Goal: Contribute content: Contribute content

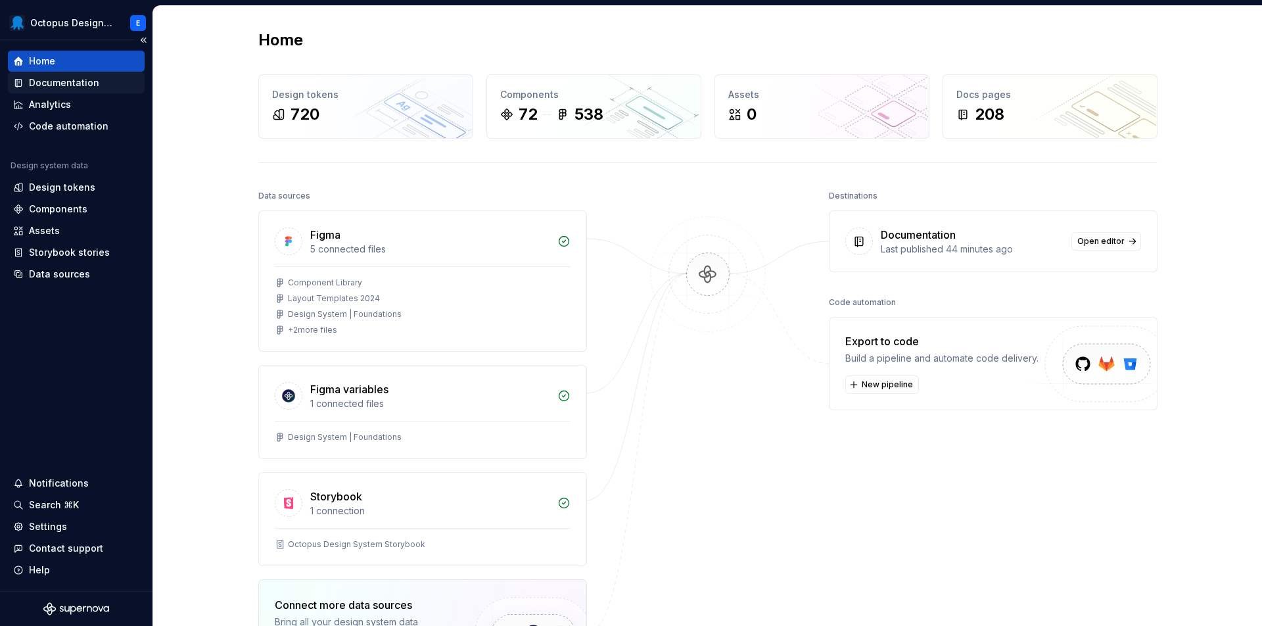
click at [87, 82] on div "Documentation" at bounding box center [64, 82] width 70 height 13
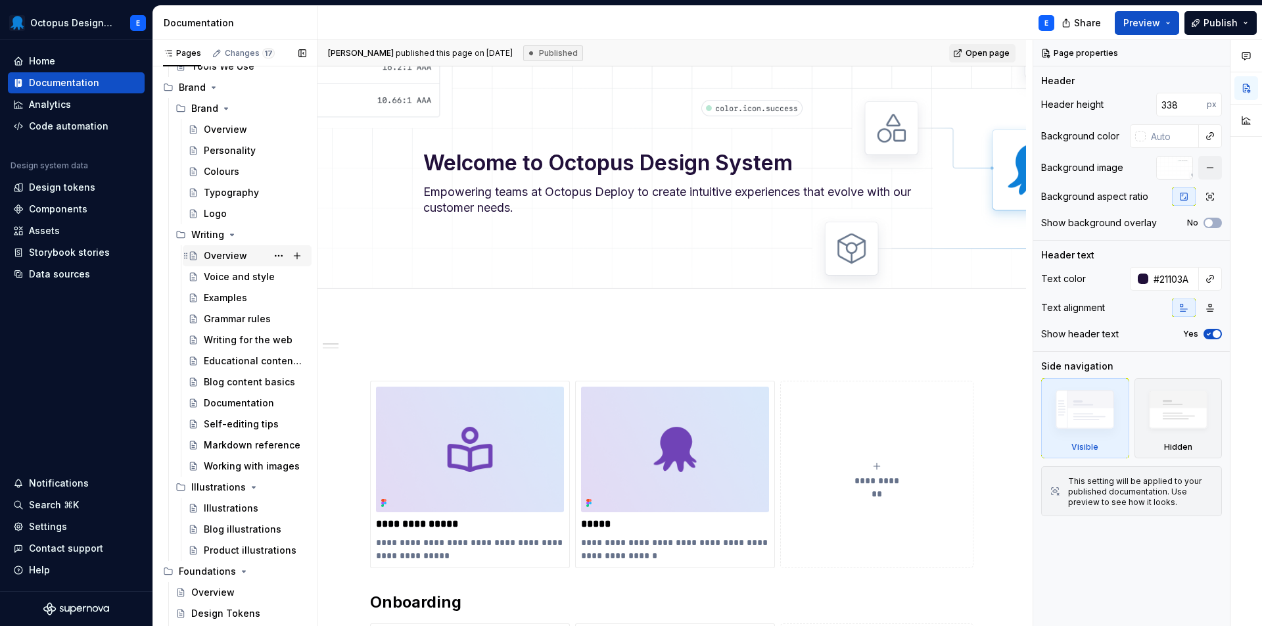
scroll to position [209, 0]
click at [302, 233] on button "Page tree" at bounding box center [297, 233] width 18 height 18
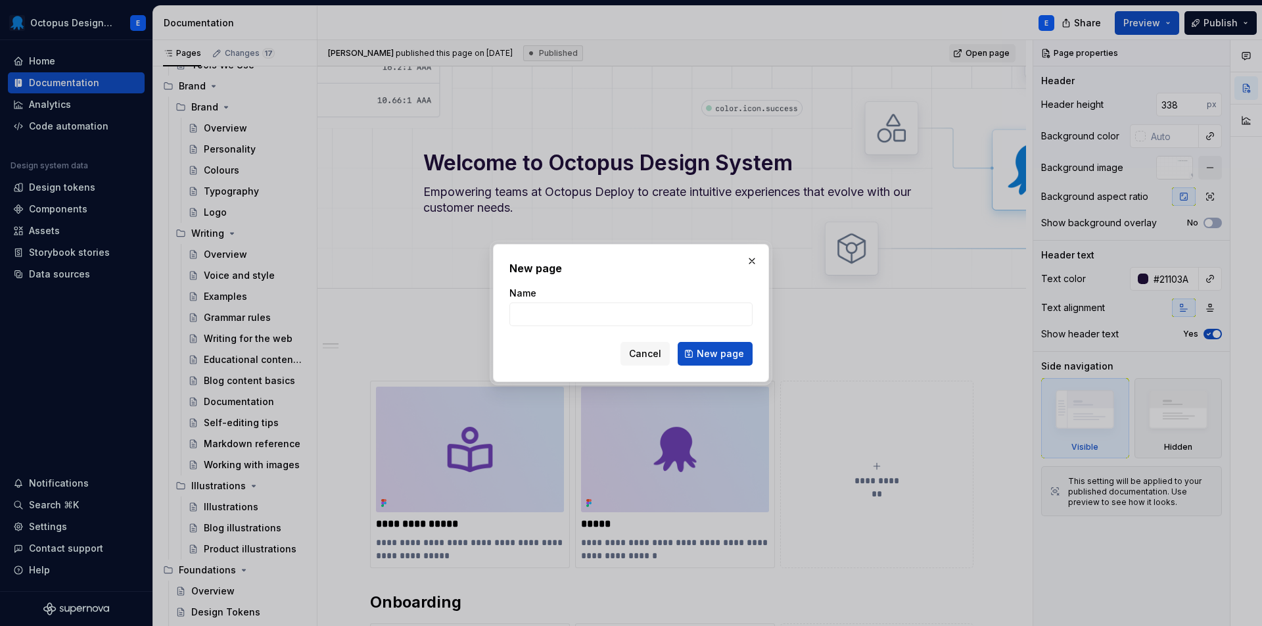
type textarea "*"
type input "Features and terminology"
click at [711, 355] on span "New page" at bounding box center [720, 353] width 47 height 13
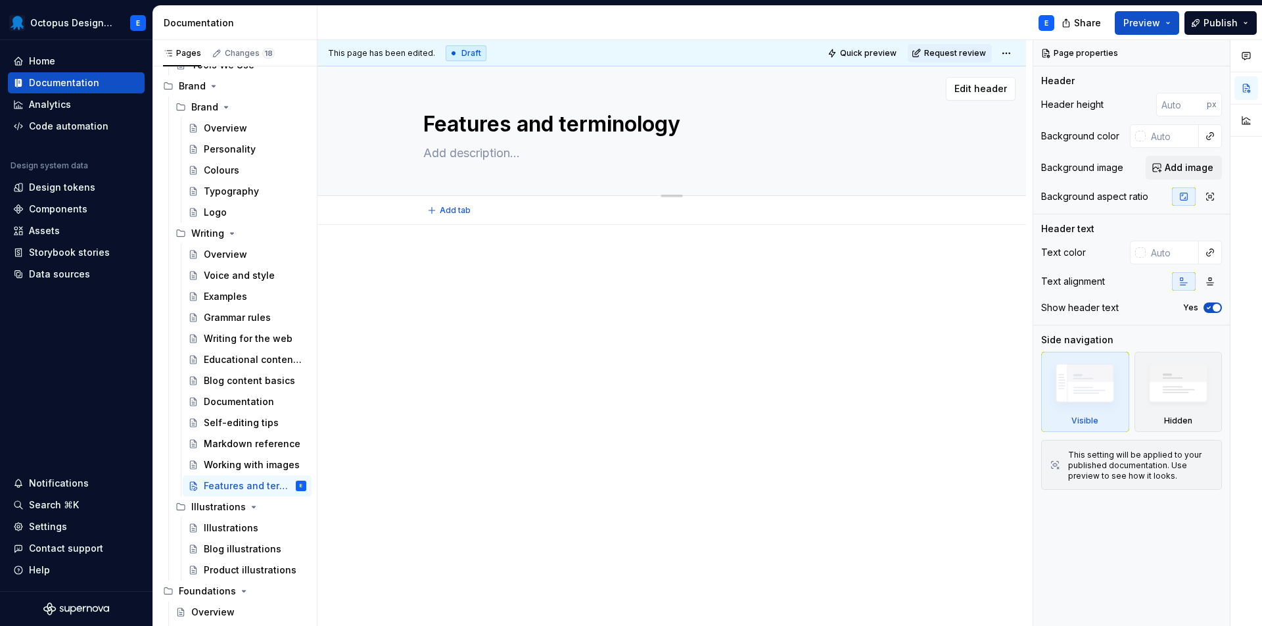
click at [489, 160] on textarea at bounding box center [669, 153] width 497 height 21
paste textarea "This guide defines the official terms for Octopus features and core concepts. C…"
type textarea "*"
type textarea "This guide defines the official terms for Octopus features and core concepts. C…"
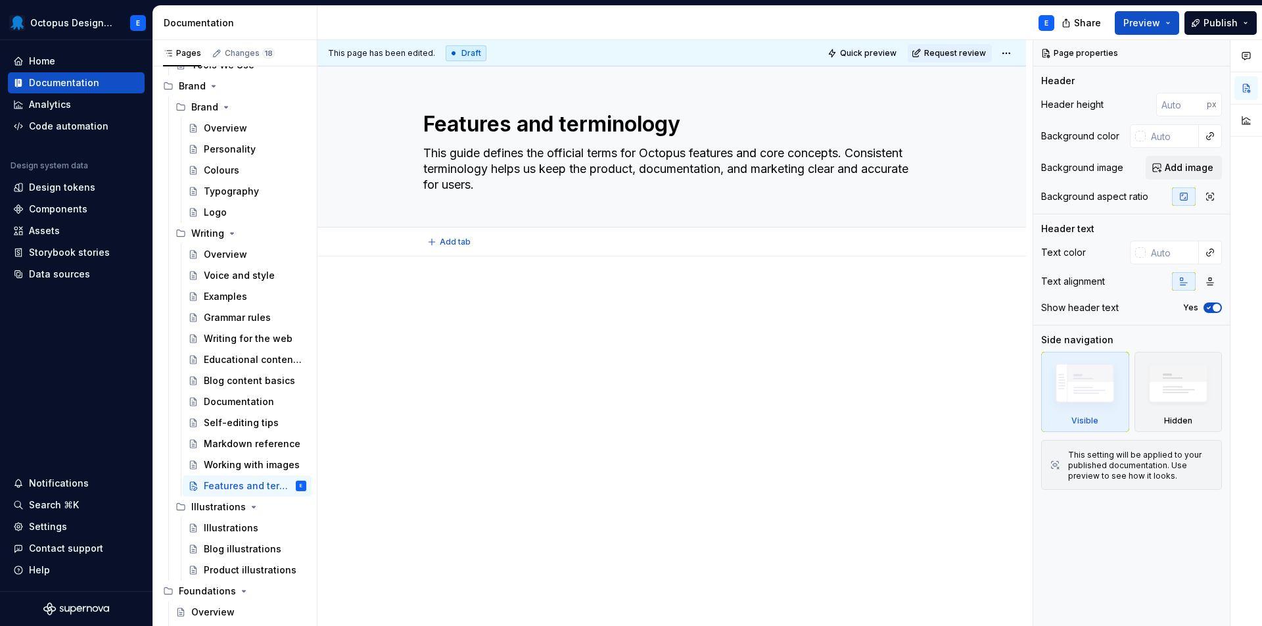
type textarea "*"
type textarea "This guide defines the official terms for Octopus features and core concepts. C…"
click at [601, 282] on div at bounding box center [672, 398] width 709 height 285
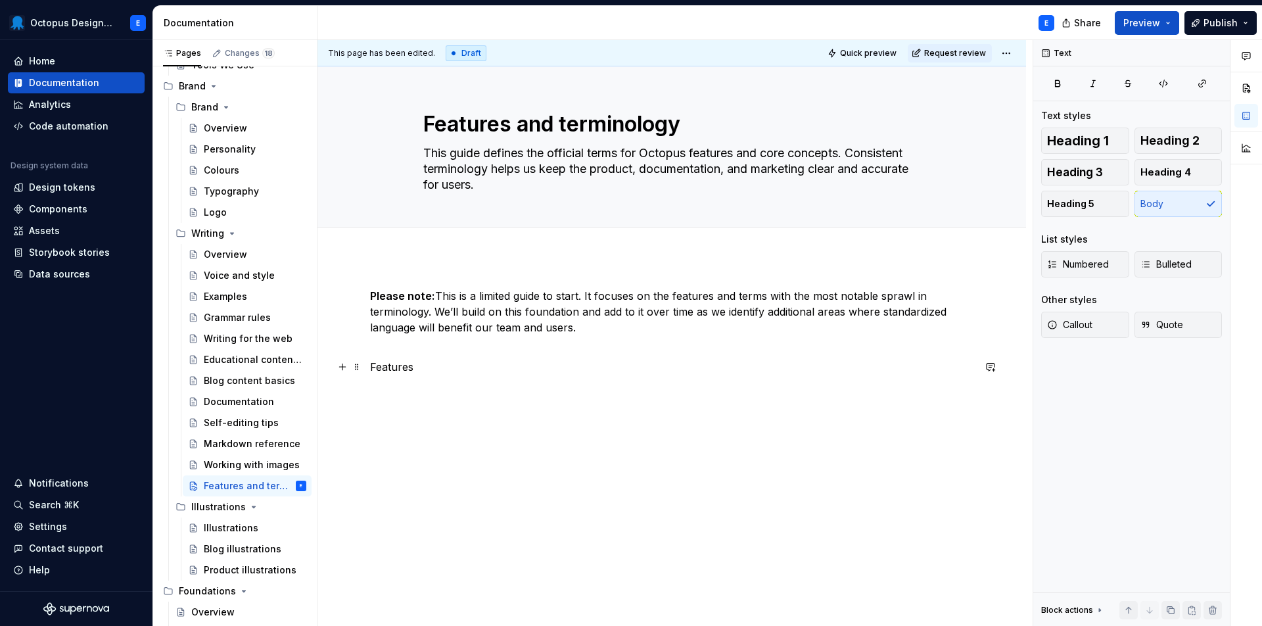
click at [384, 369] on p "Features" at bounding box center [672, 367] width 604 height 16
click at [1189, 141] on span "Heading 2" at bounding box center [1170, 140] width 59 height 13
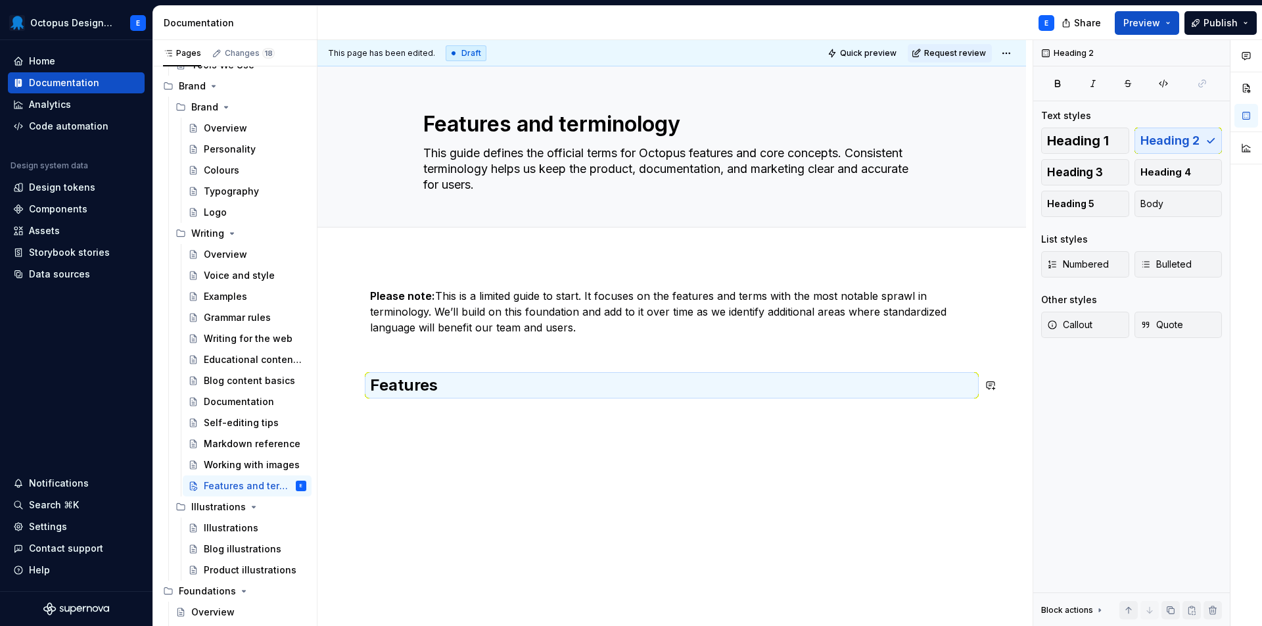
click at [564, 423] on div "Please note: This is a limited guide to start. It focuses on the features and t…" at bounding box center [672, 427] width 709 height 343
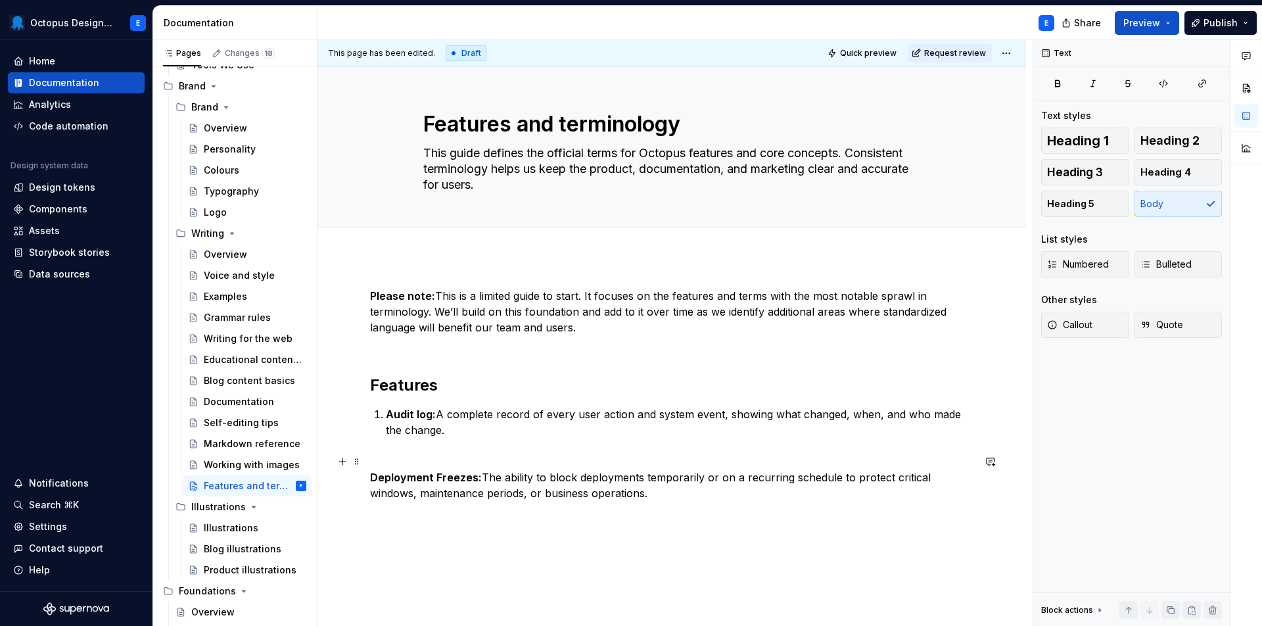
click at [366, 481] on div "Please note: This is a limited guide to start. It focuses on the features and t…" at bounding box center [672, 480] width 709 height 448
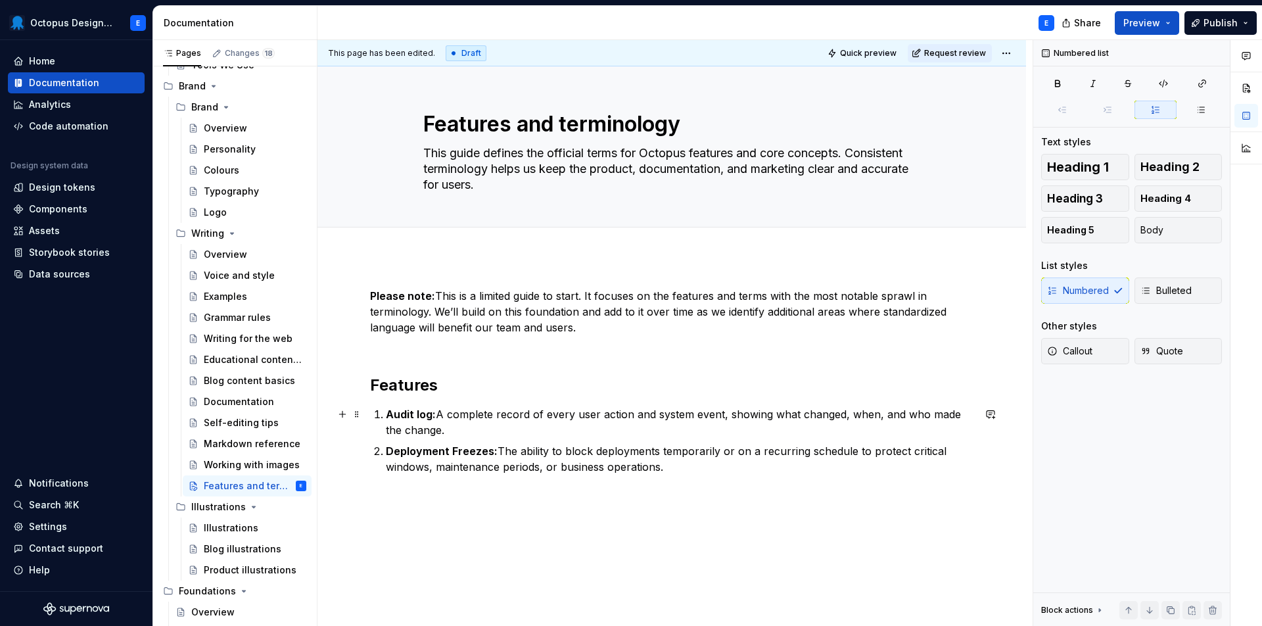
click at [462, 435] on p "Audit log: A complete record of every user action and system event, showing wha…" at bounding box center [680, 422] width 588 height 32
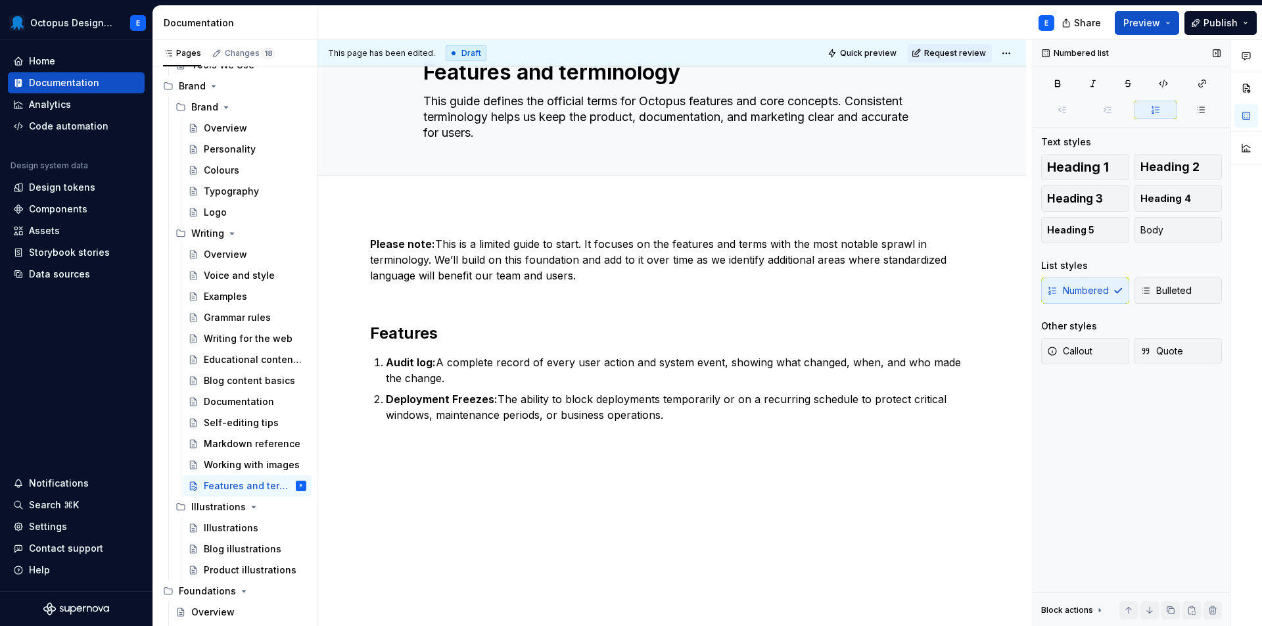
scroll to position [52, 0]
type textarea "*"
click at [723, 433] on div "Please note: This is a limited guide to start. It focuses on the features and t…" at bounding box center [672, 337] width 604 height 203
paste div
click at [716, 431] on div "Please note: This is a limited guide to start. It focuses on the features and t…" at bounding box center [672, 337] width 604 height 203
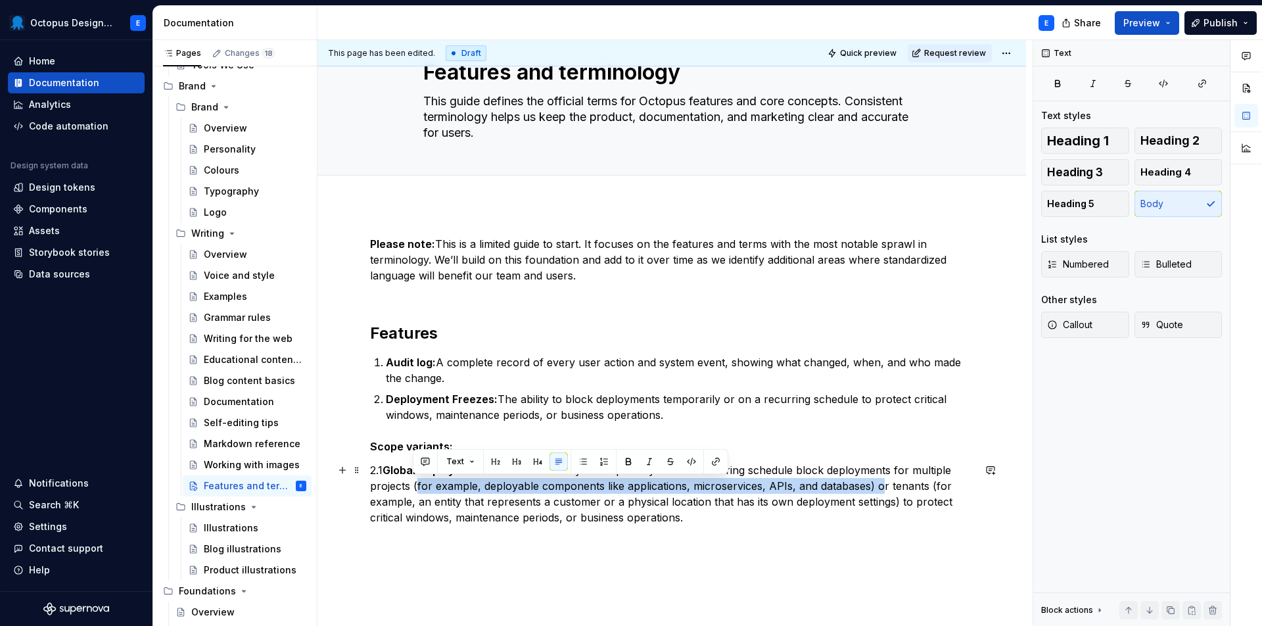
drag, startPoint x: 413, startPoint y: 486, endPoint x: 873, endPoint y: 489, distance: 459.6
click at [873, 489] on p "2.1 Global Deployment Freezes: The ability to temporarily or on a recurring sch…" at bounding box center [672, 493] width 604 height 63
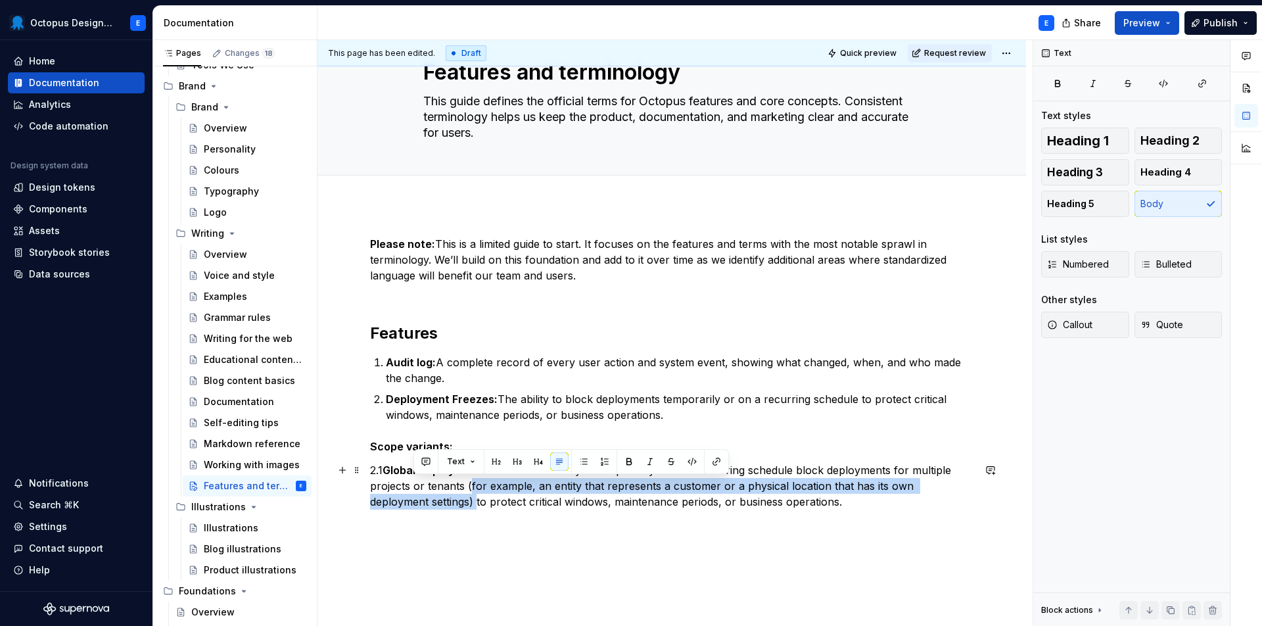
drag, startPoint x: 466, startPoint y: 488, endPoint x: 414, endPoint y: 504, distance: 54.9
click at [414, 504] on p "2.1 Global Deployment Freezes: The ability to temporarily or on a recurring sch…" at bounding box center [672, 485] width 604 height 47
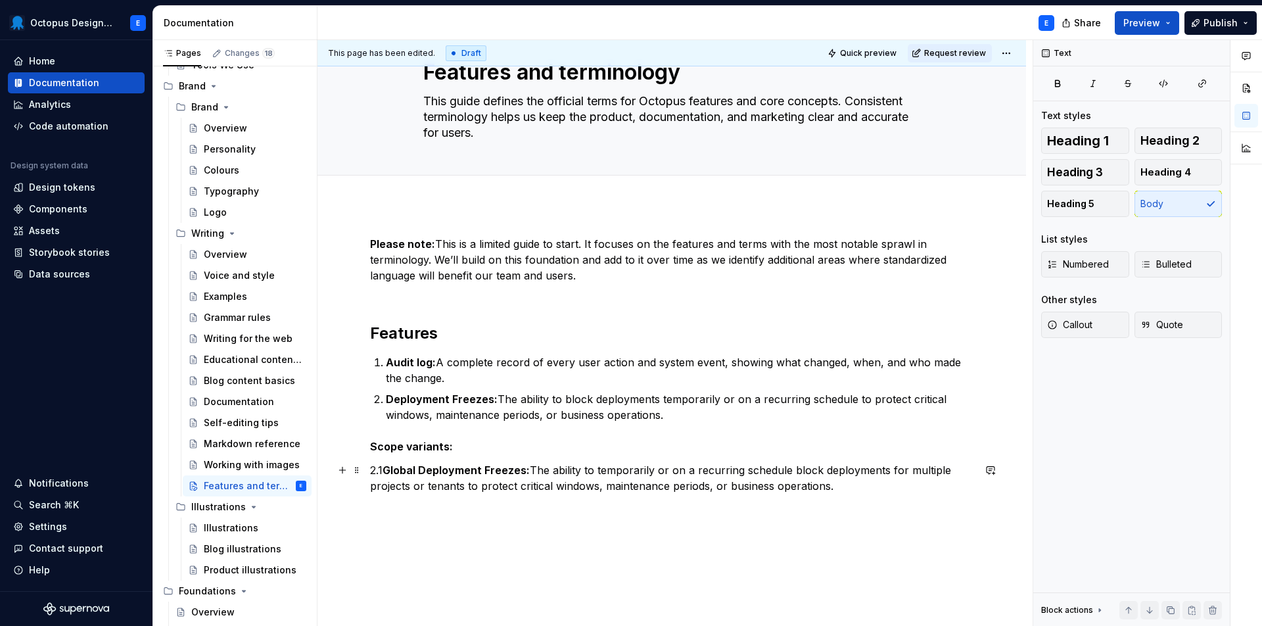
click at [863, 483] on p "2.1 Global Deployment Freezes: The ability to temporarily or on a recurring sch…" at bounding box center [672, 478] width 604 height 32
click at [654, 414] on p "Deployment Freezes: The ability to block deployments temporarily or on a recurr…" at bounding box center [680, 407] width 588 height 32
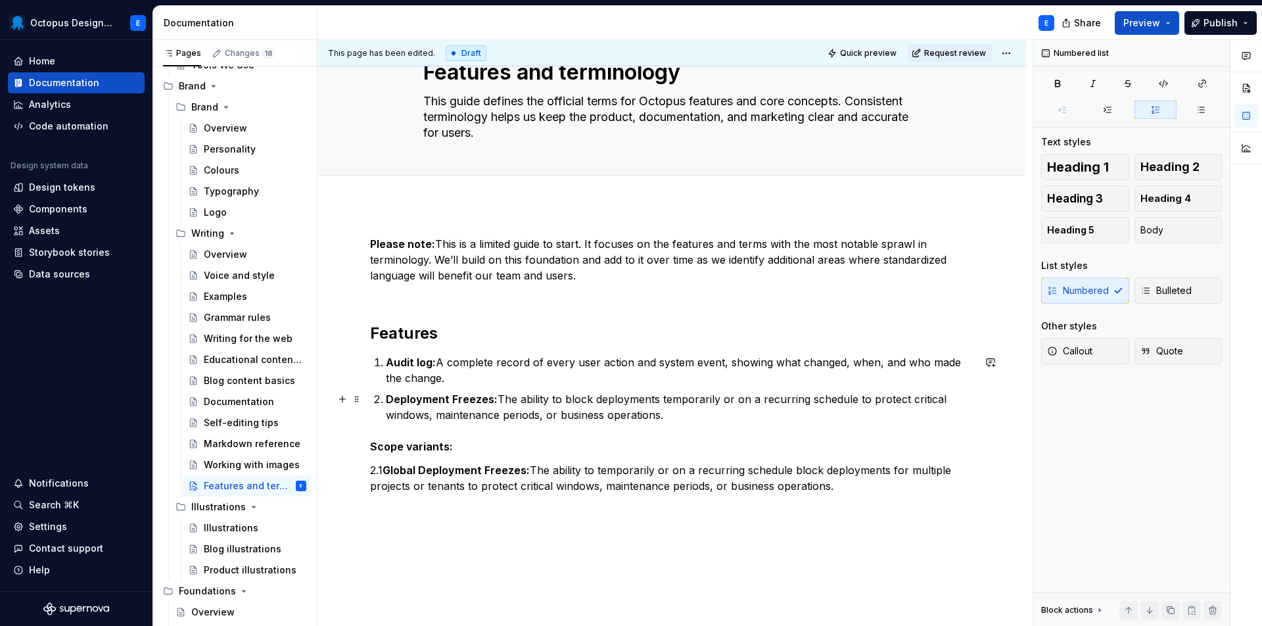
click at [669, 416] on p "Deployment Freezes: The ability to block deployments temporarily or on a recurr…" at bounding box center [680, 407] width 588 height 32
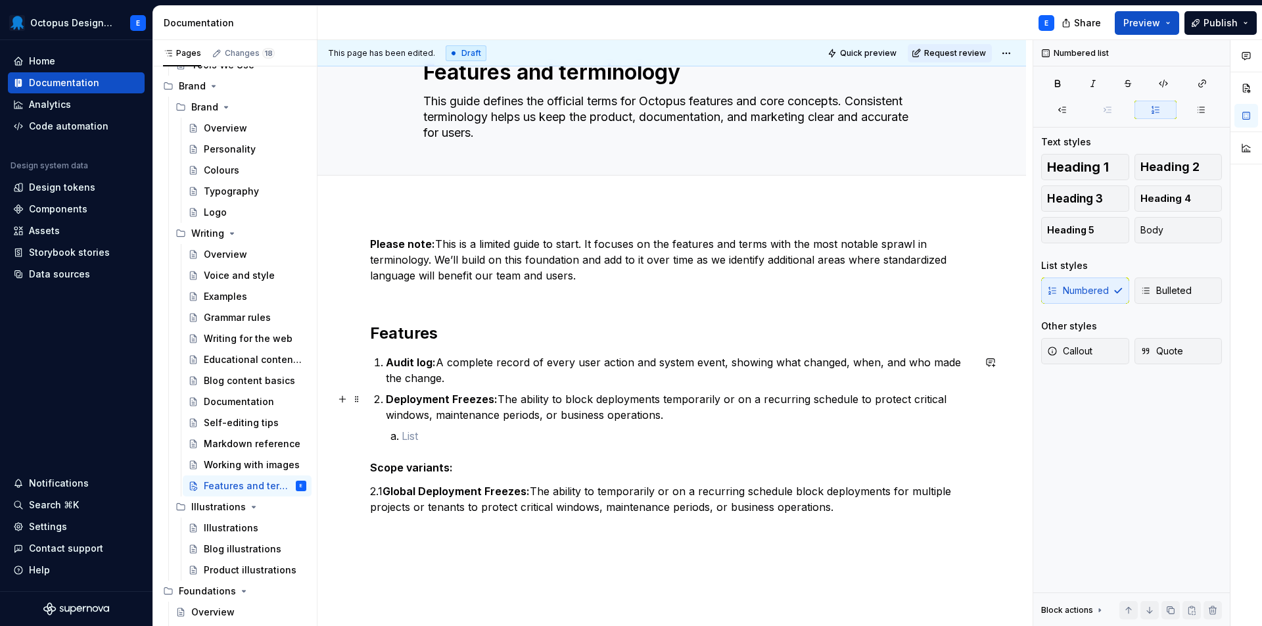
click at [700, 418] on p "Deployment Freezes: The ability to block deployments temporarily or on a recurr…" at bounding box center [680, 407] width 588 height 32
click at [499, 435] on p at bounding box center [680, 436] width 588 height 16
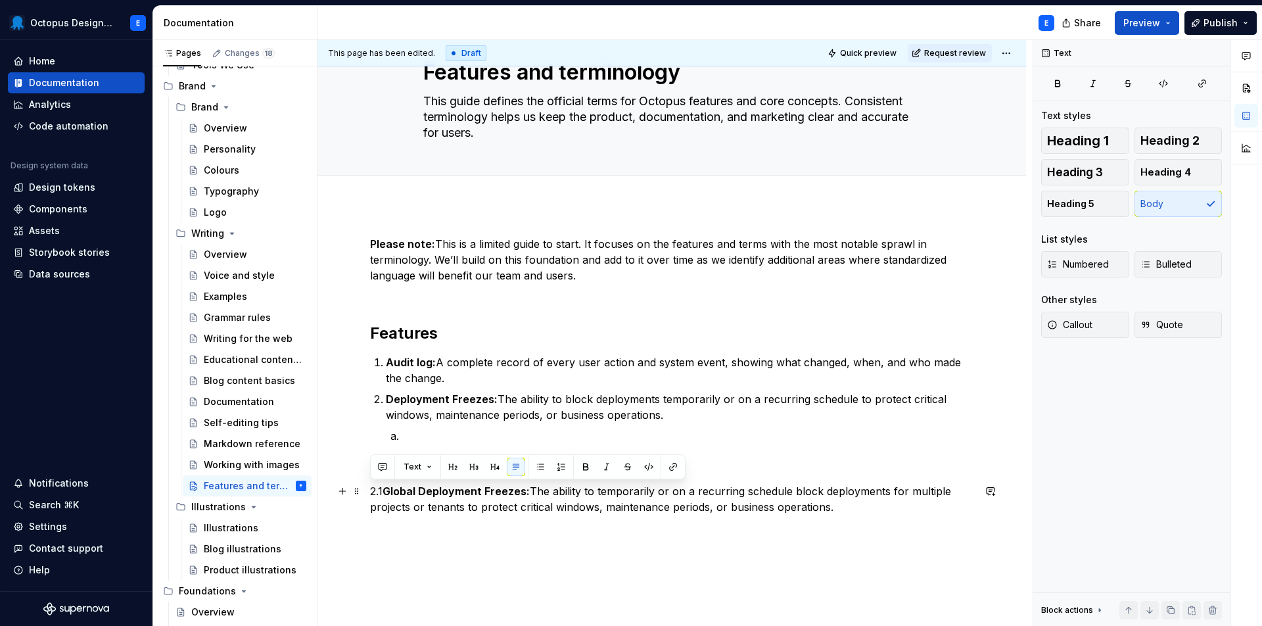
drag, startPoint x: 844, startPoint y: 506, endPoint x: 368, endPoint y: 485, distance: 477.2
click at [368, 485] on div "Please note: This is a limited guide to start. It focuses on the features and t…" at bounding box center [672, 485] width 709 height 562
click at [398, 492] on strong "Global Deployment Freezes:" at bounding box center [456, 491] width 147 height 13
drag, startPoint x: 389, startPoint y: 494, endPoint x: 831, endPoint y: 508, distance: 442.7
click at [837, 509] on p "2.1 Global Deployment Freezes: The ability to temporarily or on a recurring sch…" at bounding box center [672, 499] width 604 height 32
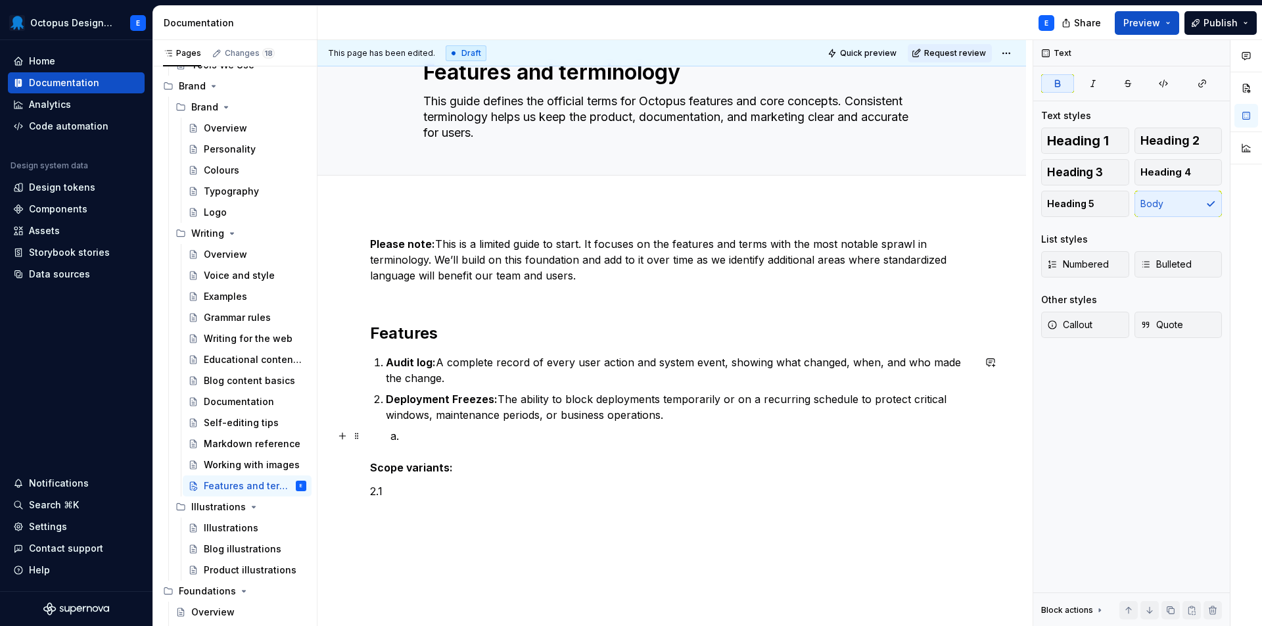
click at [439, 437] on p at bounding box center [688, 436] width 572 height 16
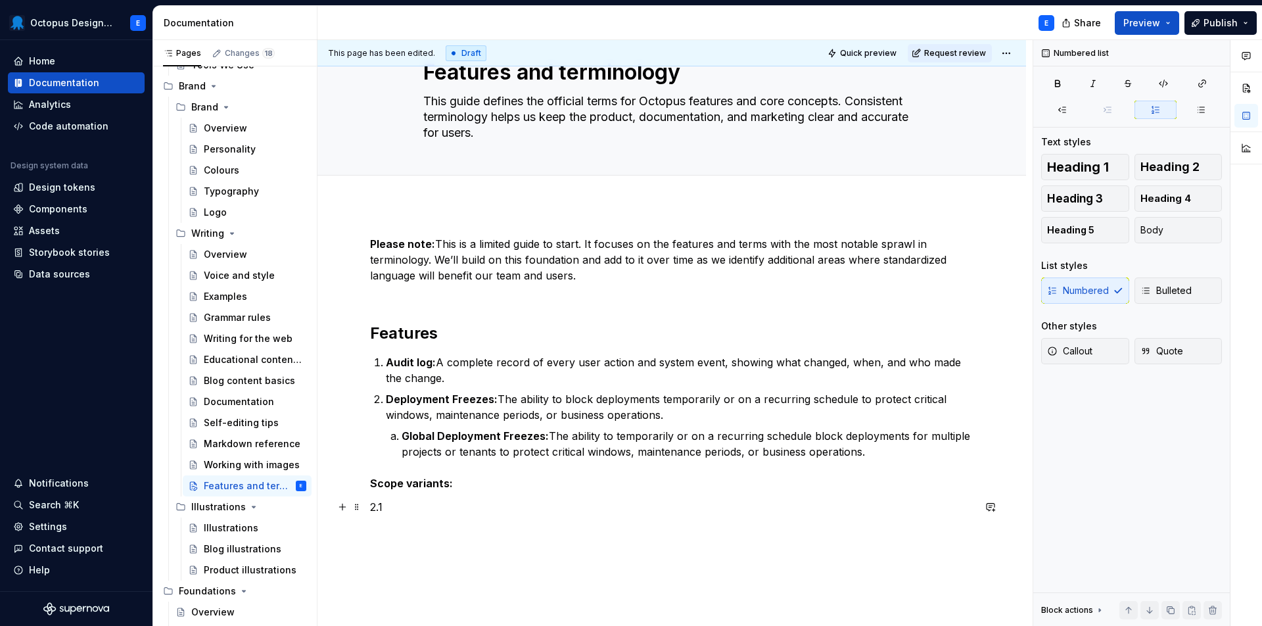
click at [403, 513] on p "2.1" at bounding box center [672, 507] width 604 height 16
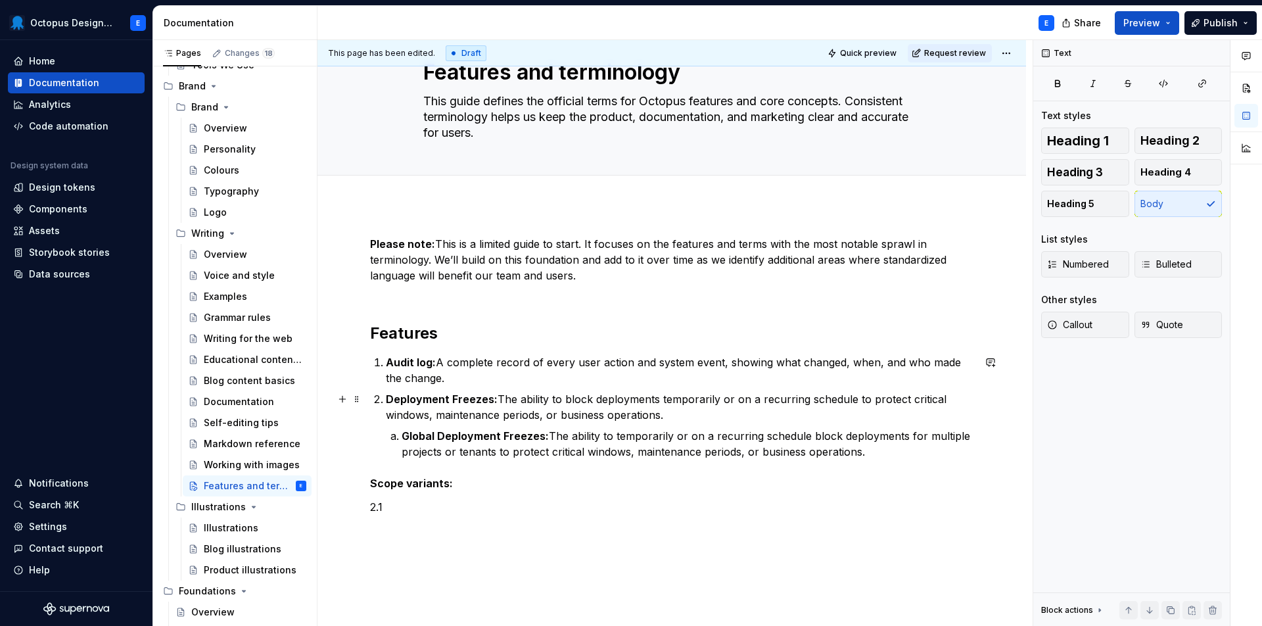
click at [720, 412] on p "Deployment Freezes: The ability to block deployments temporarily or on a recurr…" at bounding box center [680, 407] width 588 height 32
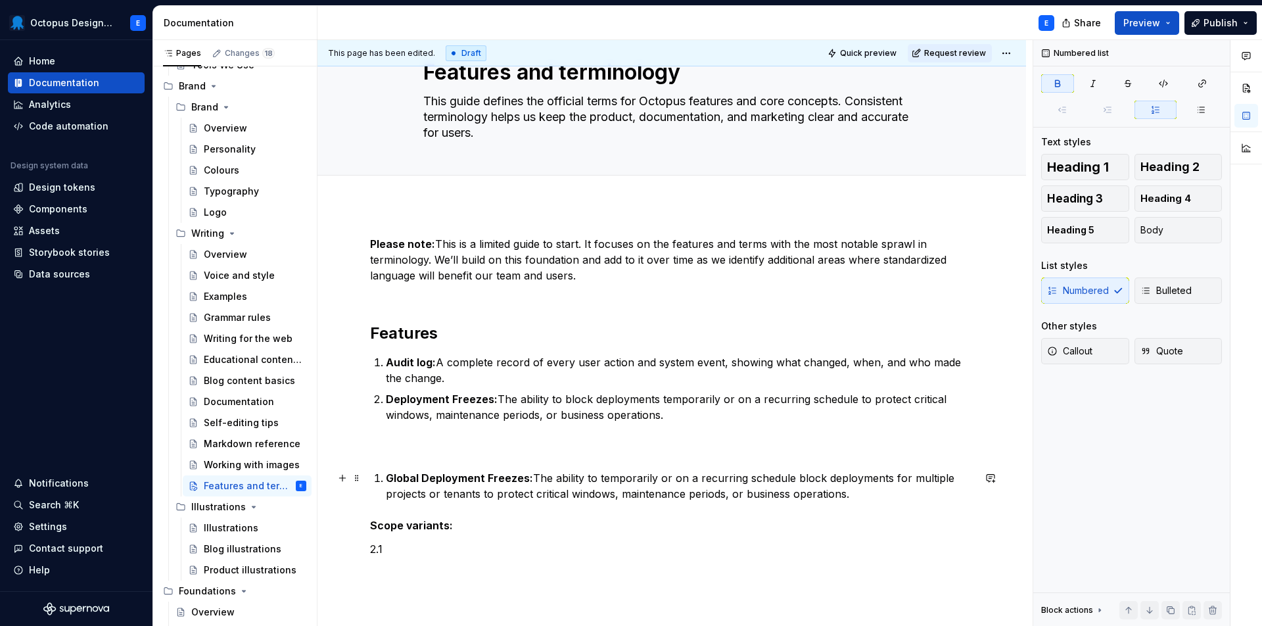
click at [389, 475] on strong "Global Deployment Freezes:" at bounding box center [459, 477] width 147 height 13
drag, startPoint x: 883, startPoint y: 493, endPoint x: 383, endPoint y: 479, distance: 500.6
click at [383, 479] on div "Please note: This is a limited guide to start. It focuses on the features and t…" at bounding box center [672, 420] width 604 height 368
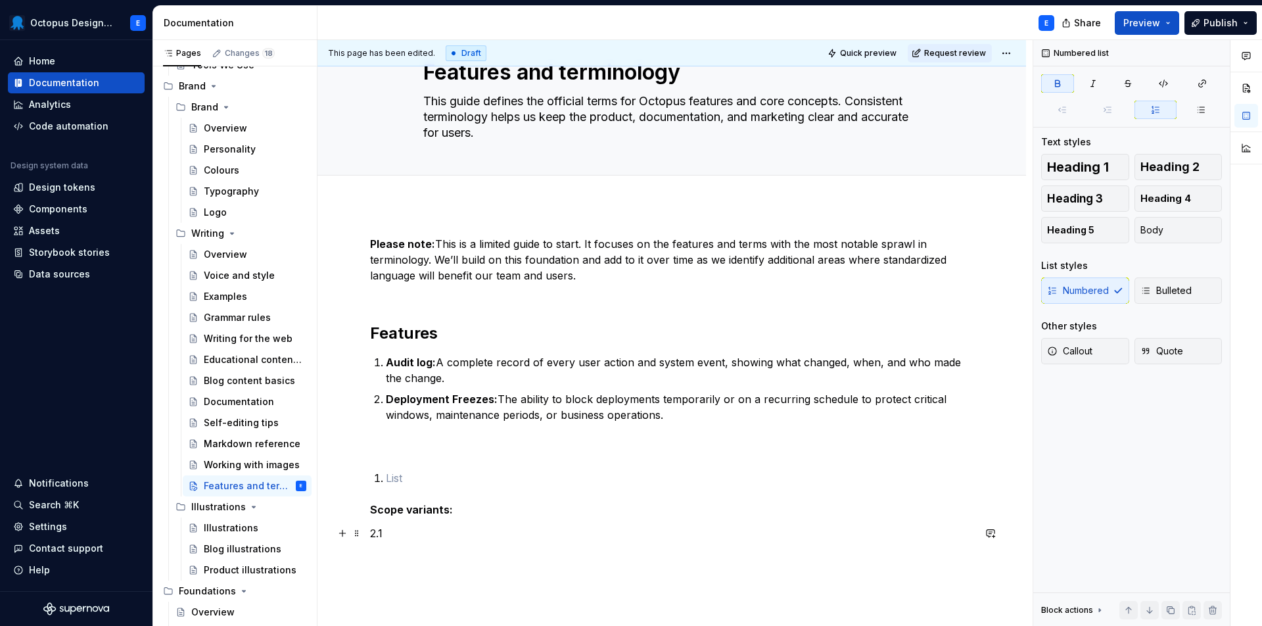
click at [406, 533] on p "2.1" at bounding box center [672, 533] width 604 height 16
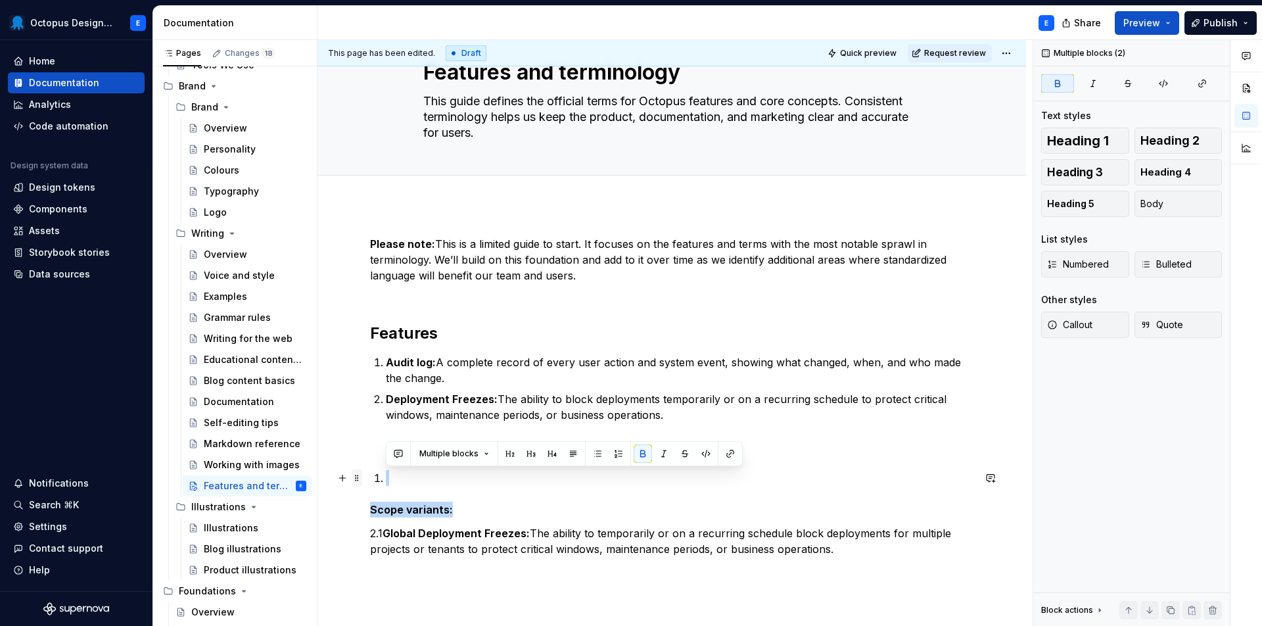
drag, startPoint x: 416, startPoint y: 505, endPoint x: 358, endPoint y: 479, distance: 63.0
click at [370, 479] on div "Please note: This is a limited guide to start. It focuses on the features and t…" at bounding box center [672, 428] width 604 height 384
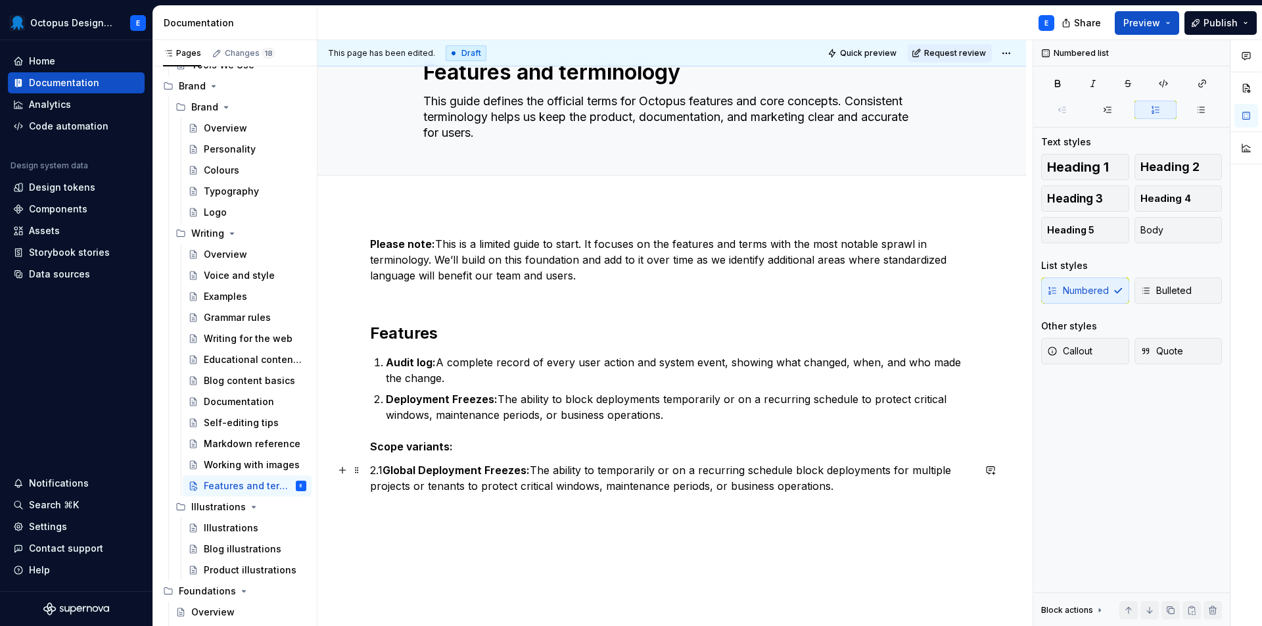
click at [842, 489] on p "2.1 Global Deployment Freezes: The ability to temporarily or on a recurring sch…" at bounding box center [672, 478] width 604 height 32
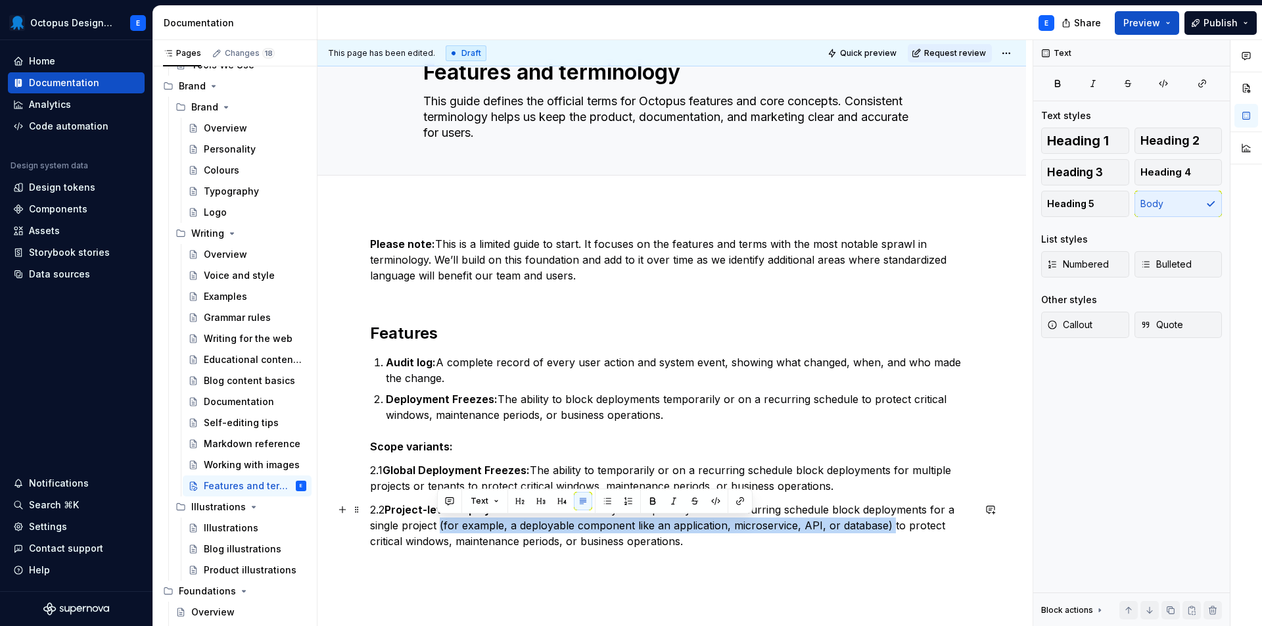
drag, startPoint x: 442, startPoint y: 527, endPoint x: 886, endPoint y: 529, distance: 443.8
click at [886, 529] on p "2.2 Project-level Deployment Freezes: The ability to temporarily or on a recurr…" at bounding box center [672, 525] width 604 height 47
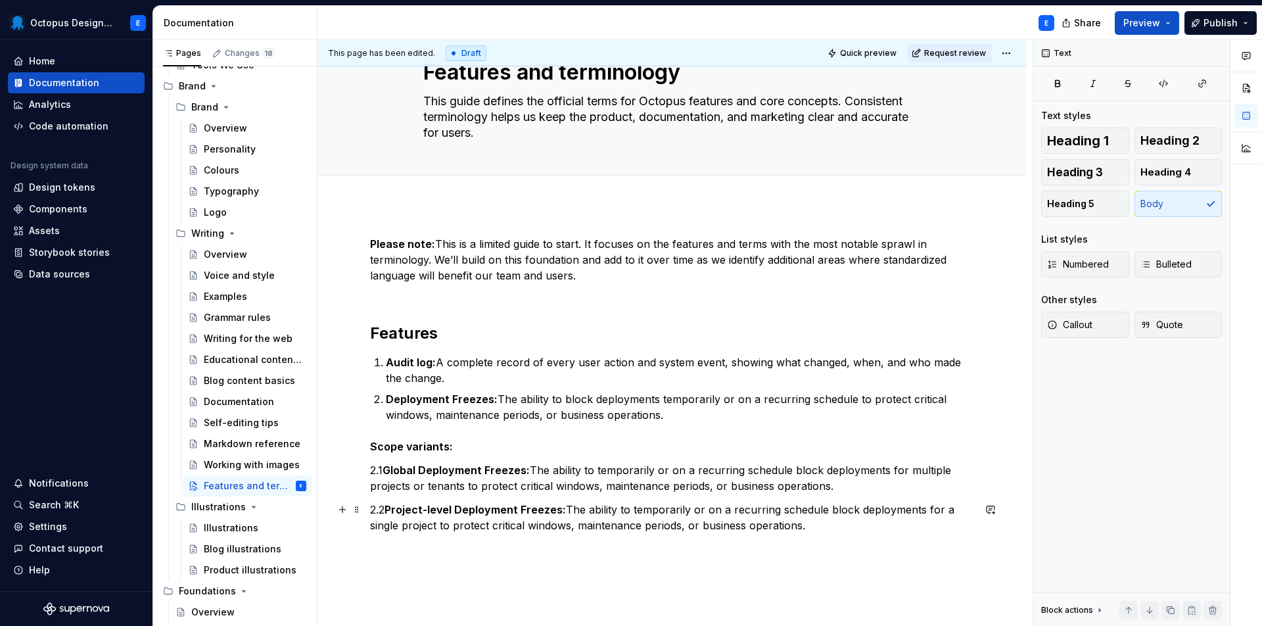
click at [871, 525] on p "2.2 Project-level Deployment Freezes: The ability to temporarily or on a recurr…" at bounding box center [672, 518] width 604 height 32
click at [474, 543] on p at bounding box center [672, 549] width 604 height 16
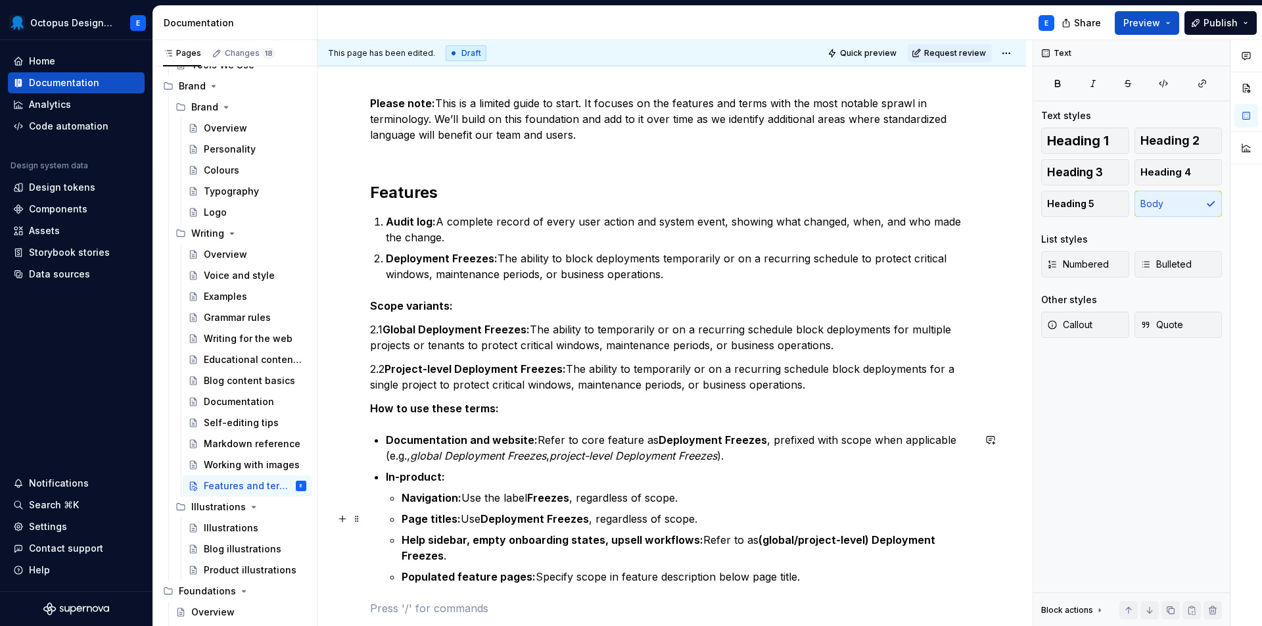
scroll to position [204, 0]
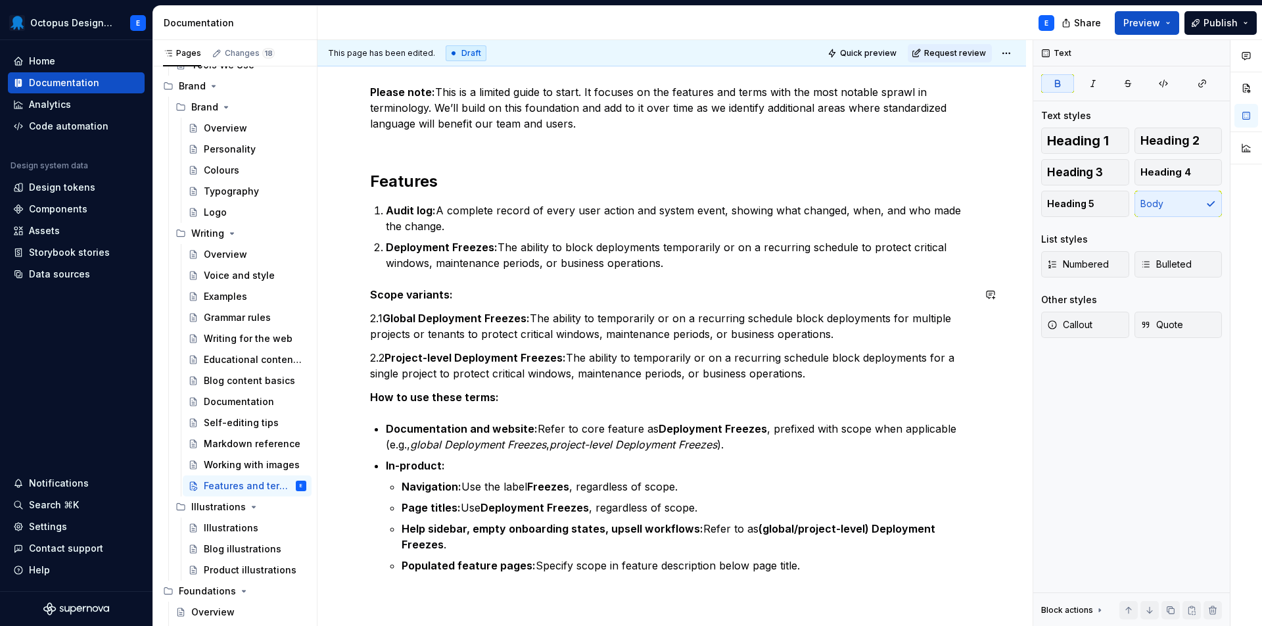
click at [404, 272] on div "Please note: This is a limited guide to start. It focuses on the features and t…" at bounding box center [672, 368] width 604 height 568
click at [389, 273] on div "Please note: This is a limited guide to start. It focuses on the features and t…" at bounding box center [672, 368] width 604 height 568
click at [368, 399] on div "Please note: This is a limited guide to start. It focuses on the features and t…" at bounding box center [672, 454] width 709 height 803
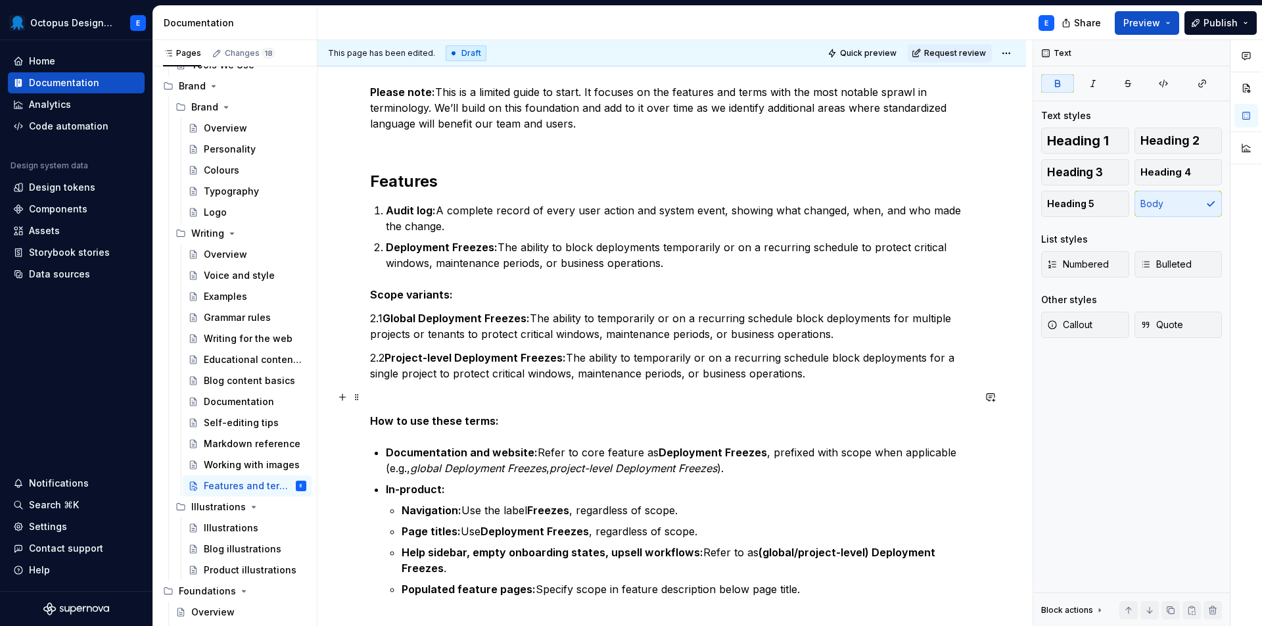
click at [383, 393] on p at bounding box center [672, 397] width 604 height 16
click at [389, 362] on strong "Project-level Deployment Freezes:" at bounding box center [475, 357] width 181 height 13
click at [390, 359] on strong "Project-level Deployment Freezes:" at bounding box center [475, 357] width 181 height 13
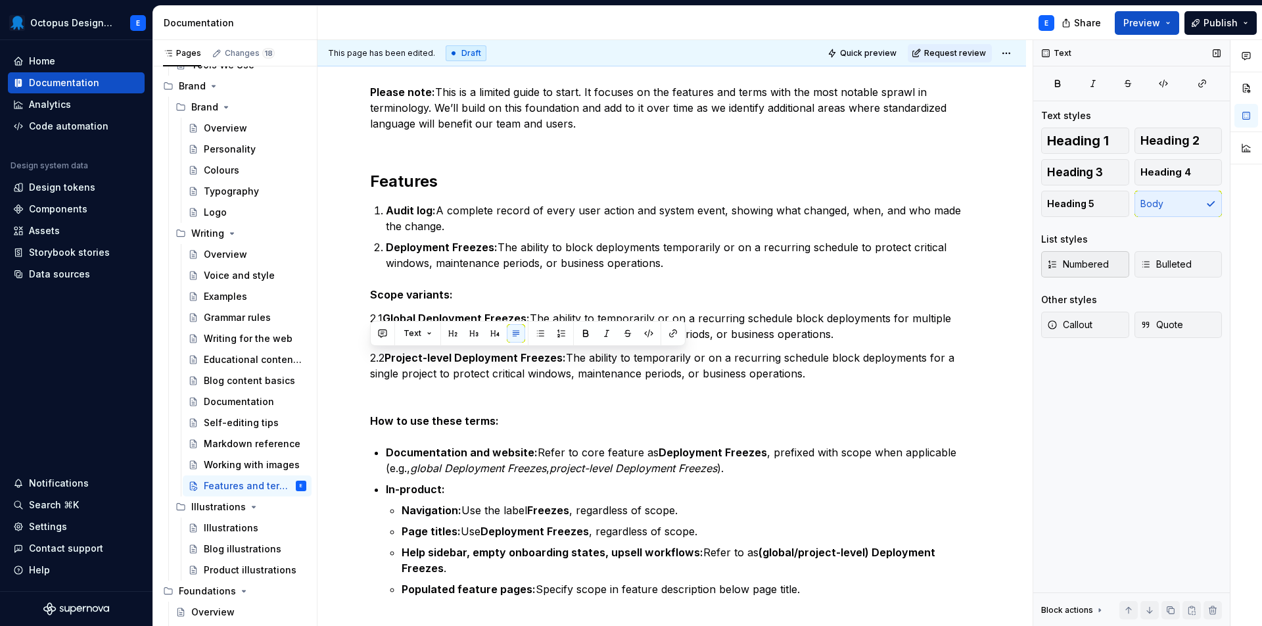
click at [1090, 270] on span "Numbered" at bounding box center [1078, 264] width 62 height 13
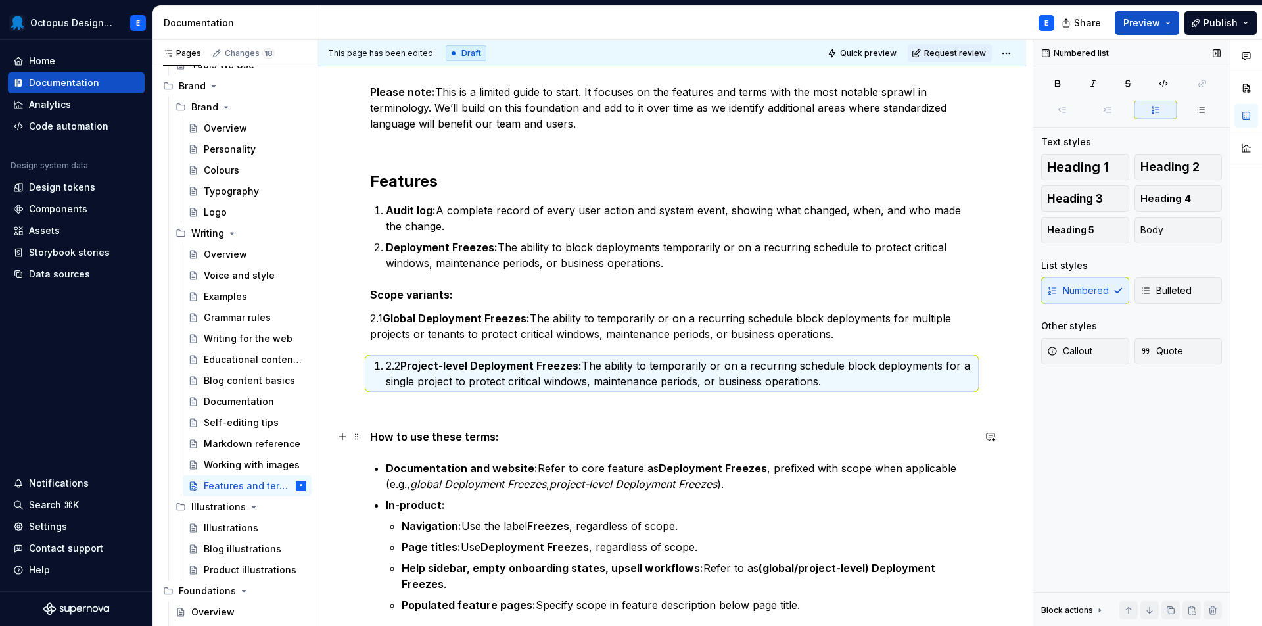
click at [701, 443] on p "How to use these terms:" at bounding box center [672, 437] width 604 height 16
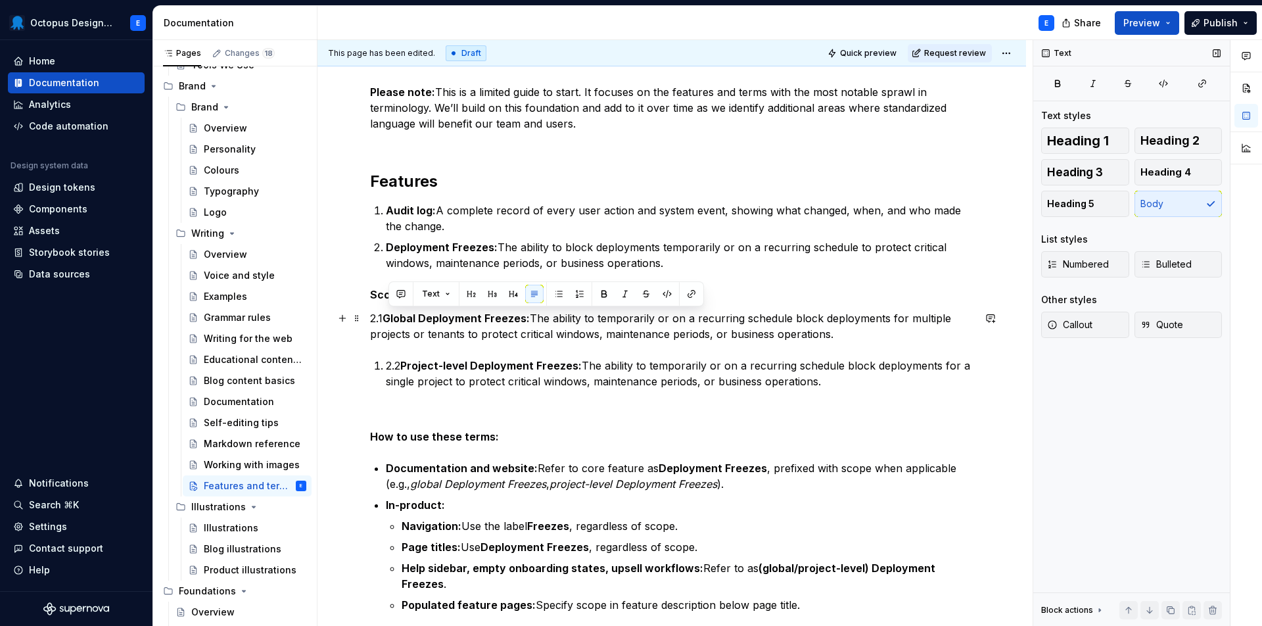
drag, startPoint x: 867, startPoint y: 333, endPoint x: 392, endPoint y: 321, distance: 474.9
click at [392, 321] on p "2.1 Global Deployment Freezes: The ability to temporarily or on a recurring sch…" at bounding box center [672, 326] width 604 height 32
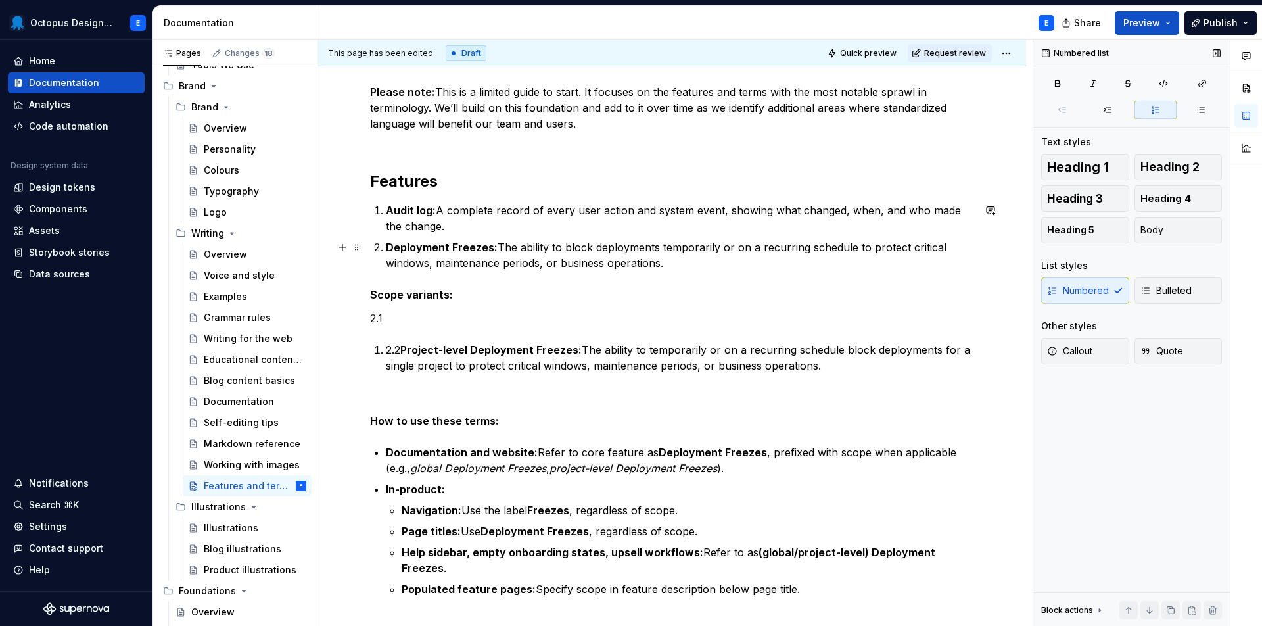
click at [676, 264] on p "Deployment Freezes: The ability to block deployments temporarily or on a recurr…" at bounding box center [680, 255] width 588 height 32
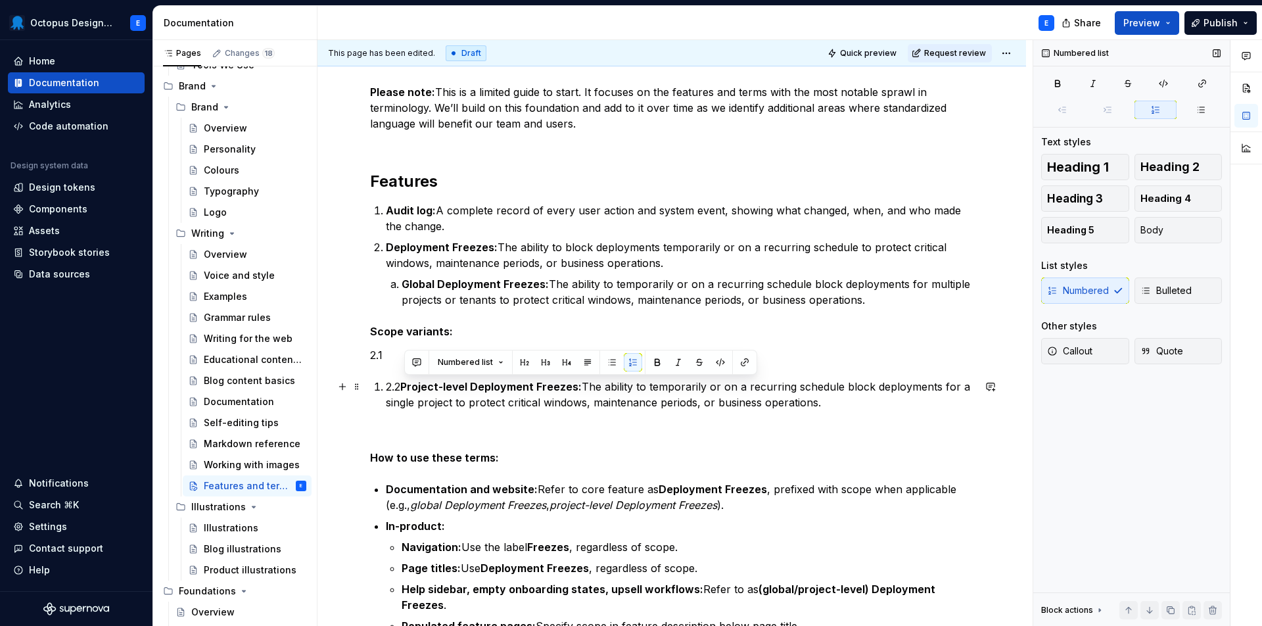
drag, startPoint x: 832, startPoint y: 404, endPoint x: 405, endPoint y: 388, distance: 427.1
click at [405, 388] on p "2.2 Project-level Deployment Freezes: The ability to temporarily or on a recurr…" at bounding box center [680, 395] width 588 height 32
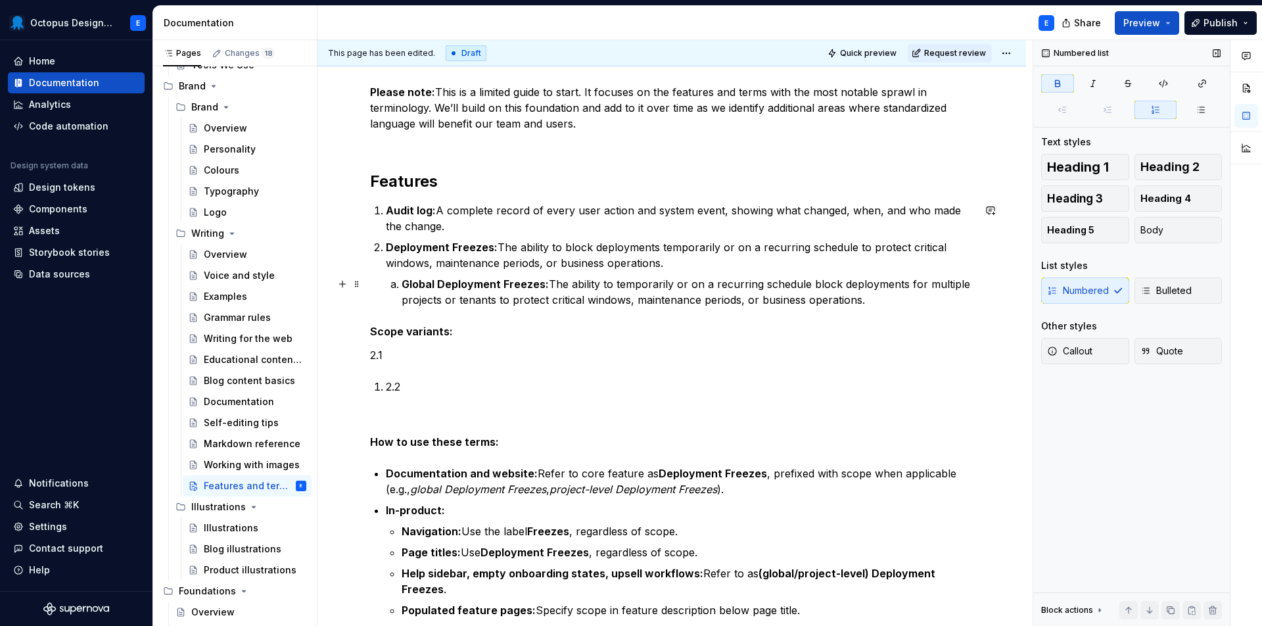
click at [873, 298] on p "Global Deployment Freezes: The ability to temporarily or on a recurring schedul…" at bounding box center [688, 292] width 572 height 32
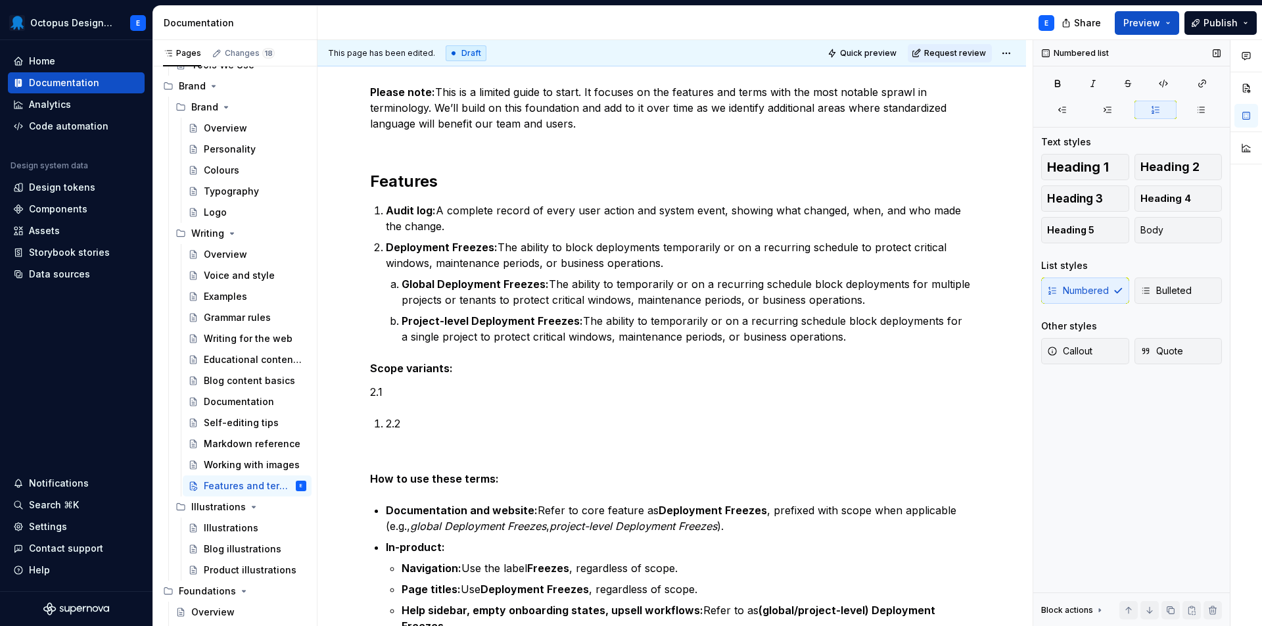
click at [1108, 292] on div "Numbered Bulleted" at bounding box center [1132, 290] width 181 height 26
click at [1084, 289] on div "Numbered Bulleted" at bounding box center [1132, 290] width 181 height 26
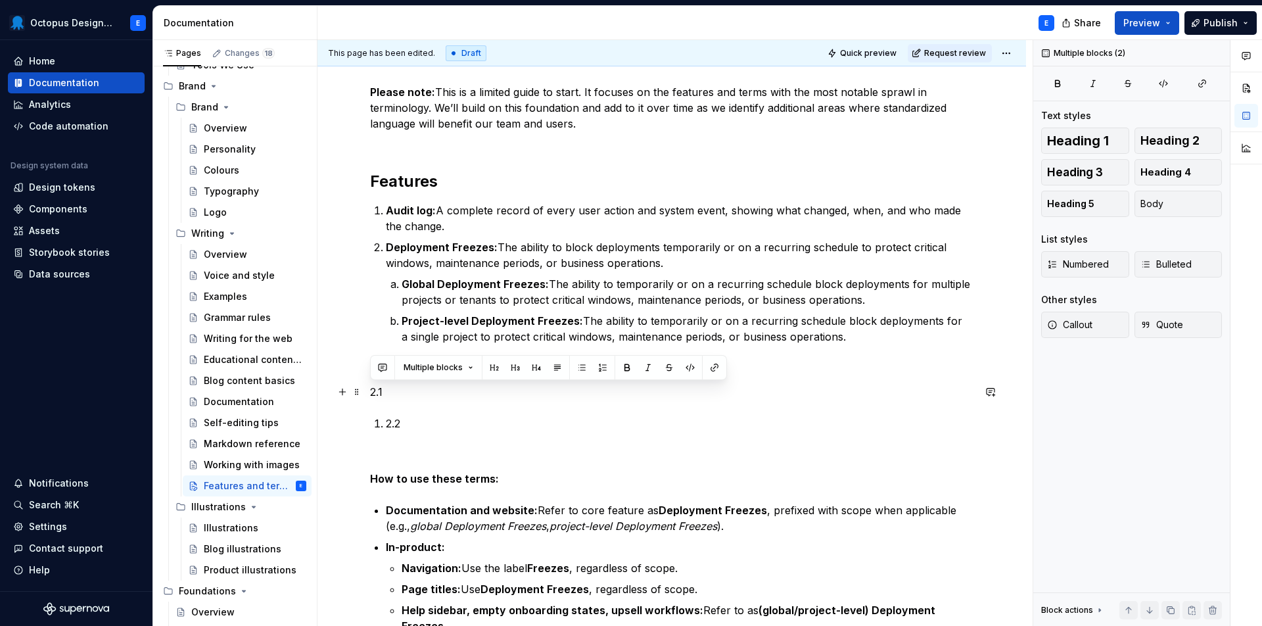
drag, startPoint x: 398, startPoint y: 414, endPoint x: 363, endPoint y: 384, distance: 46.6
click at [363, 384] on div "Please note: This is a limited guide to start. It focuses on the features and t…" at bounding box center [672, 495] width 709 height 885
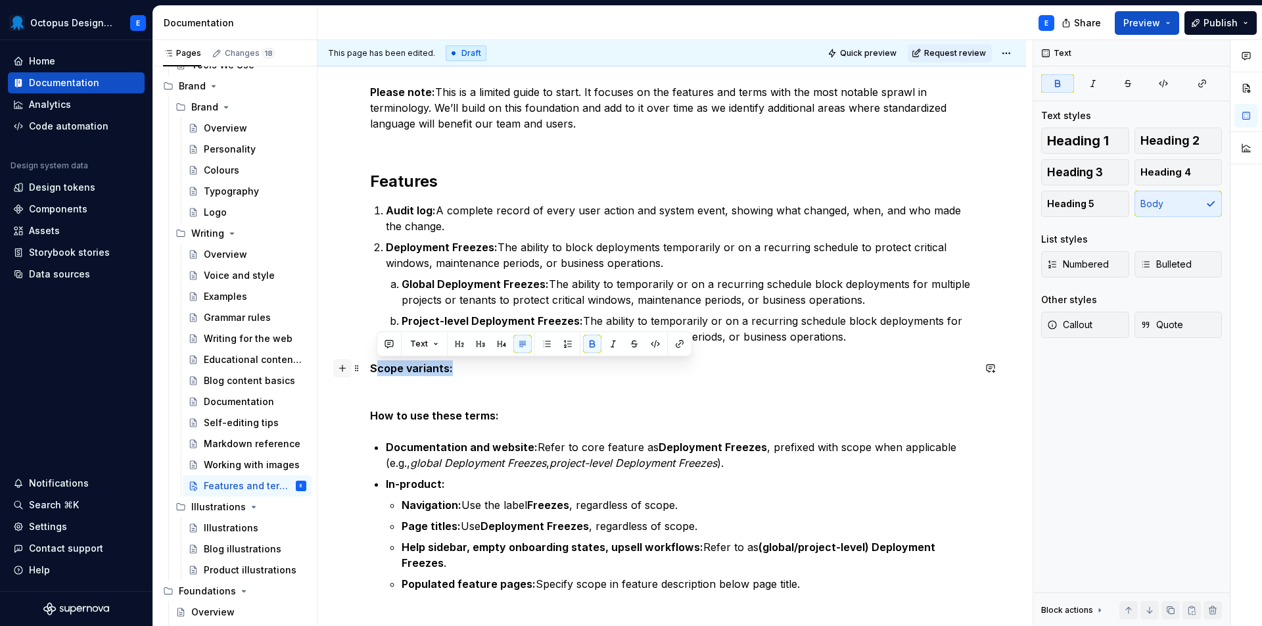
drag, startPoint x: 458, startPoint y: 367, endPoint x: 347, endPoint y: 369, distance: 111.1
click at [370, 369] on div "Please note: This is a limited guide to start. It focuses on the features and t…" at bounding box center [672, 385] width 604 height 602
click at [402, 375] on p "S" at bounding box center [672, 368] width 604 height 16
click at [370, 368] on div "Please note: This is a limited guide to start. It focuses on the features and t…" at bounding box center [672, 385] width 604 height 602
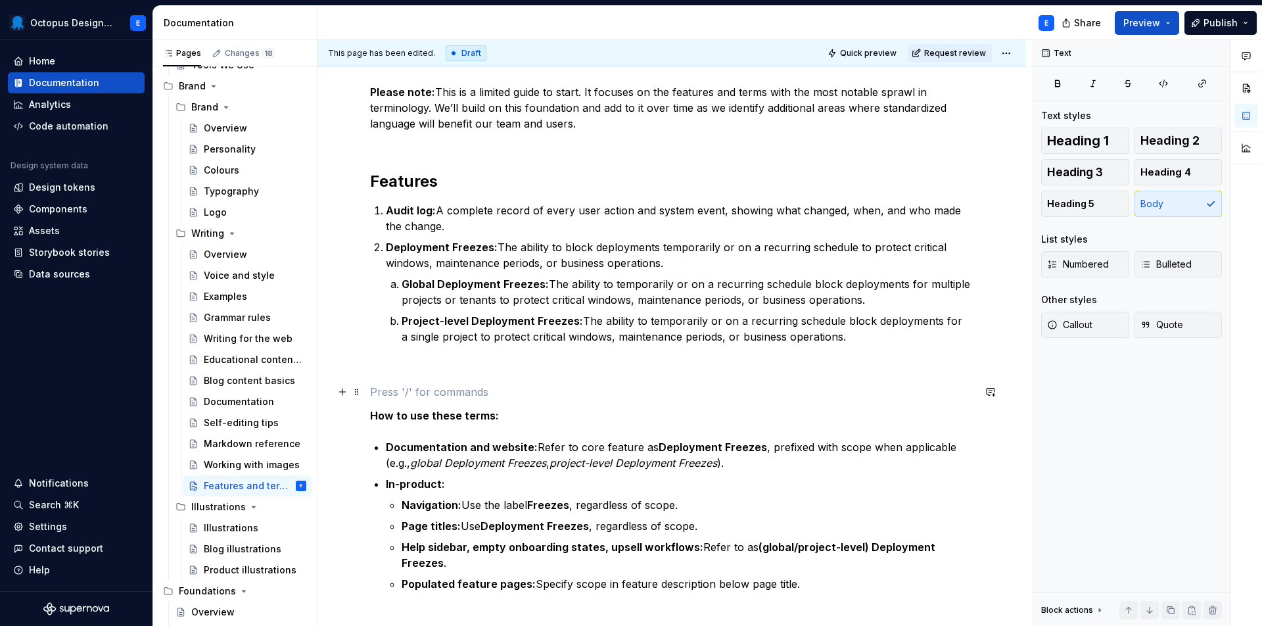
click at [377, 393] on p at bounding box center [672, 392] width 604 height 16
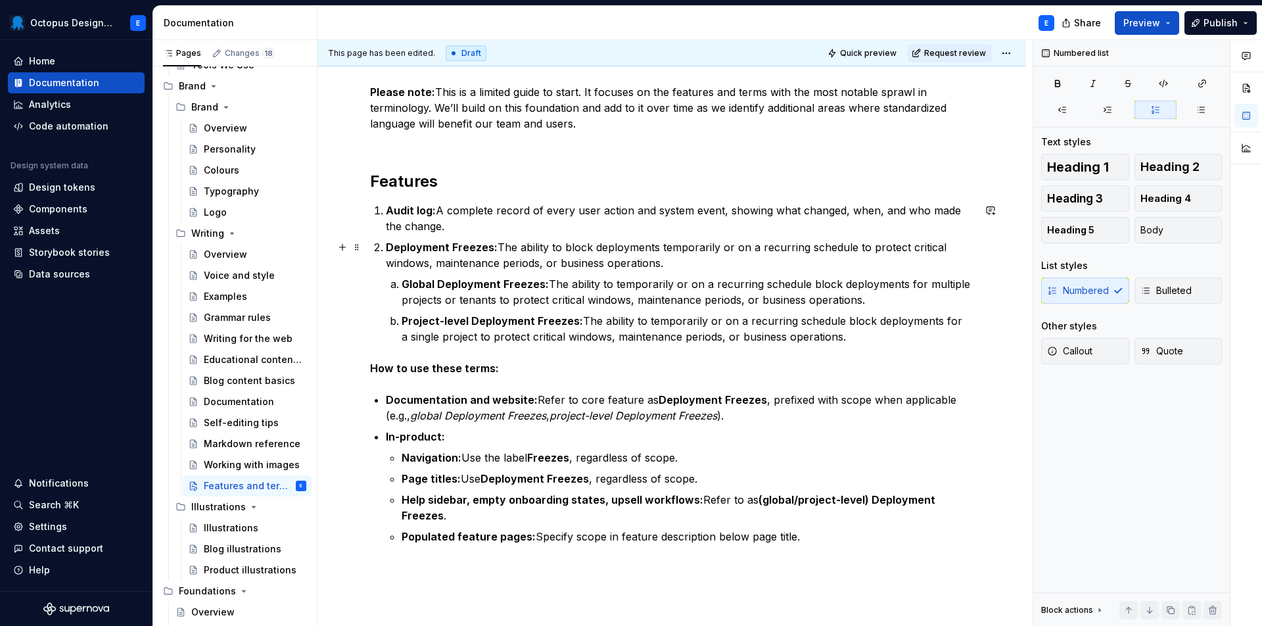
click at [674, 264] on p "Deployment Freezes: The ability to block deployments temporarily or on a recurr…" at bounding box center [680, 255] width 588 height 32
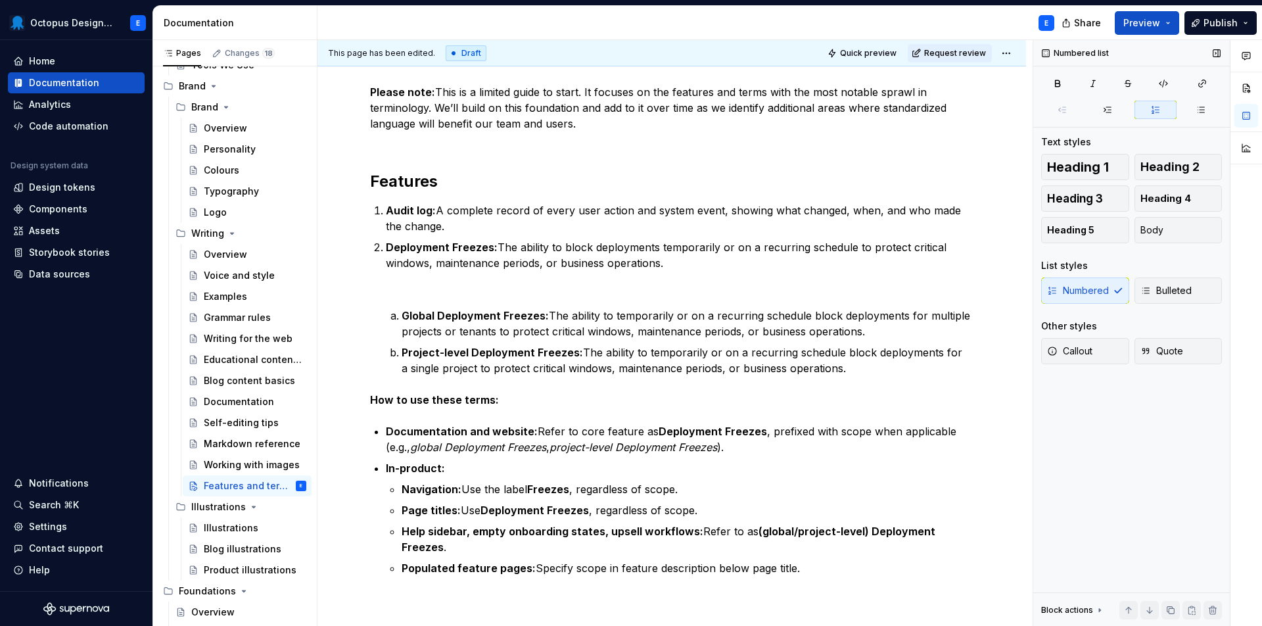
click at [1161, 113] on button "button" at bounding box center [1156, 110] width 43 height 18
click at [1101, 112] on button "button" at bounding box center [1108, 110] width 43 height 18
click at [1065, 113] on icon "button" at bounding box center [1062, 110] width 11 height 11
click at [1155, 110] on icon "button" at bounding box center [1156, 110] width 11 height 11
click at [1203, 113] on icon "button" at bounding box center [1201, 110] width 11 height 11
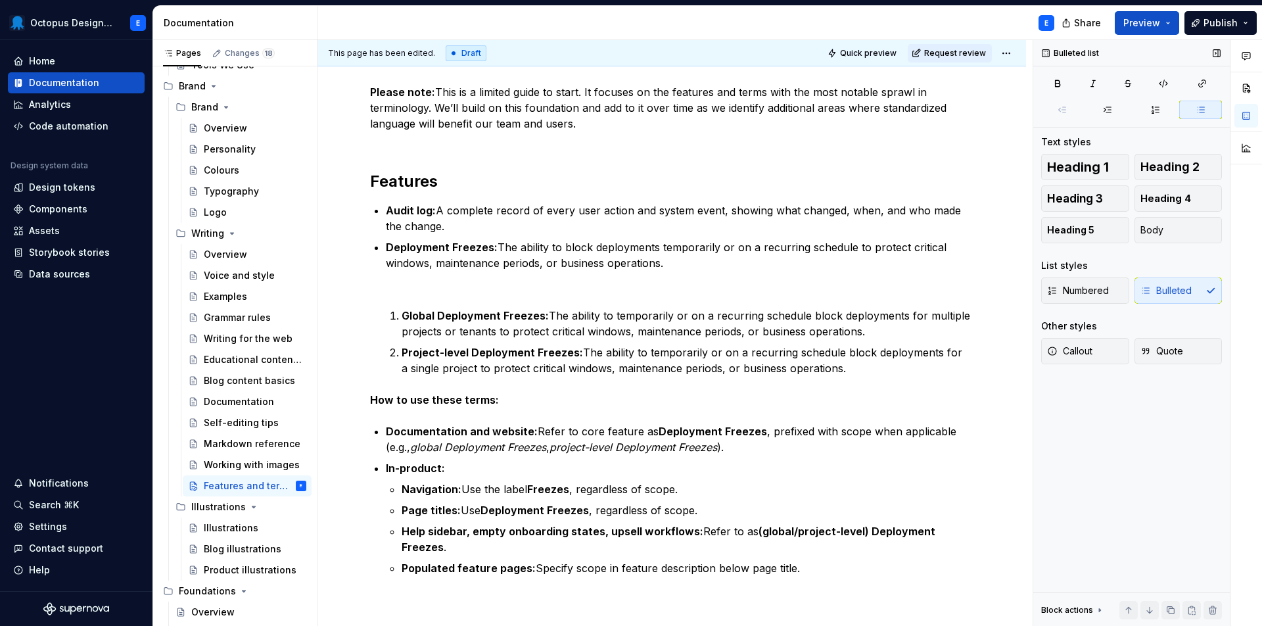
click at [1203, 113] on icon "button" at bounding box center [1201, 110] width 11 height 11
click at [1146, 108] on button "button" at bounding box center [1156, 110] width 43 height 18
click at [1086, 293] on div "Numbered Bulleted" at bounding box center [1132, 290] width 181 height 26
click at [1144, 289] on icon "button" at bounding box center [1146, 290] width 11 height 11
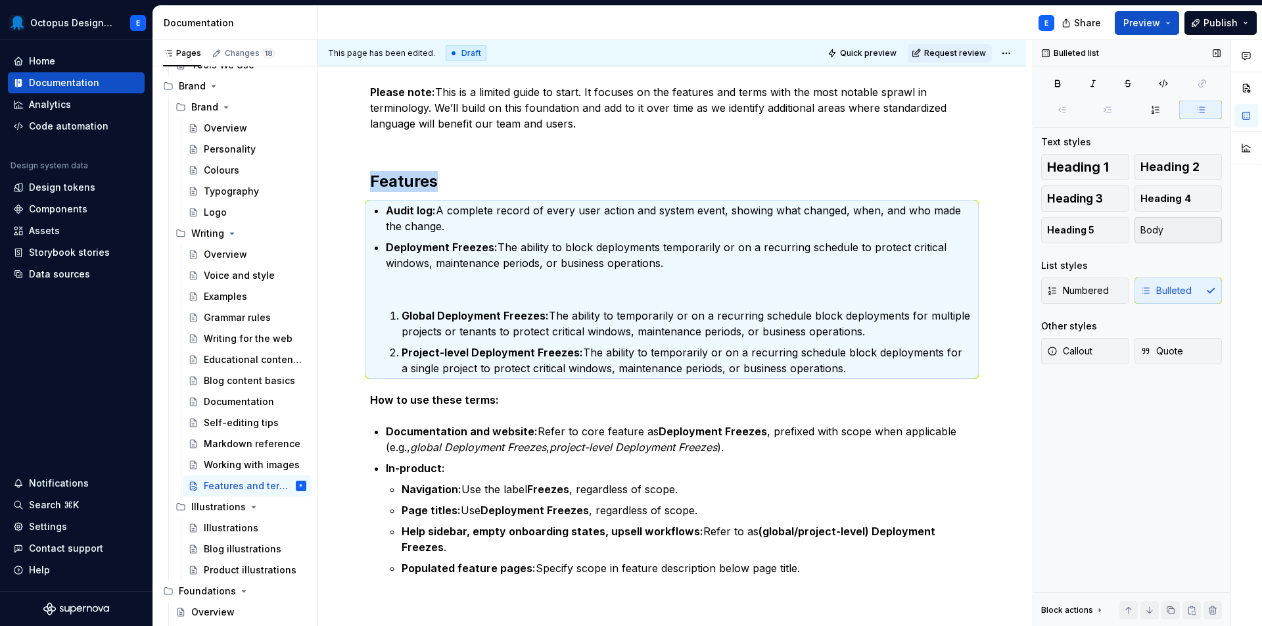
click at [1147, 235] on span "Body" at bounding box center [1152, 230] width 23 height 13
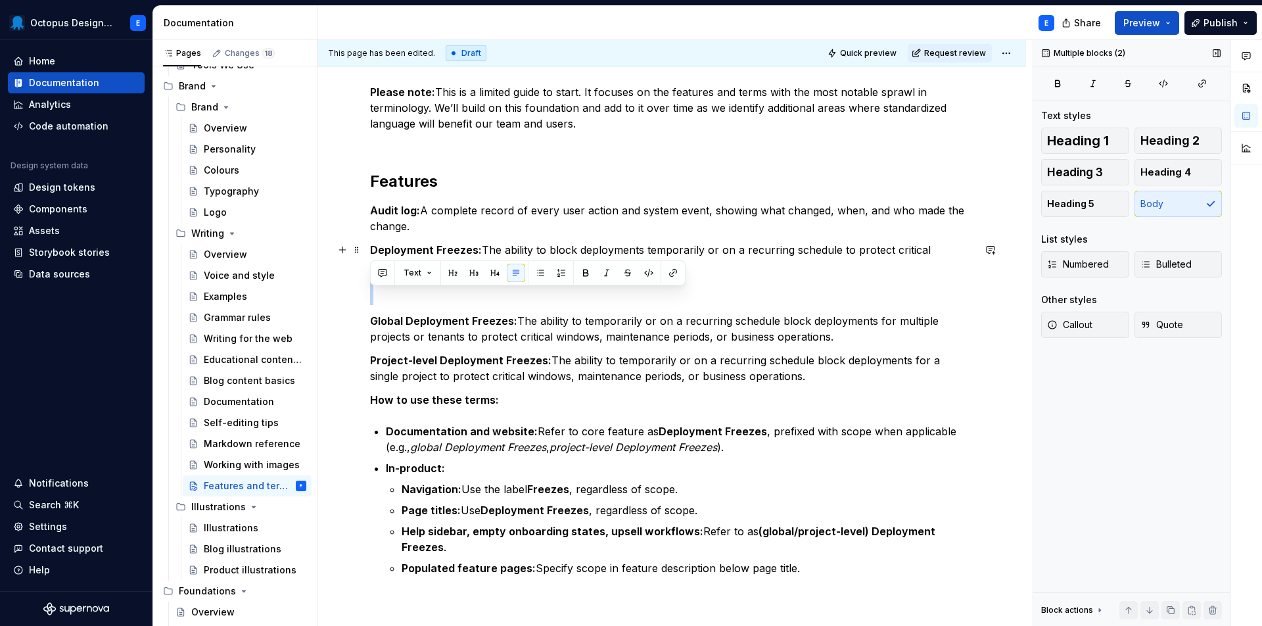
click at [459, 305] on div "Please note: This is a limited guide to start. It focuses on the features and t…" at bounding box center [672, 369] width 604 height 571
click at [436, 296] on p "Deployment Freezes: The ability to block deployments temporarily or on a recurr…" at bounding box center [672, 273] width 604 height 63
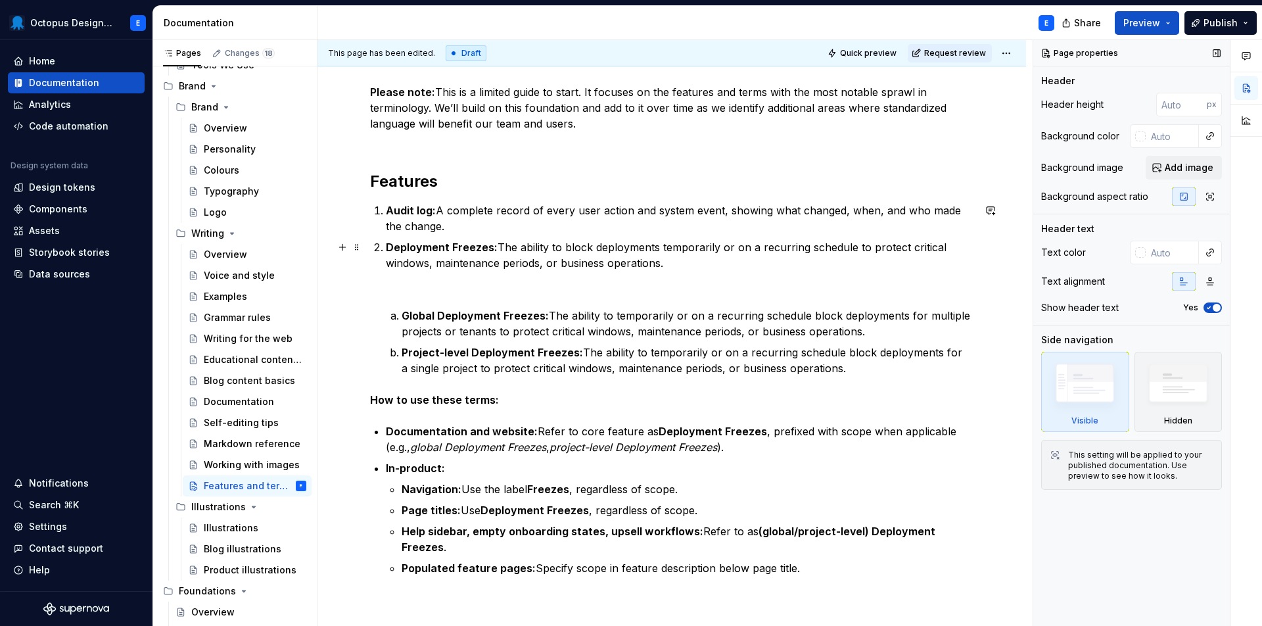
click at [396, 278] on p "Deployment Freezes: The ability to block deployments temporarily or on a recurr…" at bounding box center [680, 270] width 588 height 63
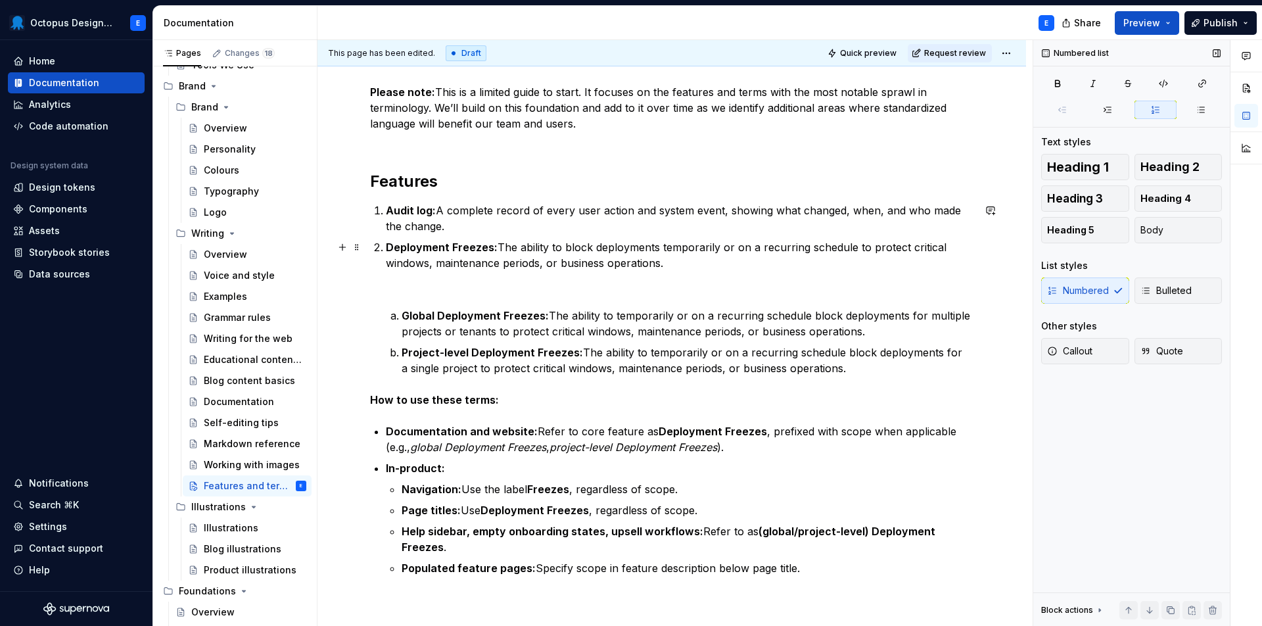
click at [393, 293] on p "Deployment Freezes: The ability to block deployments temporarily or on a recurr…" at bounding box center [680, 270] width 588 height 63
drag, startPoint x: 851, startPoint y: 367, endPoint x: 343, endPoint y: 317, distance: 511.4
click at [370, 317] on div "Please note: This is a limited guide to start. It focuses on the features and t…" at bounding box center [672, 377] width 604 height 587
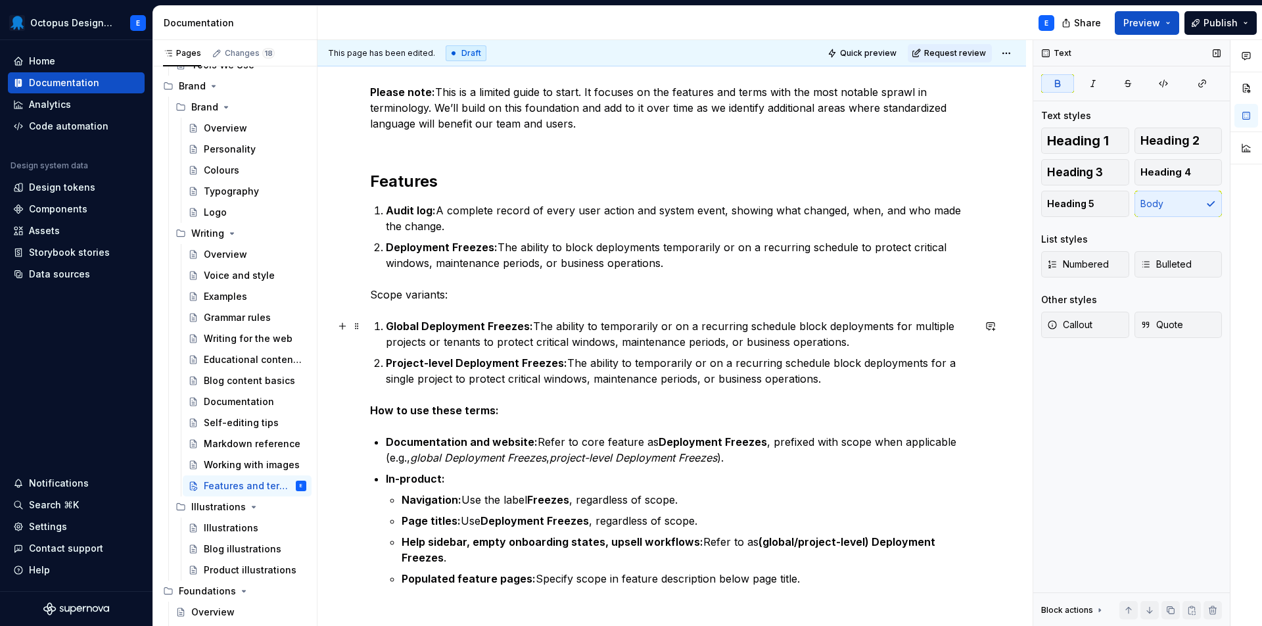
click at [420, 329] on strong "Global Deployment Freezes:" at bounding box center [459, 326] width 147 height 13
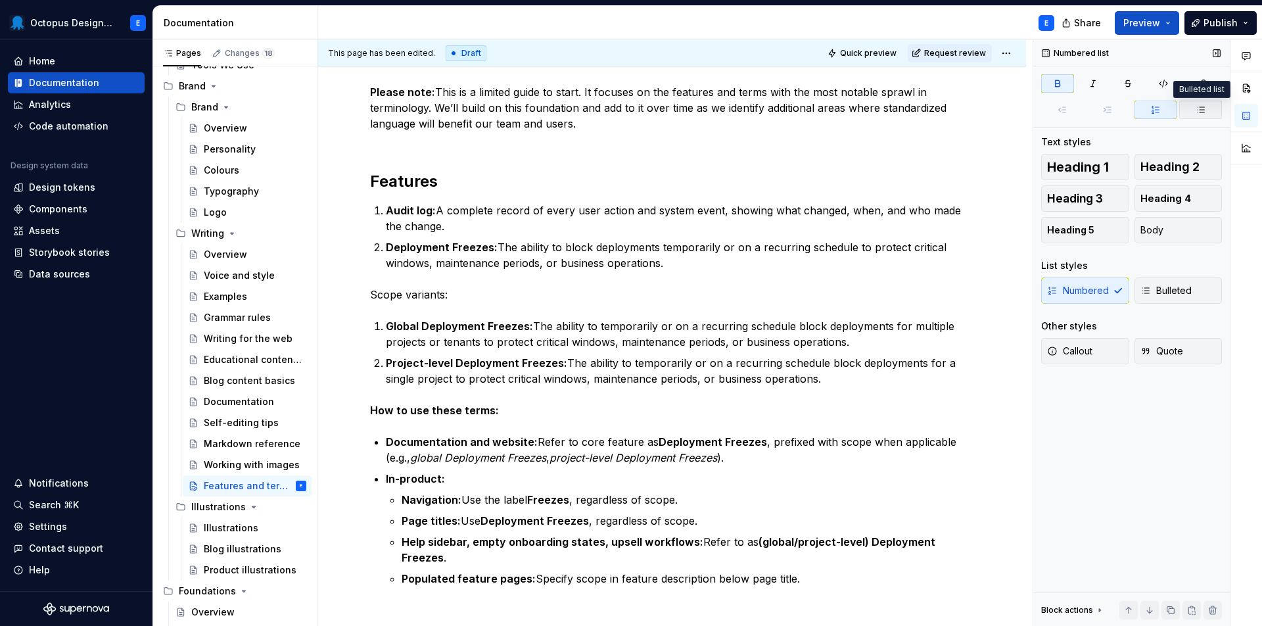
click at [1210, 110] on button "button" at bounding box center [1201, 110] width 43 height 18
click at [1152, 112] on icon "button" at bounding box center [1156, 110] width 11 height 11
click at [1154, 294] on span "Bulleted" at bounding box center [1166, 290] width 51 height 13
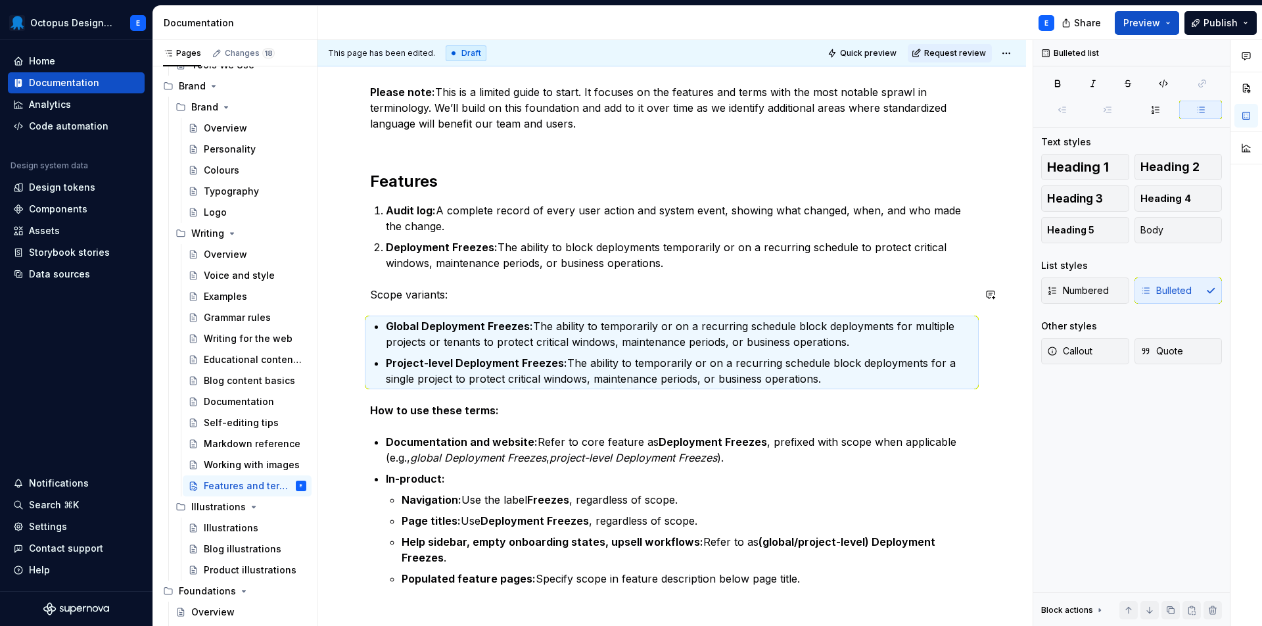
click at [441, 277] on div "Please note: This is a limited guide to start. It focuses on the features and t…" at bounding box center [672, 374] width 604 height 581
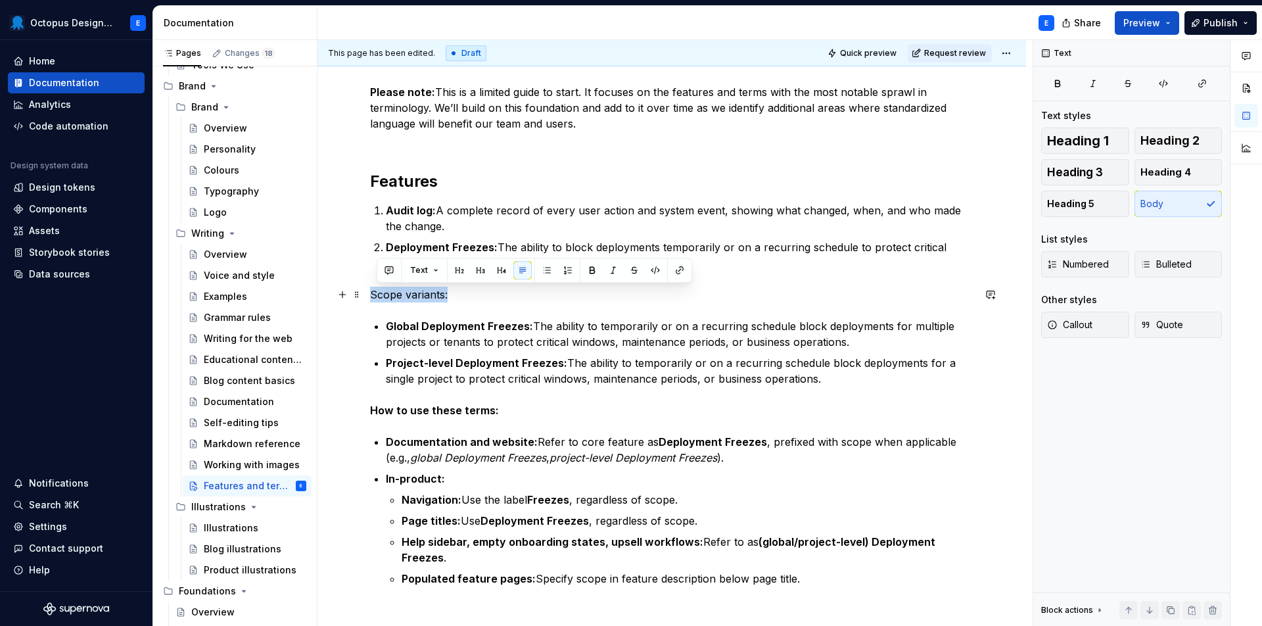
drag, startPoint x: 475, startPoint y: 297, endPoint x: 327, endPoint y: 295, distance: 148.6
click at [327, 295] on div "Please note: This is a limited guide to start. It focuses on the features and t…" at bounding box center [672, 461] width 709 height 817
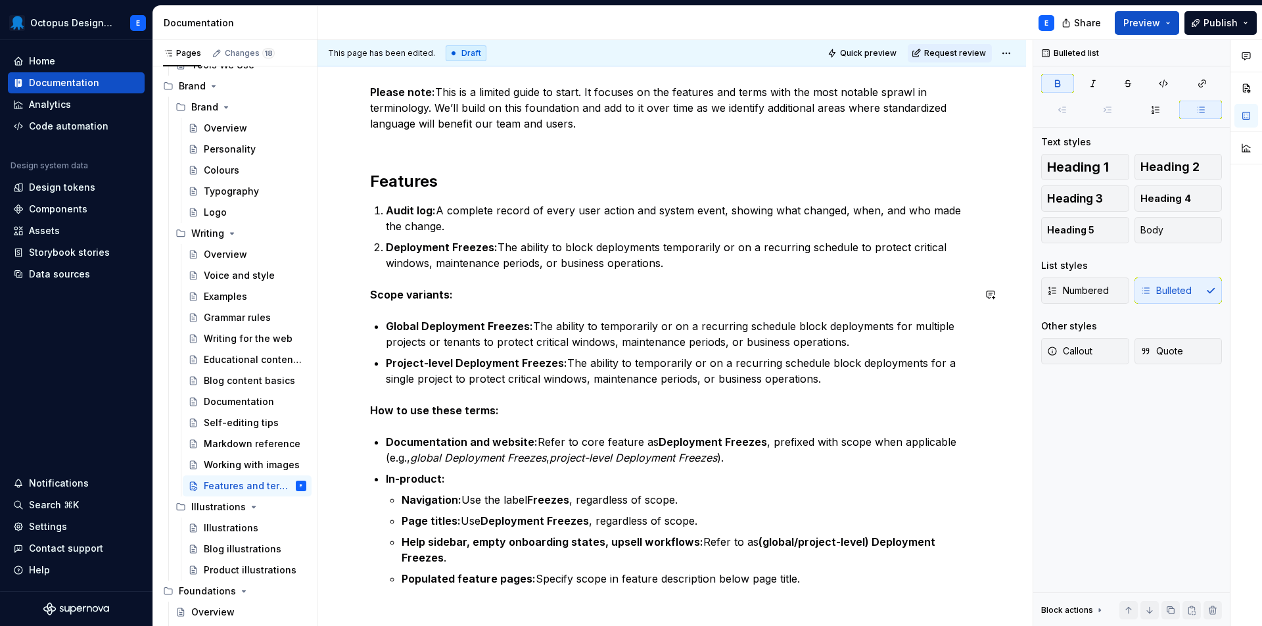
click at [472, 302] on div "Please note: This is a limited guide to start. It focuses on the features and t…" at bounding box center [672, 374] width 604 height 581
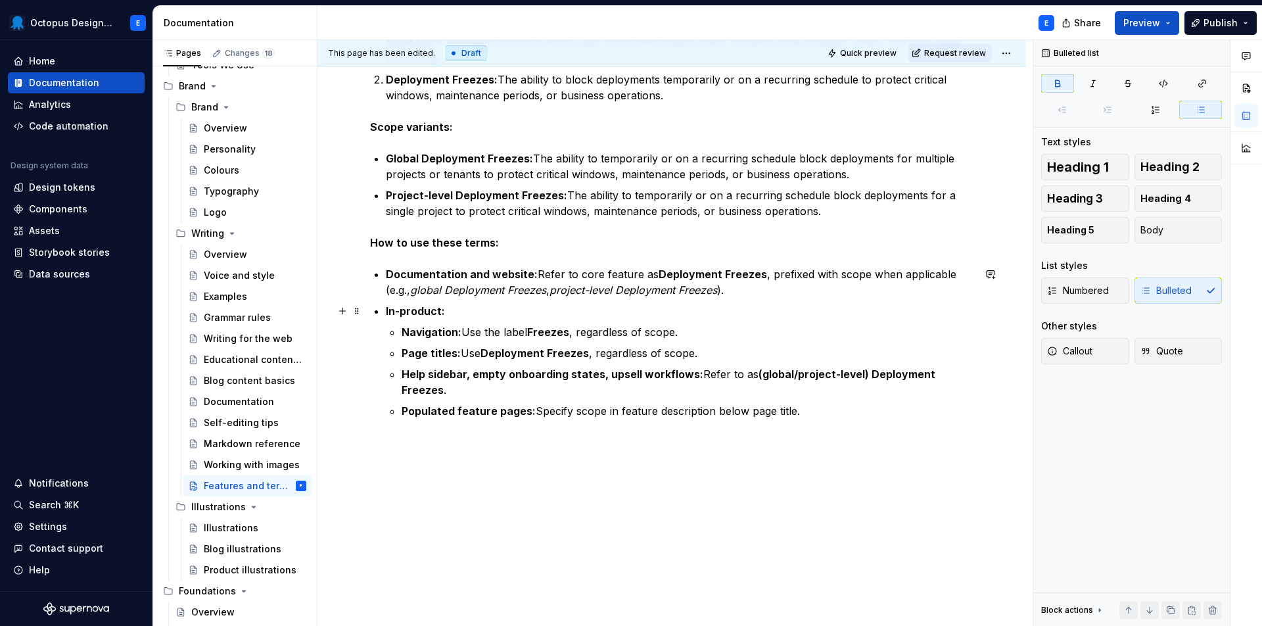
scroll to position [377, 0]
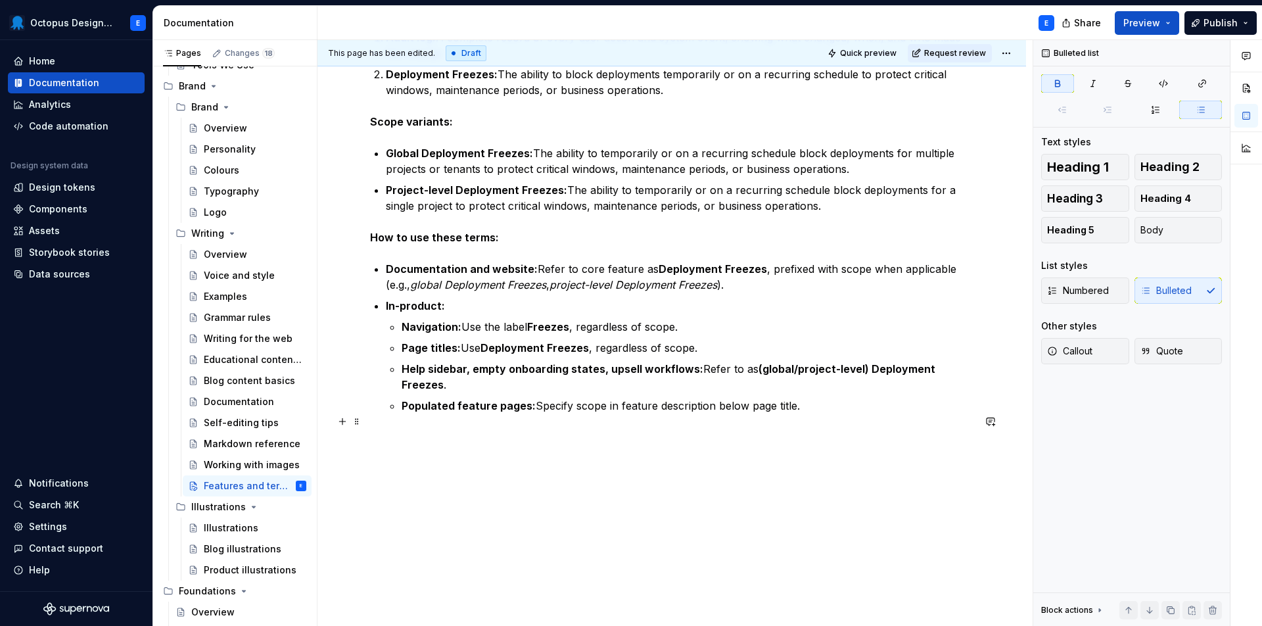
click at [458, 431] on div "Please note: This is a limited guide to start. It focuses on the features and t…" at bounding box center [672, 201] width 604 height 581
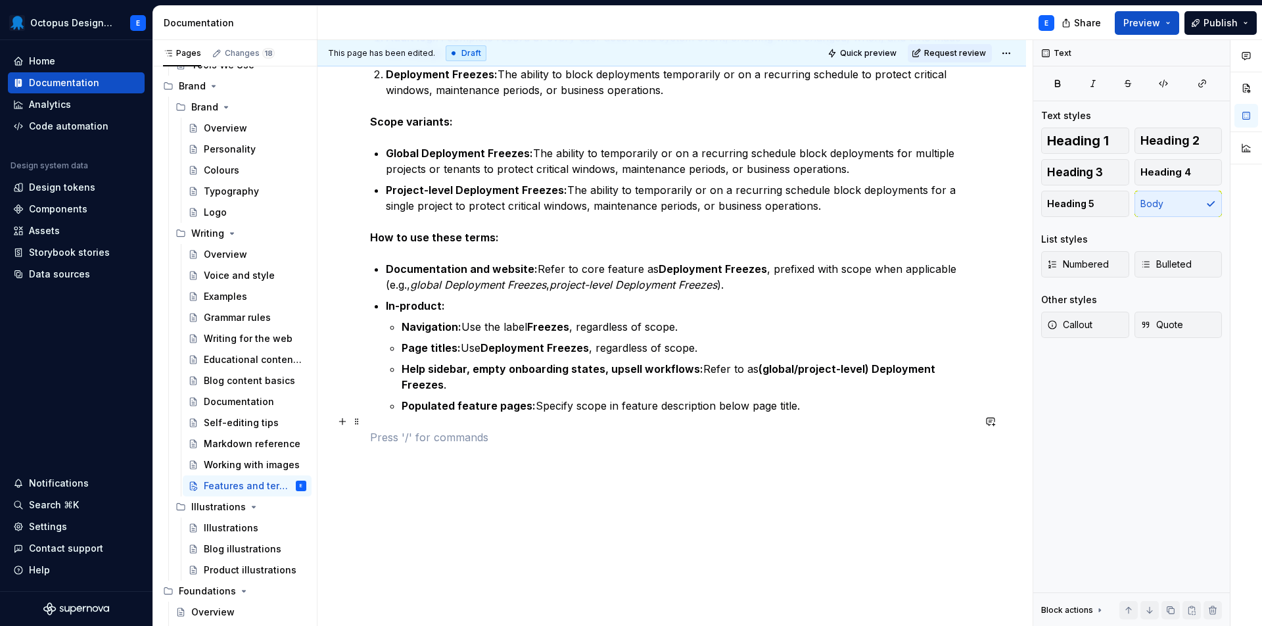
click at [407, 429] on p at bounding box center [672, 437] width 604 height 16
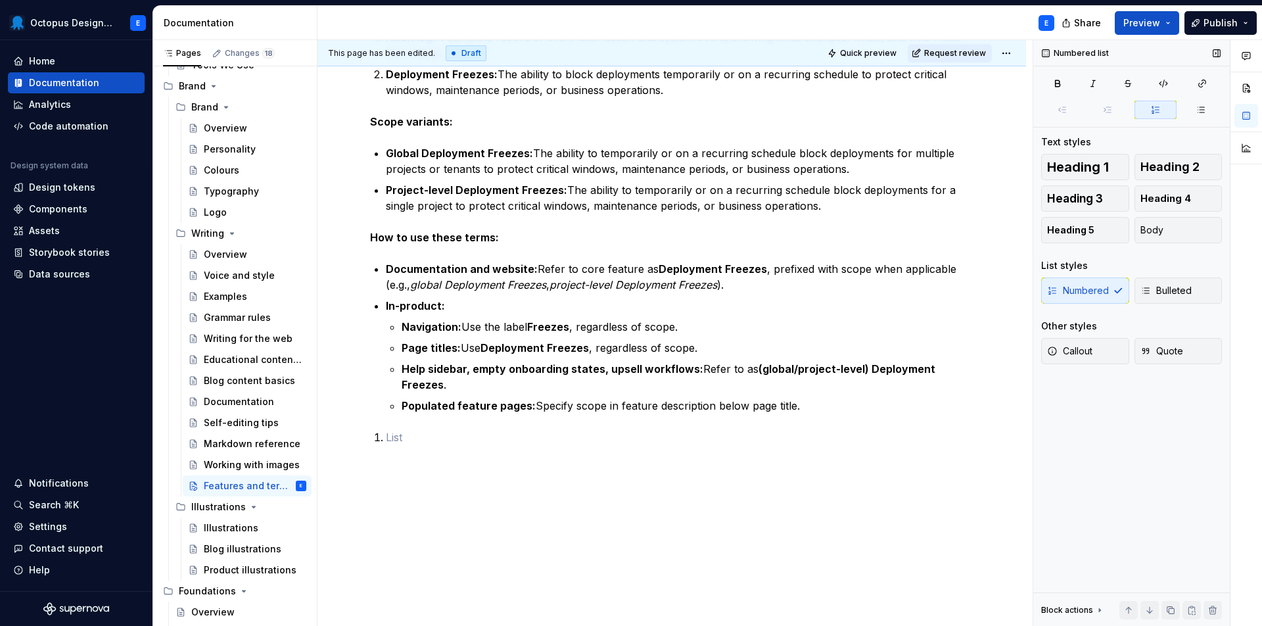
click at [1057, 293] on div "Numbered Bulleted" at bounding box center [1132, 290] width 181 height 26
click at [1071, 289] on div "Numbered Bulleted" at bounding box center [1132, 290] width 181 height 26
click at [502, 429] on p at bounding box center [680, 437] width 588 height 16
click at [1171, 291] on span "Bulleted" at bounding box center [1166, 290] width 51 height 13
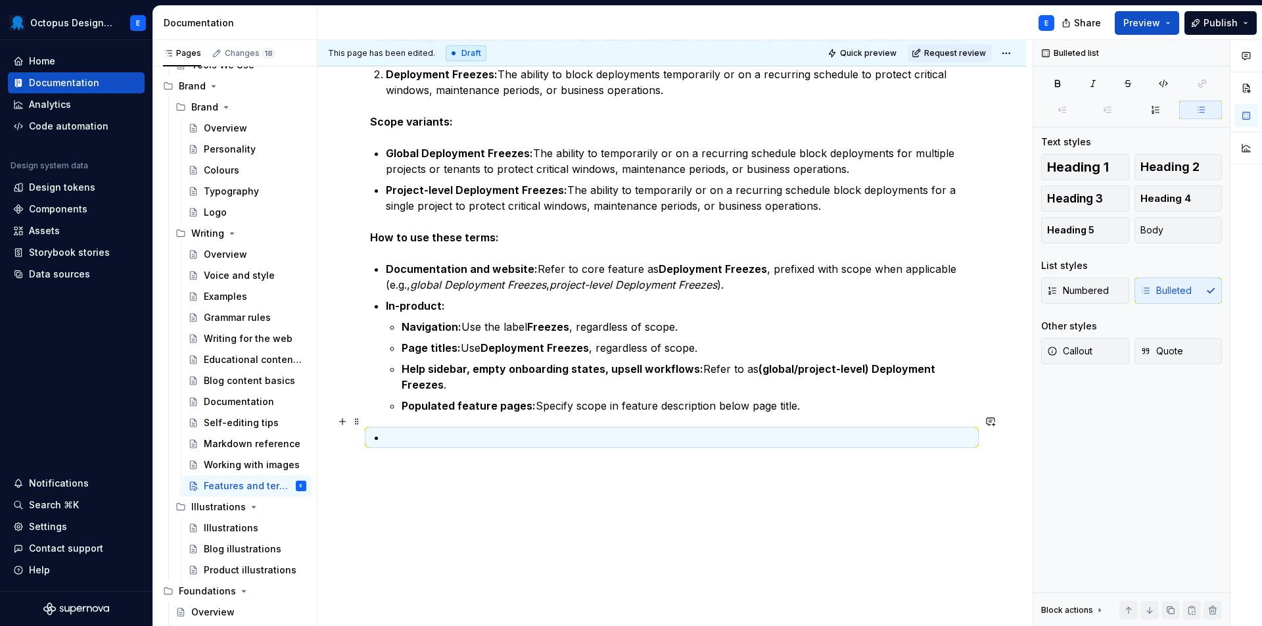
click at [463, 429] on p at bounding box center [680, 437] width 588 height 16
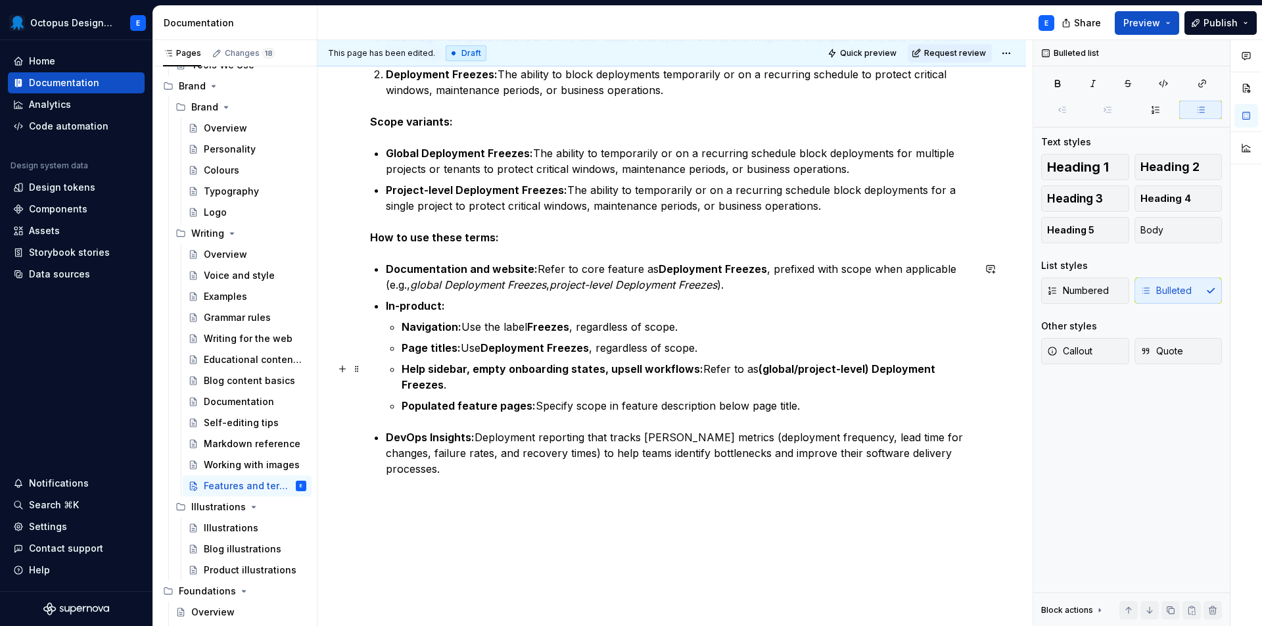
scroll to position [320, 0]
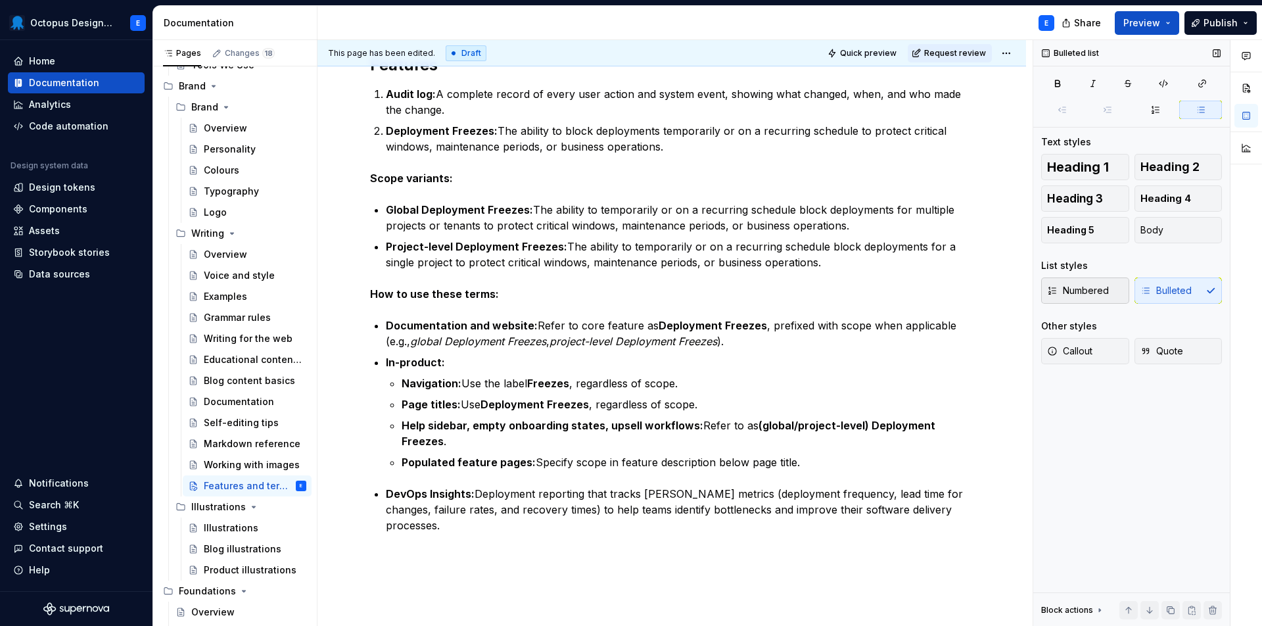
click at [1074, 292] on span "Numbered" at bounding box center [1078, 290] width 62 height 13
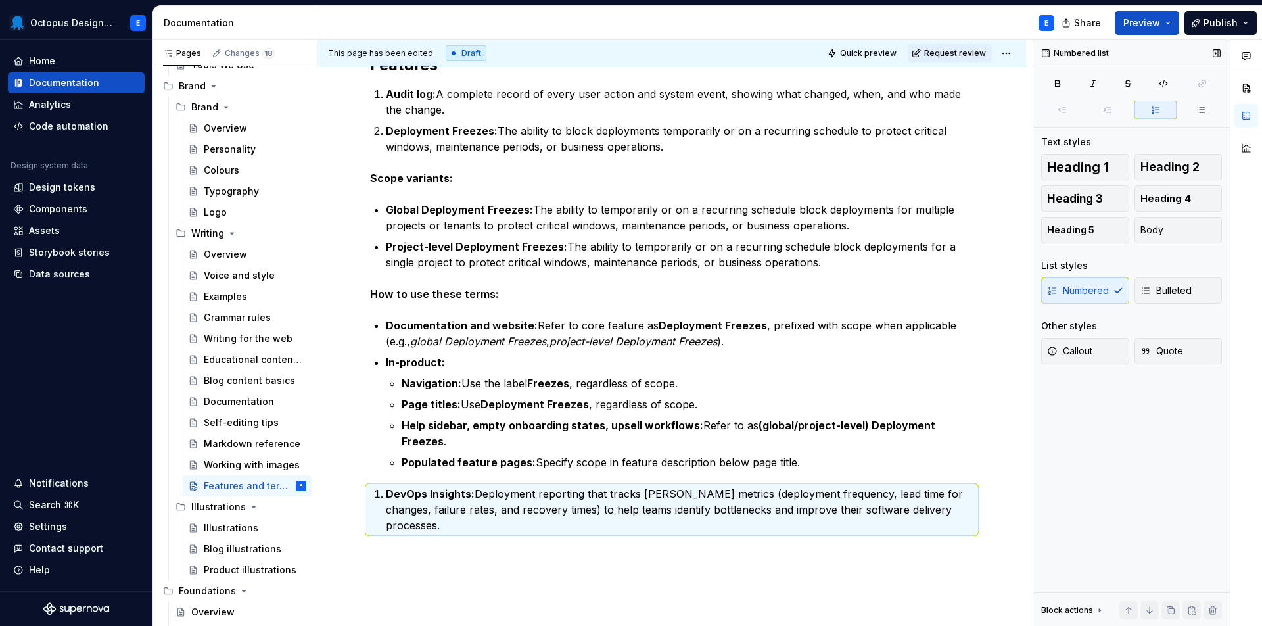
click at [1074, 292] on div "Numbered Bulleted" at bounding box center [1132, 290] width 181 height 26
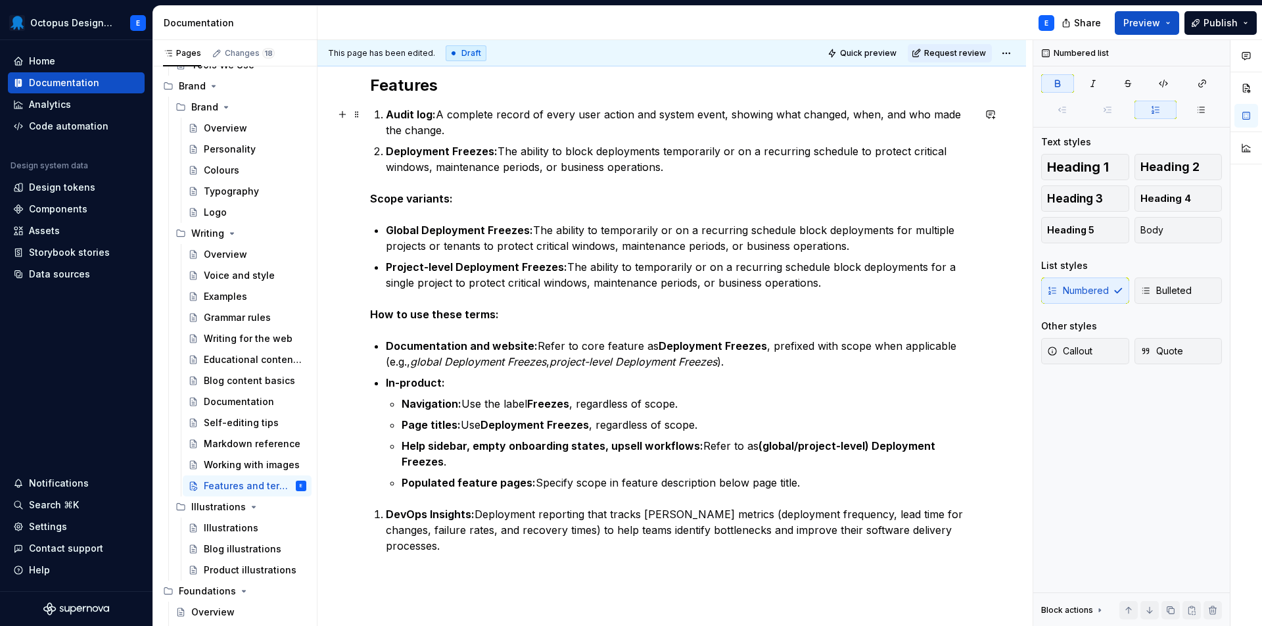
click at [385, 116] on div "Please note: This is a limited guide to start. It focuses on the features and t…" at bounding box center [672, 298] width 604 height 621
click at [354, 114] on span at bounding box center [357, 114] width 11 height 18
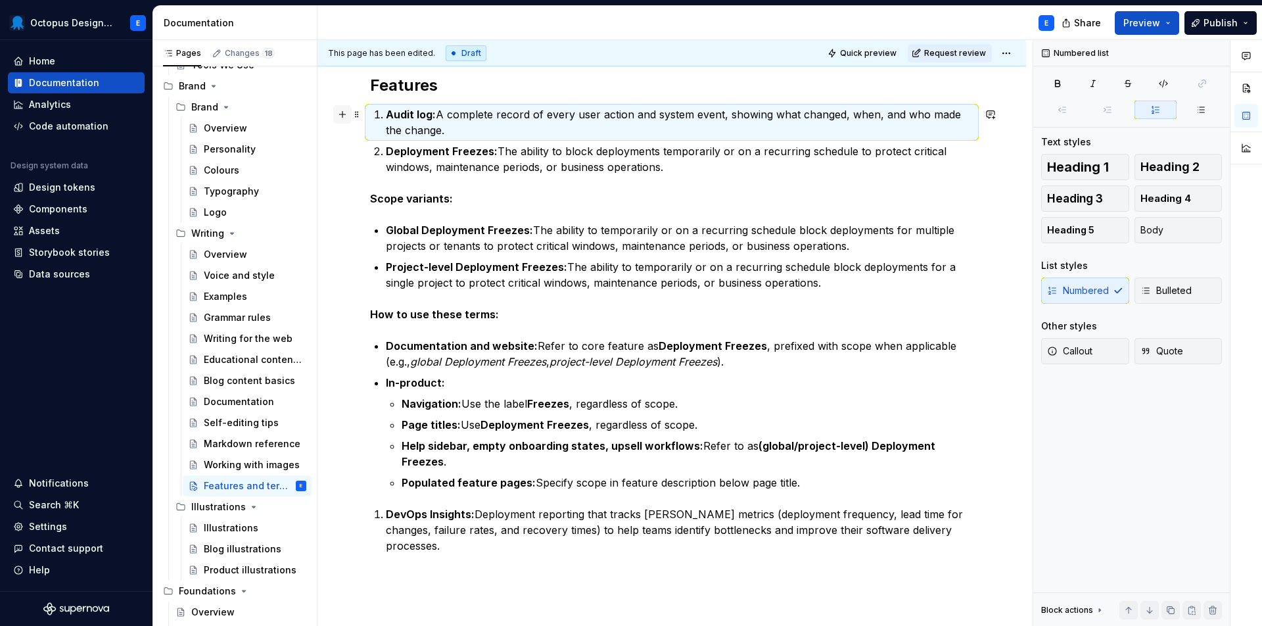
click at [337, 115] on button "button" at bounding box center [342, 114] width 18 height 18
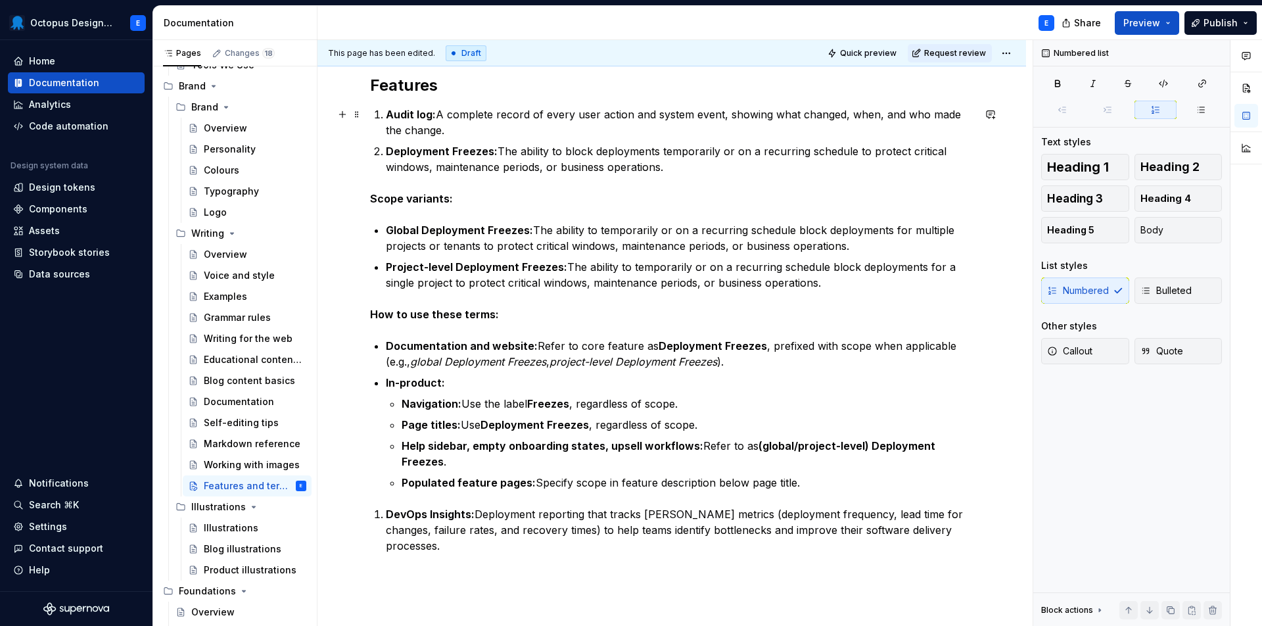
click at [443, 135] on p "Audit log: A complete record of every user action and system event, showing wha…" at bounding box center [680, 123] width 588 height 32
click at [341, 151] on button "button" at bounding box center [342, 151] width 18 height 18
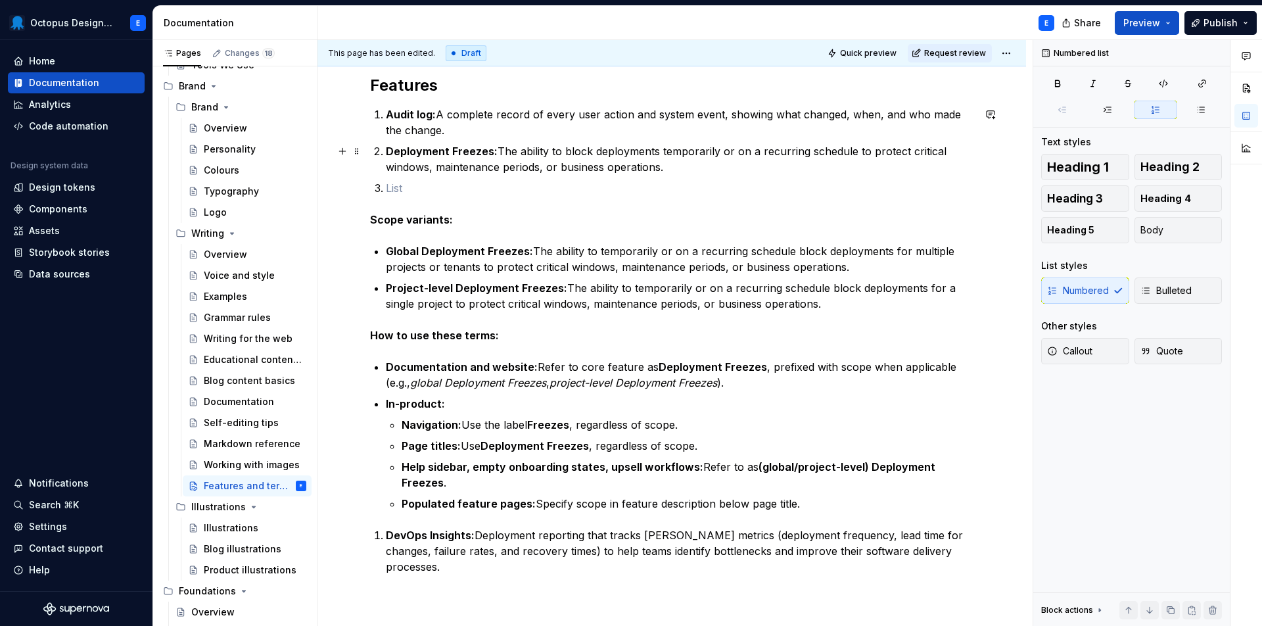
click at [420, 187] on p at bounding box center [680, 188] width 588 height 16
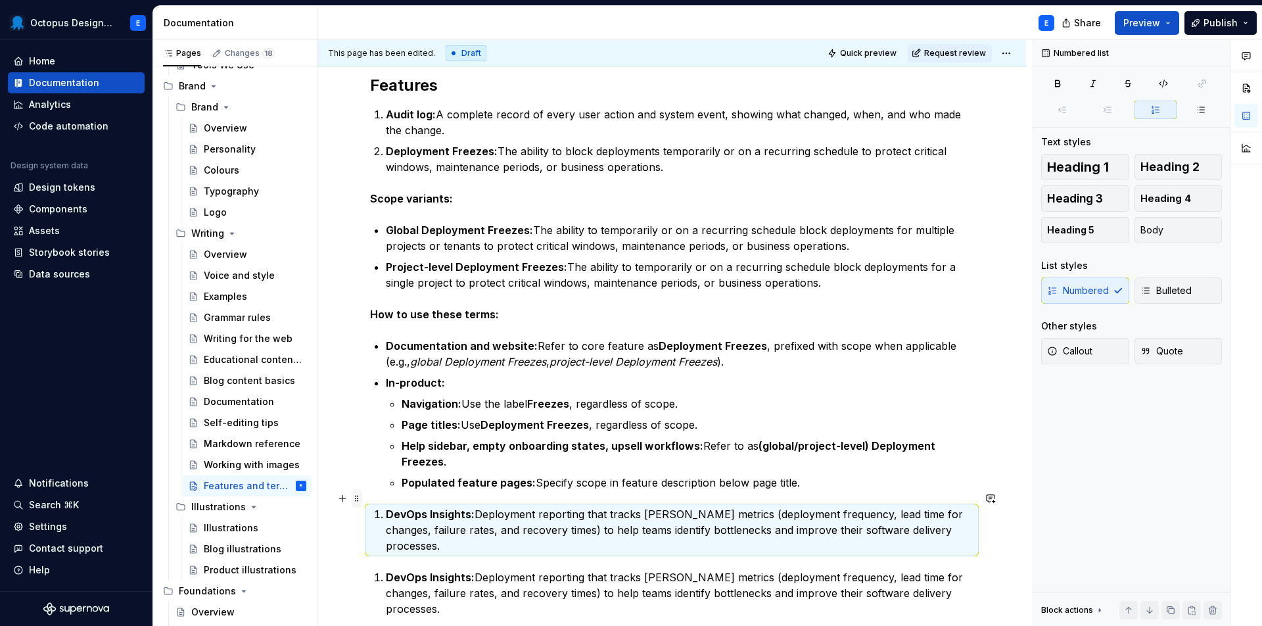
click at [360, 496] on span at bounding box center [357, 498] width 11 height 18
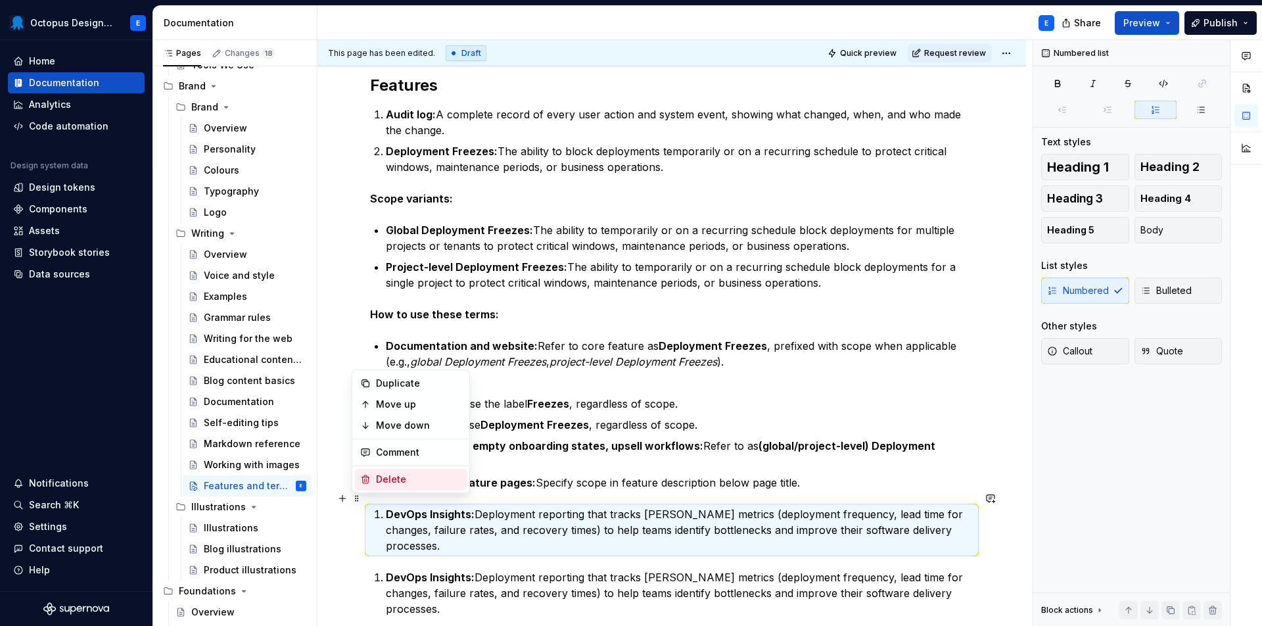
click at [383, 481] on div "Delete" at bounding box center [418, 479] width 85 height 13
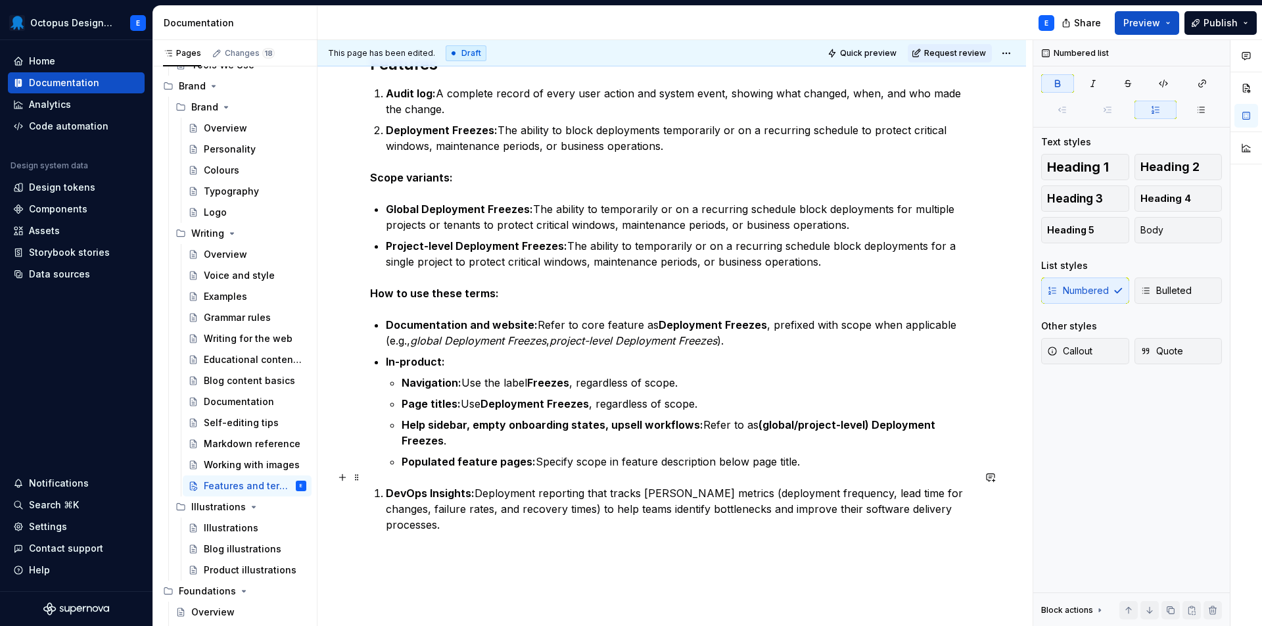
scroll to position [322, 0]
click at [1166, 82] on icon "button" at bounding box center [1164, 83] width 11 height 11
click at [1164, 85] on icon "button" at bounding box center [1164, 83] width 8 height 7
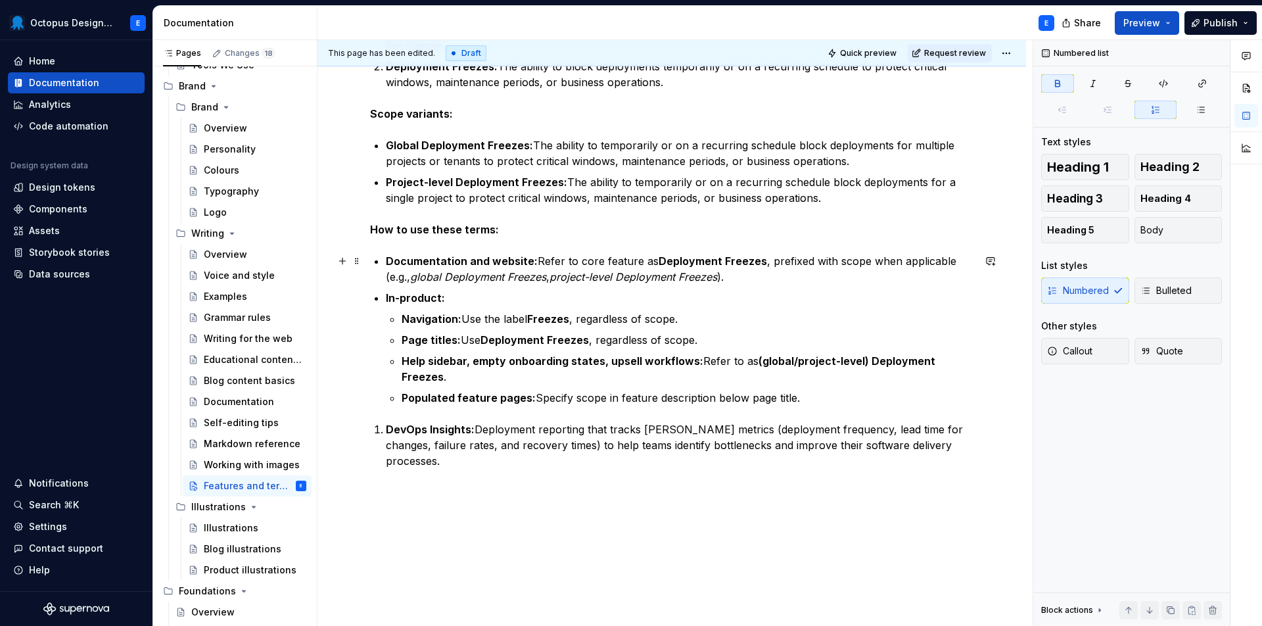
scroll to position [386, 0]
click at [1249, 83] on button "button" at bounding box center [1247, 88] width 24 height 24
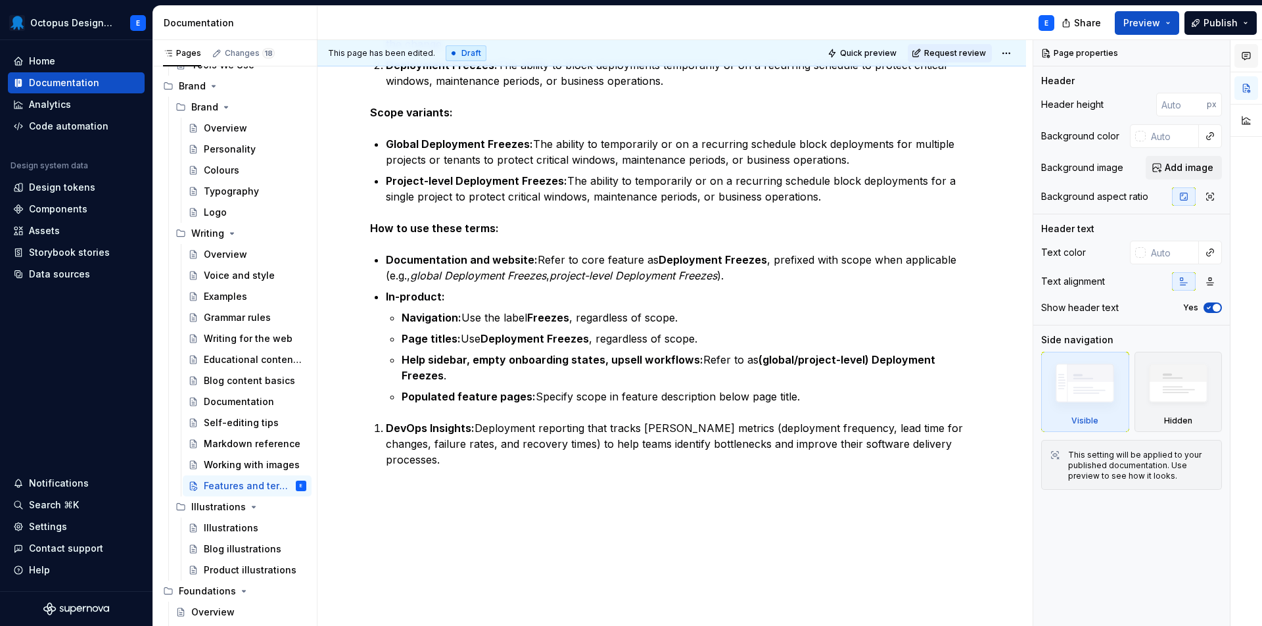
click at [1246, 62] on button "button" at bounding box center [1247, 56] width 24 height 24
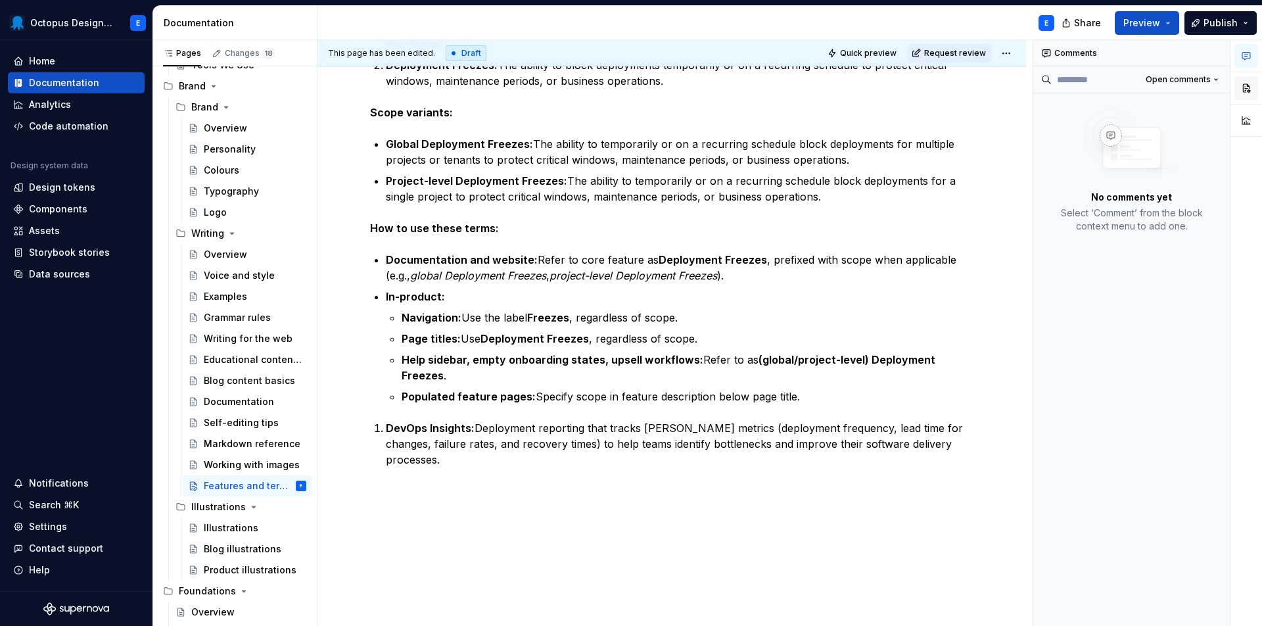
click at [1247, 92] on button "button" at bounding box center [1247, 88] width 24 height 24
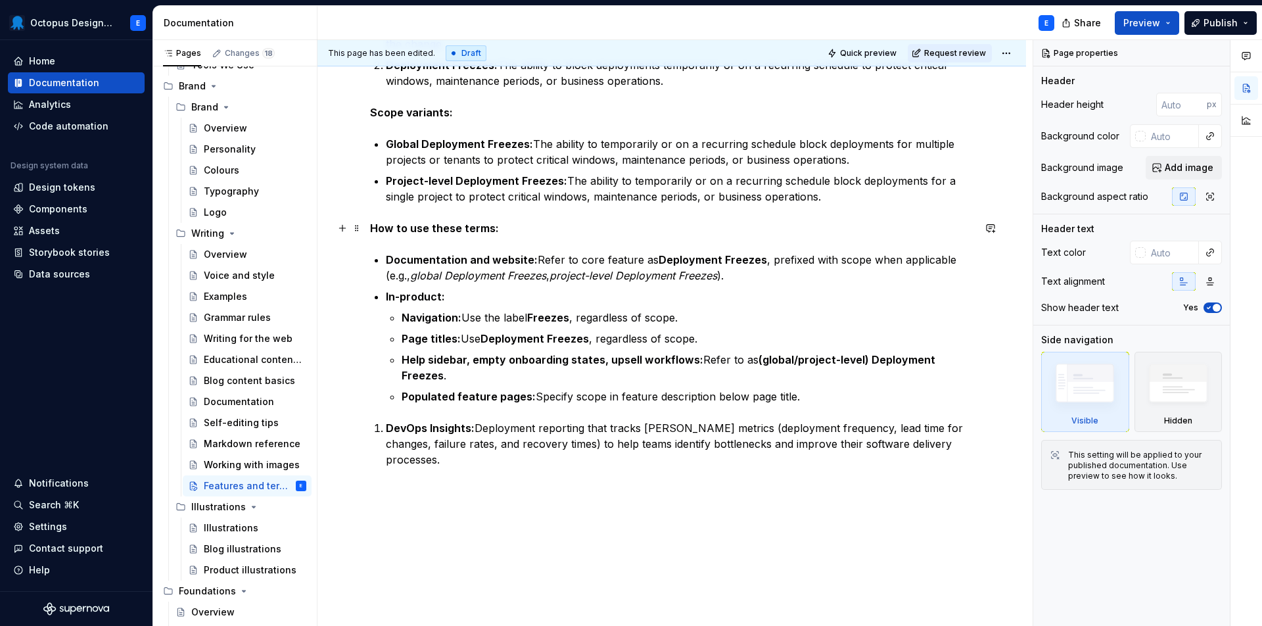
click at [833, 228] on p "How to use these terms:" at bounding box center [672, 228] width 604 height 16
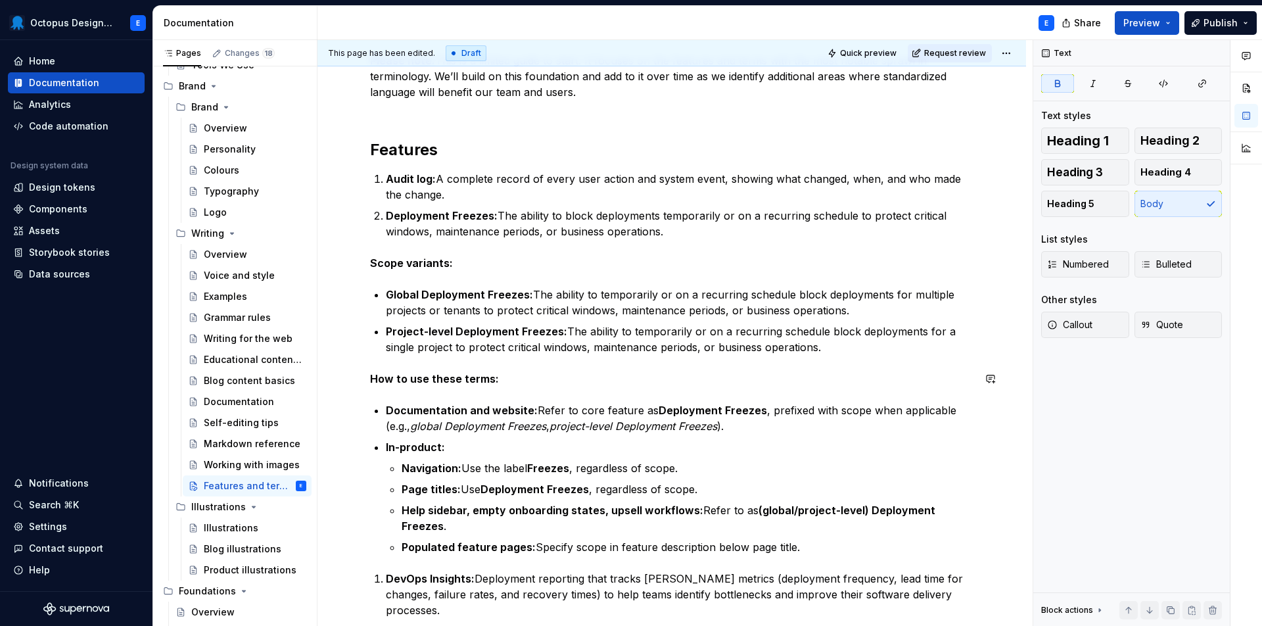
scroll to position [228, 0]
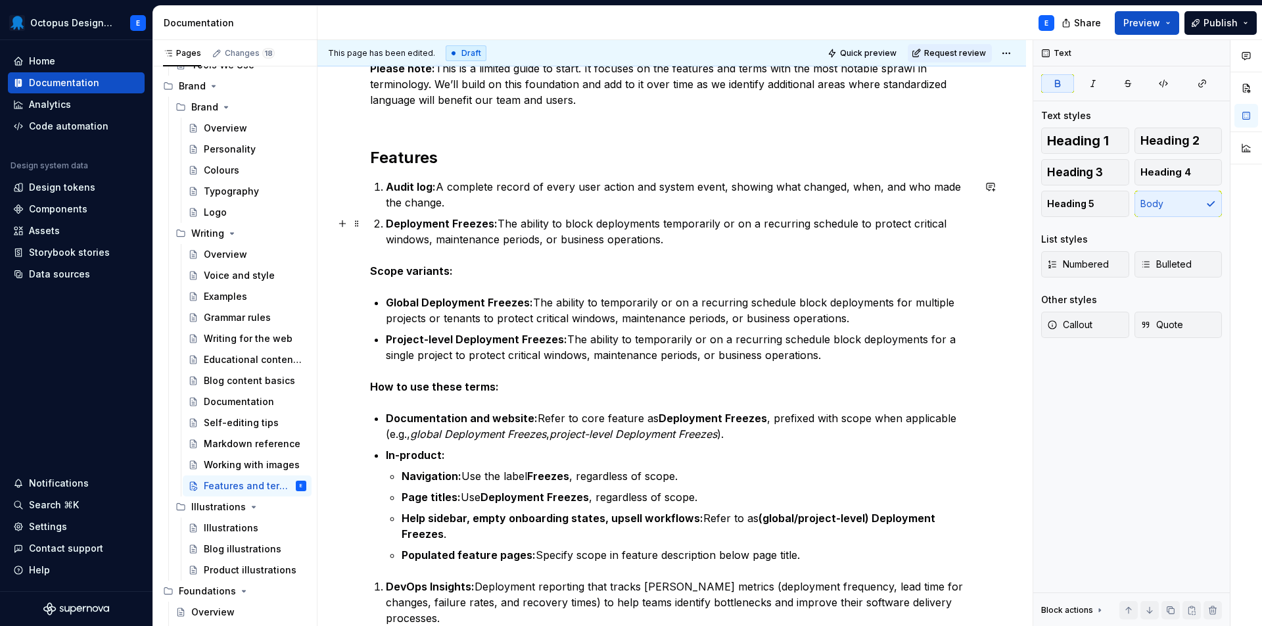
click at [445, 226] on strong "Deployment Freezes:" at bounding box center [442, 223] width 112 height 13
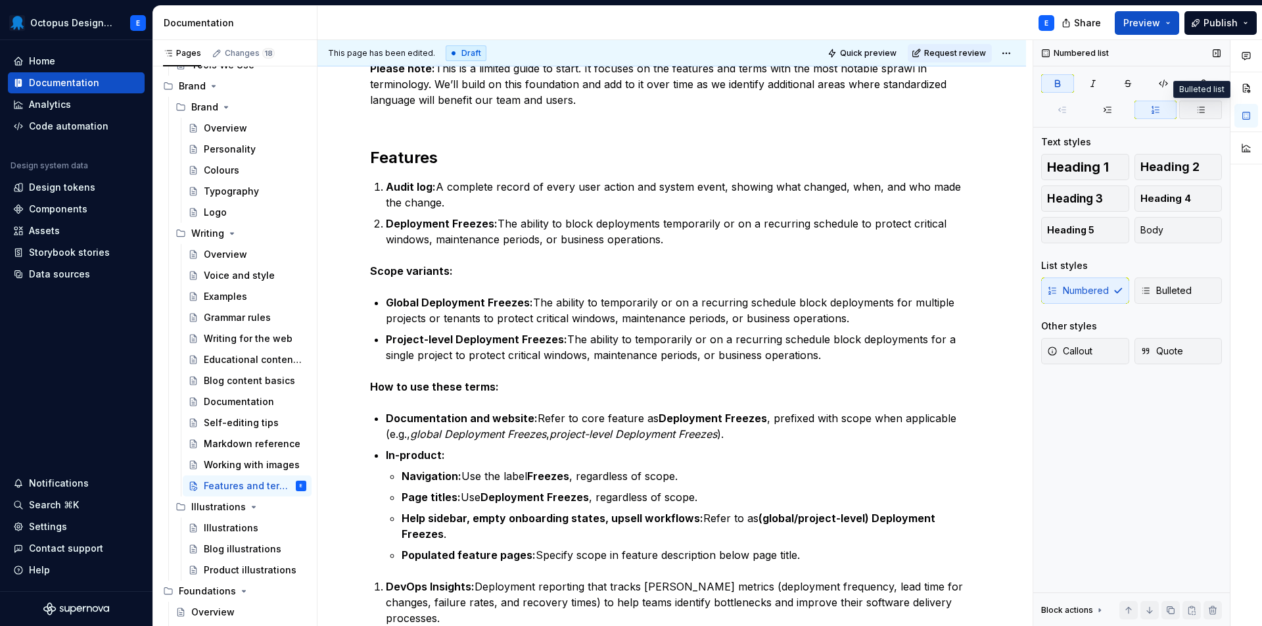
click at [1197, 114] on icon "button" at bounding box center [1201, 110] width 11 height 11
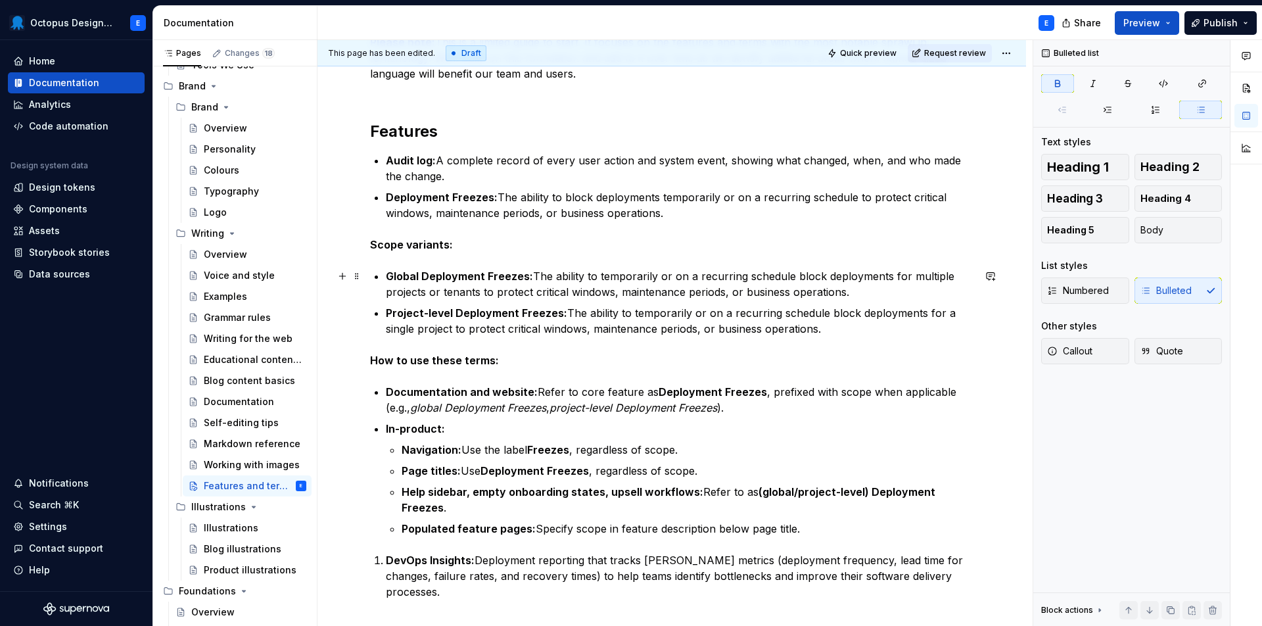
scroll to position [255, 0]
click at [444, 552] on strong "DevOps Insights:" at bounding box center [430, 558] width 89 height 13
click at [1205, 113] on icon "button" at bounding box center [1201, 110] width 11 height 11
click at [469, 387] on strong "Documentation and website:" at bounding box center [462, 390] width 152 height 13
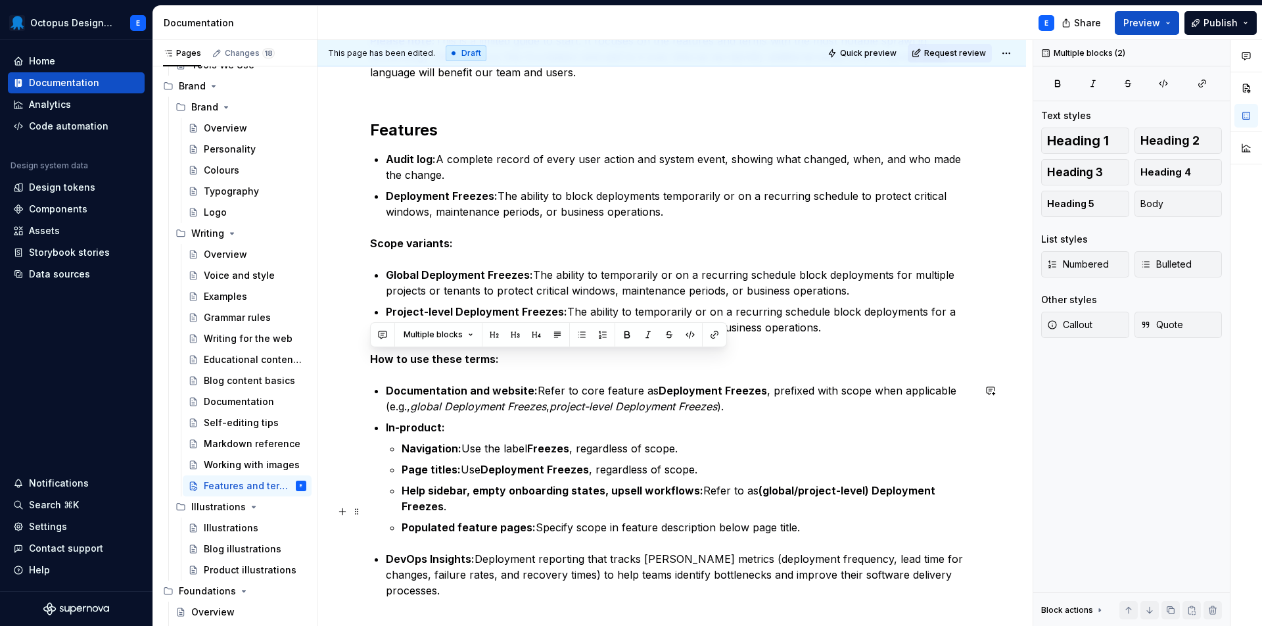
drag, startPoint x: 373, startPoint y: 361, endPoint x: 820, endPoint y: 512, distance: 471.4
click at [820, 512] on div "Please note: This is a limited guide to start. It focuses on the features and t…" at bounding box center [672, 343] width 604 height 621
click at [1080, 320] on span "Callout" at bounding box center [1069, 324] width 45 height 13
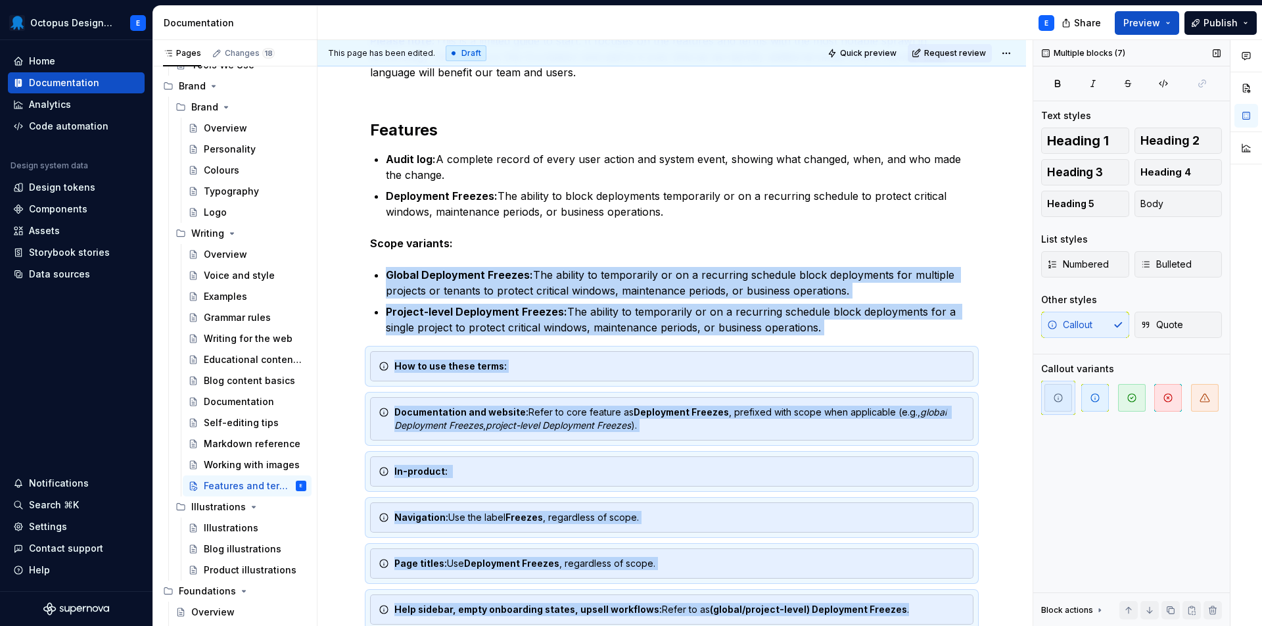
scroll to position [299, 0]
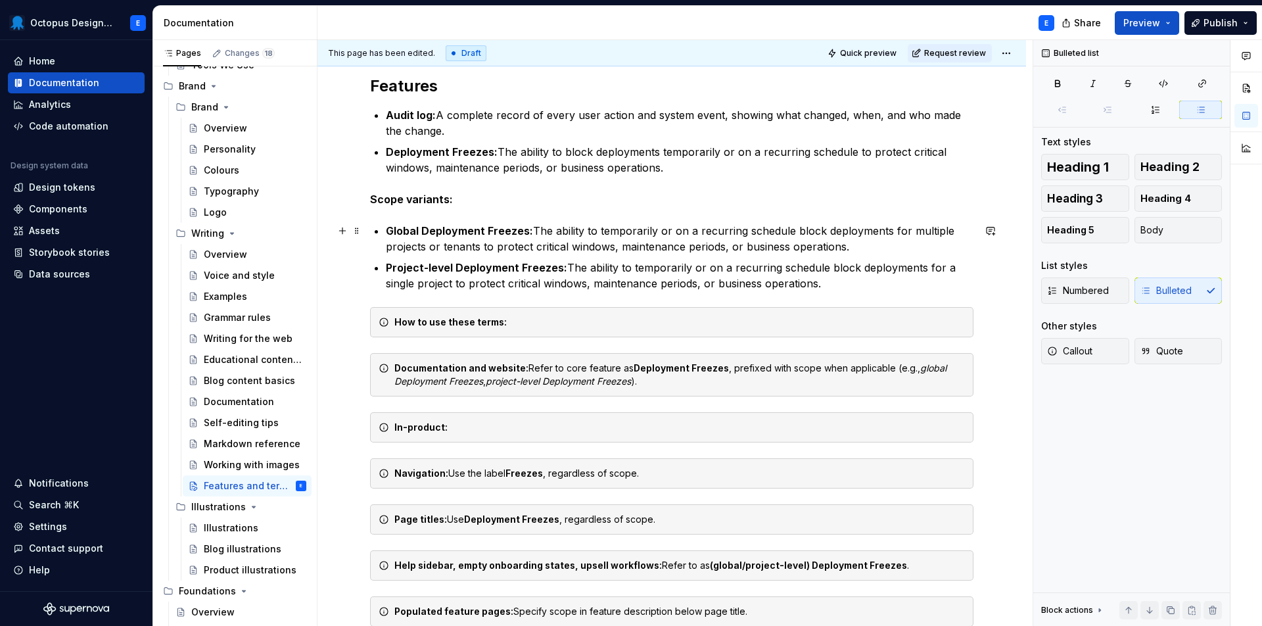
click at [867, 224] on p "Global Deployment Freezes: The ability to temporarily or on a recurring schedul…" at bounding box center [680, 239] width 588 height 32
click at [621, 387] on div "Documentation and website: Refer to core feature as Deployment Freezes , prefix…" at bounding box center [680, 375] width 571 height 26
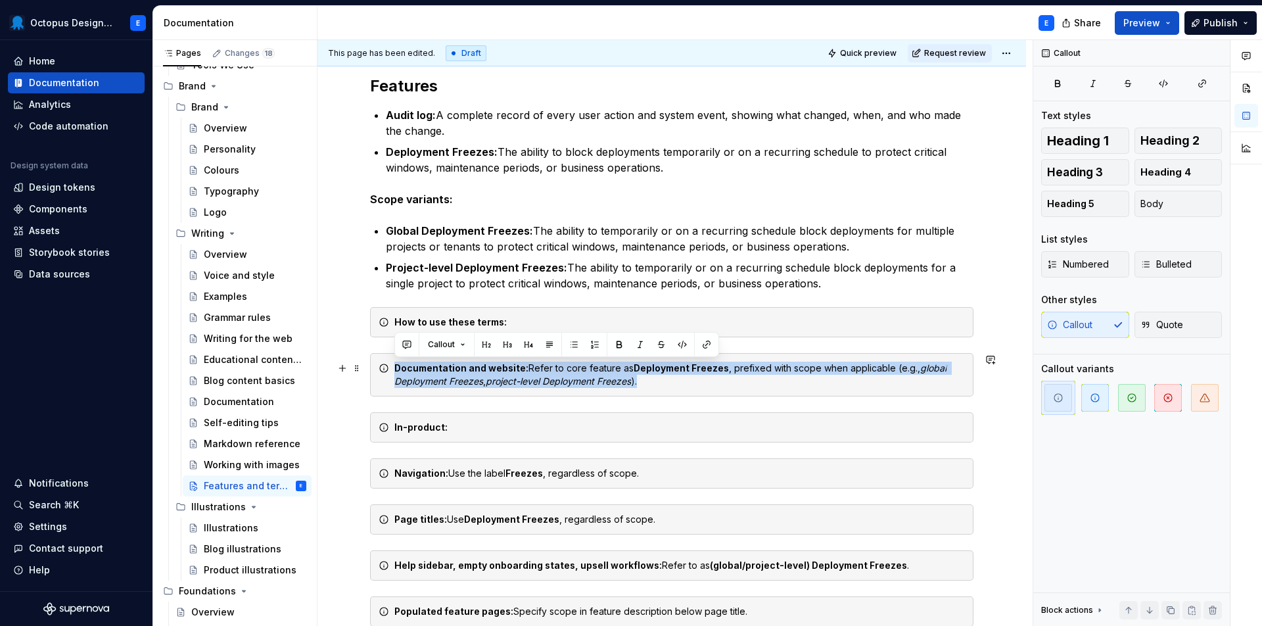
drag, startPoint x: 675, startPoint y: 383, endPoint x: 392, endPoint y: 370, distance: 283.7
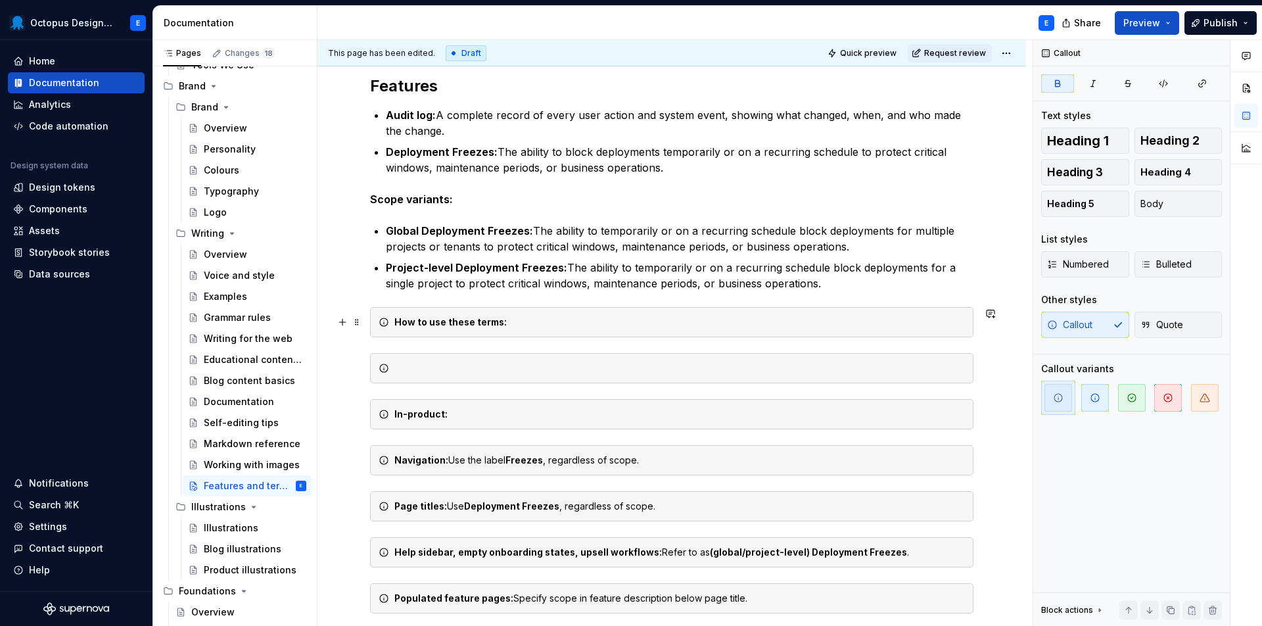
click at [525, 324] on div "How to use these terms:" at bounding box center [680, 322] width 571 height 13
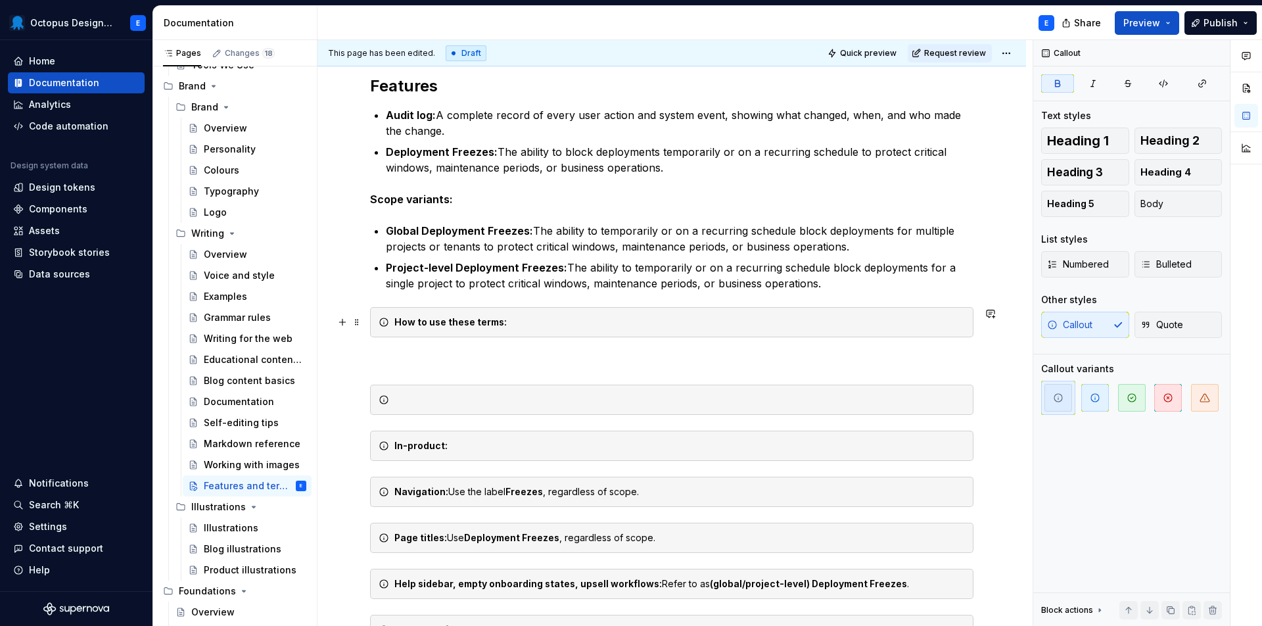
click at [552, 320] on div "How to use these terms:" at bounding box center [680, 322] width 571 height 13
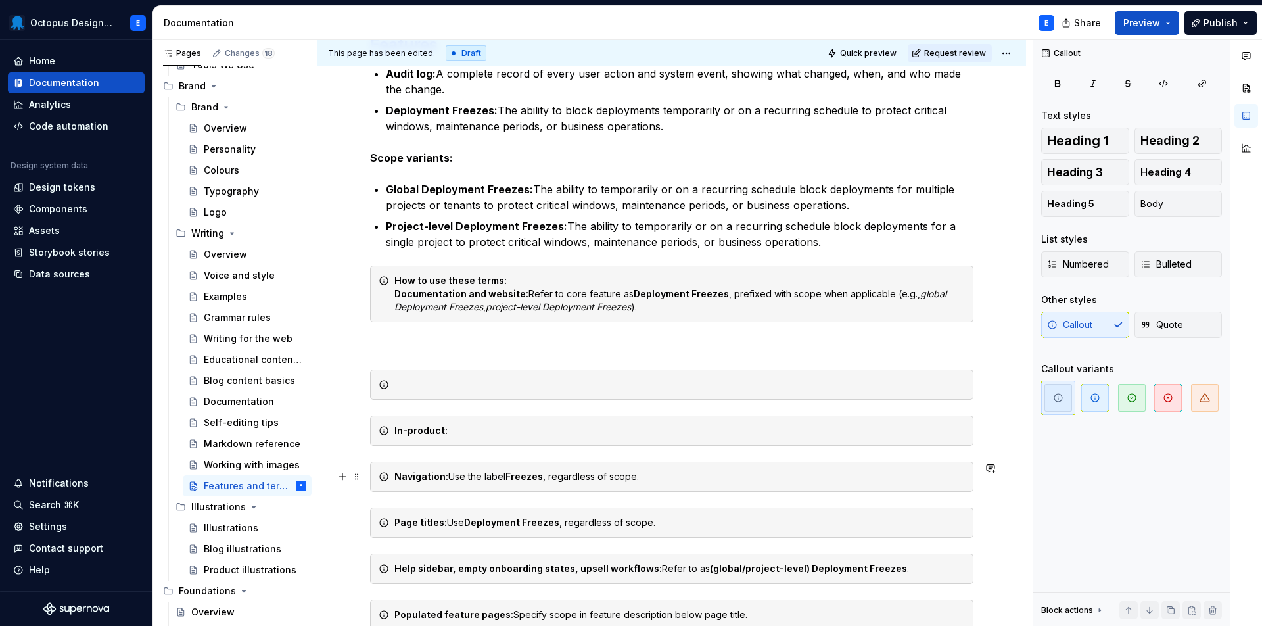
scroll to position [343, 0]
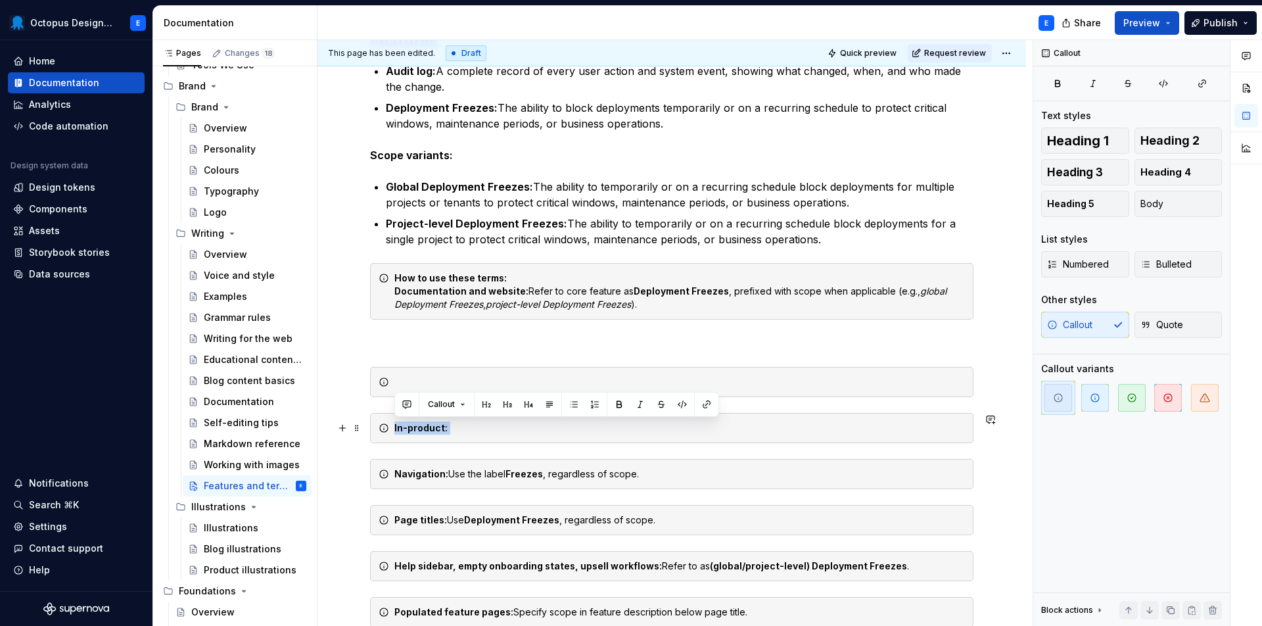
drag, startPoint x: 462, startPoint y: 427, endPoint x: 375, endPoint y: 425, distance: 86.8
click at [662, 302] on div "How to use these terms: Documentation and website: Refer to core feature as Dep…" at bounding box center [680, 291] width 571 height 39
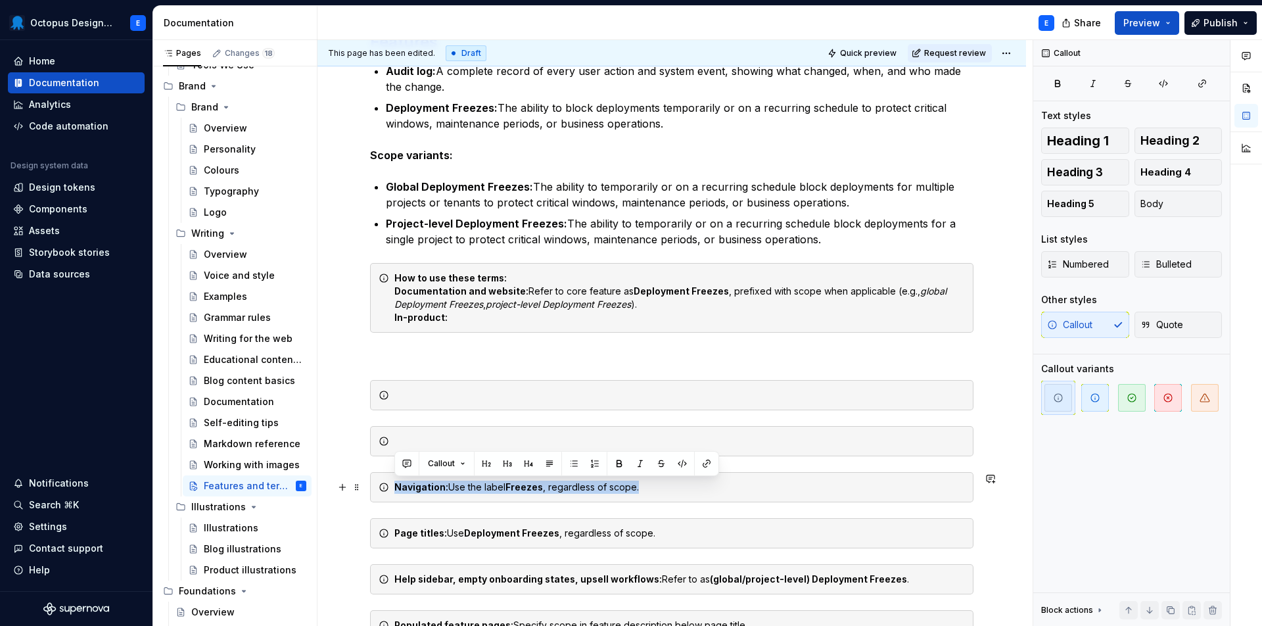
drag, startPoint x: 602, startPoint y: 489, endPoint x: 379, endPoint y: 491, distance: 222.3
click at [468, 318] on div "How to use these terms: Documentation and website: Refer to core feature as Dep…" at bounding box center [680, 298] width 571 height 53
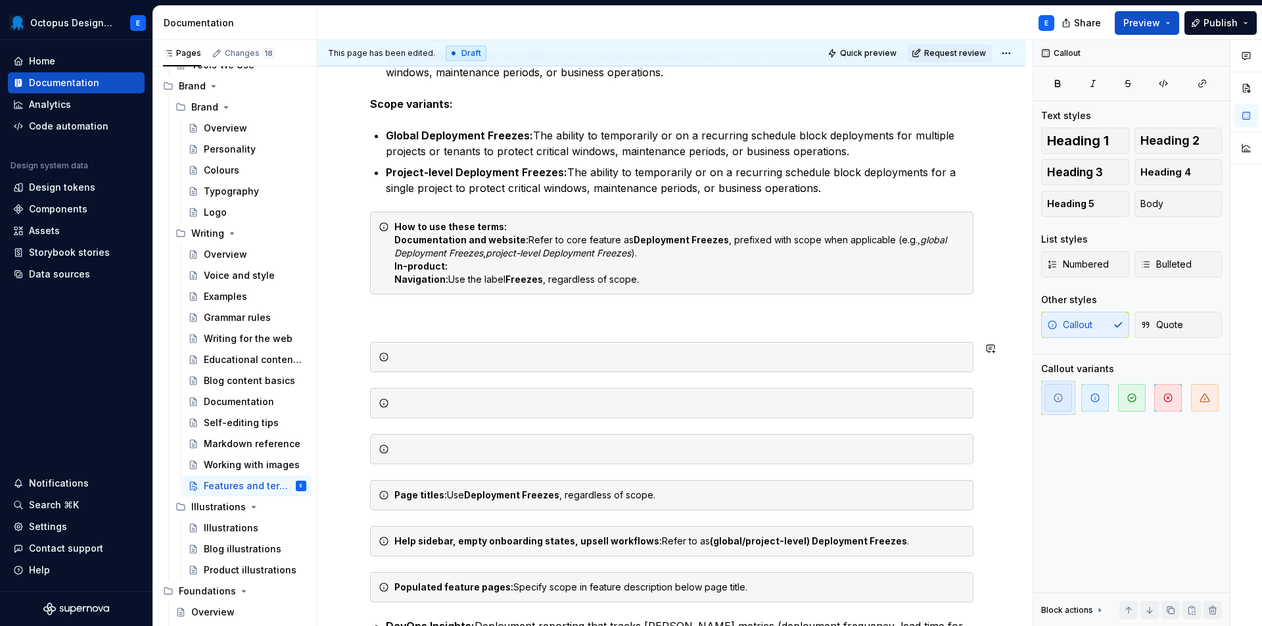
scroll to position [414, 0]
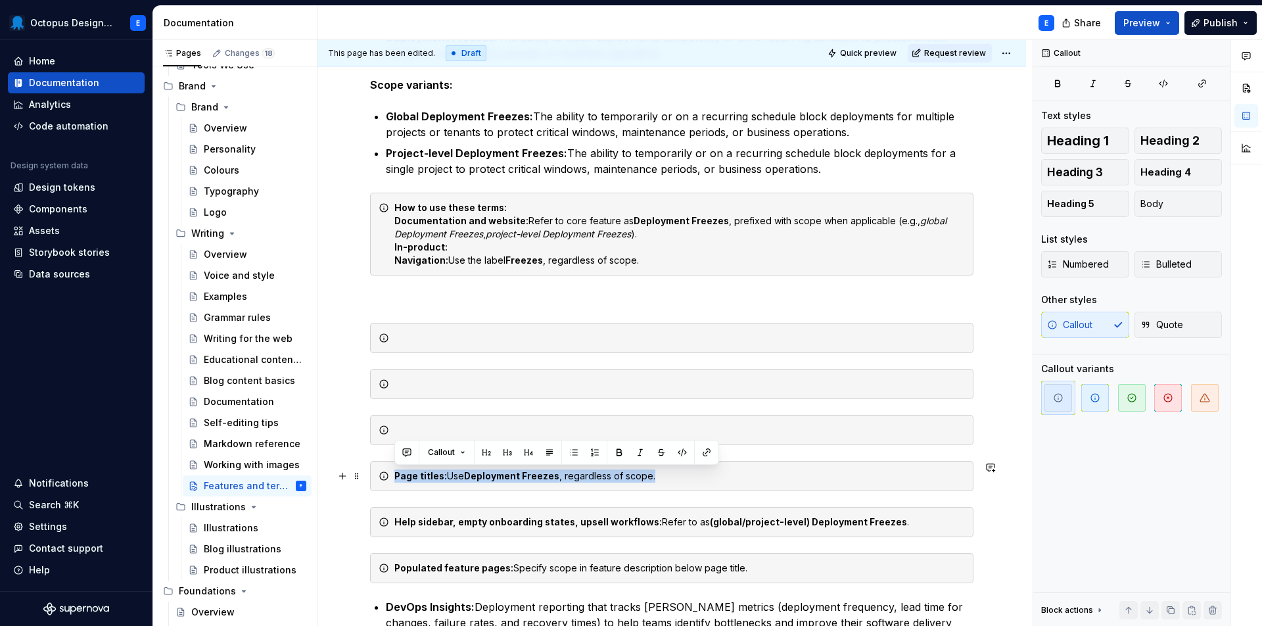
drag, startPoint x: 659, startPoint y: 478, endPoint x: 392, endPoint y: 479, distance: 267.0
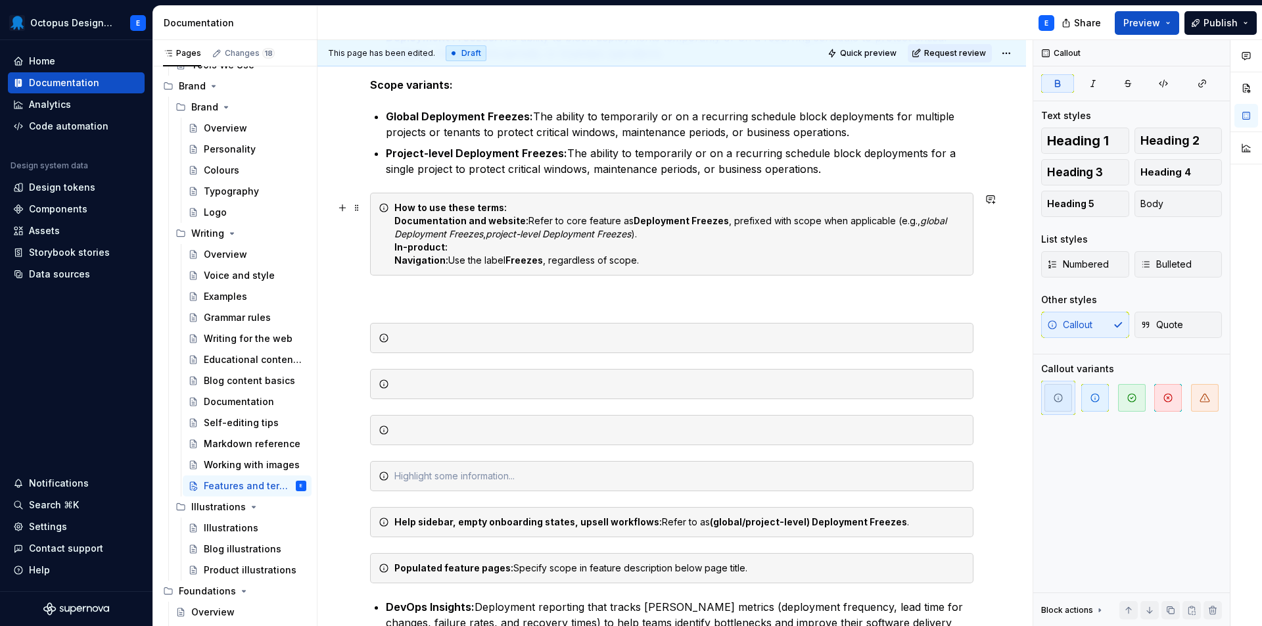
click at [659, 262] on div "How to use these terms: Documentation and website: Refer to core feature as Dep…" at bounding box center [680, 234] width 571 height 66
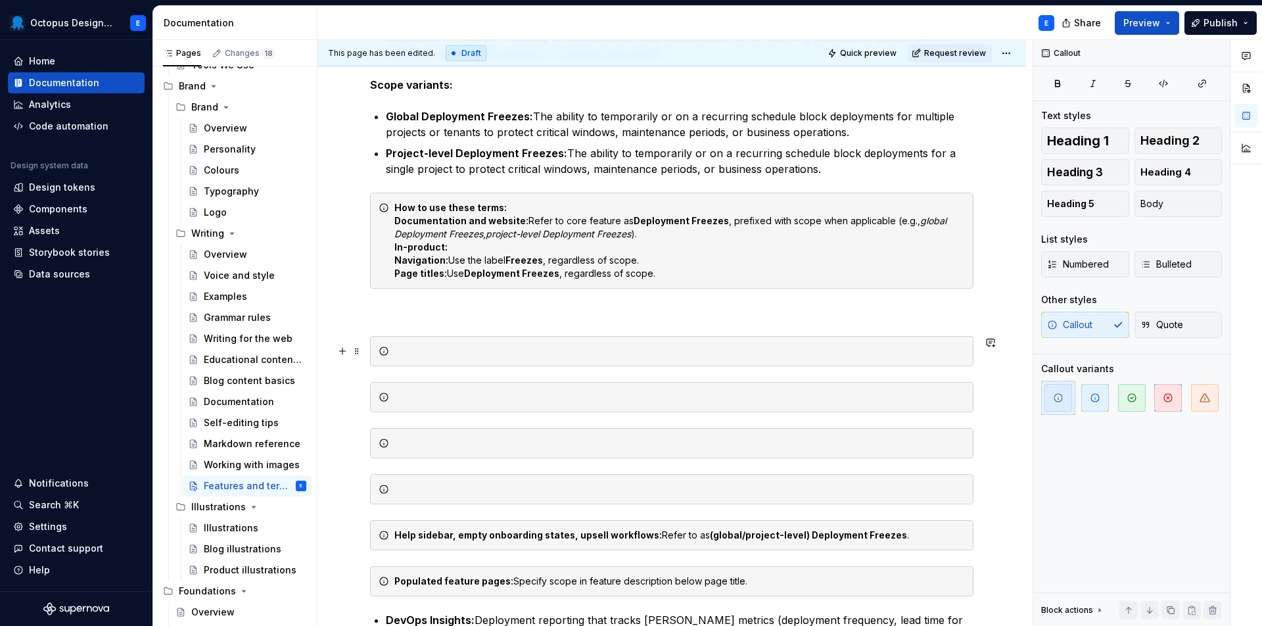
scroll to position [489, 0]
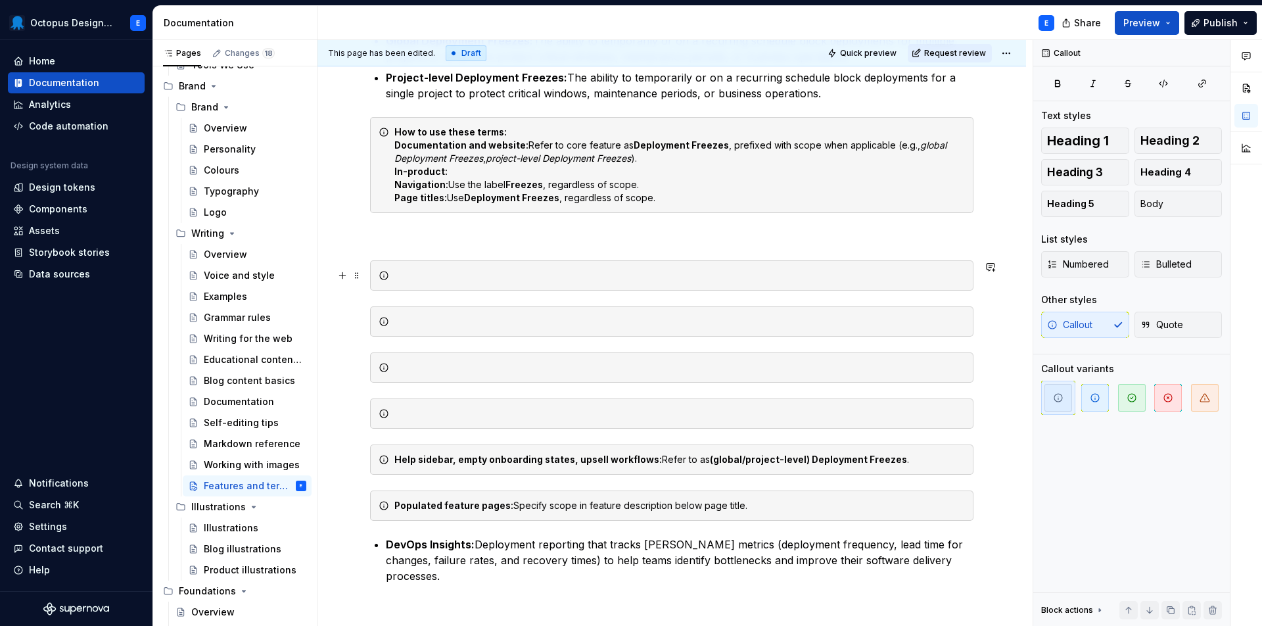
click at [921, 276] on div at bounding box center [680, 275] width 571 height 13
click at [352, 276] on span at bounding box center [357, 275] width 11 height 18
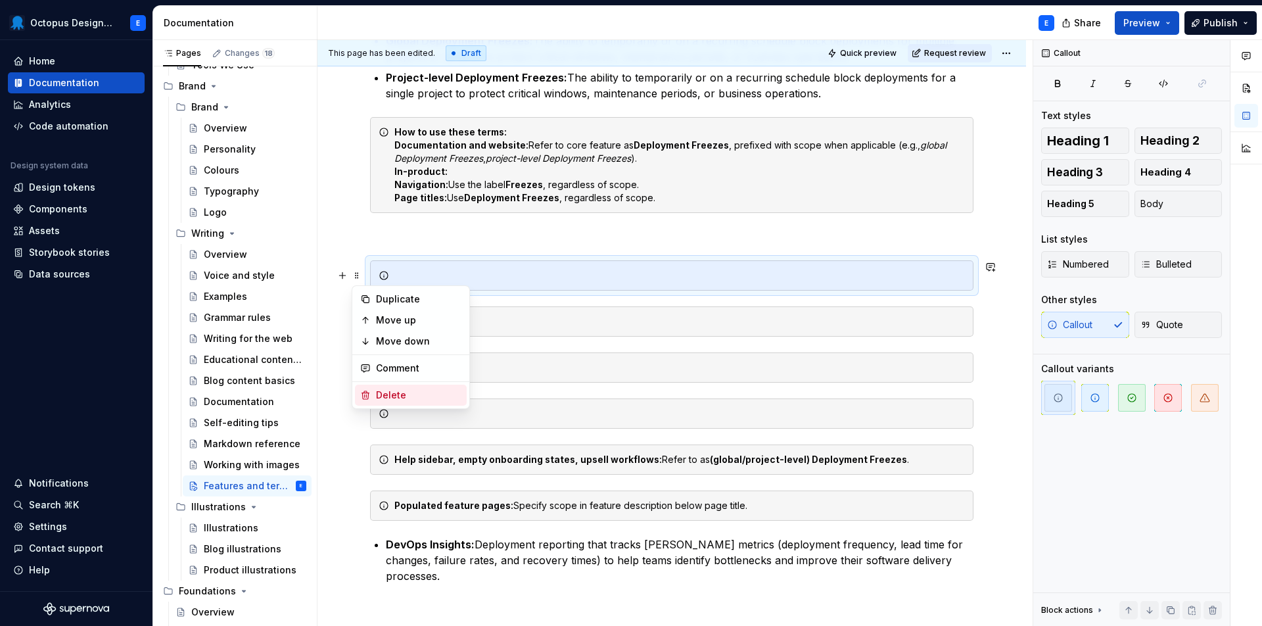
click at [381, 393] on div "Delete" at bounding box center [418, 395] width 85 height 13
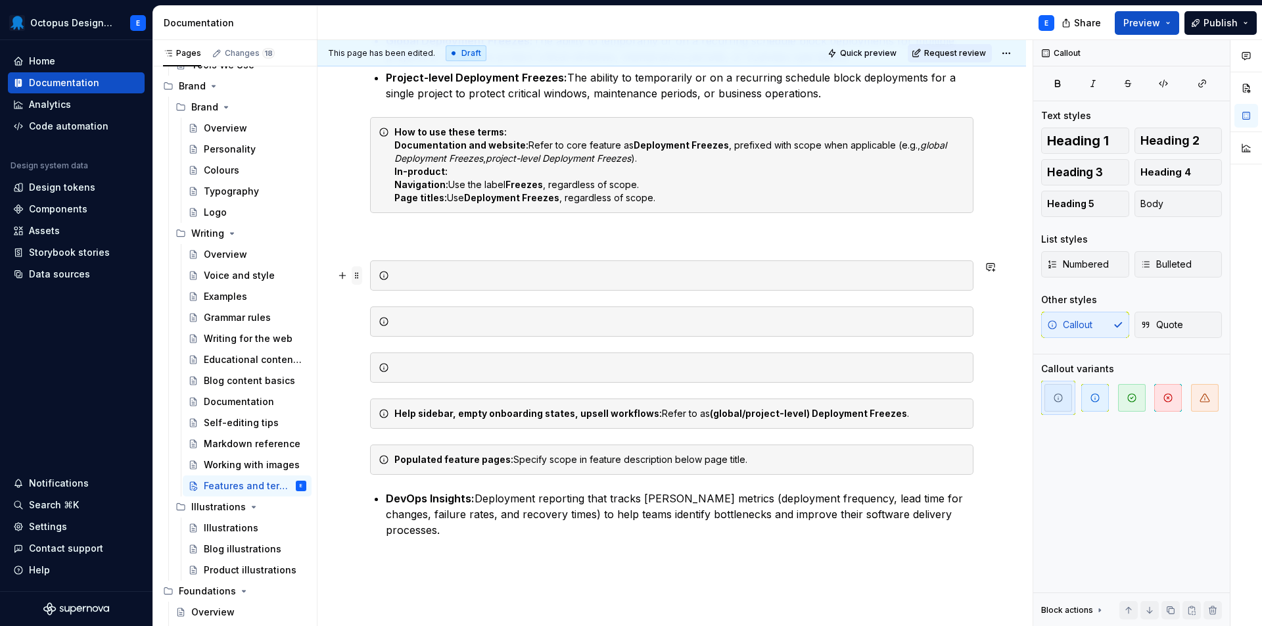
click at [359, 276] on span at bounding box center [357, 275] width 11 height 18
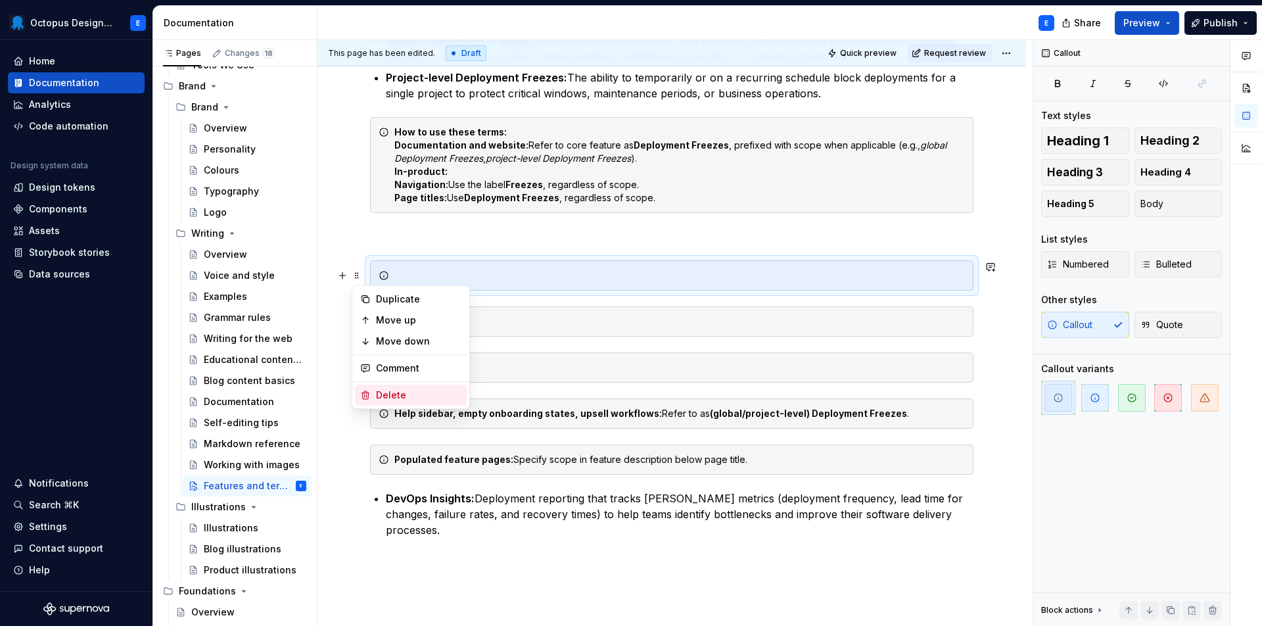
click at [384, 397] on div "Delete" at bounding box center [418, 395] width 85 height 13
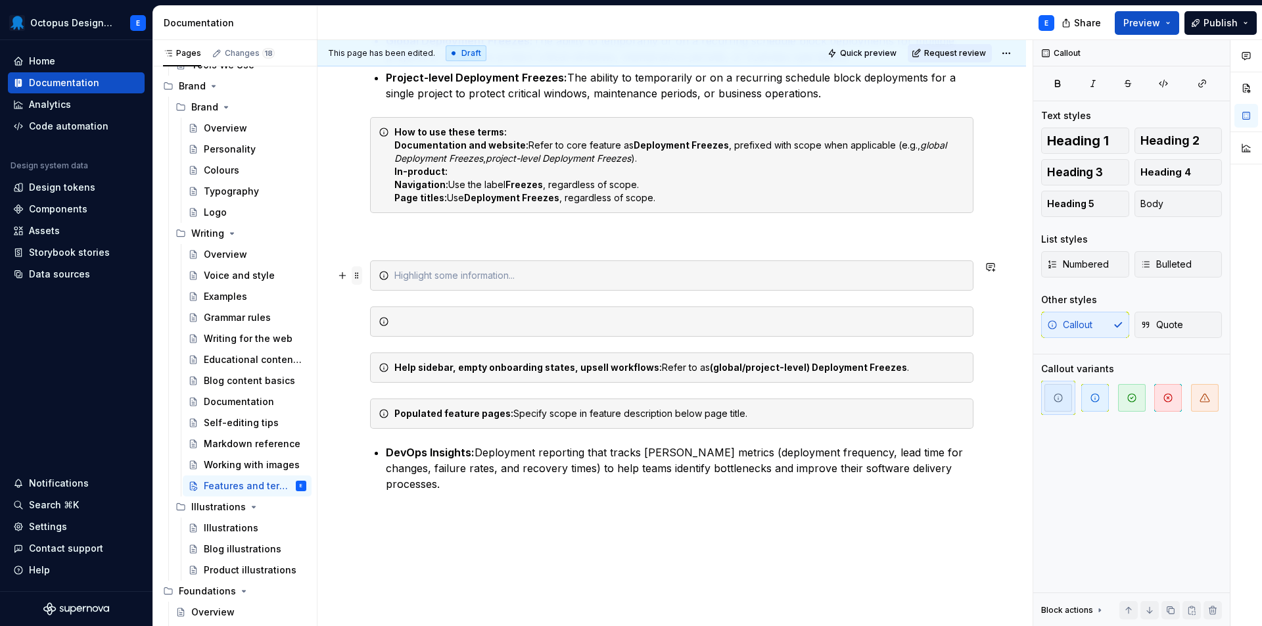
click at [360, 274] on span at bounding box center [357, 275] width 11 height 18
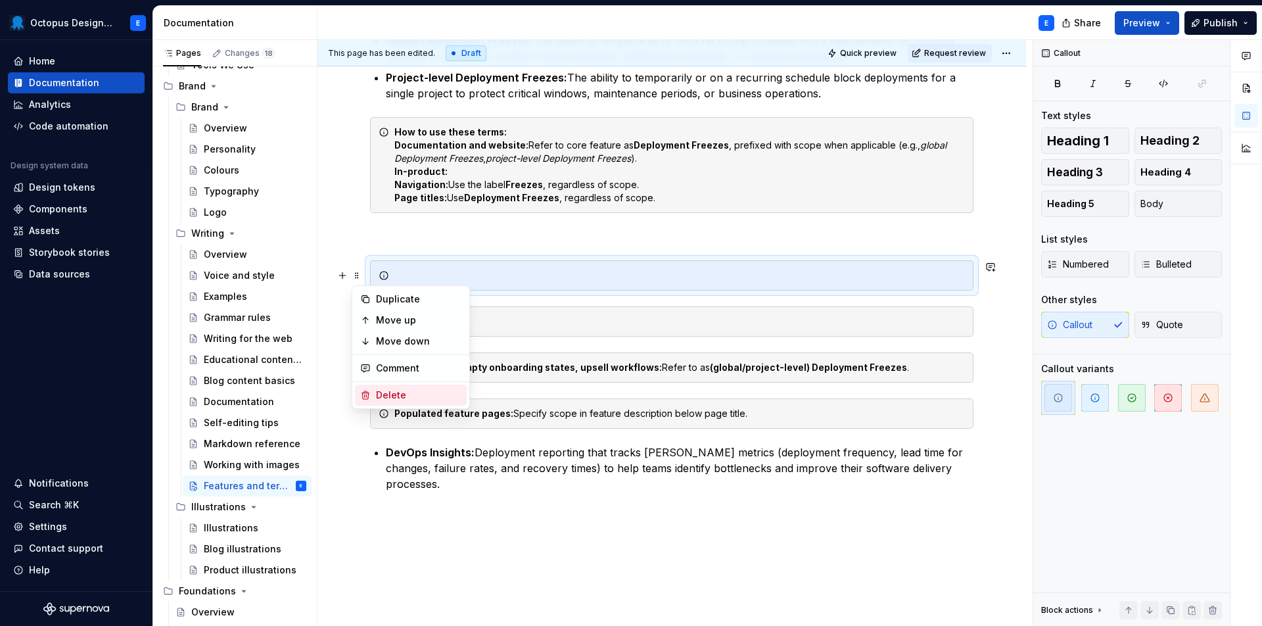
drag, startPoint x: 392, startPoint y: 398, endPoint x: 400, endPoint y: 383, distance: 17.6
click at [392, 398] on div "Delete" at bounding box center [418, 395] width 85 height 13
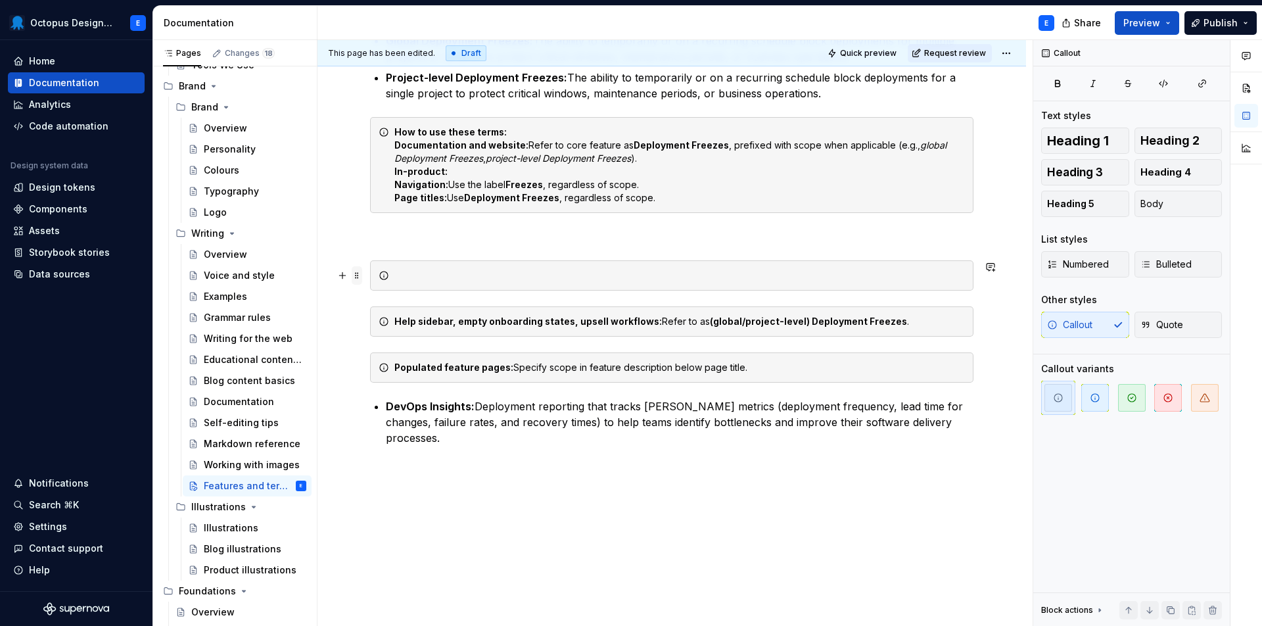
click at [359, 277] on span at bounding box center [357, 275] width 11 height 18
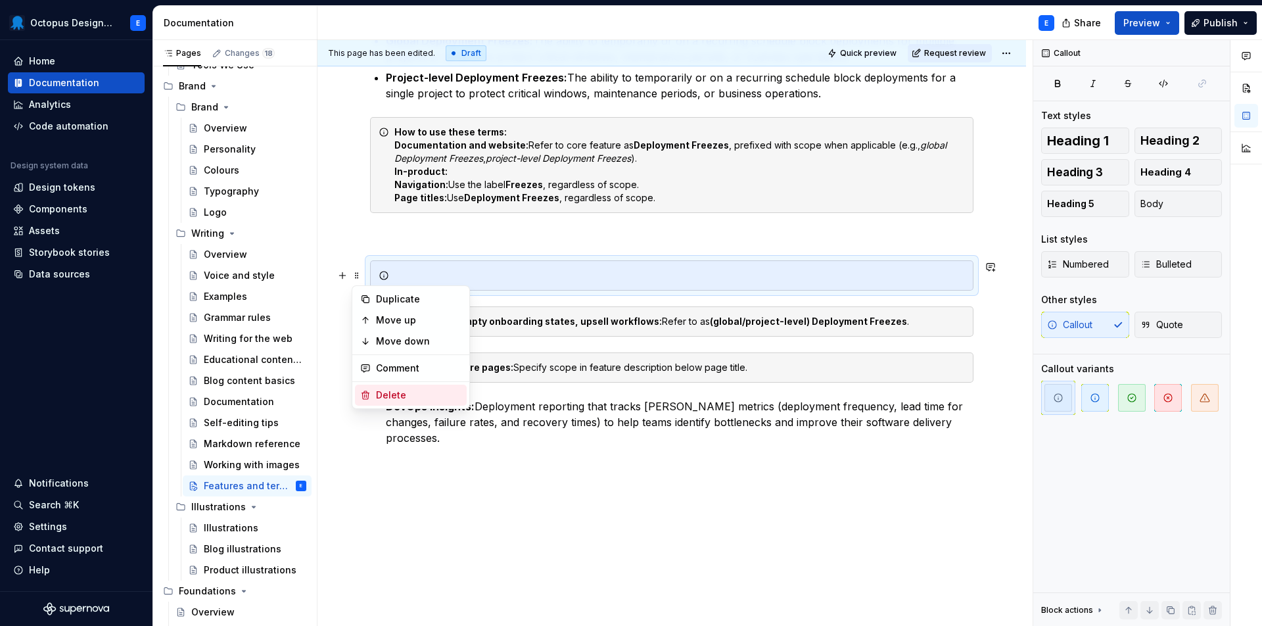
click at [385, 387] on div "Delete" at bounding box center [411, 395] width 112 height 21
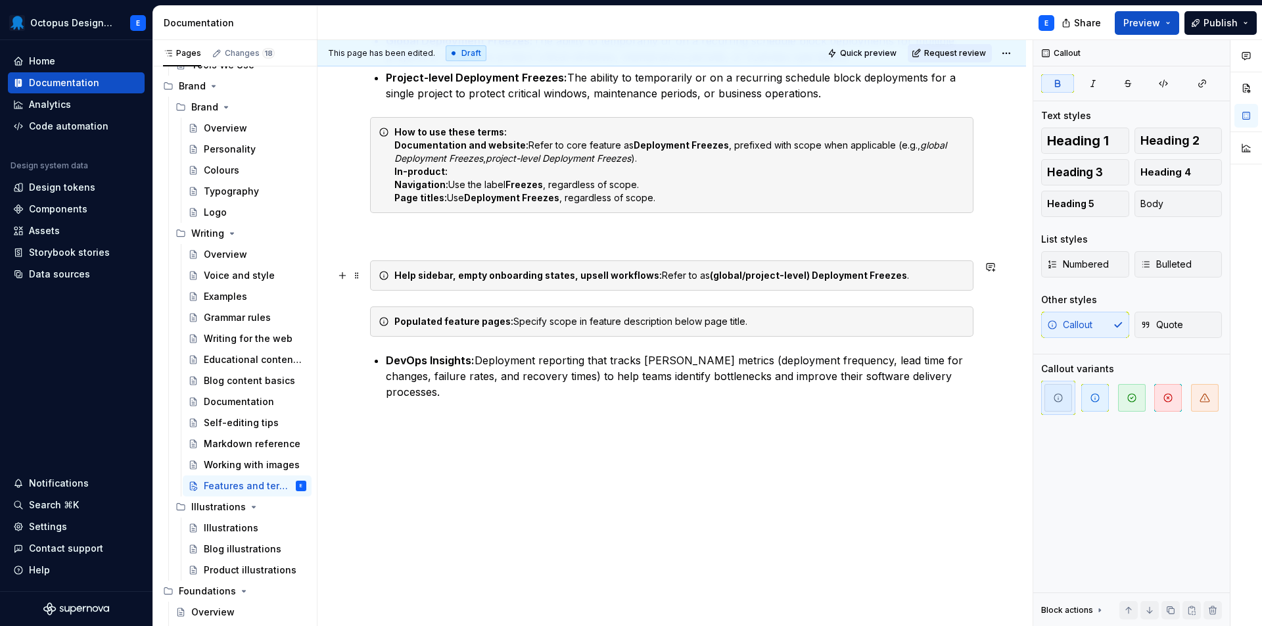
click at [557, 283] on div "Help sidebar, empty onboarding states, upsell workflows: Refer to as (global/pr…" at bounding box center [672, 275] width 604 height 30
click at [556, 283] on div "Help sidebar, empty onboarding states, upsell workflows: Refer to as (global/pr…" at bounding box center [672, 275] width 604 height 30
click at [553, 274] on strong "Help sidebar, empty onboarding states, upsell workflows:" at bounding box center [529, 275] width 268 height 11
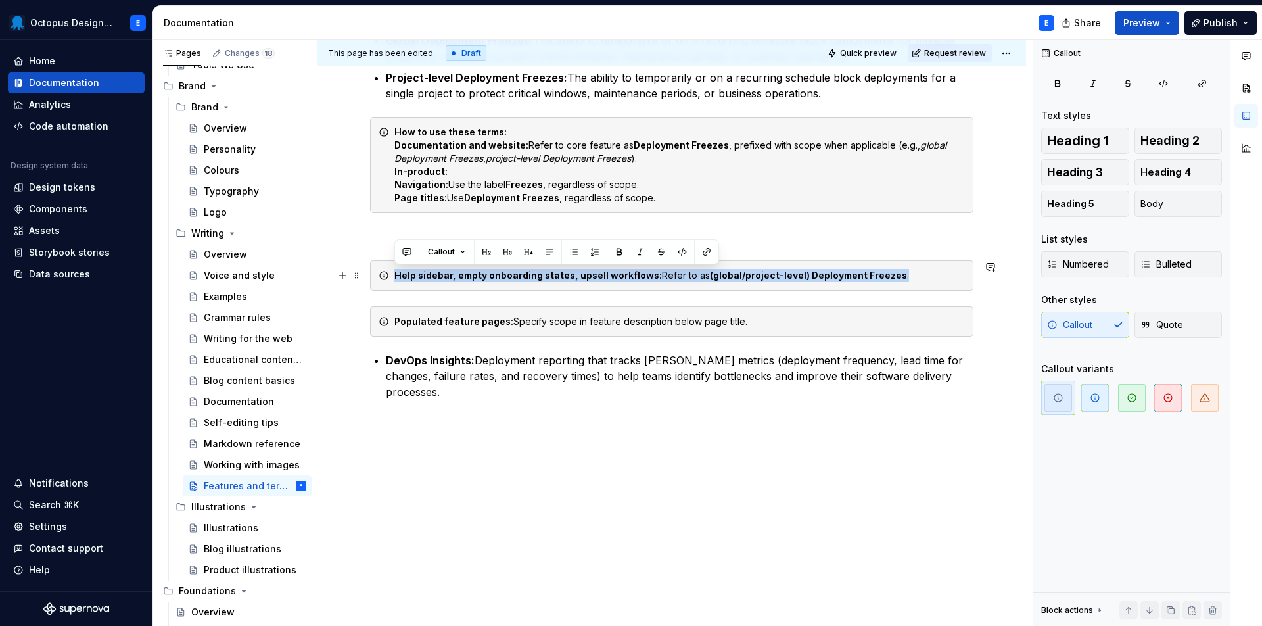
click at [553, 274] on strong "Help sidebar, empty onboarding states, upsell workflows:" at bounding box center [529, 275] width 268 height 11
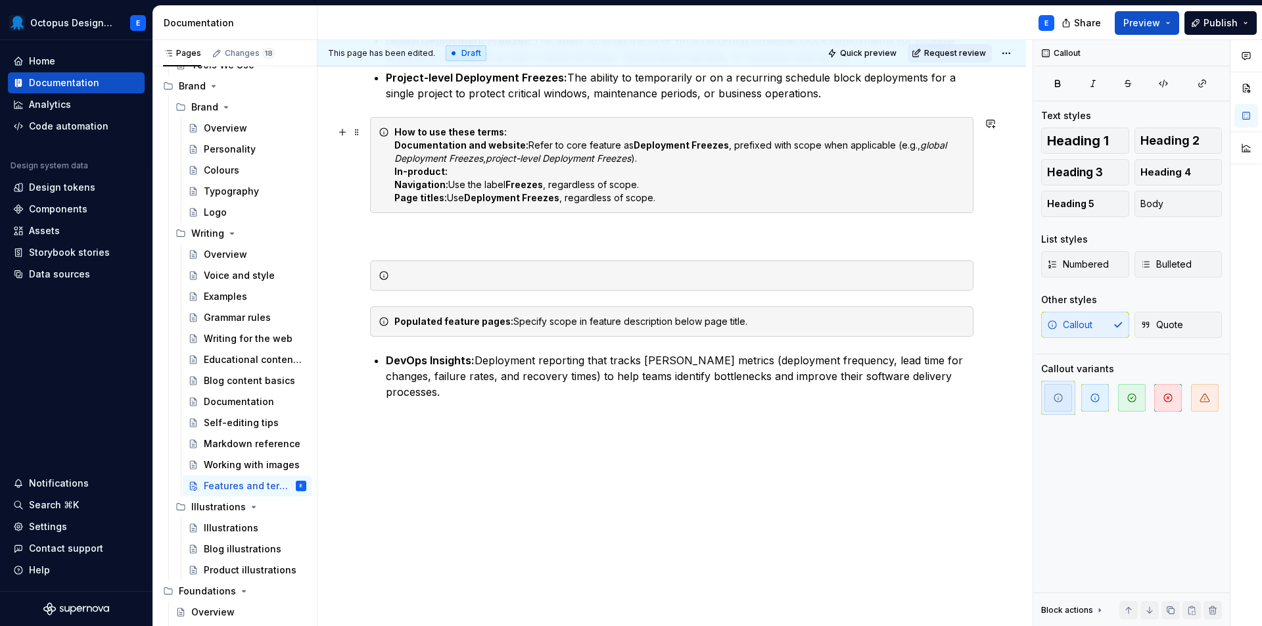
click at [662, 197] on div "How to use these terms: Documentation and website: Refer to core feature as Dep…" at bounding box center [680, 165] width 571 height 79
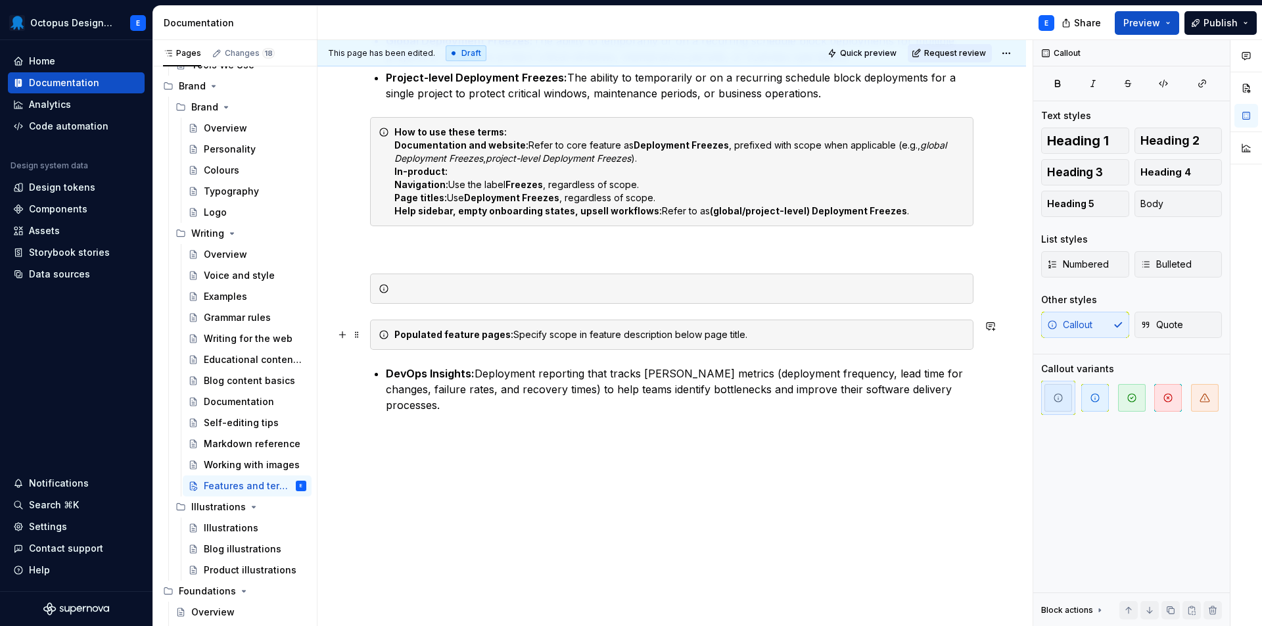
click at [534, 331] on div "Populated feature pages: Specify scope in feature description below page title." at bounding box center [680, 334] width 571 height 13
click at [920, 208] on div "How to use these terms: Documentation and website: Refer to core feature as Dep…" at bounding box center [680, 172] width 571 height 92
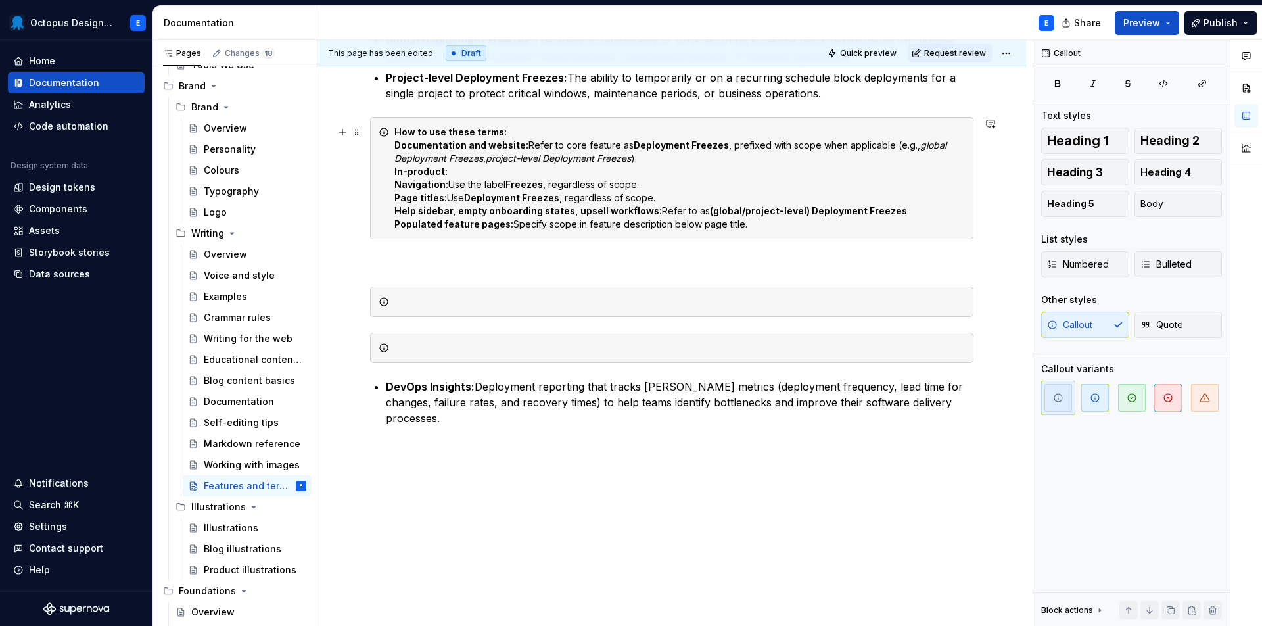
click at [398, 183] on strong "Navigation:" at bounding box center [422, 184] width 54 height 11
click at [398, 141] on strong "Documentation and website:" at bounding box center [462, 144] width 134 height 11
click at [1162, 268] on span "Bulleted" at bounding box center [1166, 264] width 51 height 13
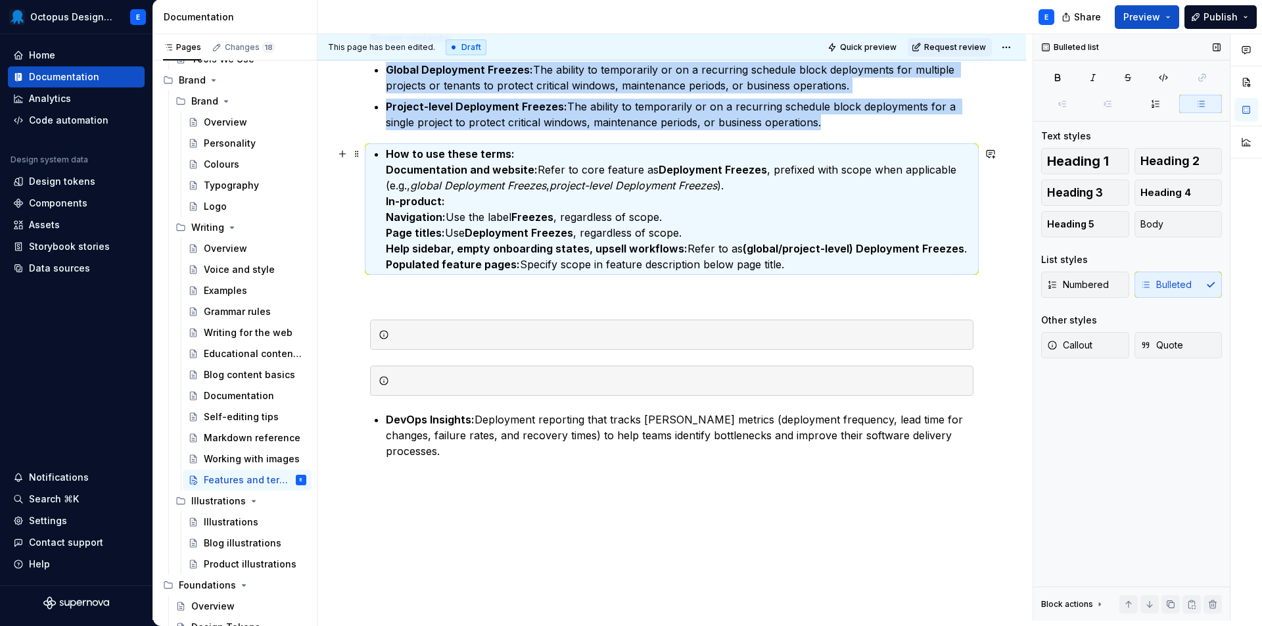
scroll to position [452, 0]
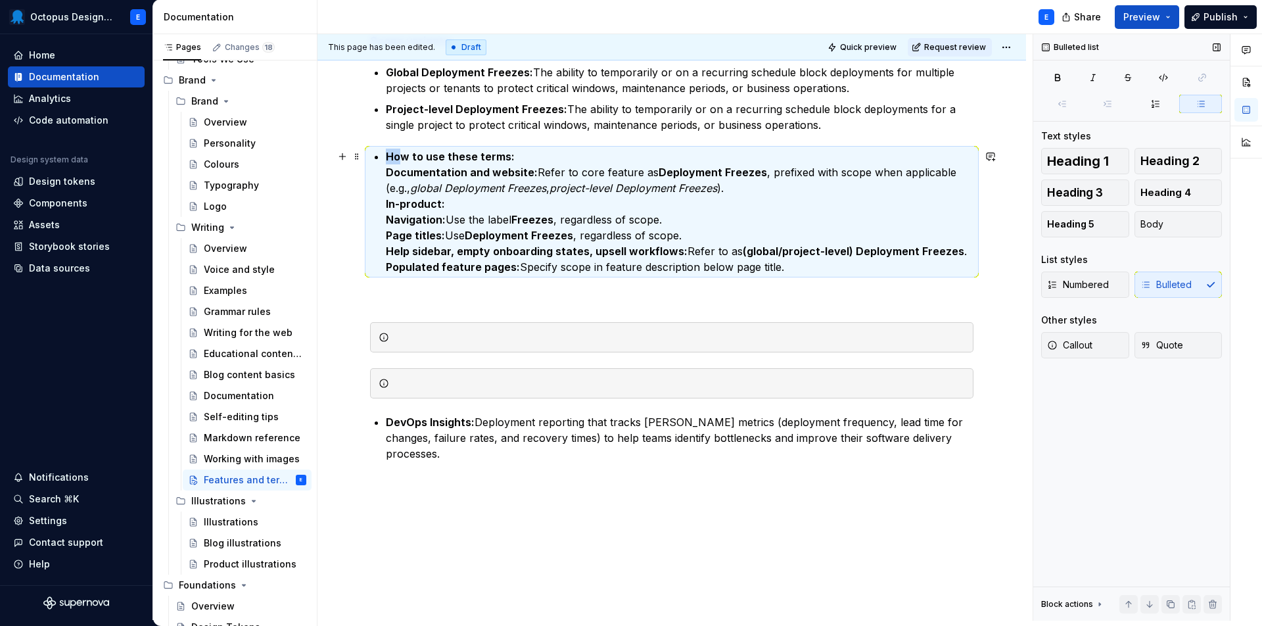
click at [381, 159] on div "Please note: This is a limited guide to start. It focuses on the features and t…" at bounding box center [672, 173] width 604 height 686
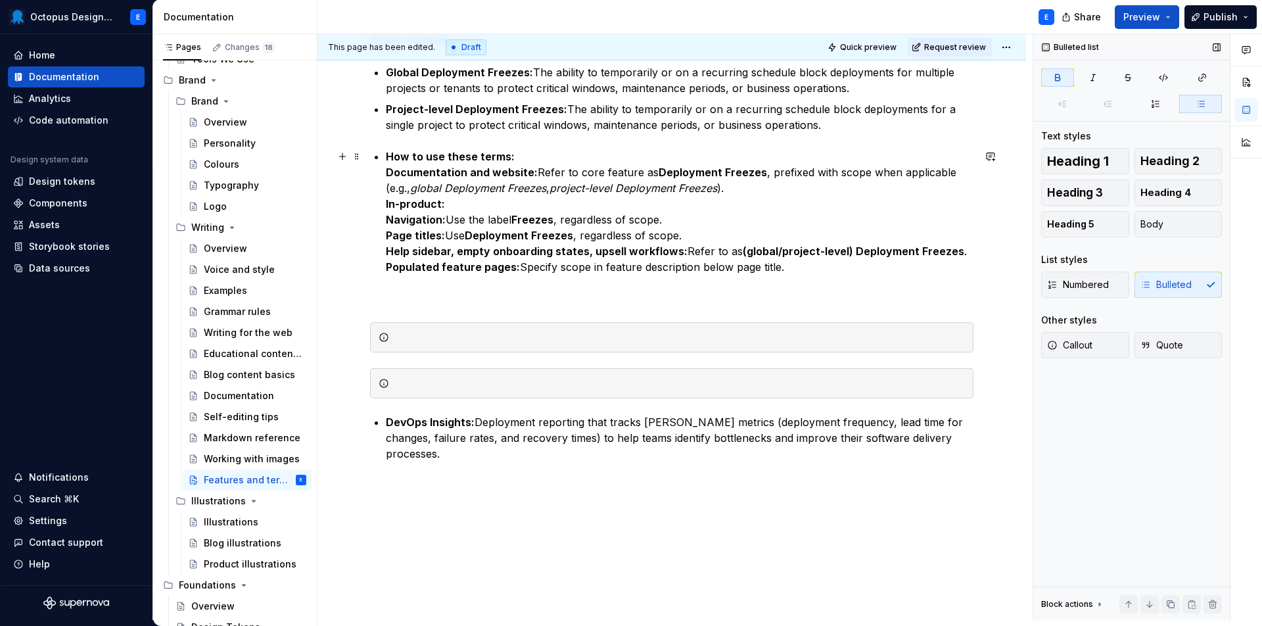
click at [433, 204] on strong "In-product:" at bounding box center [415, 203] width 59 height 13
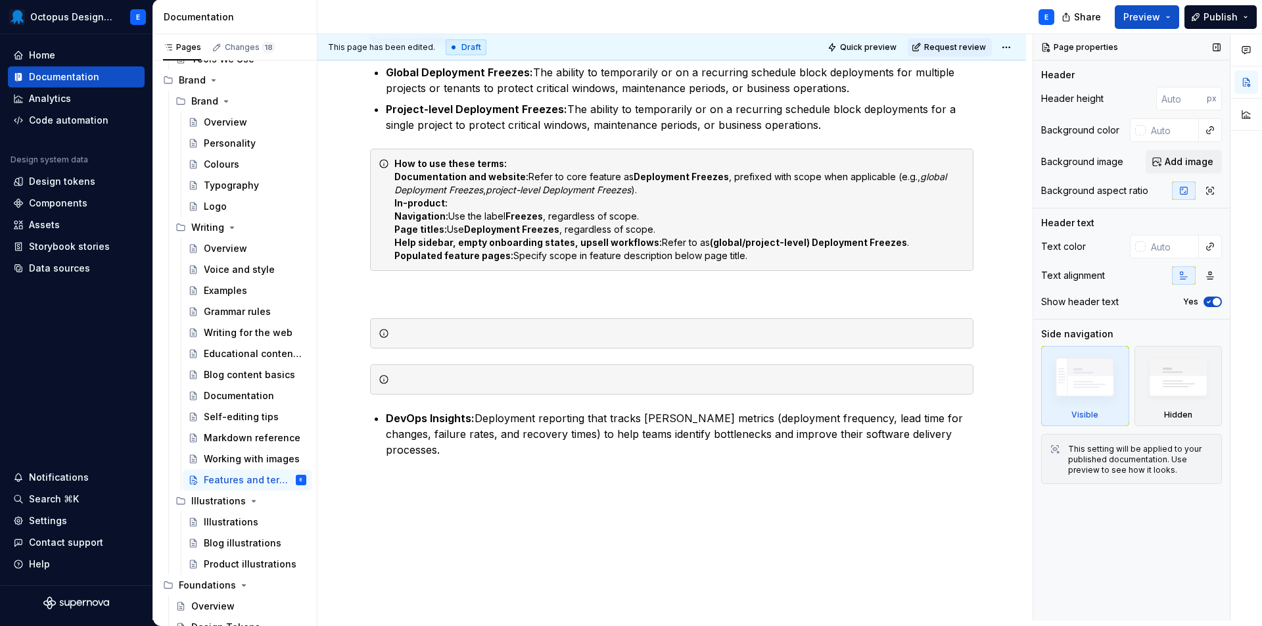
scroll to position [394, 0]
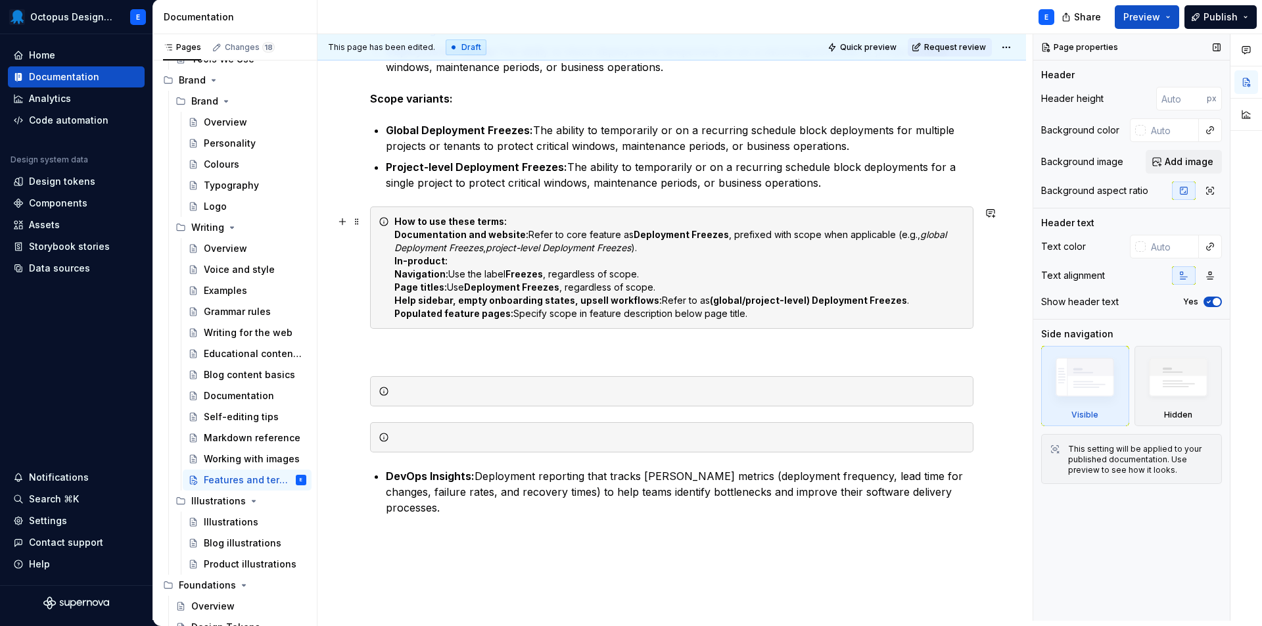
click at [397, 239] on strong "Documentation and website:" at bounding box center [462, 234] width 134 height 11
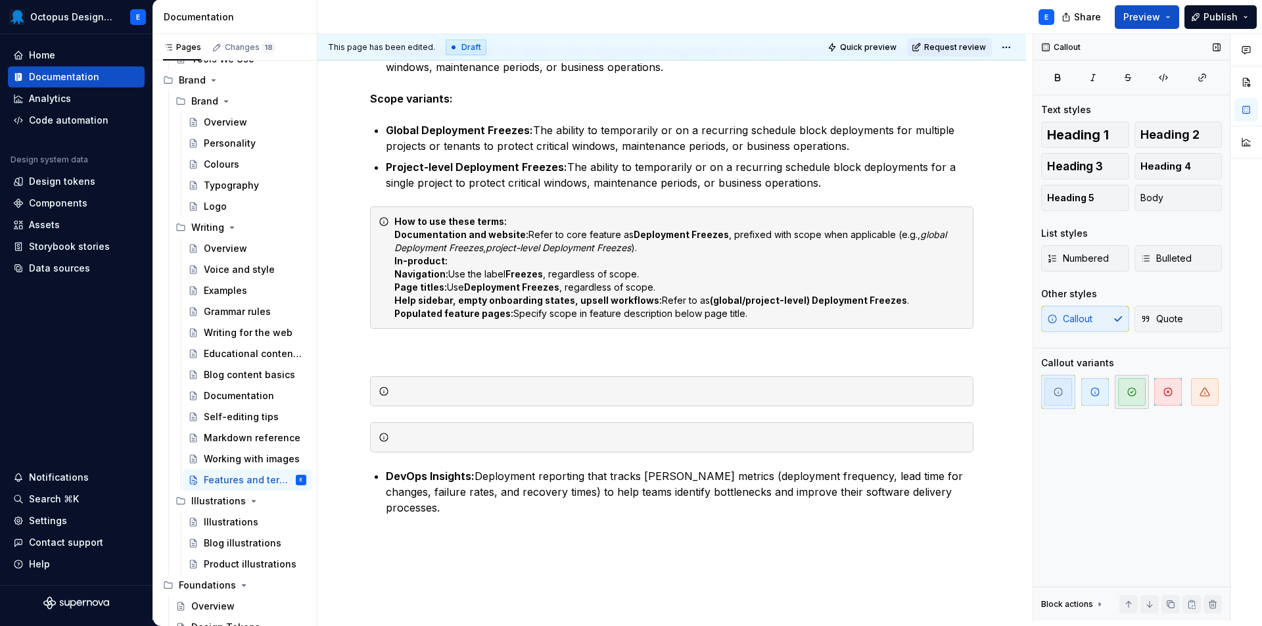
click at [1127, 399] on span "button" at bounding box center [1132, 392] width 28 height 28
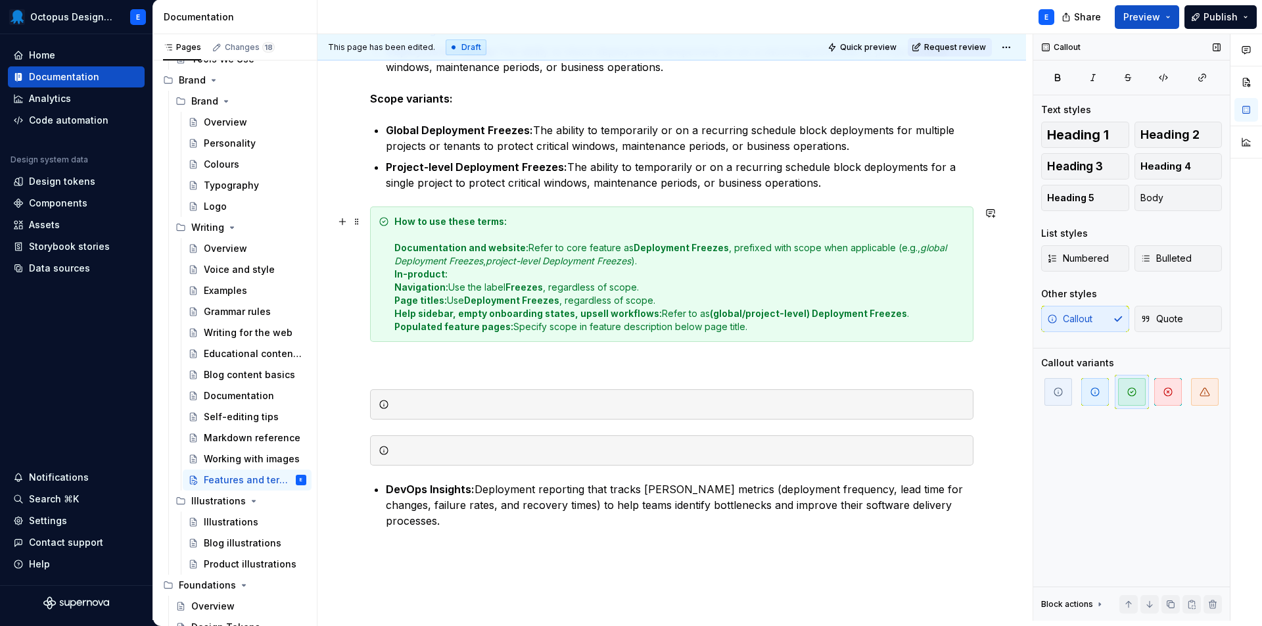
click at [393, 276] on div "How to use these terms: Documentation and website: Refer to core feature as Dep…" at bounding box center [672, 273] width 604 height 135
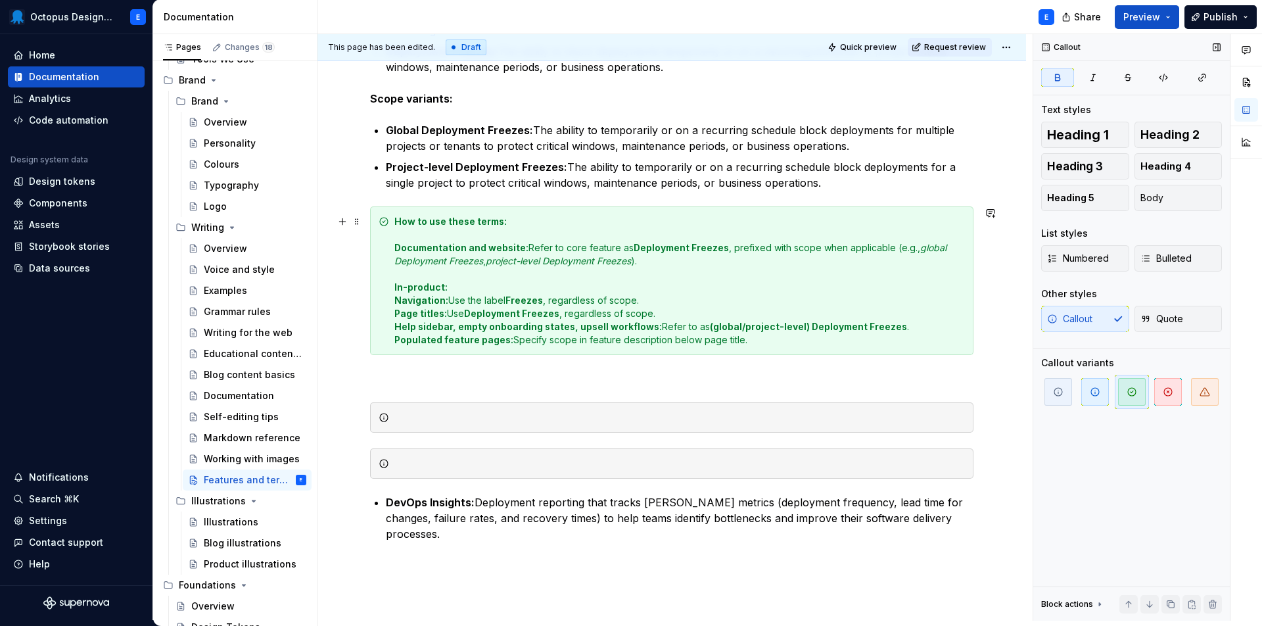
click at [399, 300] on strong "Navigation:" at bounding box center [422, 300] width 54 height 11
click at [394, 302] on div "How to use these terms: Documentation and website: Refer to core feature as Dep…" at bounding box center [672, 280] width 604 height 149
click at [516, 387] on div "Please note: This is a limited guide to start. It focuses on the features and t…" at bounding box center [672, 242] width 604 height 709
drag, startPoint x: 395, startPoint y: 300, endPoint x: 399, endPoint y: 312, distance: 13.3
click at [395, 300] on strong "Navigation:" at bounding box center [422, 300] width 54 height 11
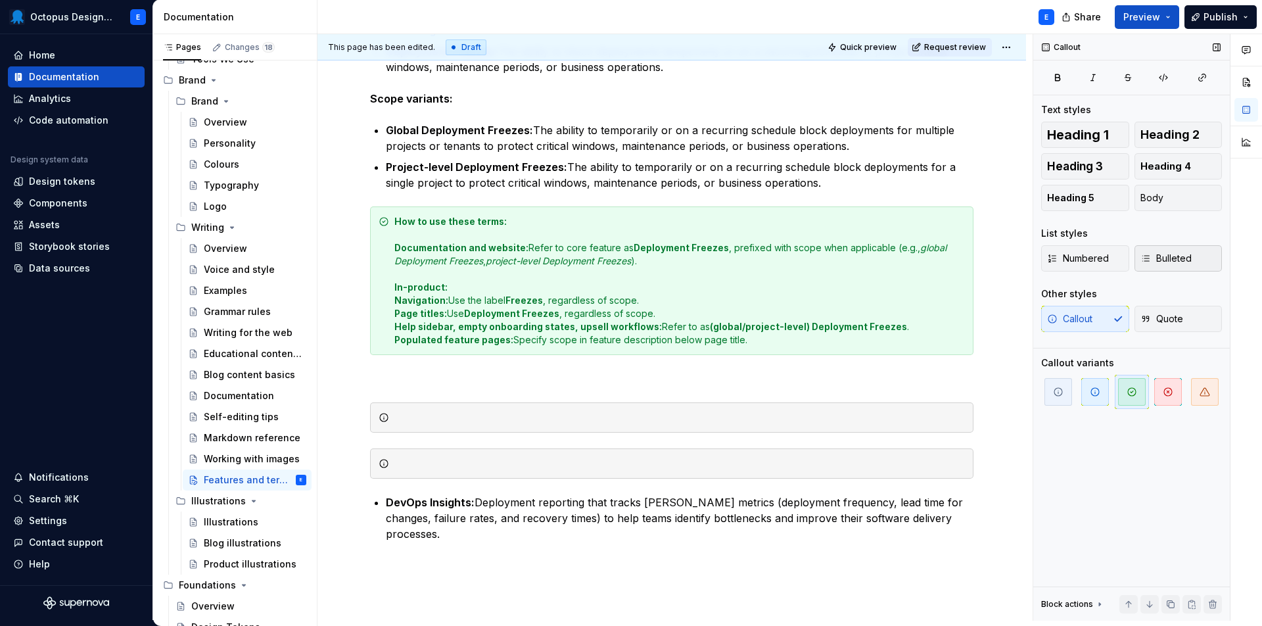
click at [1152, 256] on span "Bulleted" at bounding box center [1166, 258] width 51 height 13
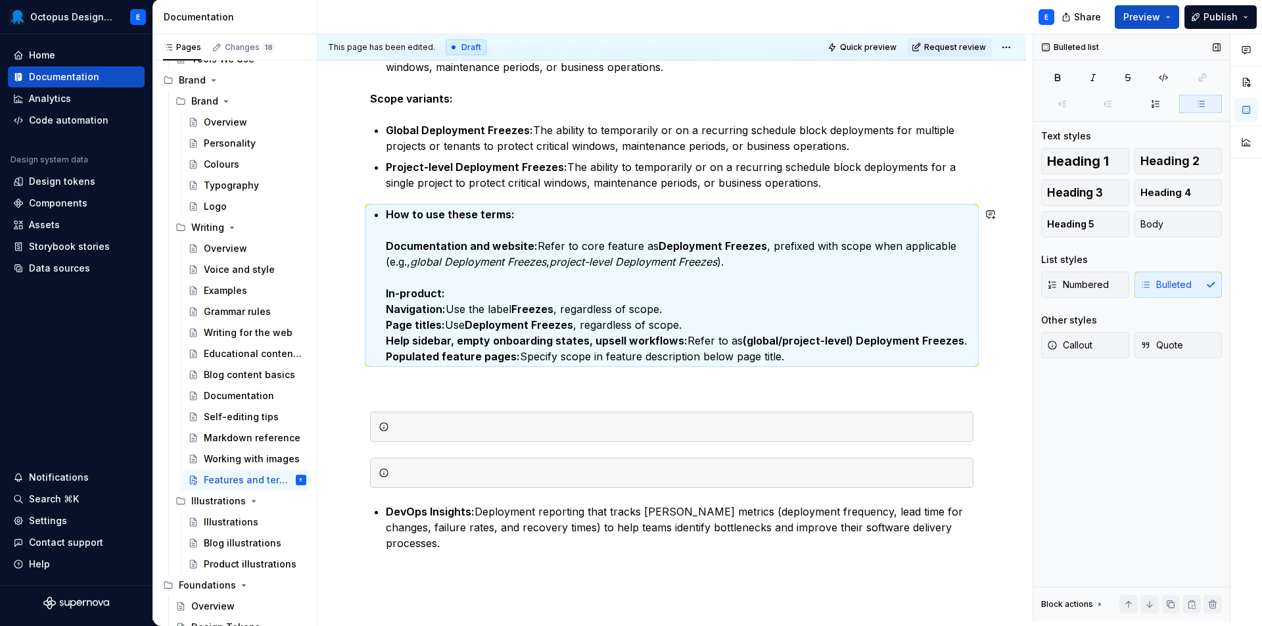
click at [655, 375] on div "Please note: This is a limited guide to start. It focuses on the features and t…" at bounding box center [672, 247] width 604 height 718
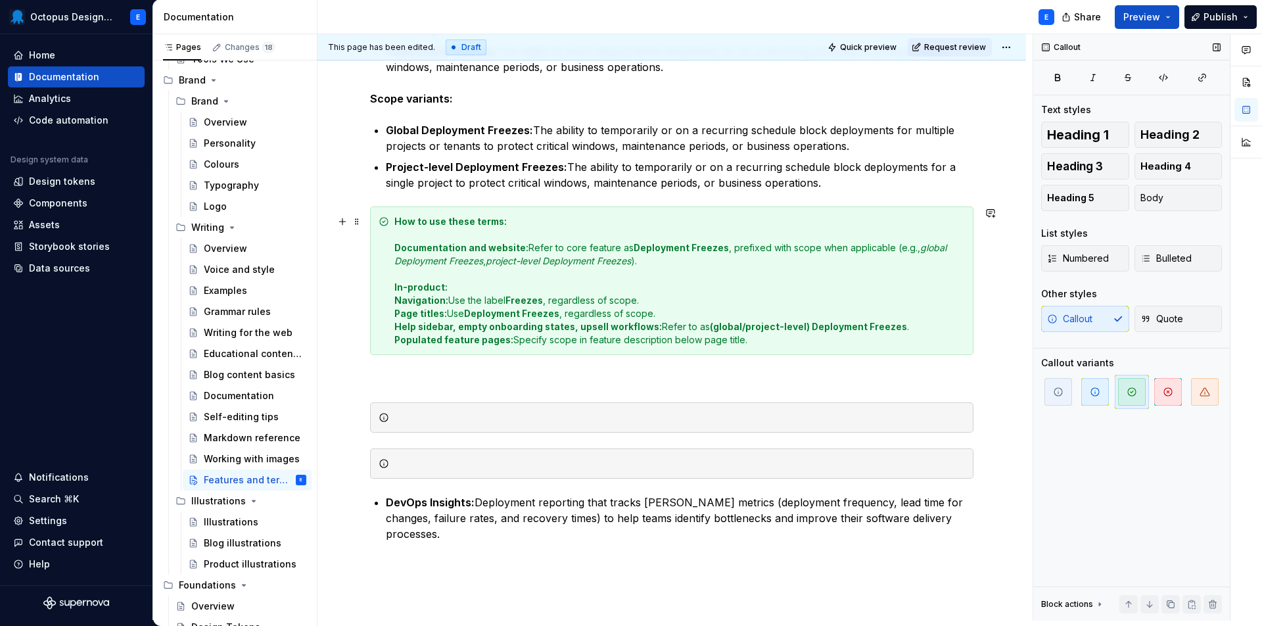
click at [457, 289] on div "How to use these terms: Documentation and website: Refer to core feature as Dep…" at bounding box center [680, 281] width 571 height 132
click at [490, 410] on div at bounding box center [672, 417] width 604 height 30
drag, startPoint x: 899, startPoint y: 432, endPoint x: 888, endPoint y: 431, distance: 10.5
click at [892, 431] on div at bounding box center [672, 417] width 604 height 30
drag, startPoint x: 842, startPoint y: 427, endPoint x: 506, endPoint y: 427, distance: 336.0
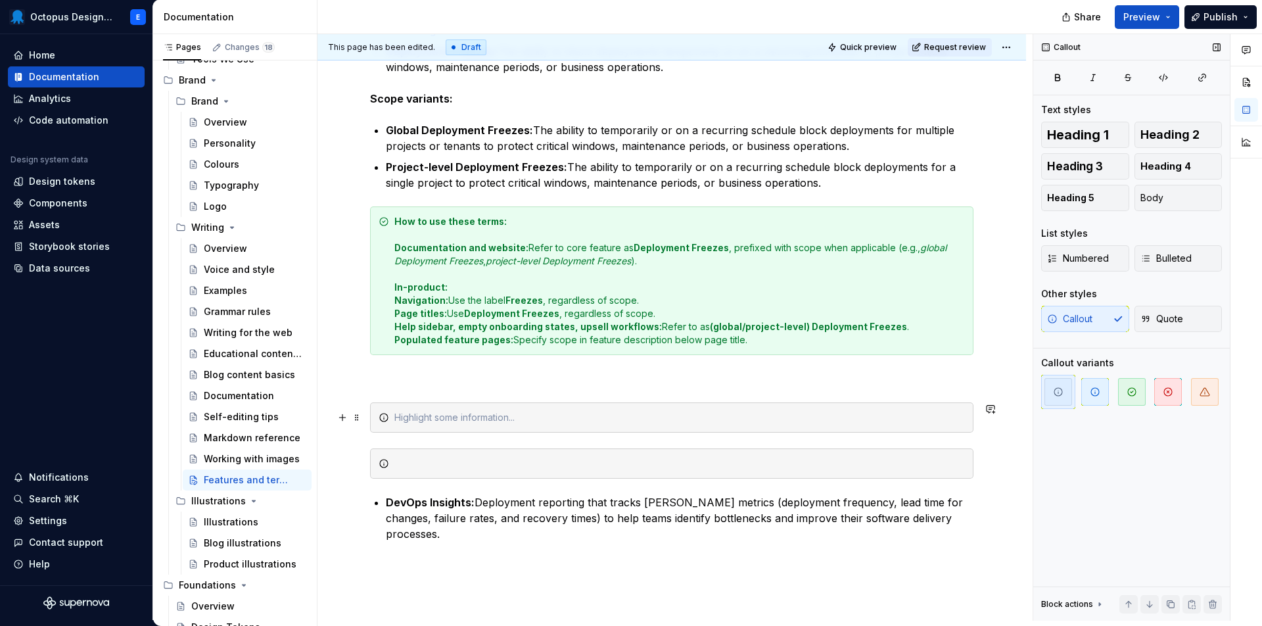
click at [537, 429] on div at bounding box center [672, 417] width 604 height 30
drag, startPoint x: 502, startPoint y: 424, endPoint x: 582, endPoint y: 435, distance: 80.3
click at [582, 435] on div "Please note: This is a limited guide to start. It focuses on the features and t…" at bounding box center [672, 242] width 604 height 709
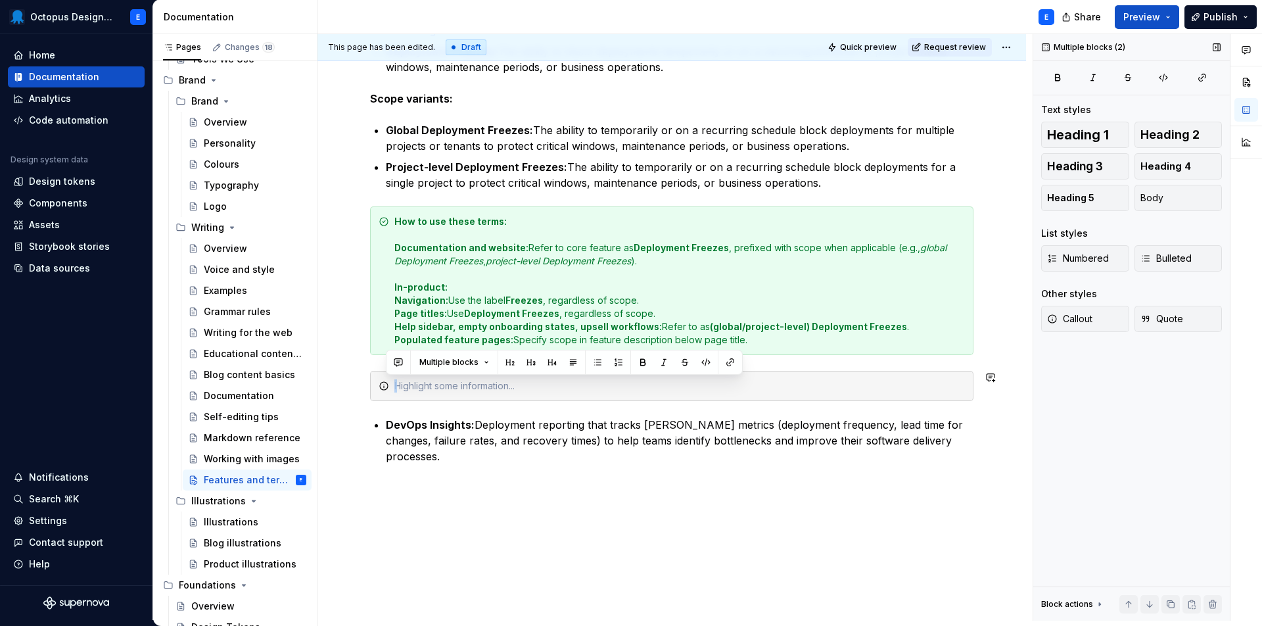
drag, startPoint x: 654, startPoint y: 396, endPoint x: 710, endPoint y: 402, distance: 56.8
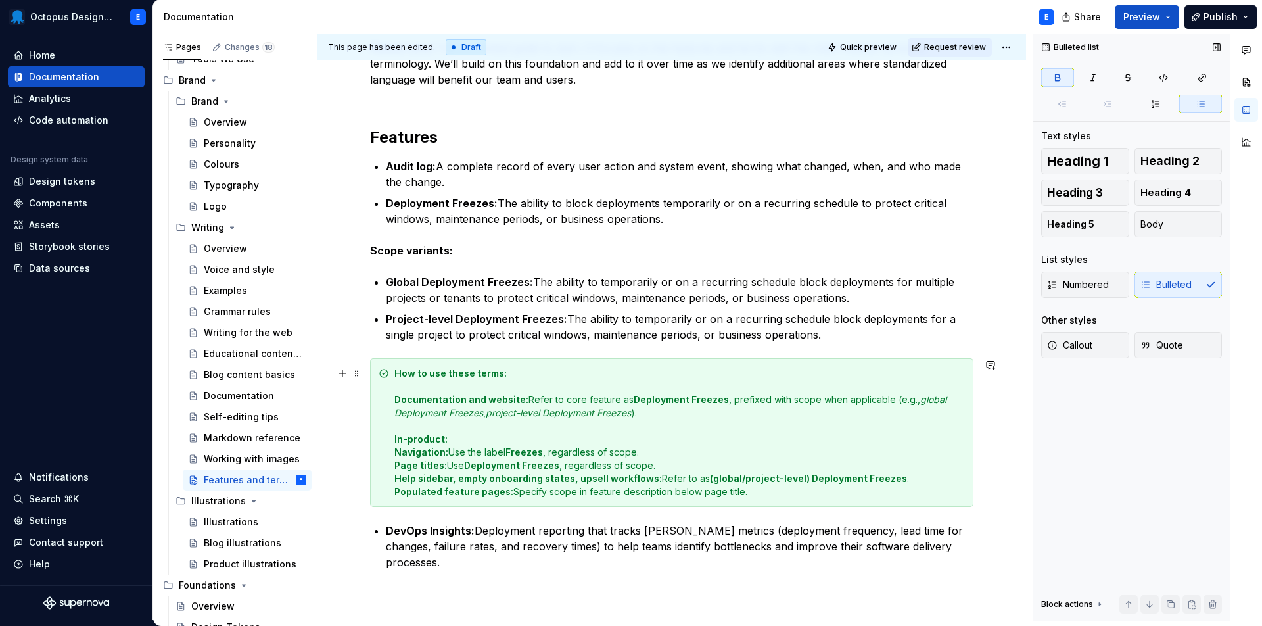
scroll to position [239, 0]
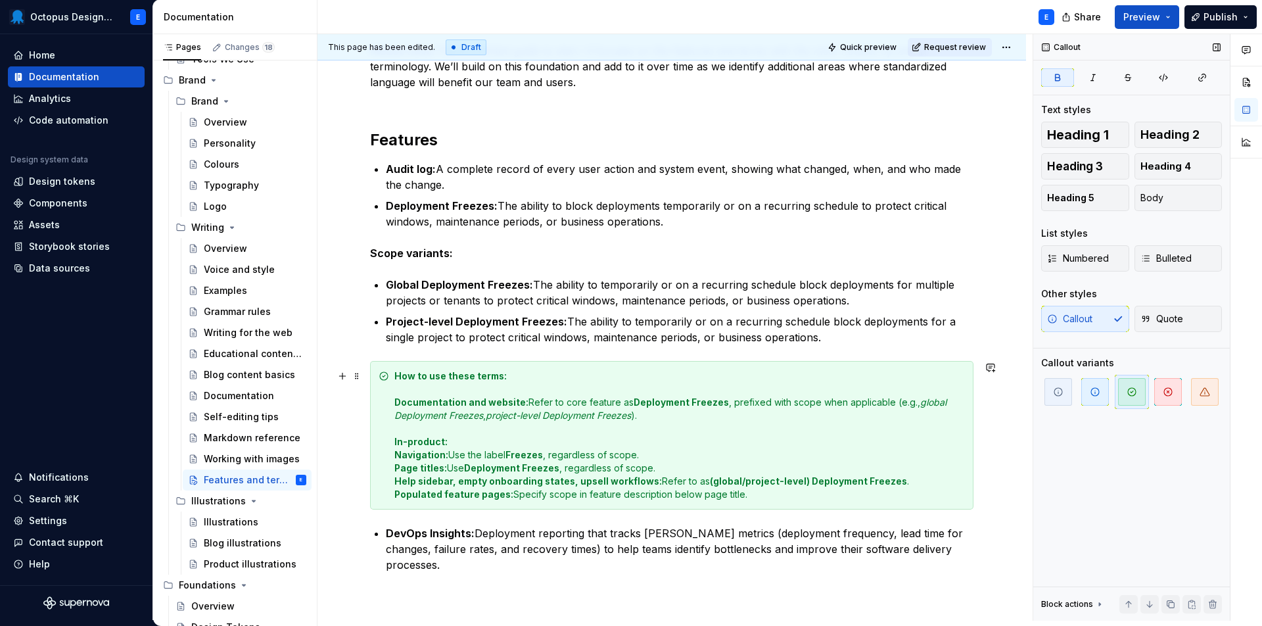
click at [460, 377] on strong "How to use these terms:" at bounding box center [451, 375] width 112 height 11
click at [419, 377] on strong "How to use these terms:" at bounding box center [451, 375] width 112 height 11
drag, startPoint x: 446, startPoint y: 377, endPoint x: 540, endPoint y: 393, distance: 95.3
click at [387, 459] on div "How to use these terms: Documentation and website: Refer to core feature as Dep…" at bounding box center [672, 435] width 604 height 149
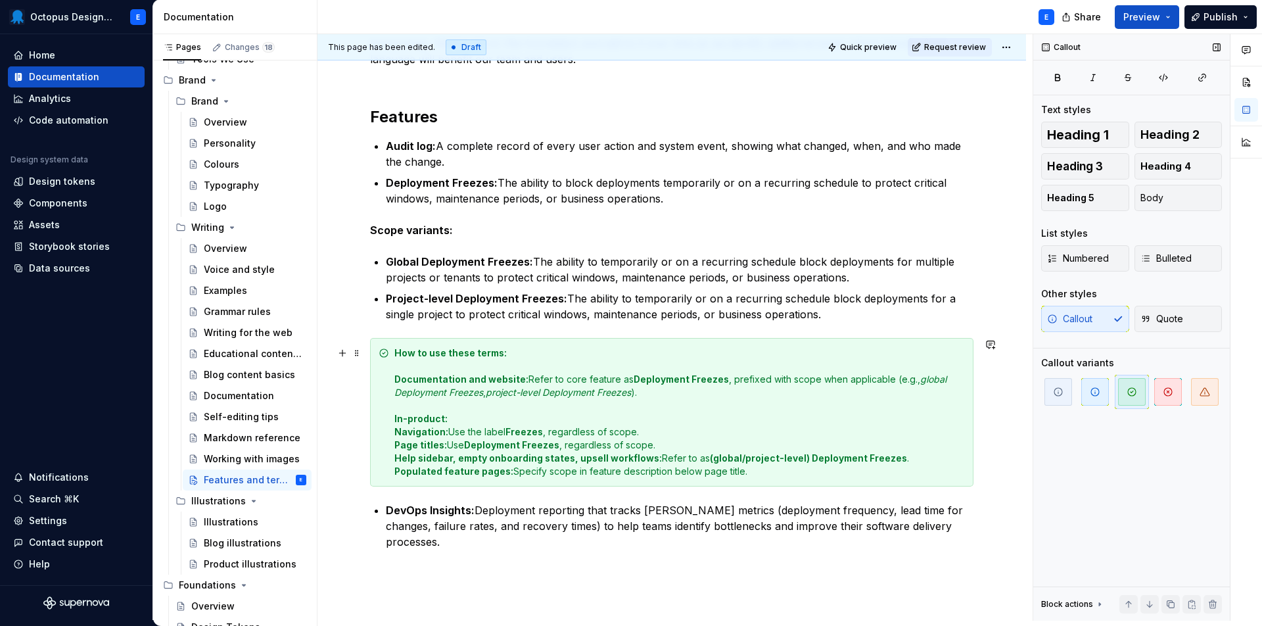
scroll to position [272, 0]
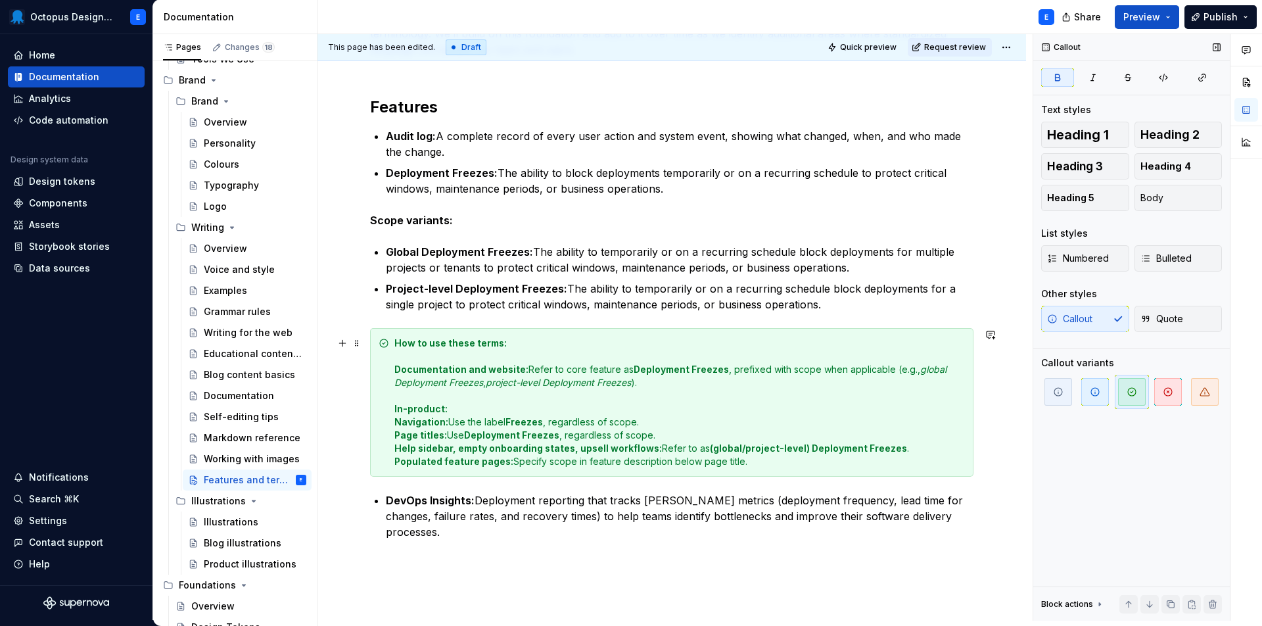
click at [529, 422] on strong "Freezes" at bounding box center [524, 421] width 37 height 11
click at [529, 460] on div "How to use these terms: Documentation and website: Refer to core feature as Dep…" at bounding box center [680, 403] width 571 height 132
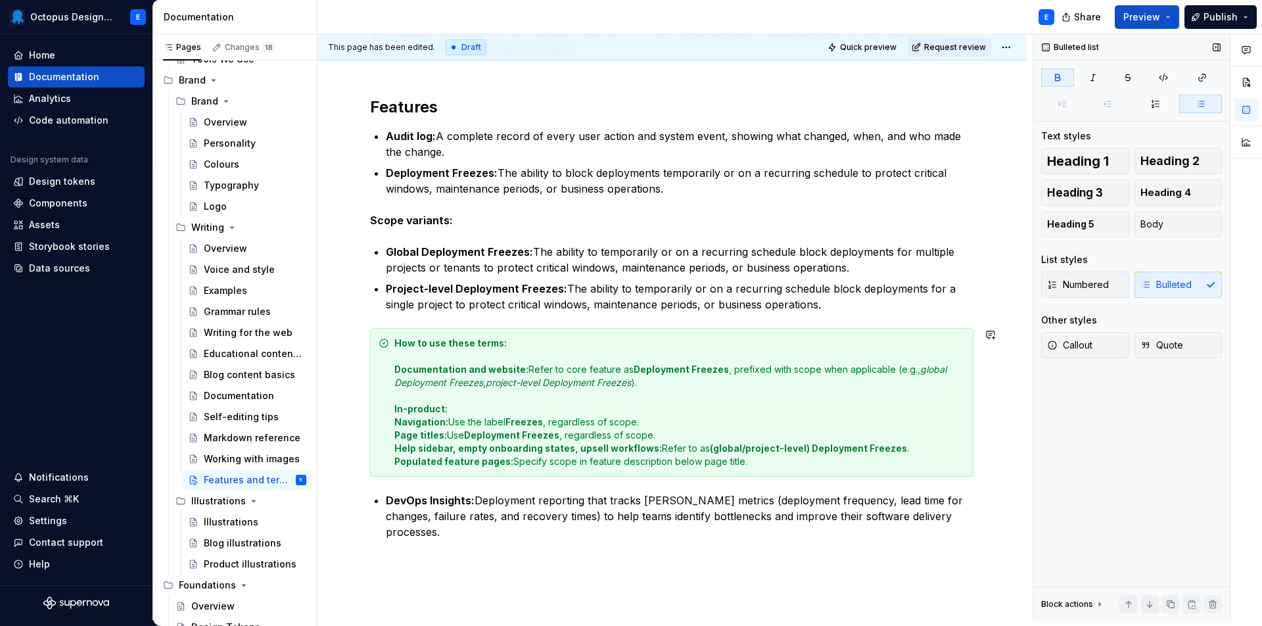
click at [582, 489] on div "Please note: This is a limited guide to start. It focuses on the features and t…" at bounding box center [672, 302] width 604 height 585
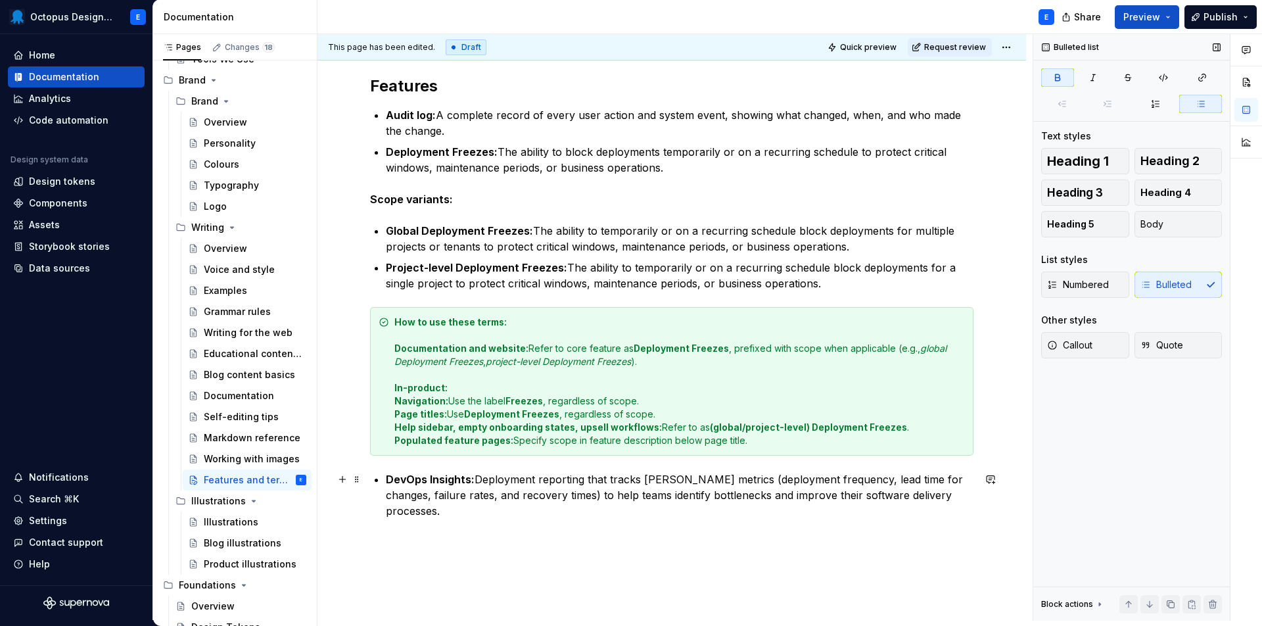
scroll to position [295, 0]
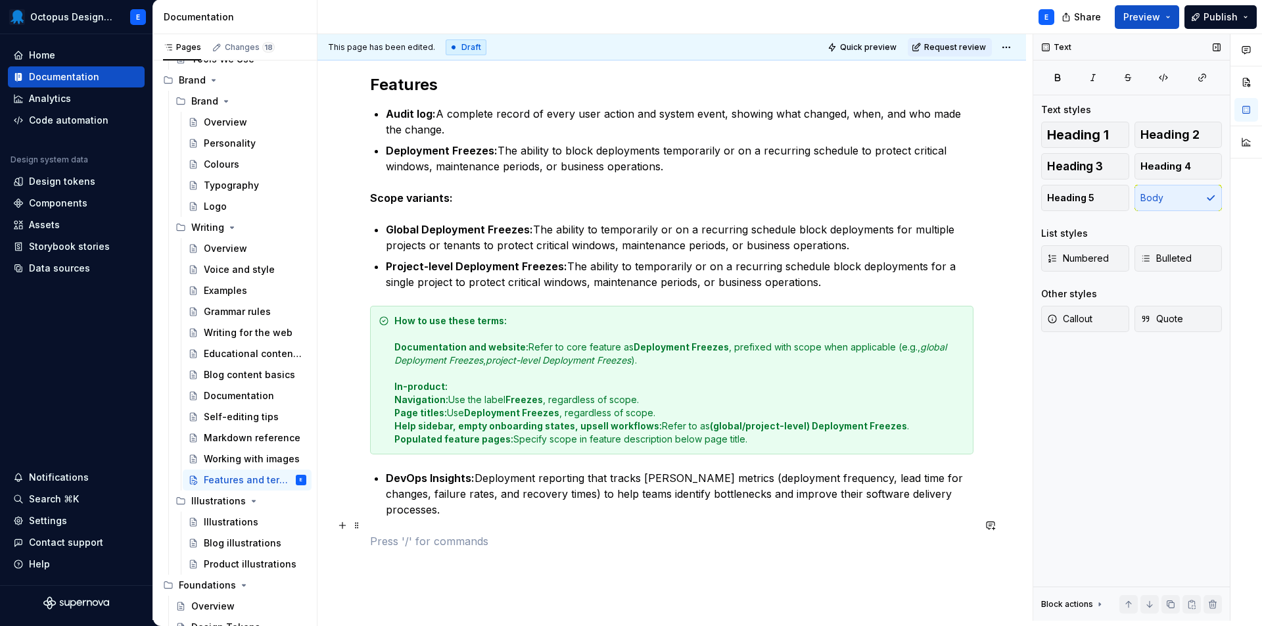
click at [740, 533] on p at bounding box center [672, 541] width 604 height 16
click at [1077, 318] on span "Callout" at bounding box center [1069, 318] width 45 height 13
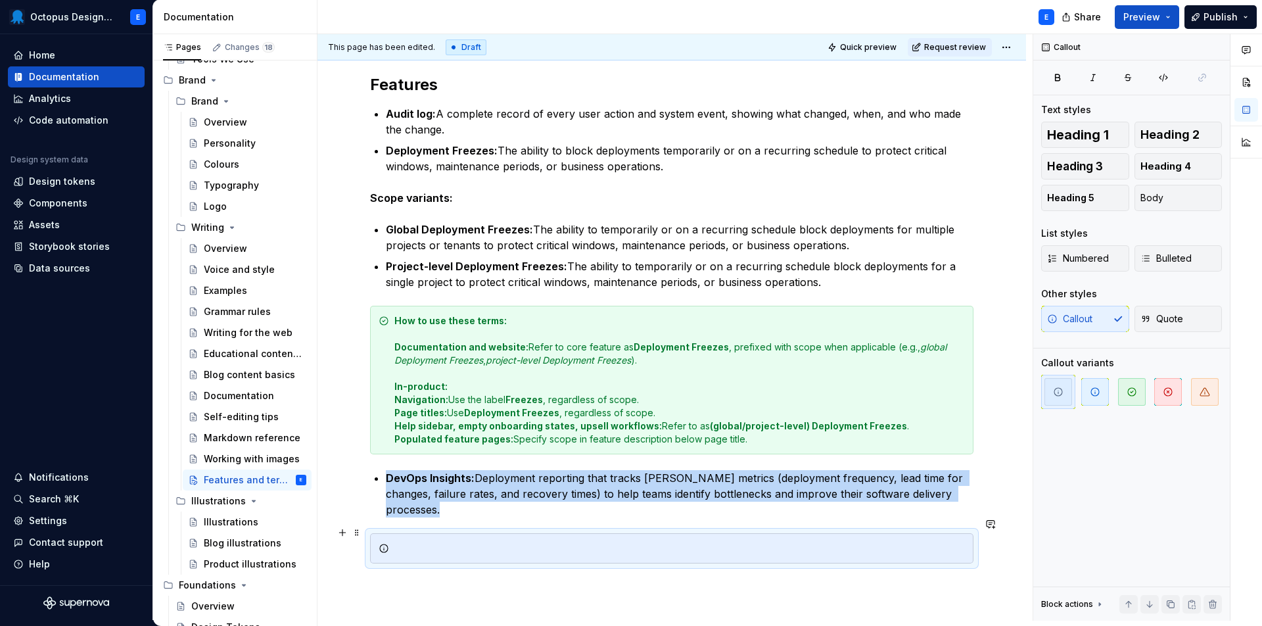
click at [863, 542] on div at bounding box center [680, 548] width 571 height 13
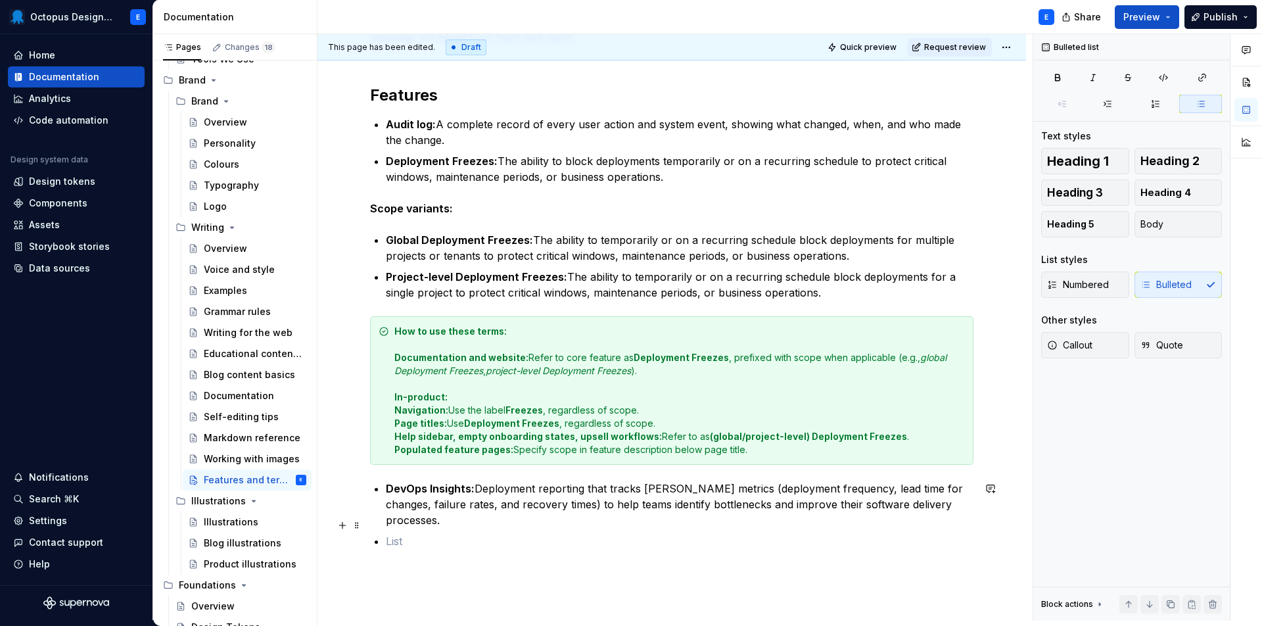
scroll to position [283, 0]
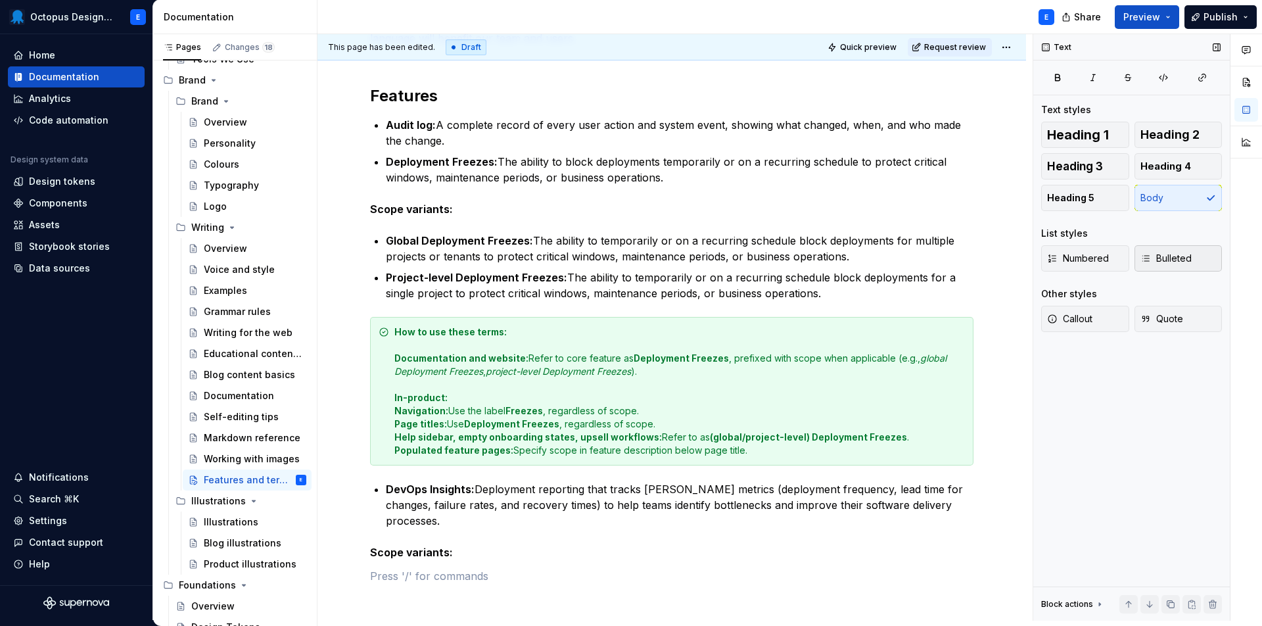
click at [1166, 255] on span "Bulleted" at bounding box center [1166, 258] width 51 height 13
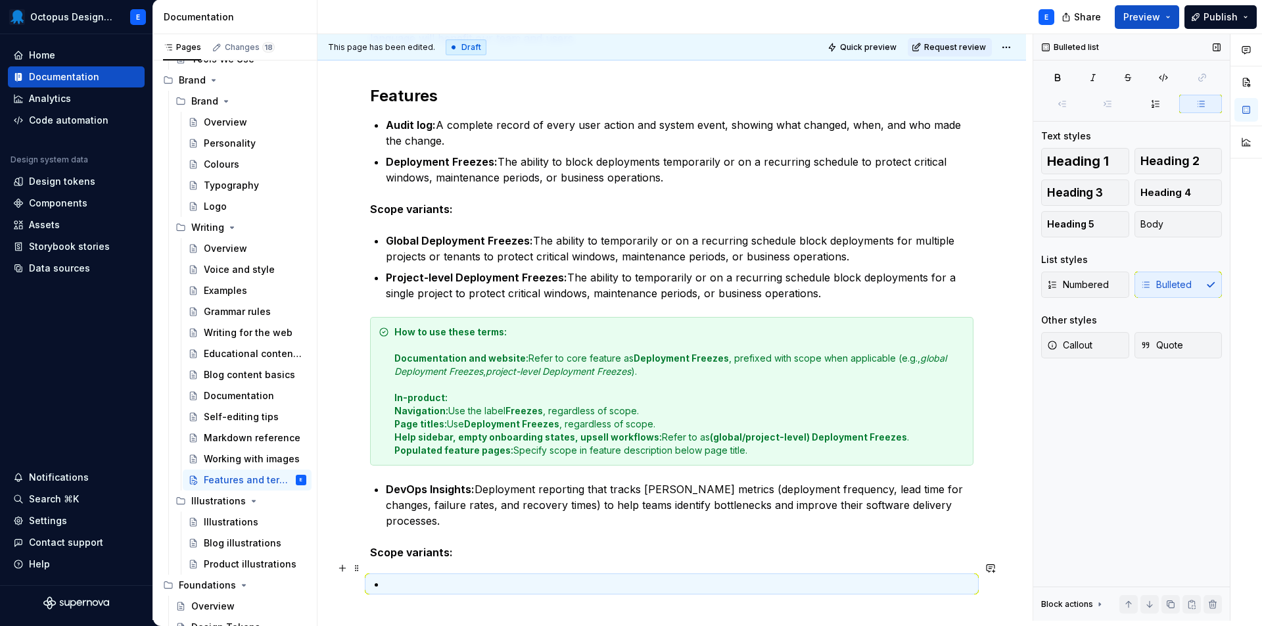
click at [514, 576] on p at bounding box center [680, 584] width 588 height 16
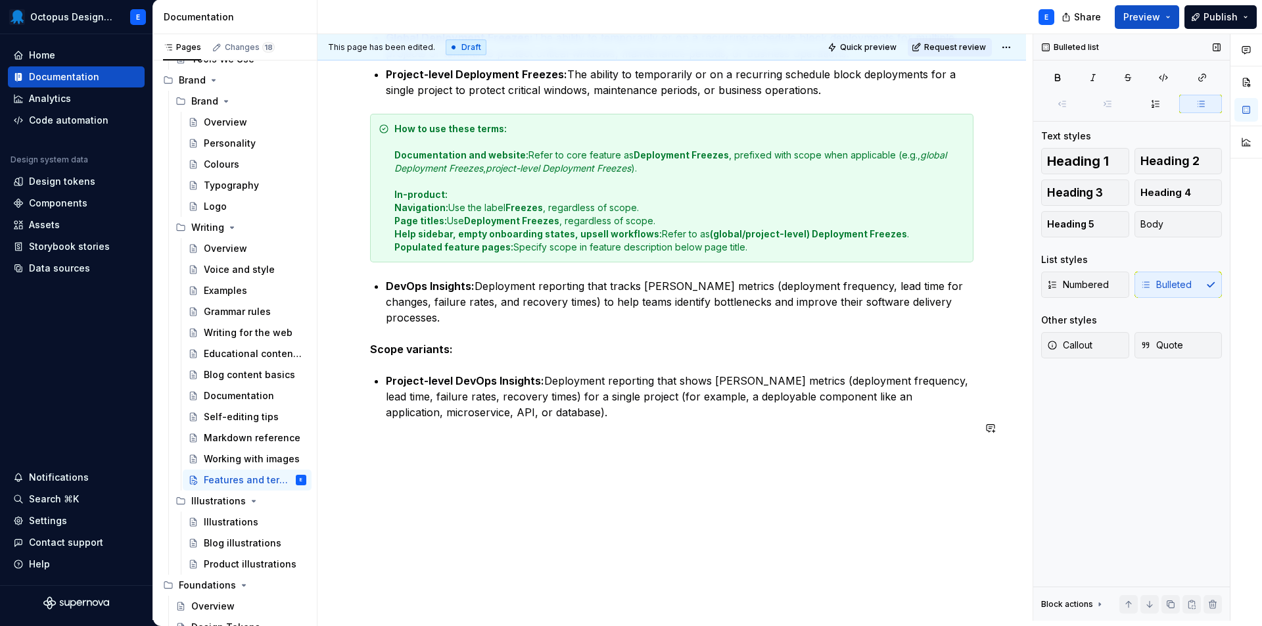
scroll to position [491, 0]
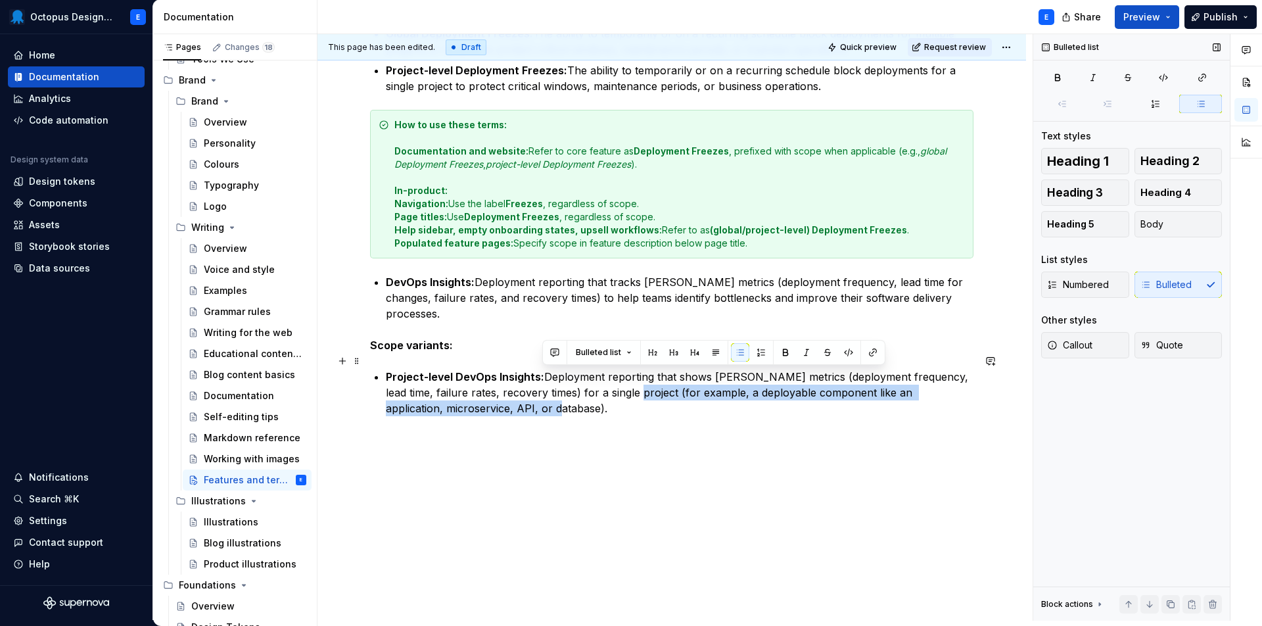
drag, startPoint x: 541, startPoint y: 393, endPoint x: 626, endPoint y: 378, distance: 86.2
click at [627, 378] on p "Project-level DevOps Insights: Deployment reporting that shows [PERSON_NAME] me…" at bounding box center [680, 392] width 588 height 47
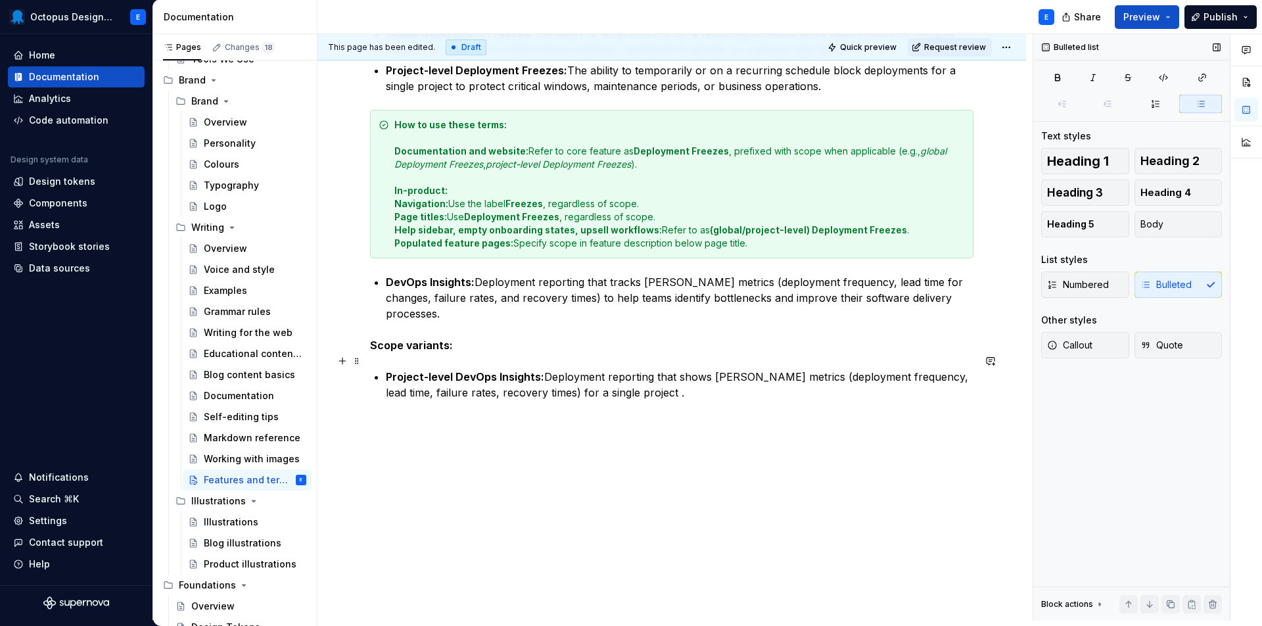
scroll to position [490, 0]
click at [670, 383] on p "Project-level DevOps Insights: Deployment reporting that shows [PERSON_NAME] me…" at bounding box center [680, 386] width 588 height 32
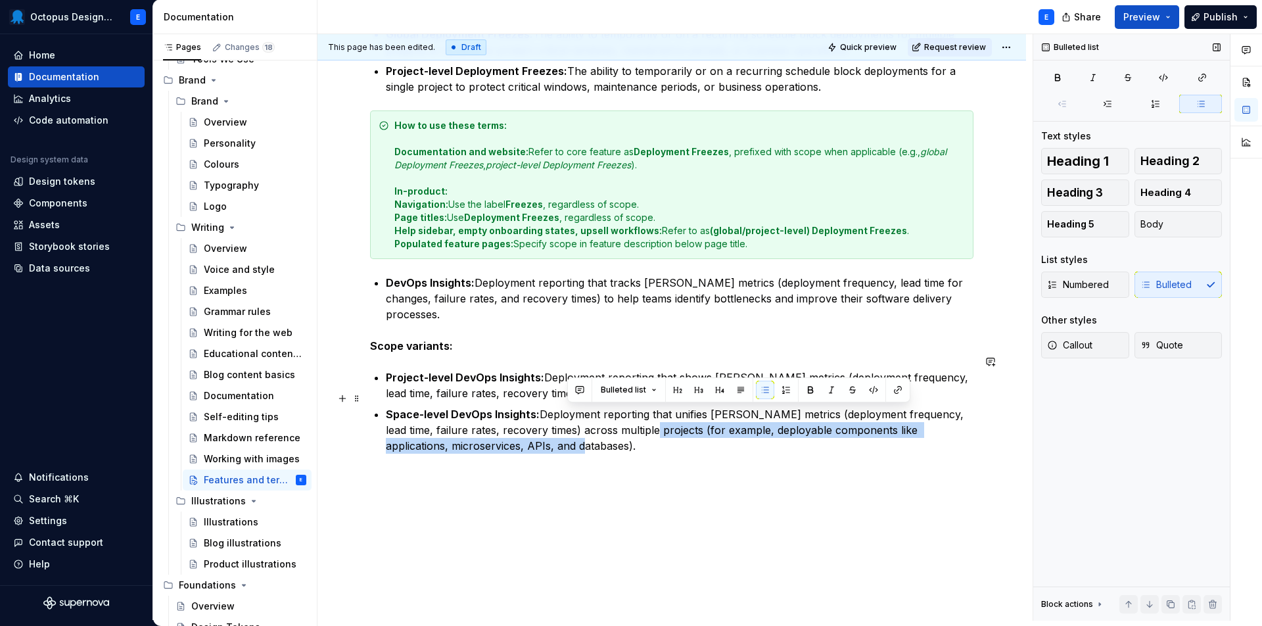
drag, startPoint x: 565, startPoint y: 433, endPoint x: 648, endPoint y: 418, distance: 84.1
click at [648, 418] on p "Space-level DevOps Insights: Deployment reporting that unifies [PERSON_NAME] me…" at bounding box center [680, 429] width 588 height 47
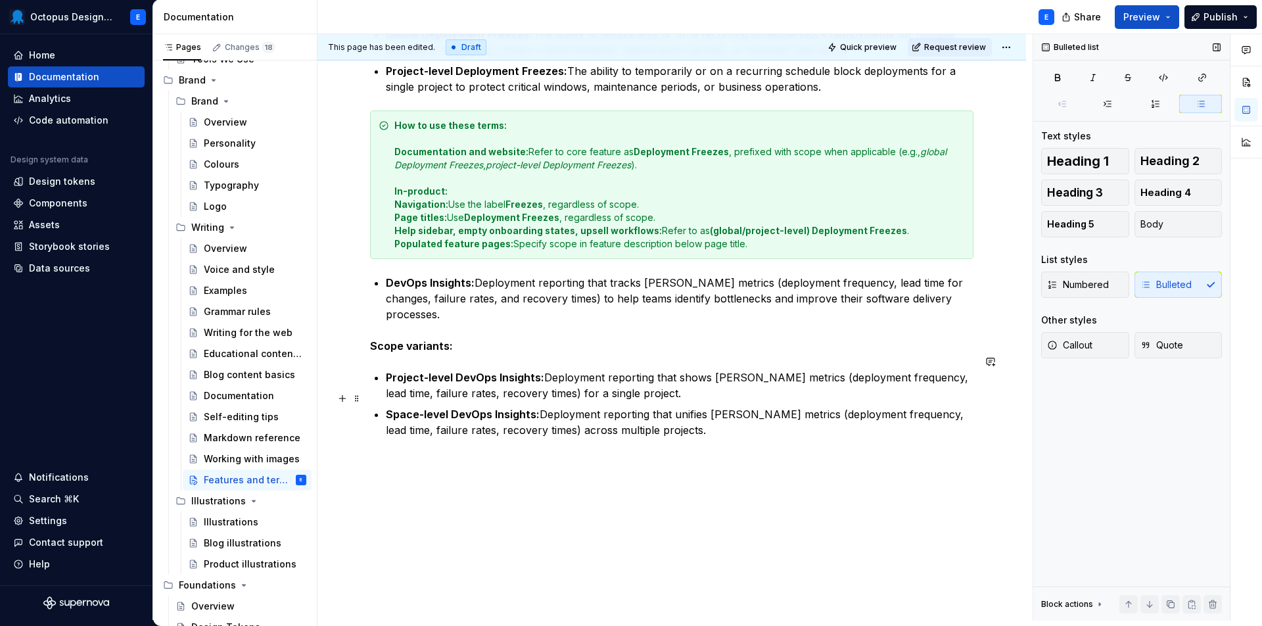
click at [678, 417] on p "Space-level DevOps Insights: Deployment reporting that unifies [PERSON_NAME] me…" at bounding box center [680, 422] width 588 height 32
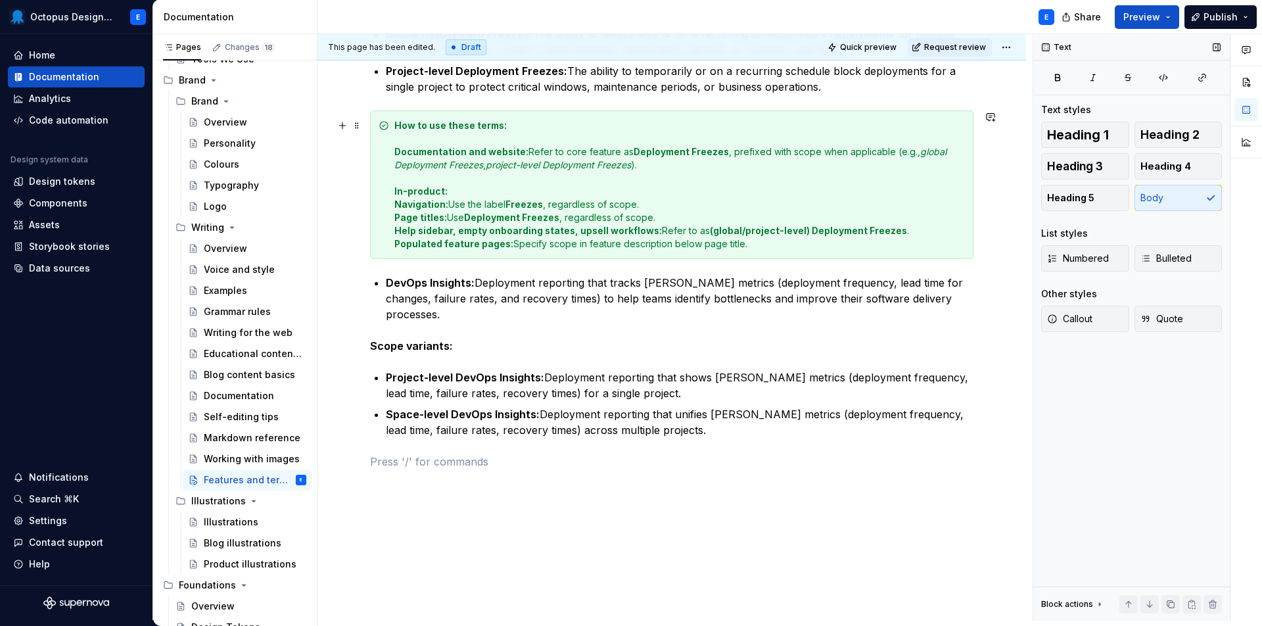
click at [794, 252] on div "How to use these terms: Documentation and website: Refer to core feature as Dep…" at bounding box center [672, 184] width 604 height 149
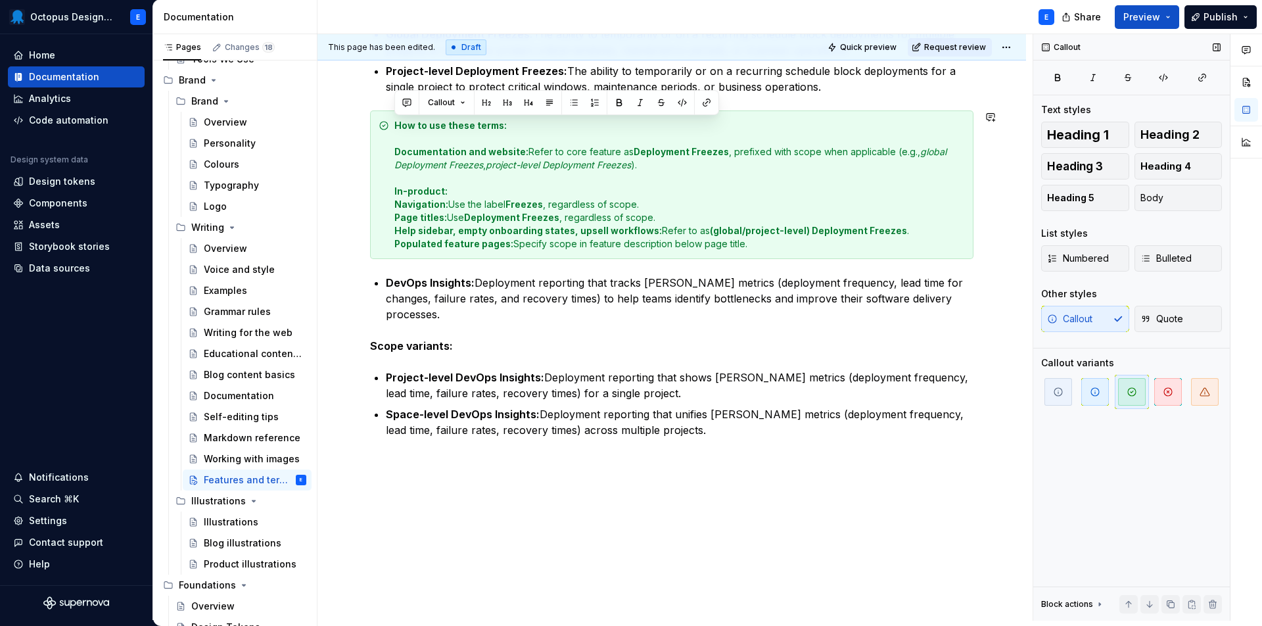
drag, startPoint x: 784, startPoint y: 249, endPoint x: 375, endPoint y: 110, distance: 431.9
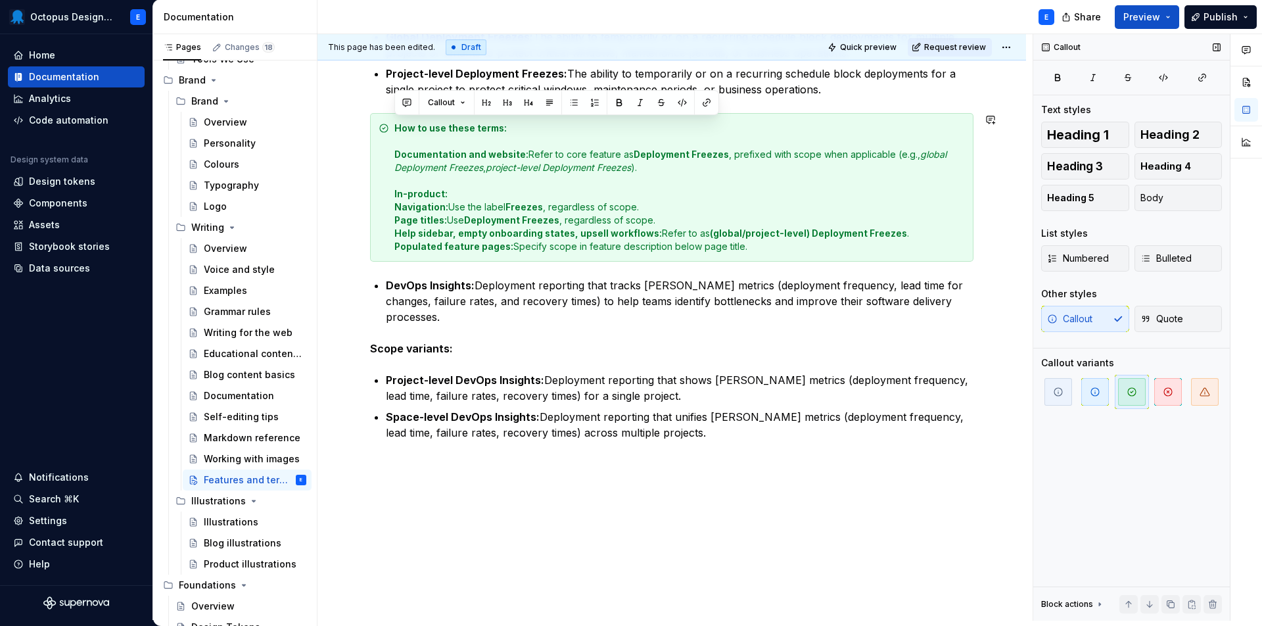
copy div "How to use these terms: Documentation and website: Refer to core feature as Dep…"
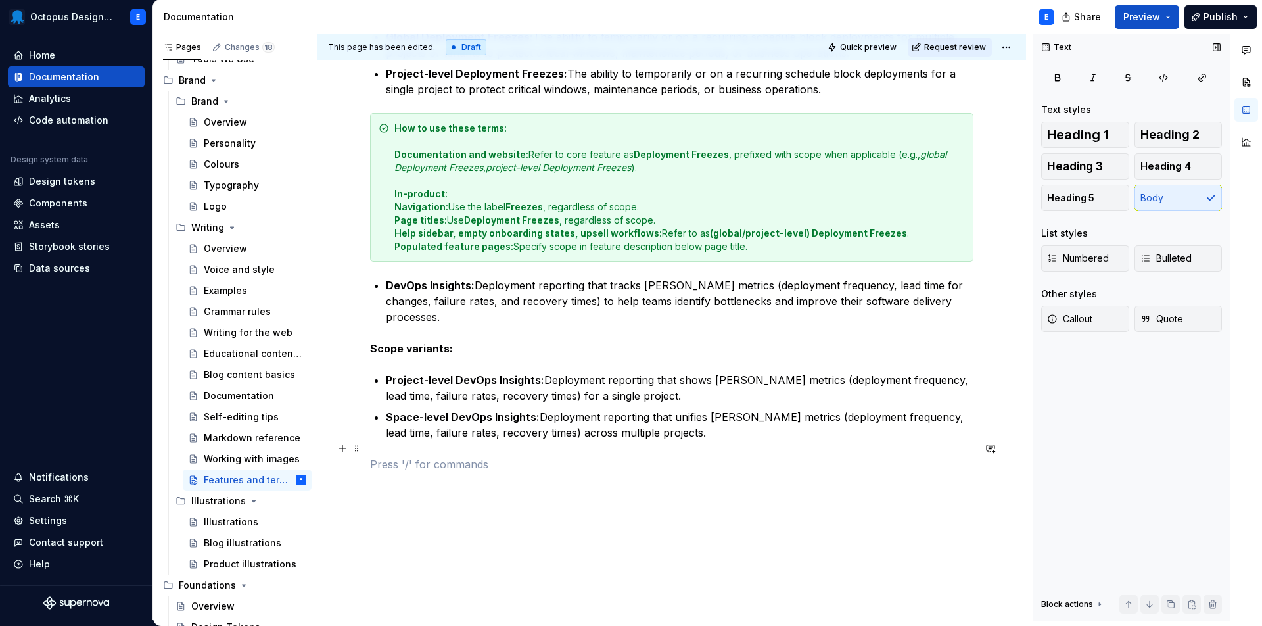
click at [408, 456] on p at bounding box center [672, 464] width 604 height 16
click at [347, 128] on button "button" at bounding box center [342, 128] width 18 height 18
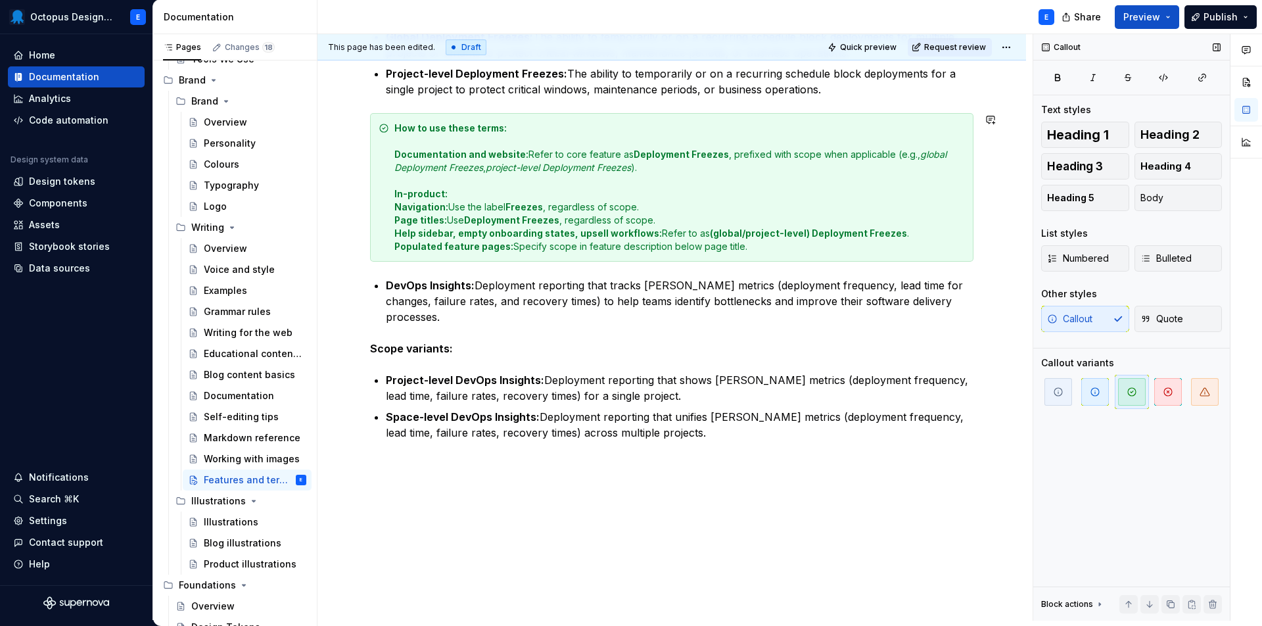
click at [633, 180] on div "How to use these terms: Documentation and website: Refer to core feature as Dep…" at bounding box center [680, 188] width 571 height 132
click at [352, 131] on span at bounding box center [357, 124] width 11 height 13
click at [419, 460] on div "Please note: This is a limited guide to start. It focuses on the features and t…" at bounding box center [672, 145] width 604 height 701
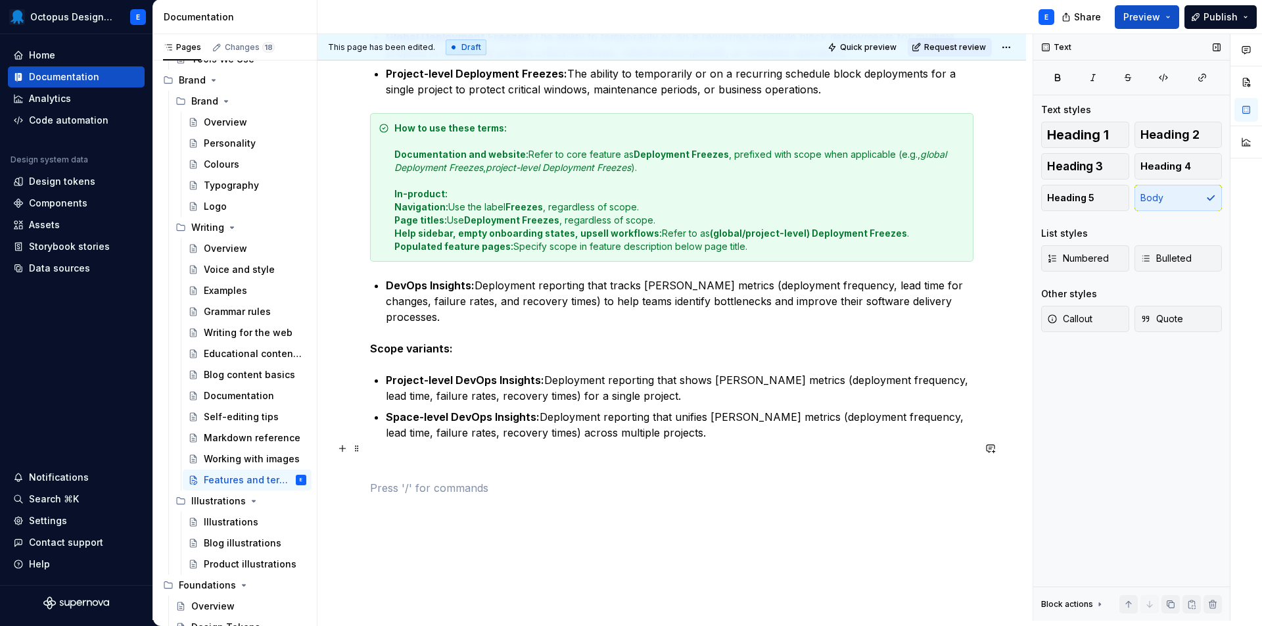
click at [408, 456] on p at bounding box center [672, 464] width 604 height 16
click at [1103, 321] on button "Callout" at bounding box center [1086, 319] width 88 height 26
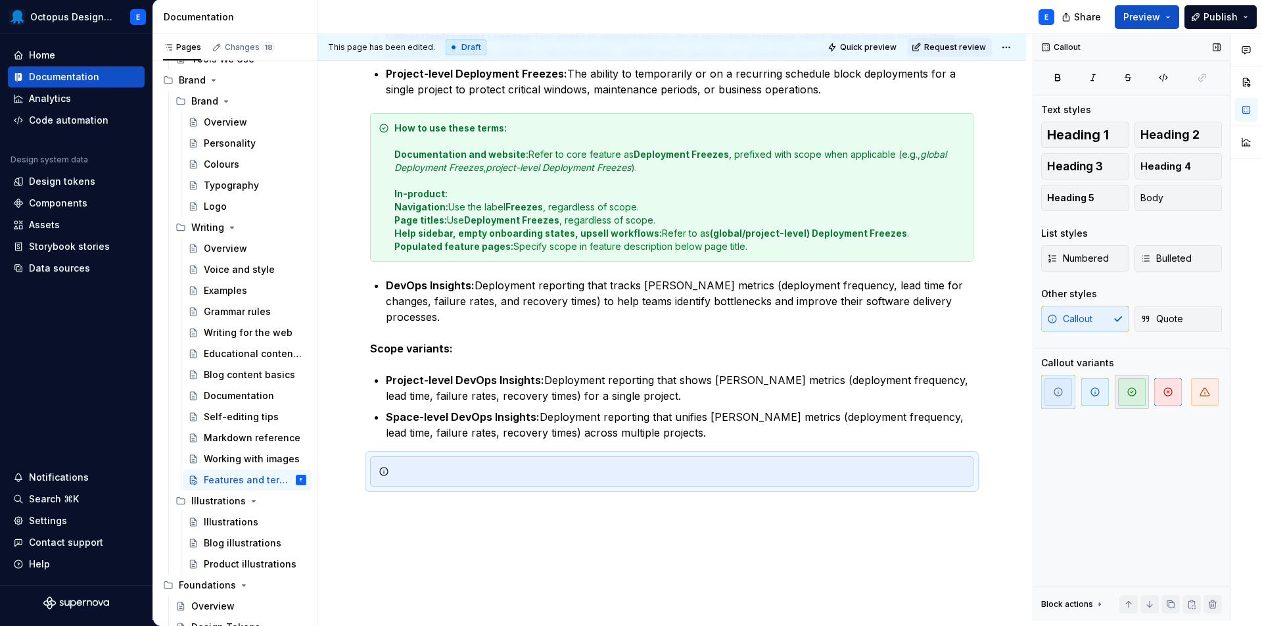
click at [1141, 400] on span "button" at bounding box center [1132, 392] width 28 height 28
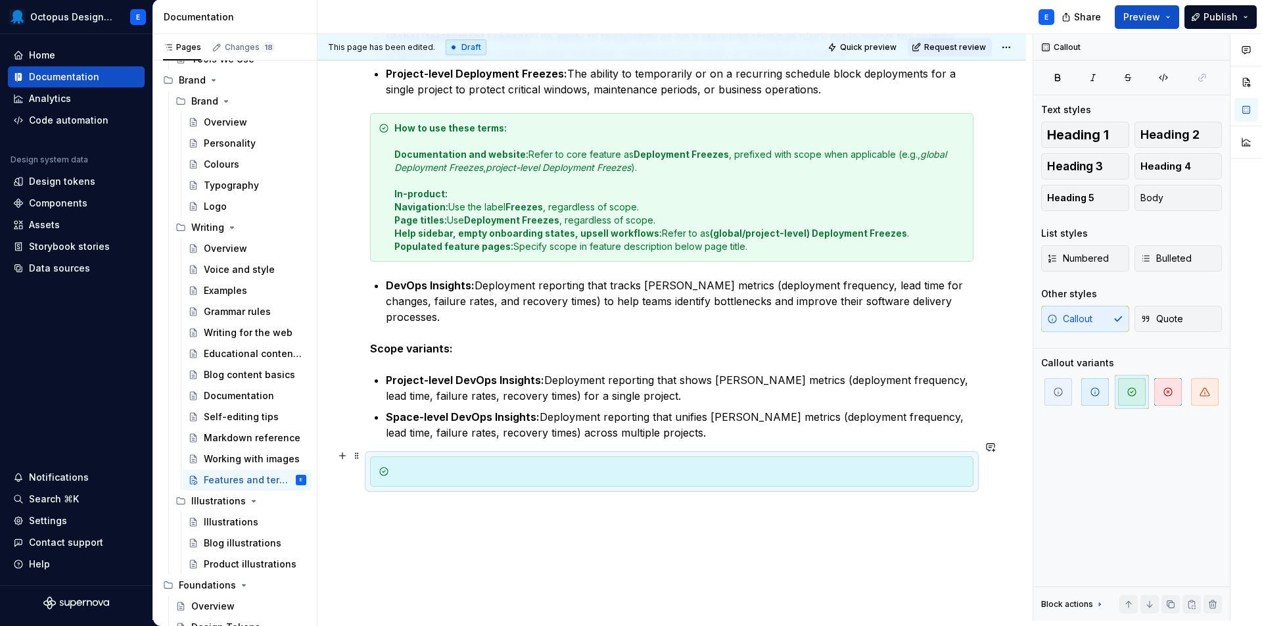
click at [539, 464] on div at bounding box center [672, 471] width 604 height 30
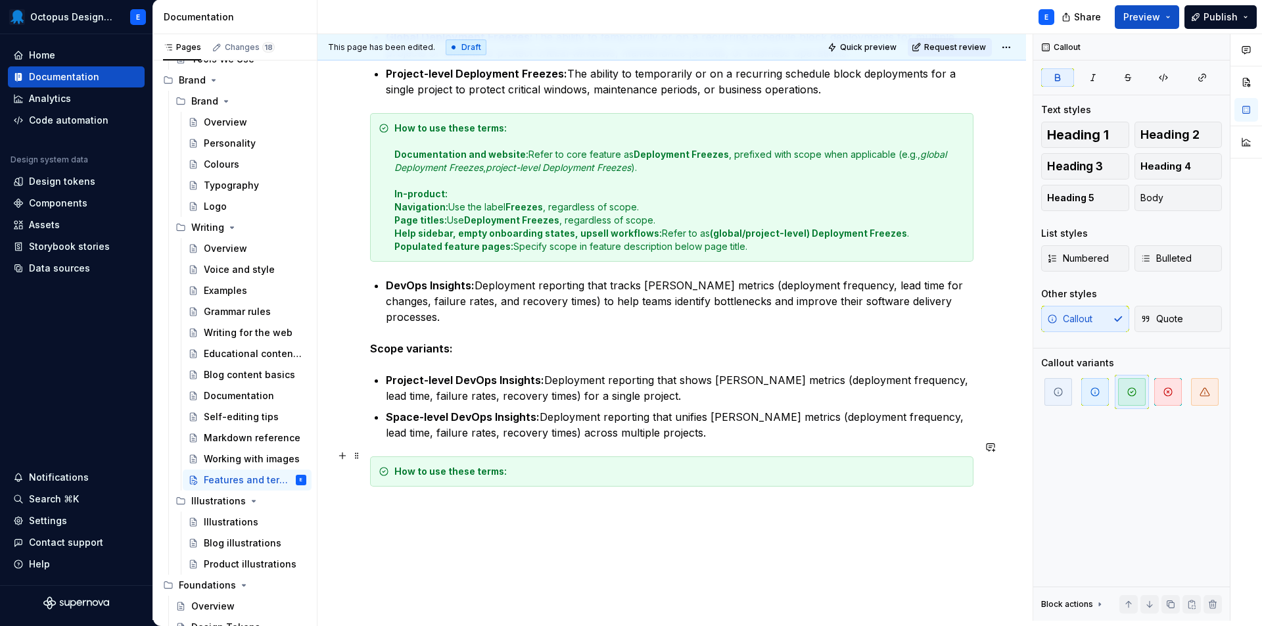
click at [569, 465] on div "How to use these terms:" at bounding box center [680, 471] width 571 height 13
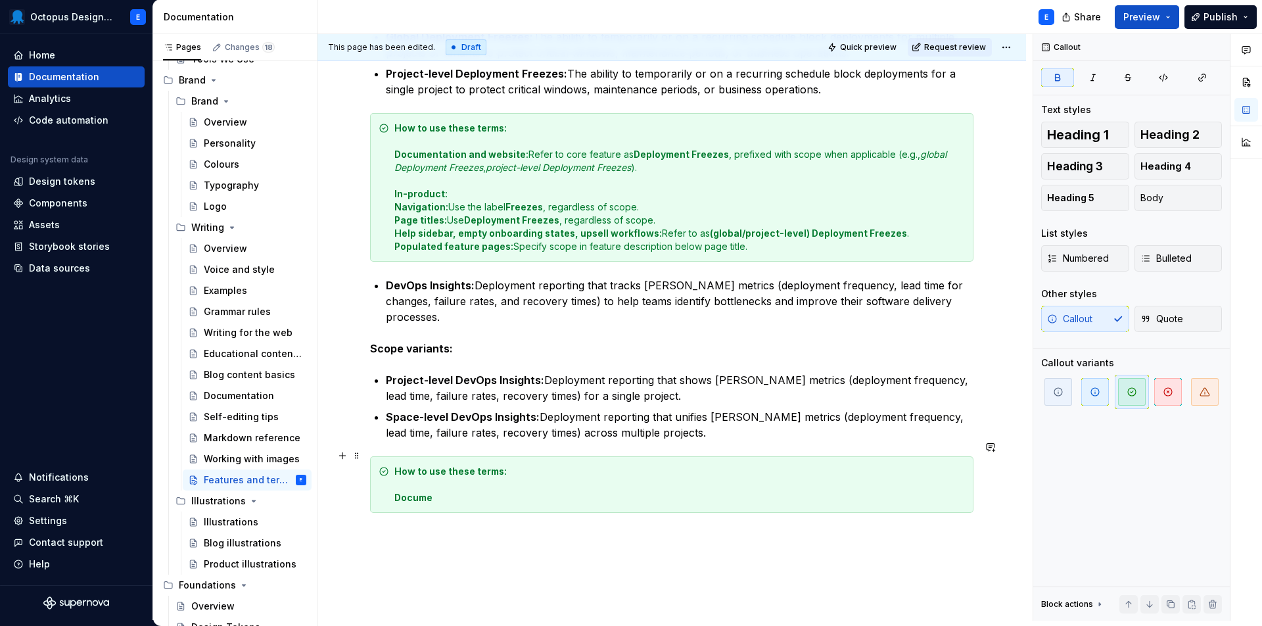
click at [413, 492] on strong "Docume" at bounding box center [414, 497] width 38 height 11
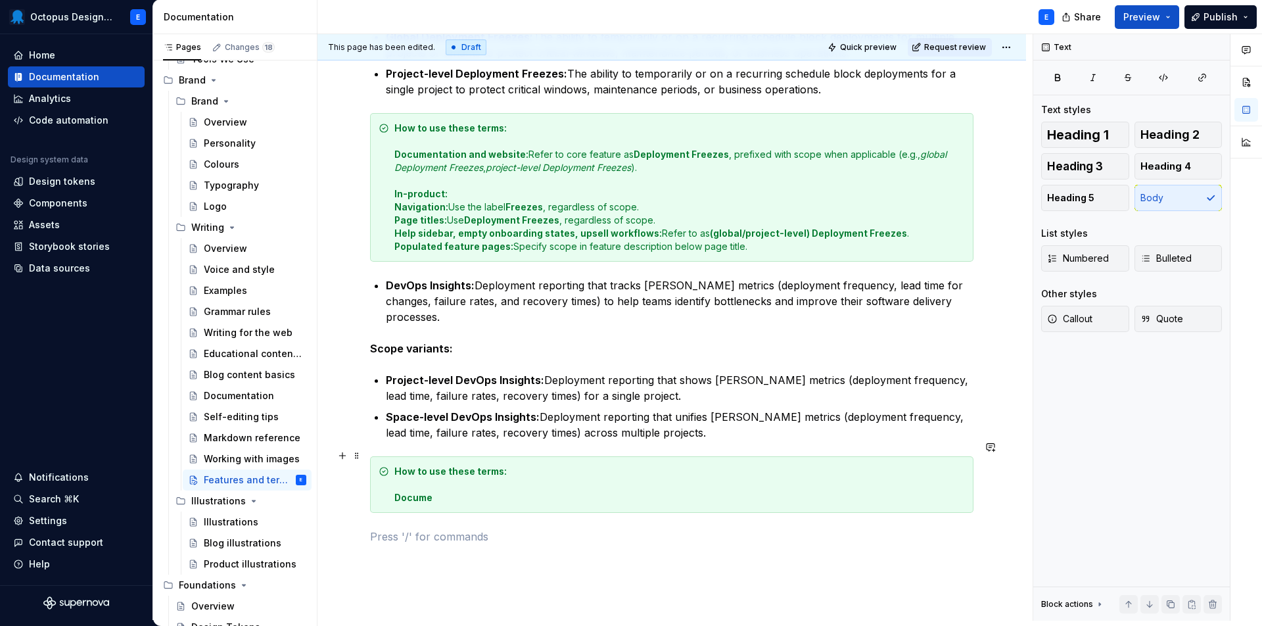
click at [425, 492] on strong "Docume" at bounding box center [414, 497] width 38 height 11
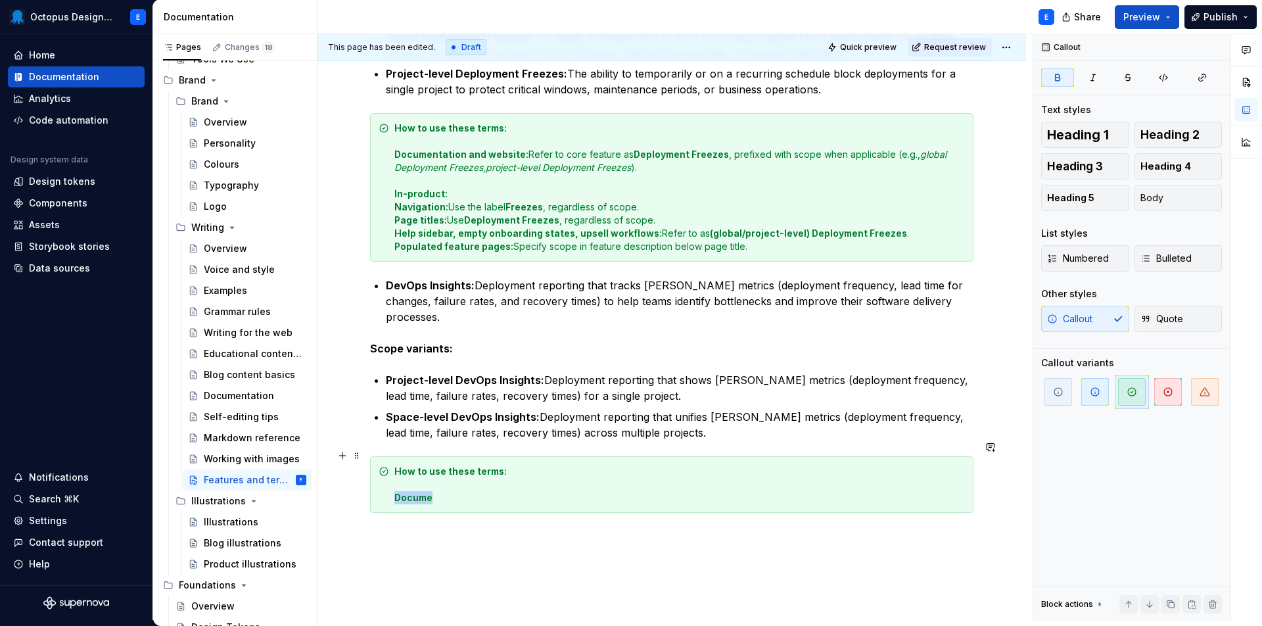
click at [425, 492] on strong "Docume" at bounding box center [414, 497] width 38 height 11
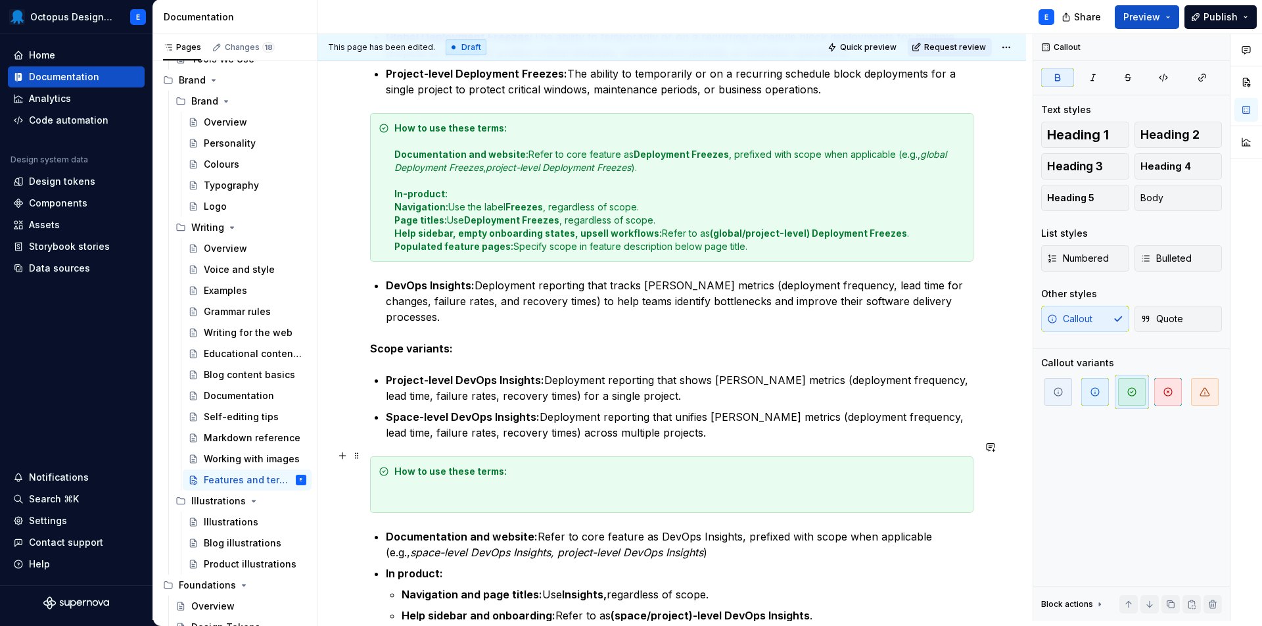
drag, startPoint x: 500, startPoint y: 460, endPoint x: 507, endPoint y: 459, distance: 7.4
click at [500, 466] on strong "How to use these terms:" at bounding box center [451, 471] width 112 height 11
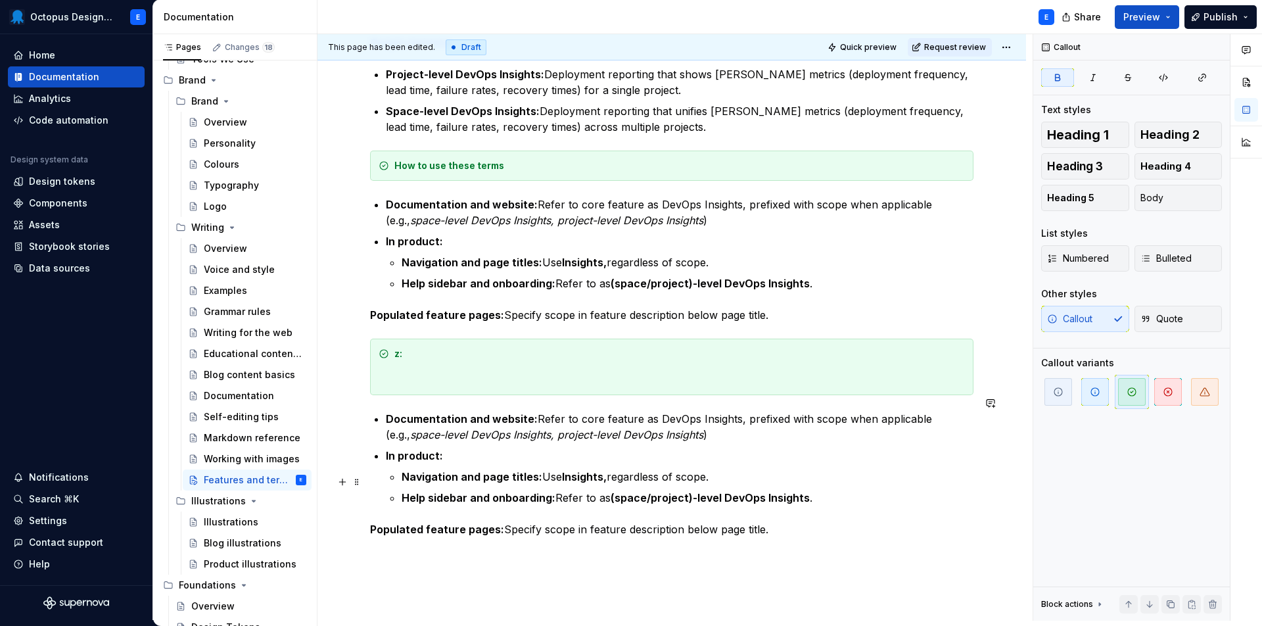
scroll to position [794, 0]
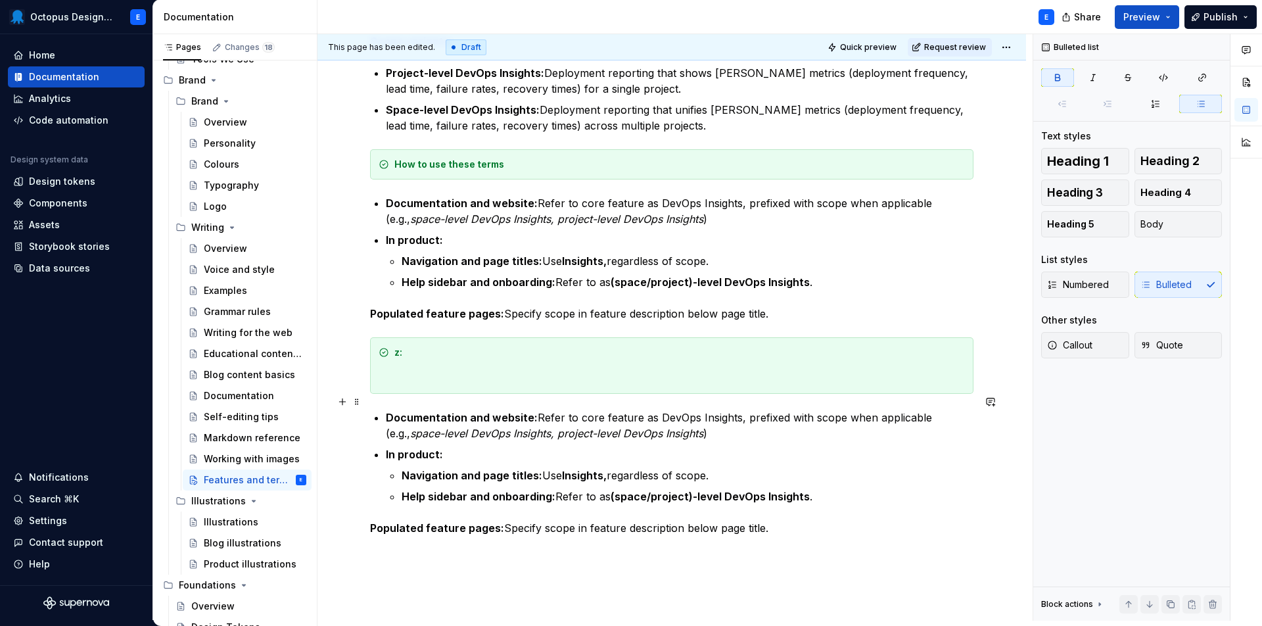
click at [384, 403] on div "Please note: This is a limited guide to start. It focuses on the features and t…" at bounding box center [672, 35] width 604 height 1095
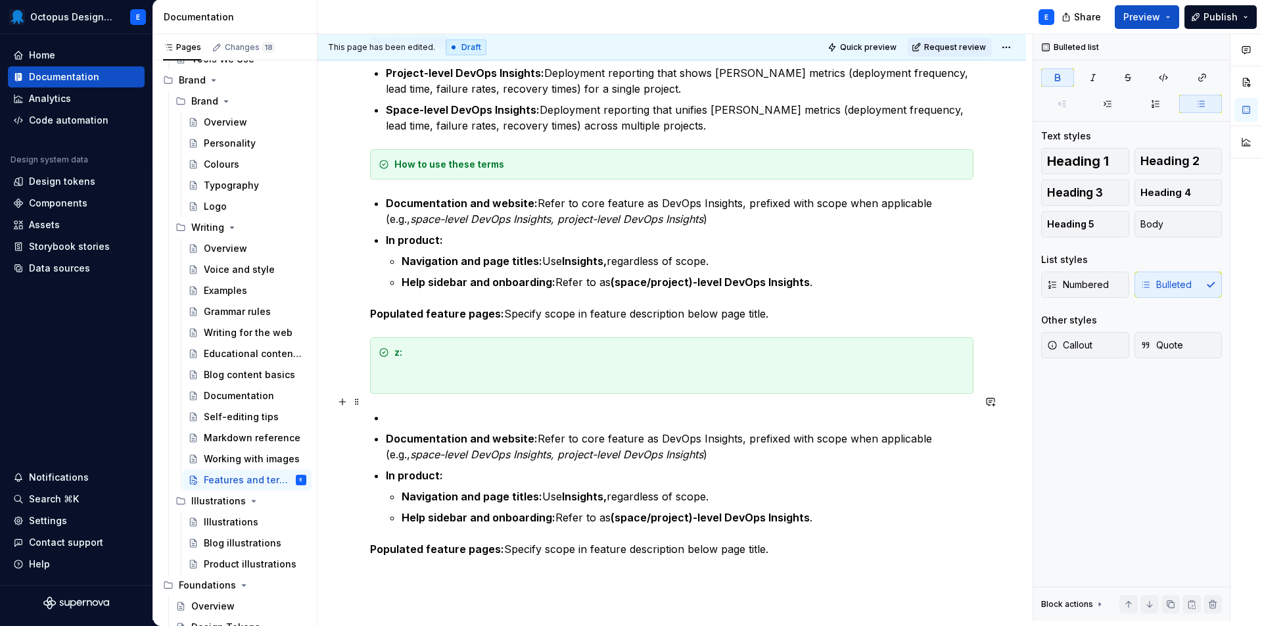
click at [390, 410] on p at bounding box center [680, 418] width 588 height 16
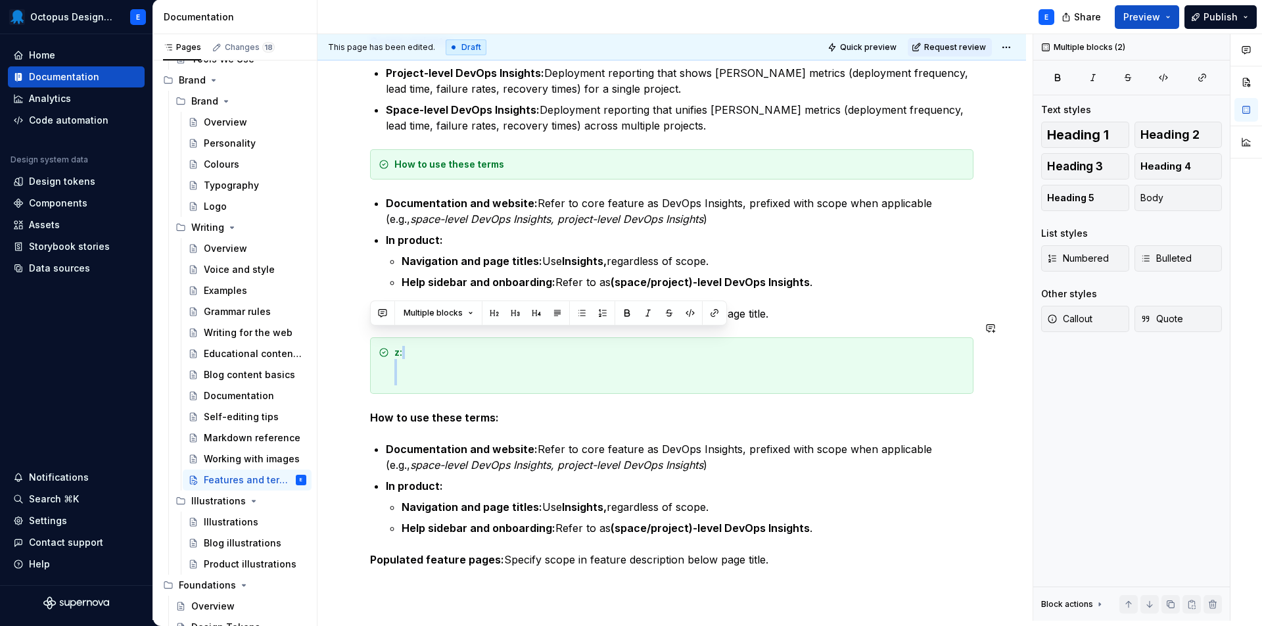
drag, startPoint x: 402, startPoint y: 339, endPoint x: 597, endPoint y: 393, distance: 202.1
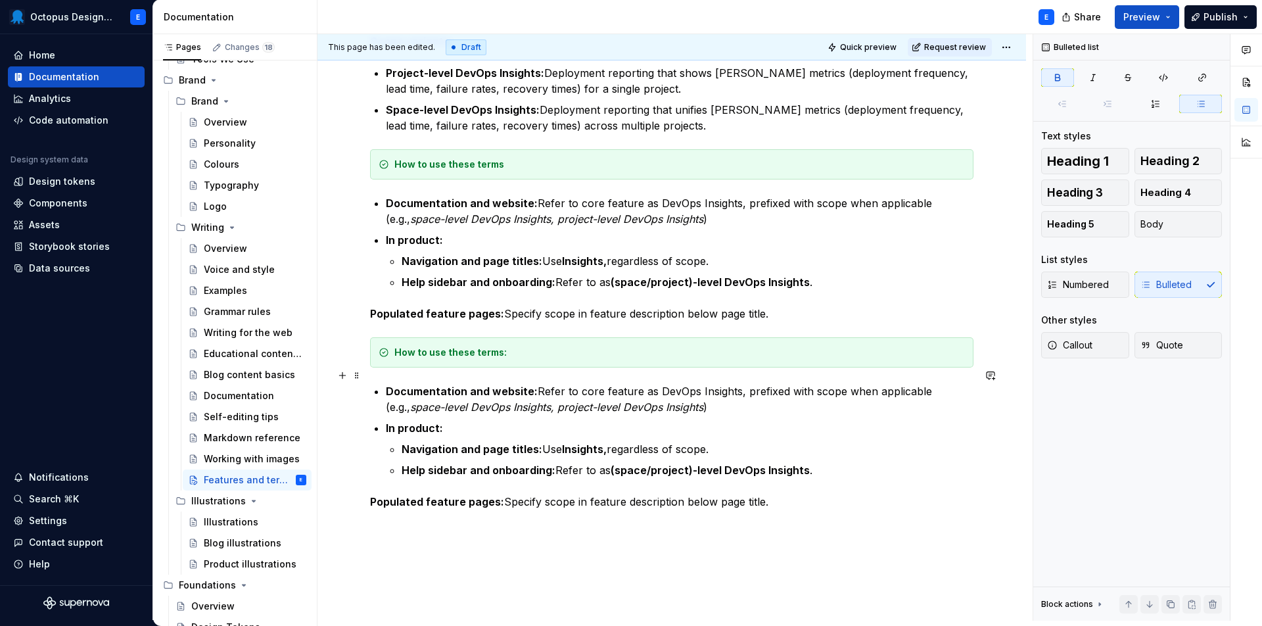
click at [380, 373] on div "Please note: This is a limited guide to start. It focuses on the features and t…" at bounding box center [672, 22] width 604 height 1069
click at [458, 347] on strong "How to use these terms:" at bounding box center [451, 352] width 112 height 11
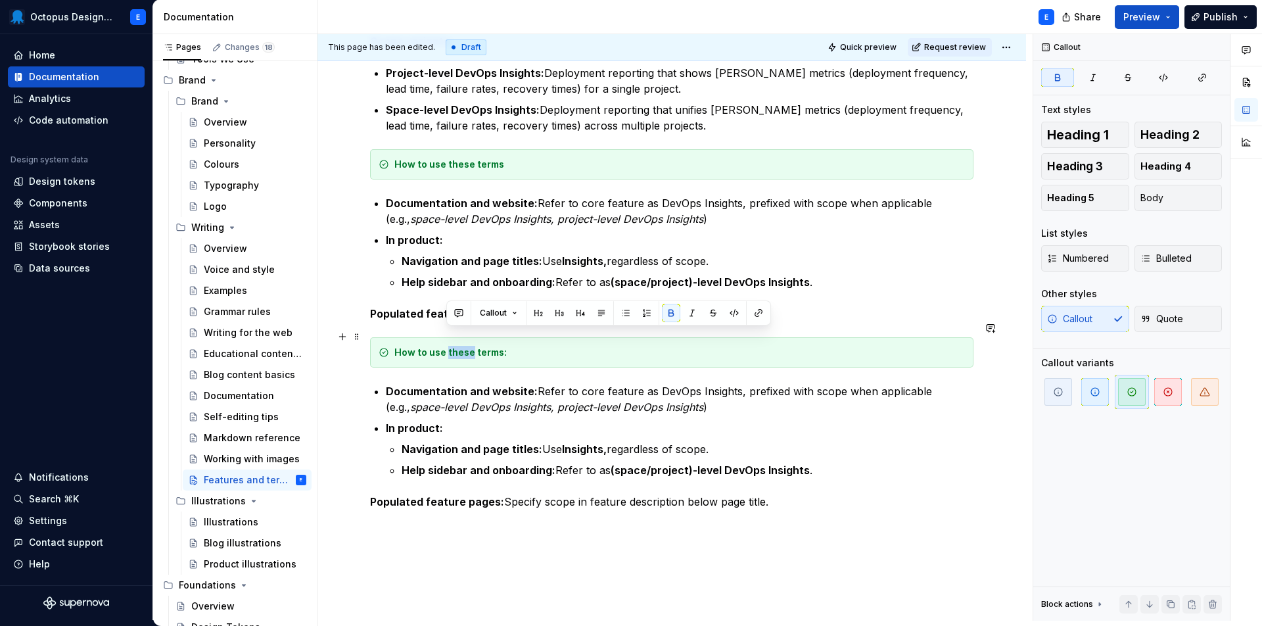
click at [458, 347] on strong "How to use these terms:" at bounding box center [451, 352] width 112 height 11
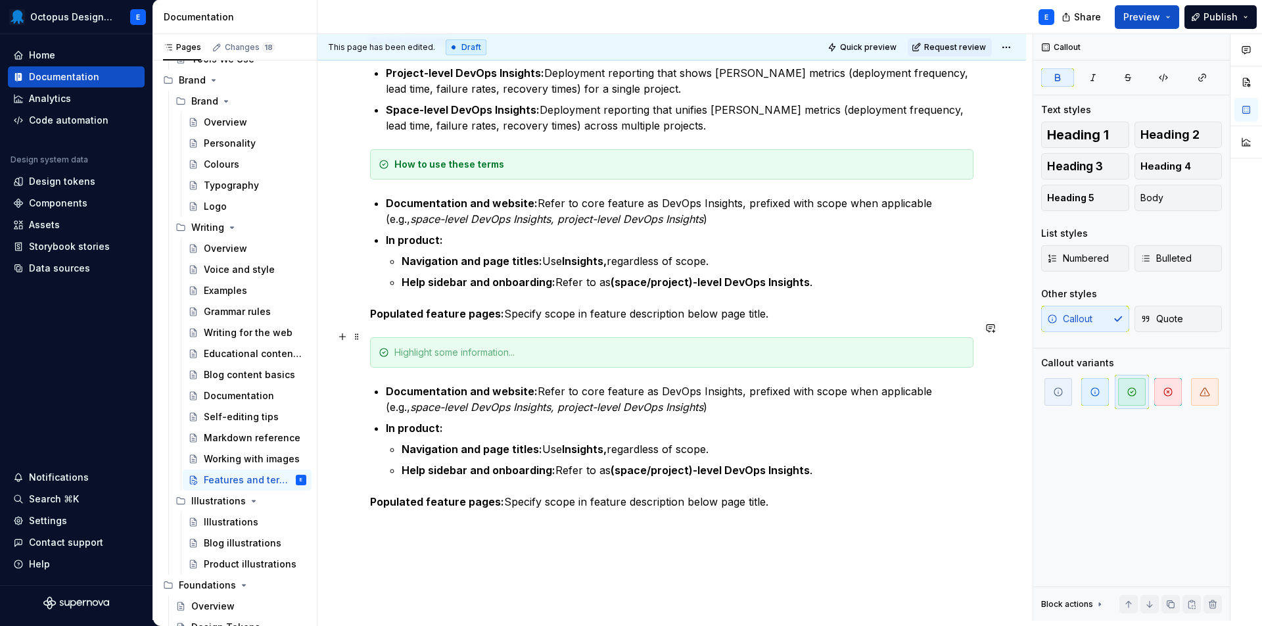
click at [506, 346] on div at bounding box center [680, 352] width 571 height 13
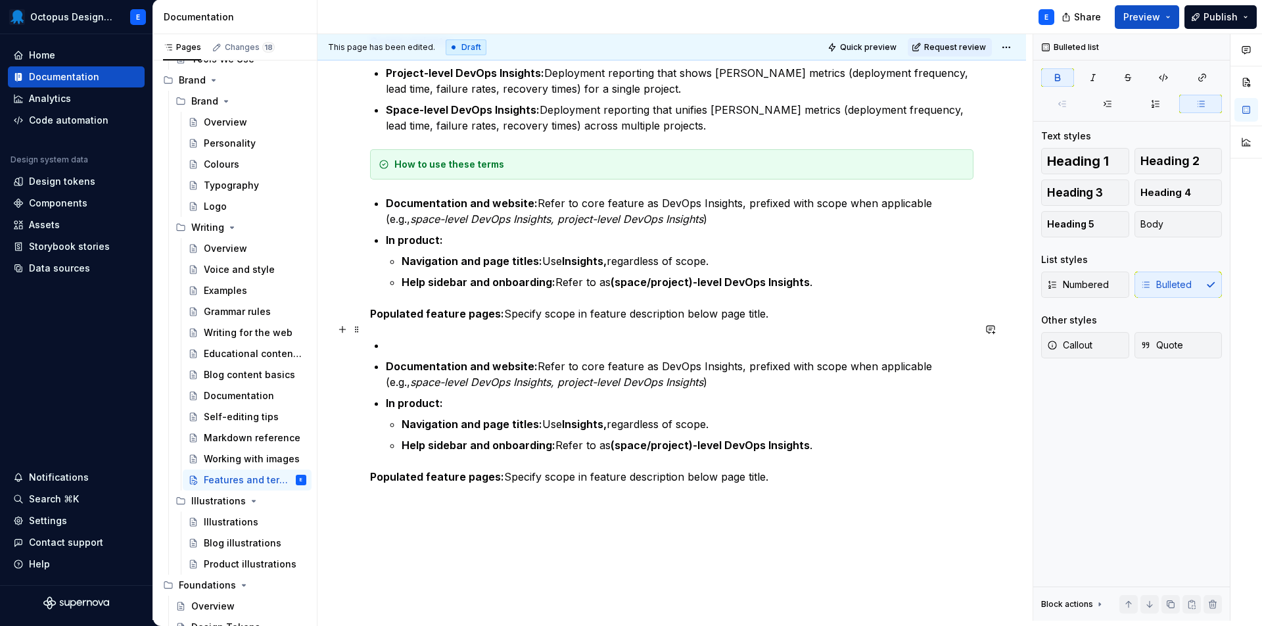
click at [399, 337] on p at bounding box center [680, 345] width 588 height 16
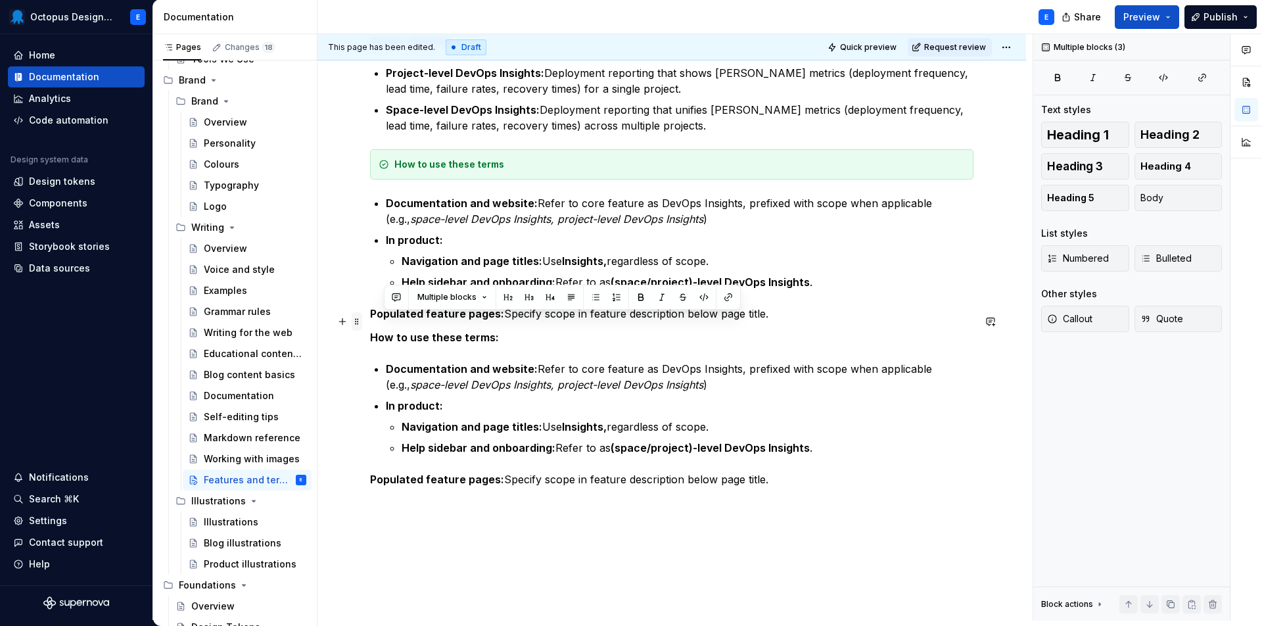
drag, startPoint x: 730, startPoint y: 460, endPoint x: 358, endPoint y: 322, distance: 396.1
click at [370, 322] on div "Please note: This is a limited guide to start. It focuses on the features and t…" at bounding box center [672, 19] width 604 height 1063
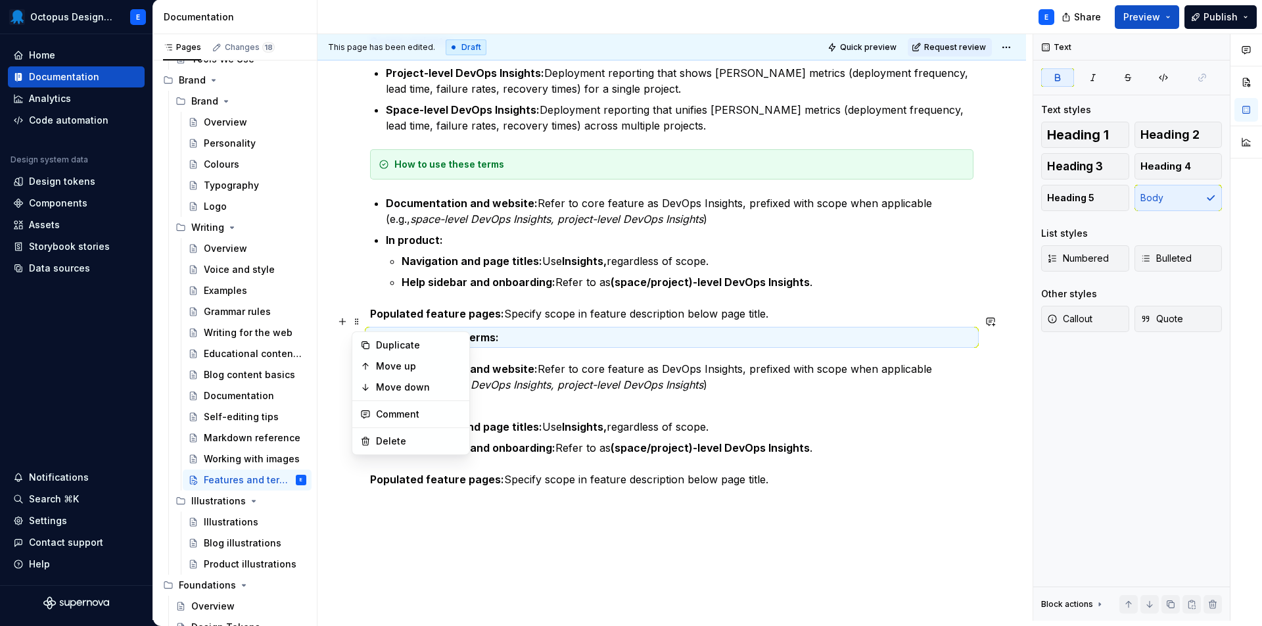
click at [382, 331] on strong "How to use these terms:" at bounding box center [434, 337] width 129 height 13
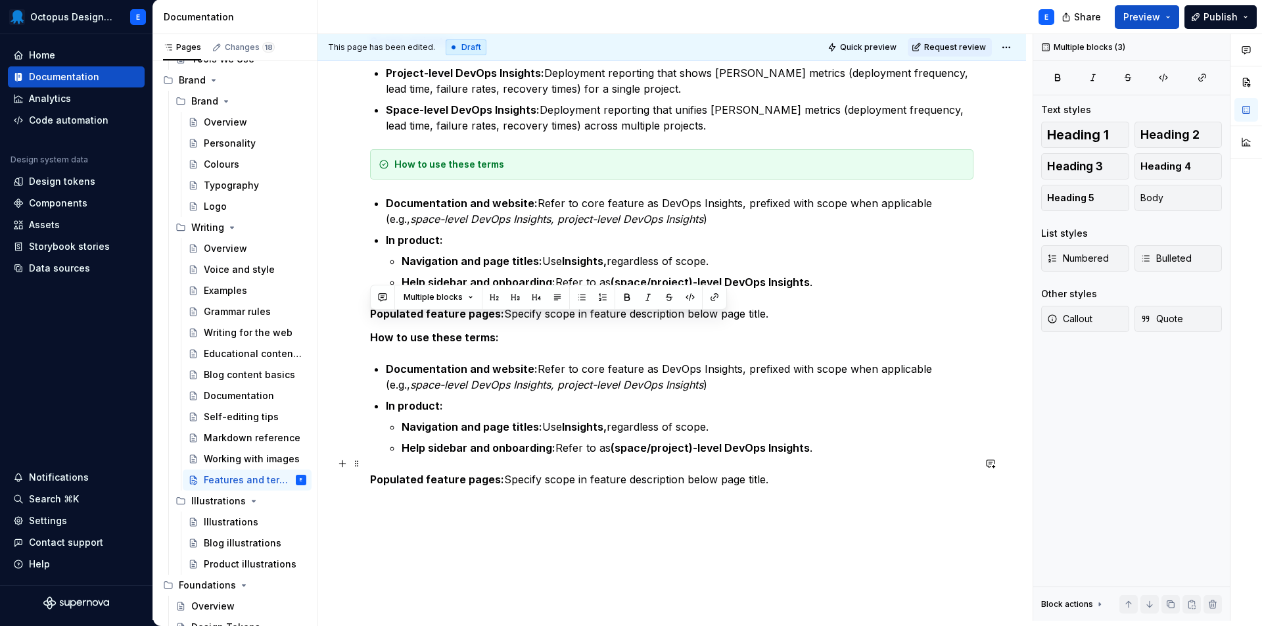
drag, startPoint x: 372, startPoint y: 322, endPoint x: 781, endPoint y: 464, distance: 432.7
click at [781, 464] on div "Please note: This is a limited guide to start. It focuses on the features and t…" at bounding box center [672, 11] width 604 height 1047
click at [1086, 323] on span "Callout" at bounding box center [1069, 318] width 45 height 13
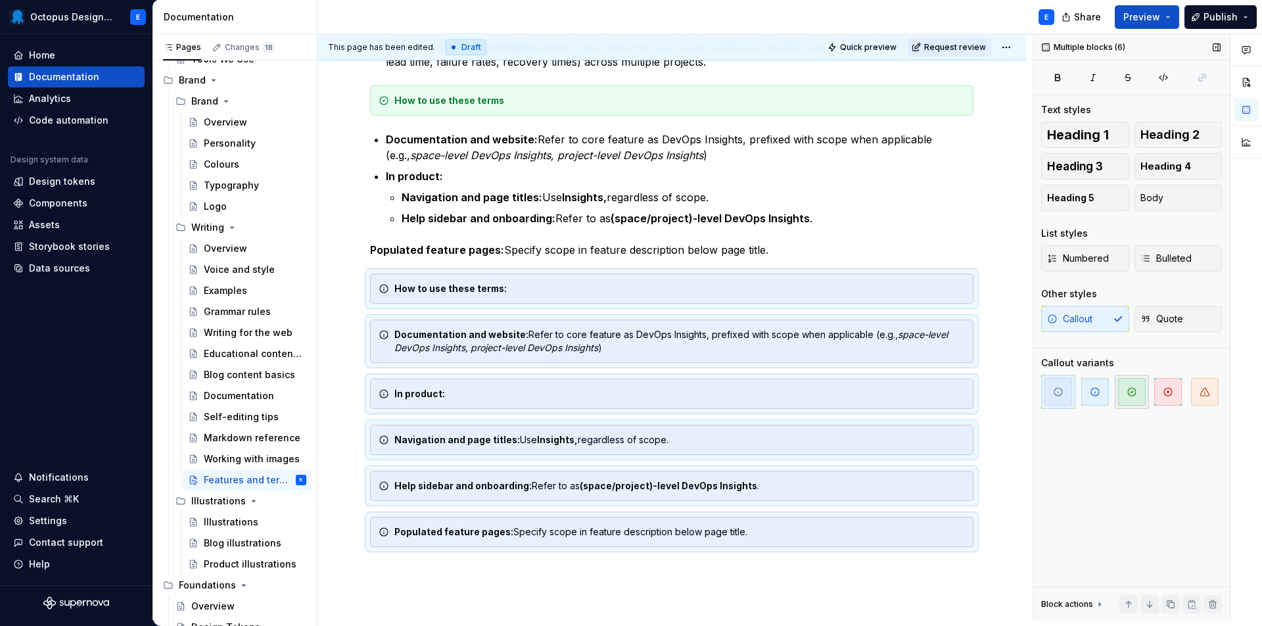
click at [1128, 390] on icon "button" at bounding box center [1132, 392] width 11 height 11
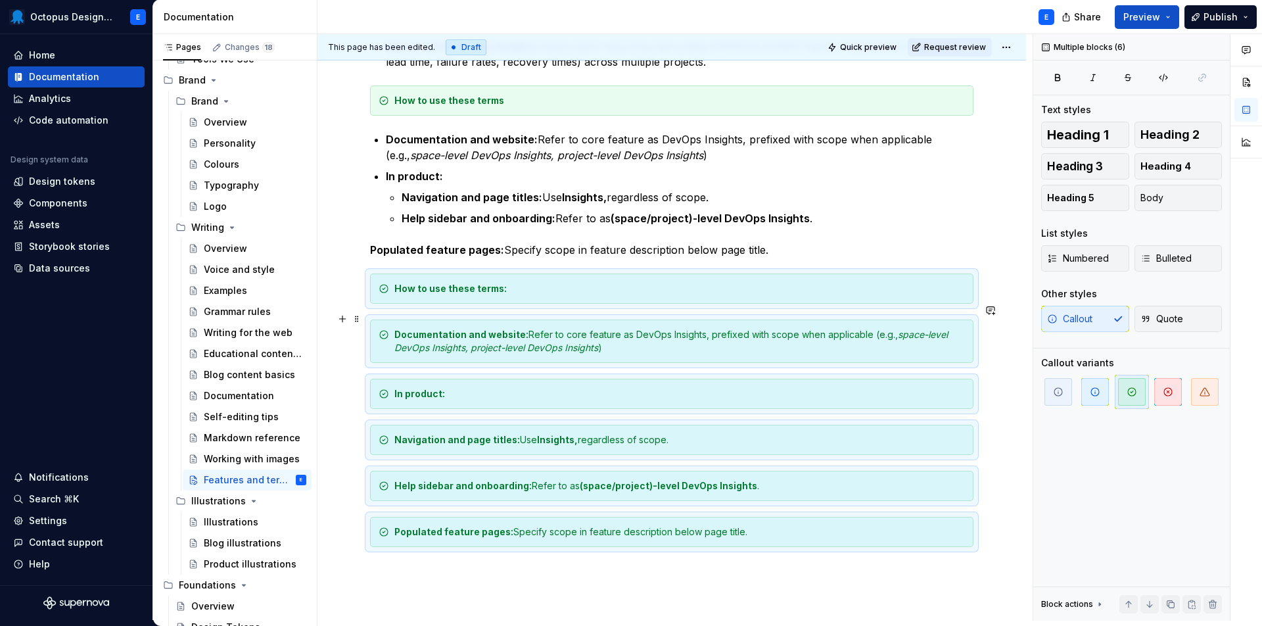
click at [546, 328] on div "Documentation and website: Refer to core feature as DevOps Insights, prefixed w…" at bounding box center [680, 341] width 571 height 26
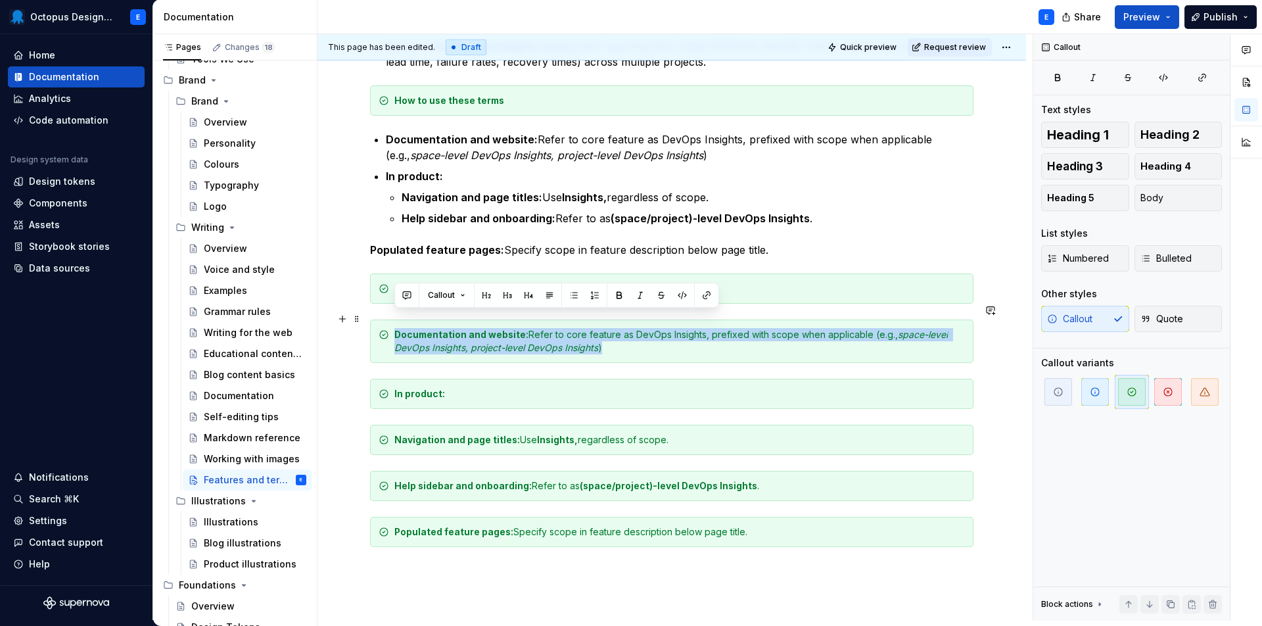
drag, startPoint x: 608, startPoint y: 335, endPoint x: 391, endPoint y: 325, distance: 217.2
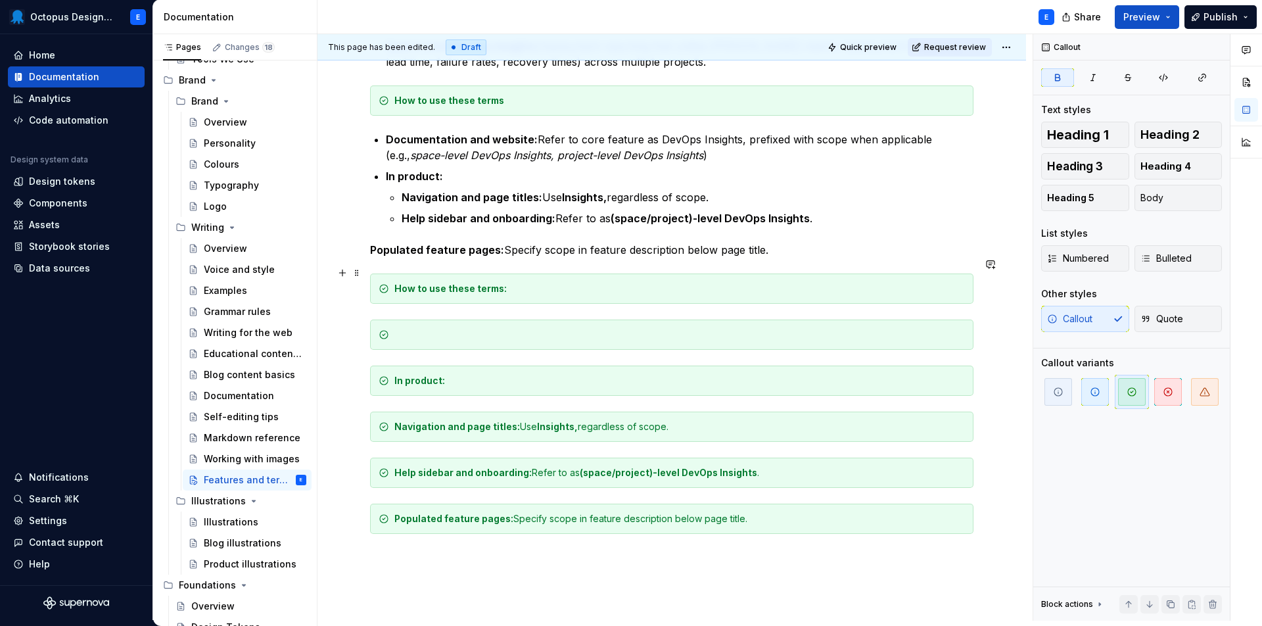
click at [533, 282] on div "How to use these terms:" at bounding box center [680, 288] width 571 height 13
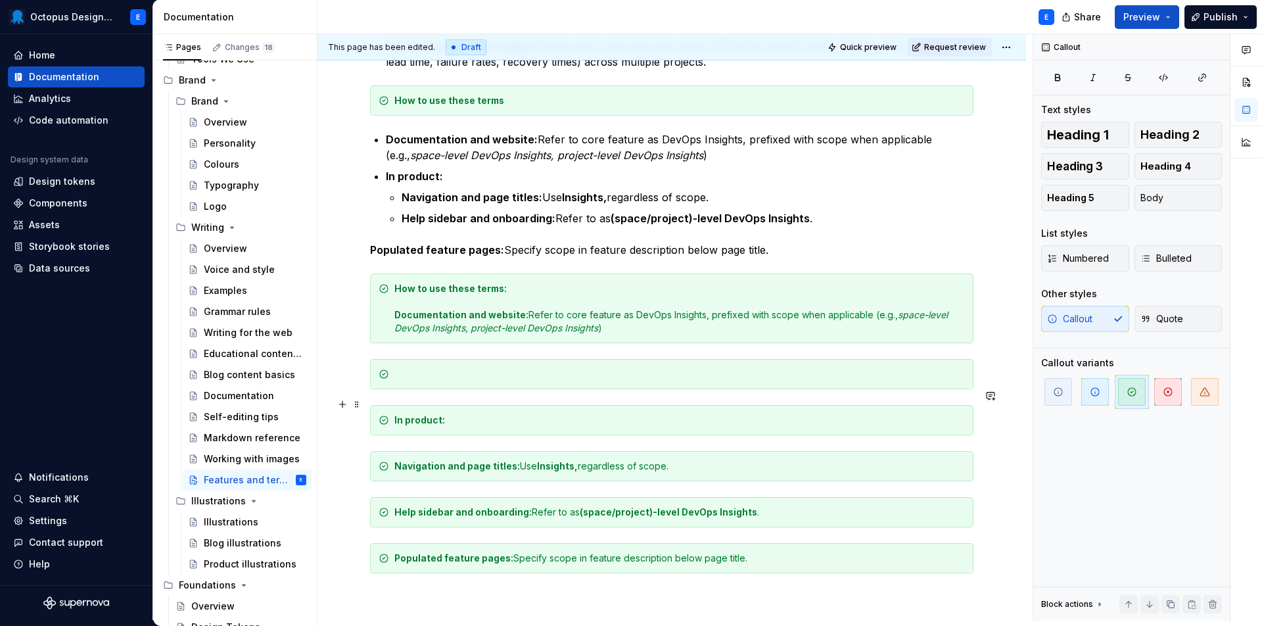
click at [419, 414] on div "In product:" at bounding box center [680, 420] width 571 height 13
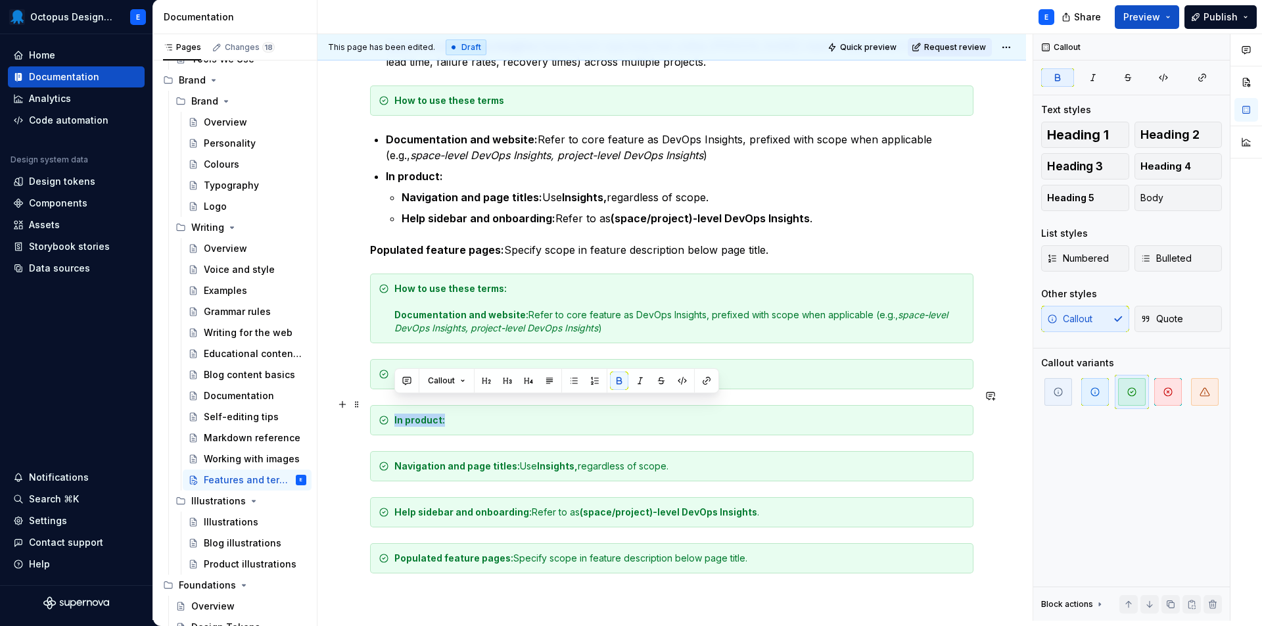
drag, startPoint x: 459, startPoint y: 405, endPoint x: 380, endPoint y: 401, distance: 79.0
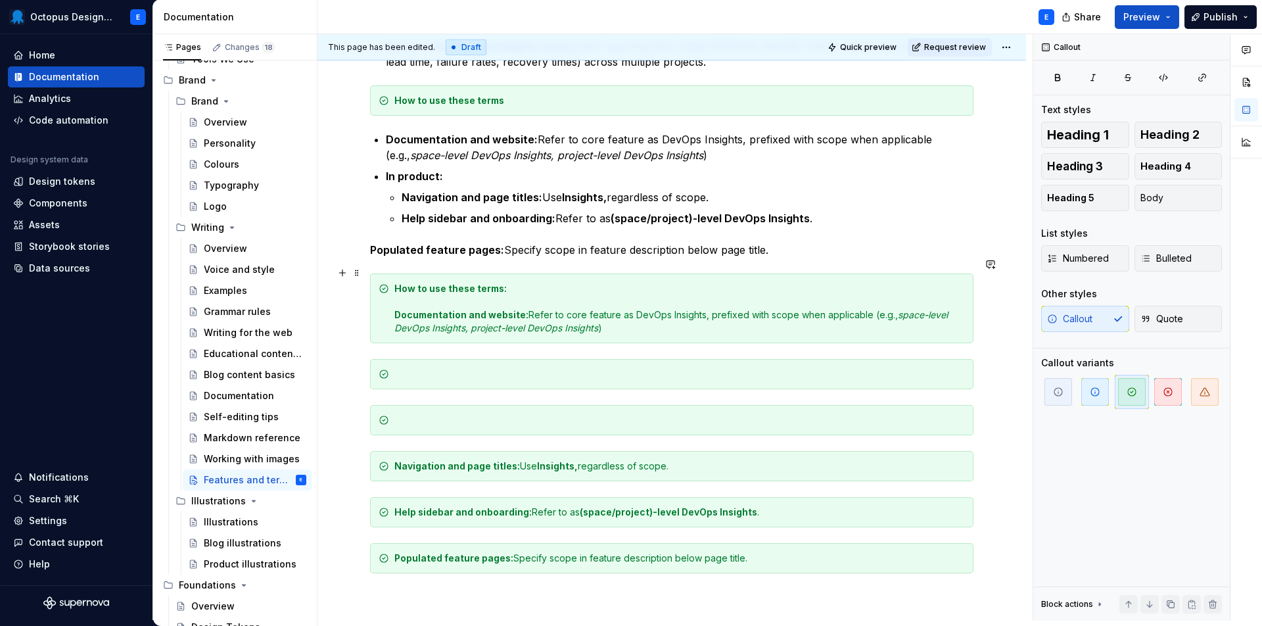
click at [643, 311] on div "How to use these terms: Documentation and website: Refer to core feature as Dev…" at bounding box center [680, 308] width 571 height 53
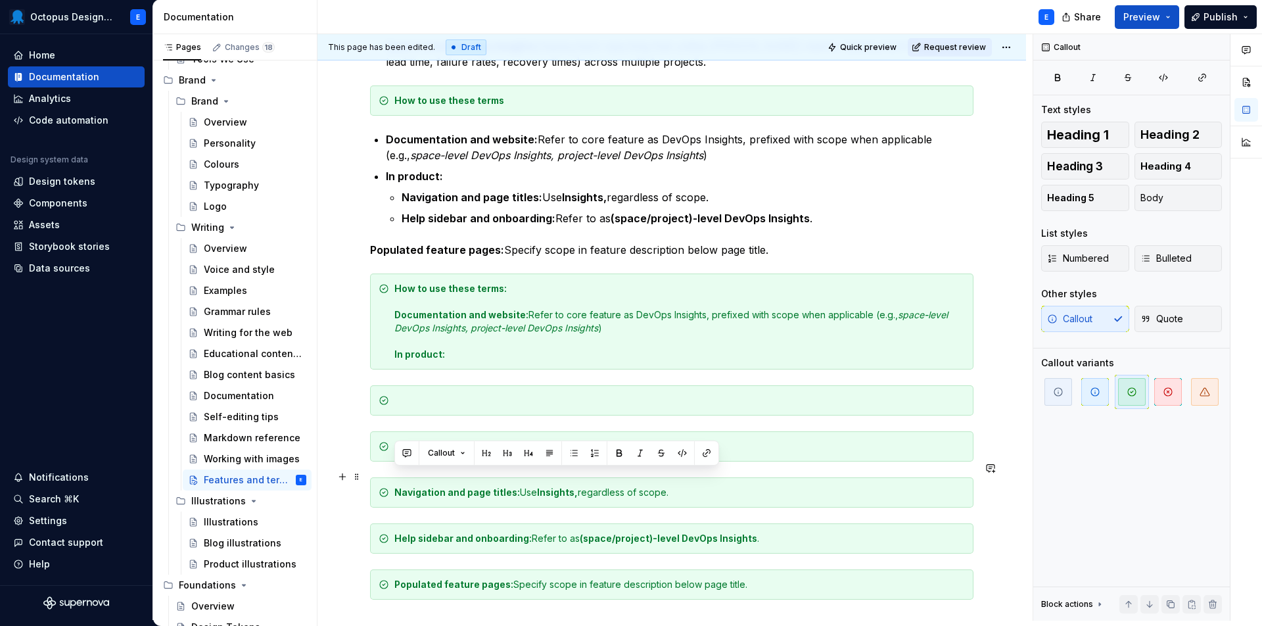
drag, startPoint x: 633, startPoint y: 478, endPoint x: 383, endPoint y: 482, distance: 249.9
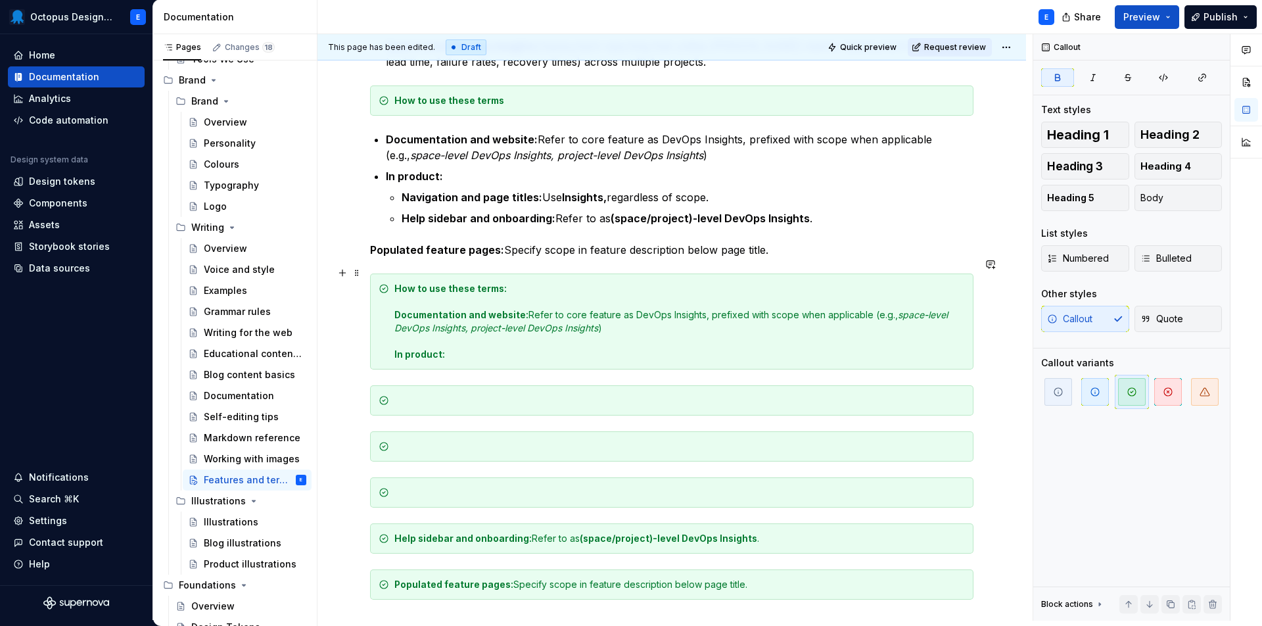
click at [458, 340] on div "How to use these terms: Documentation and website: Refer to core feature as Dev…" at bounding box center [680, 321] width 571 height 79
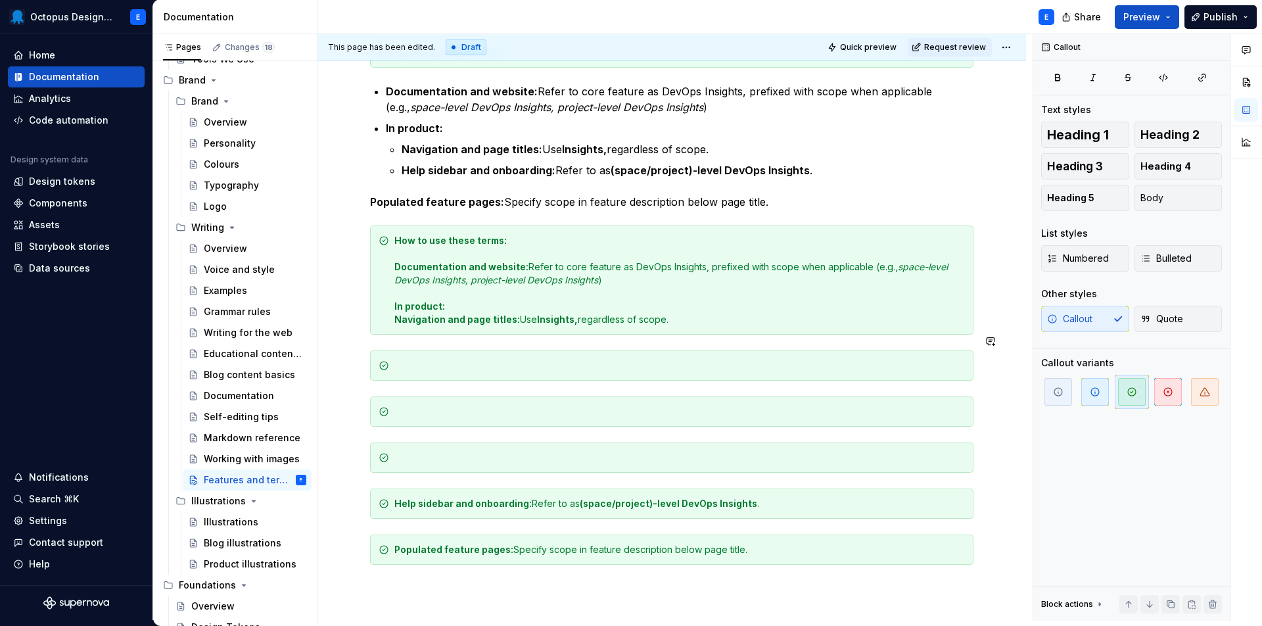
scroll to position [918, 0]
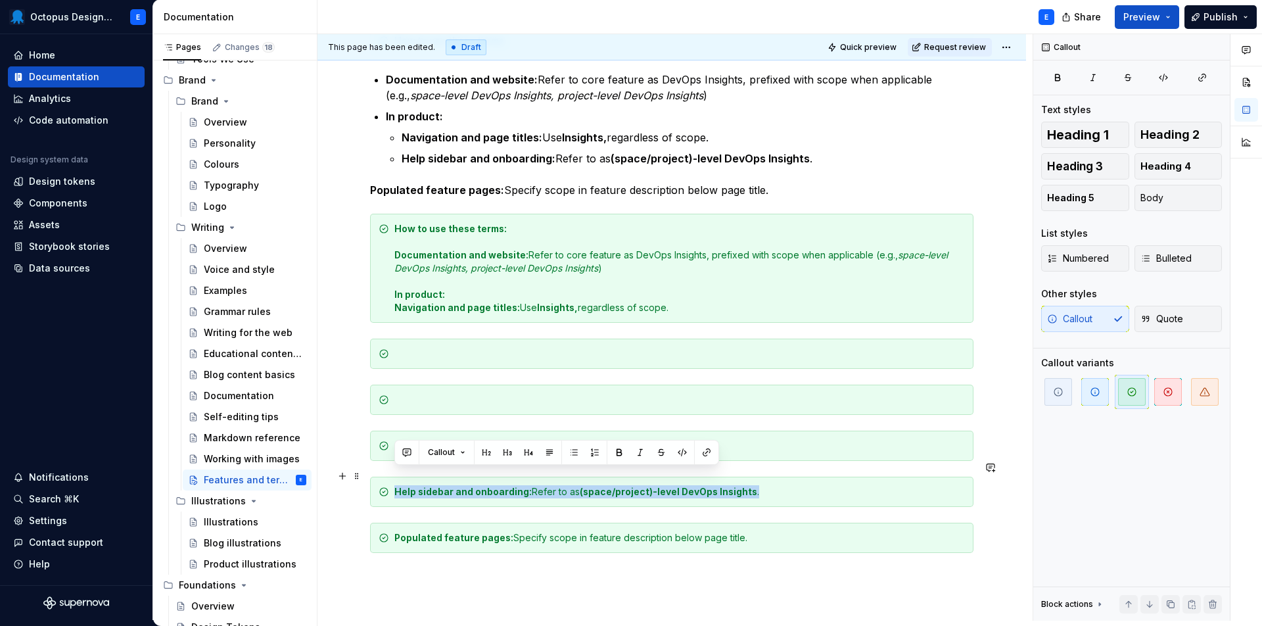
drag, startPoint x: 777, startPoint y: 477, endPoint x: 389, endPoint y: 480, distance: 387.3
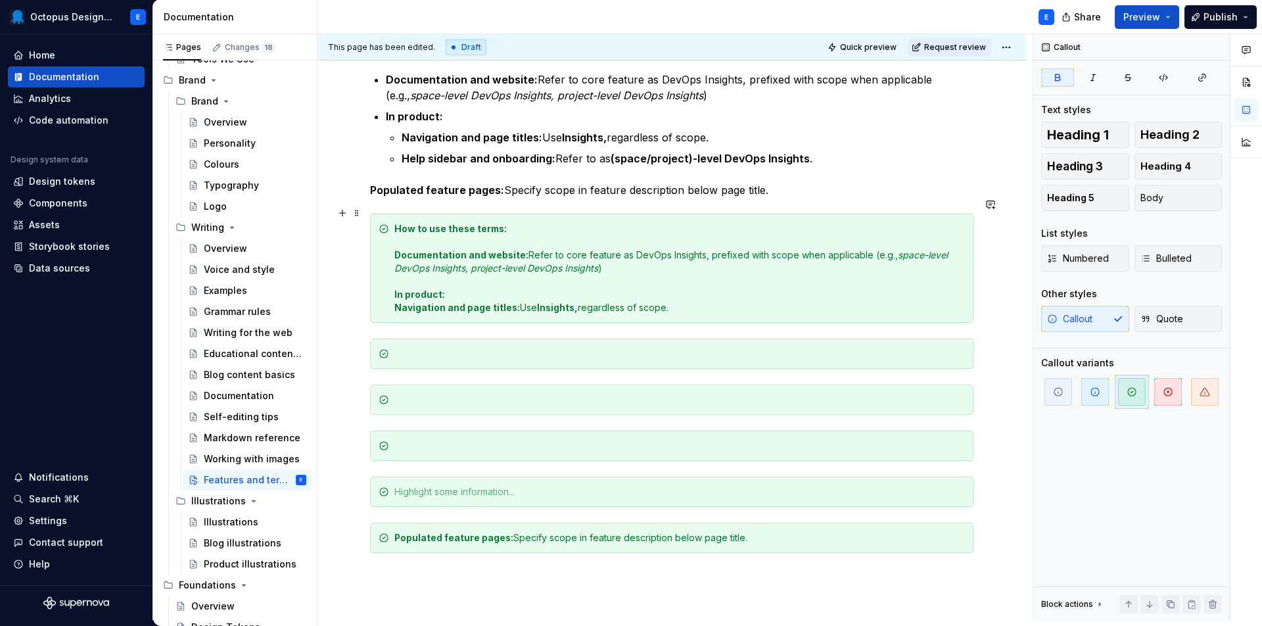
click at [711, 291] on div "How to use these terms: Documentation and website: Refer to core feature as Dev…" at bounding box center [680, 268] width 571 height 92
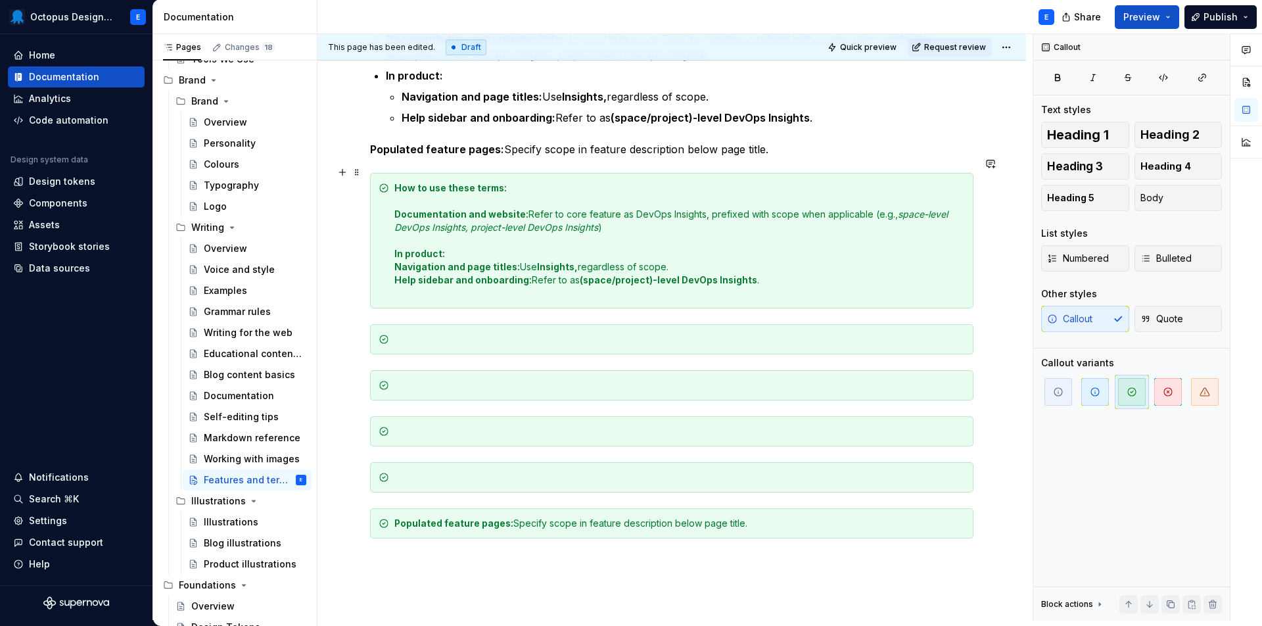
scroll to position [959, 0]
drag, startPoint x: 759, startPoint y: 508, endPoint x: 365, endPoint y: 509, distance: 394.5
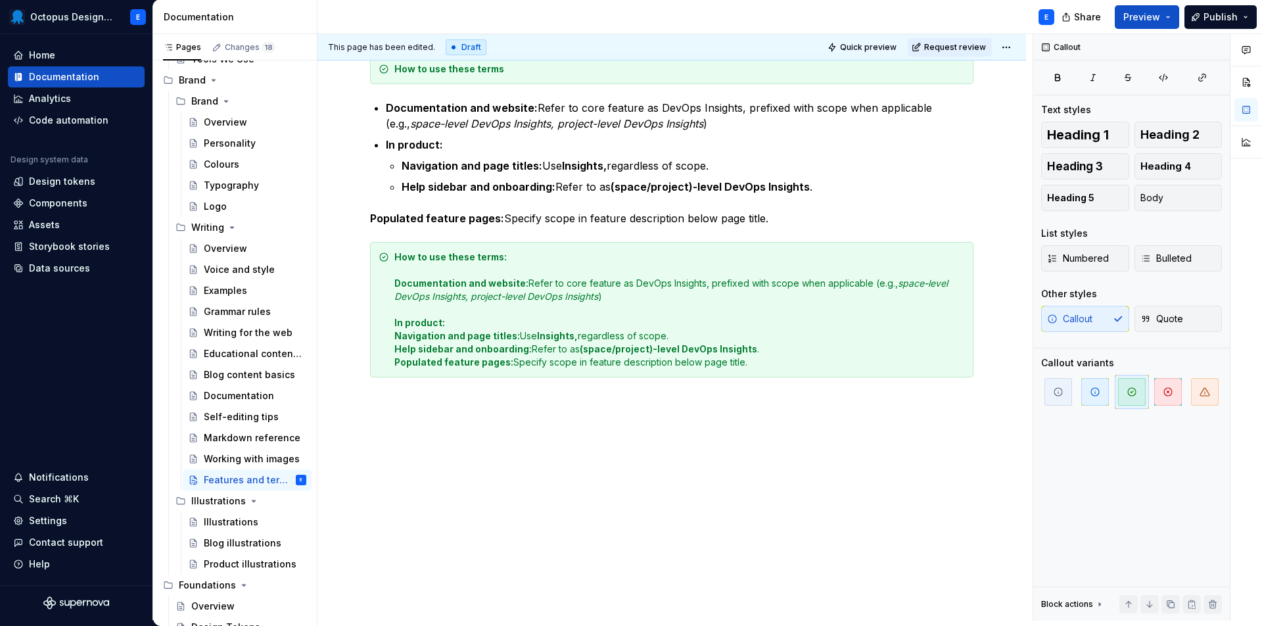
scroll to position [890, 0]
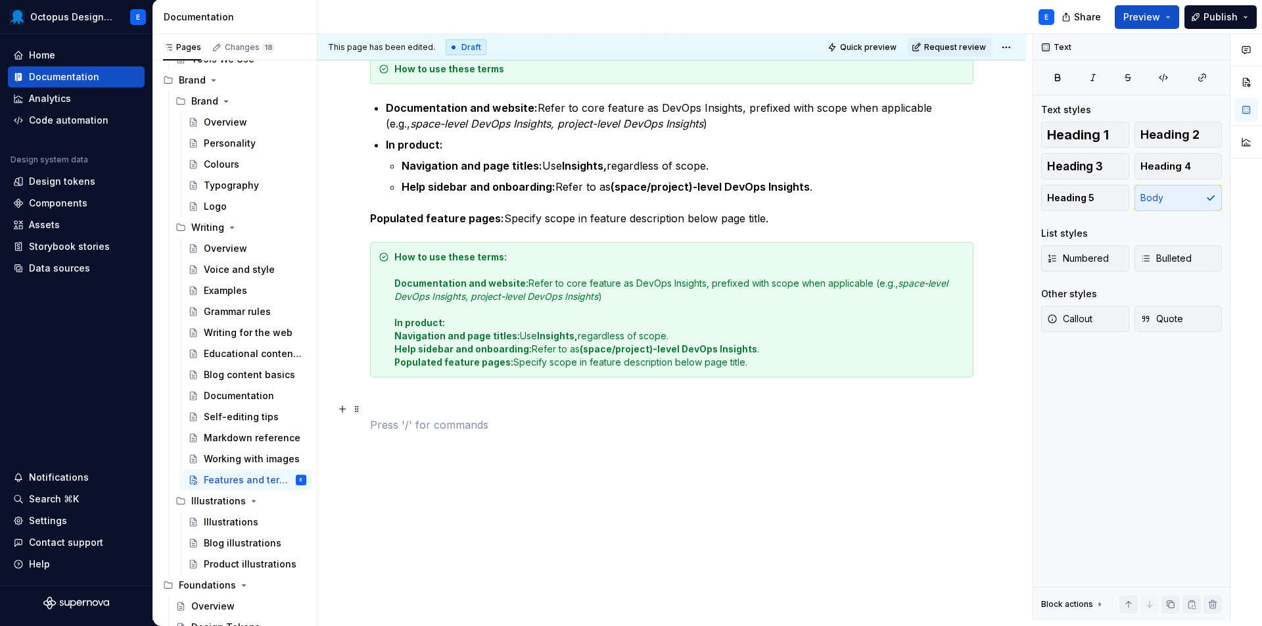
click at [715, 393] on p at bounding box center [672, 401] width 604 height 16
click at [1170, 261] on span "Bulleted" at bounding box center [1166, 258] width 51 height 13
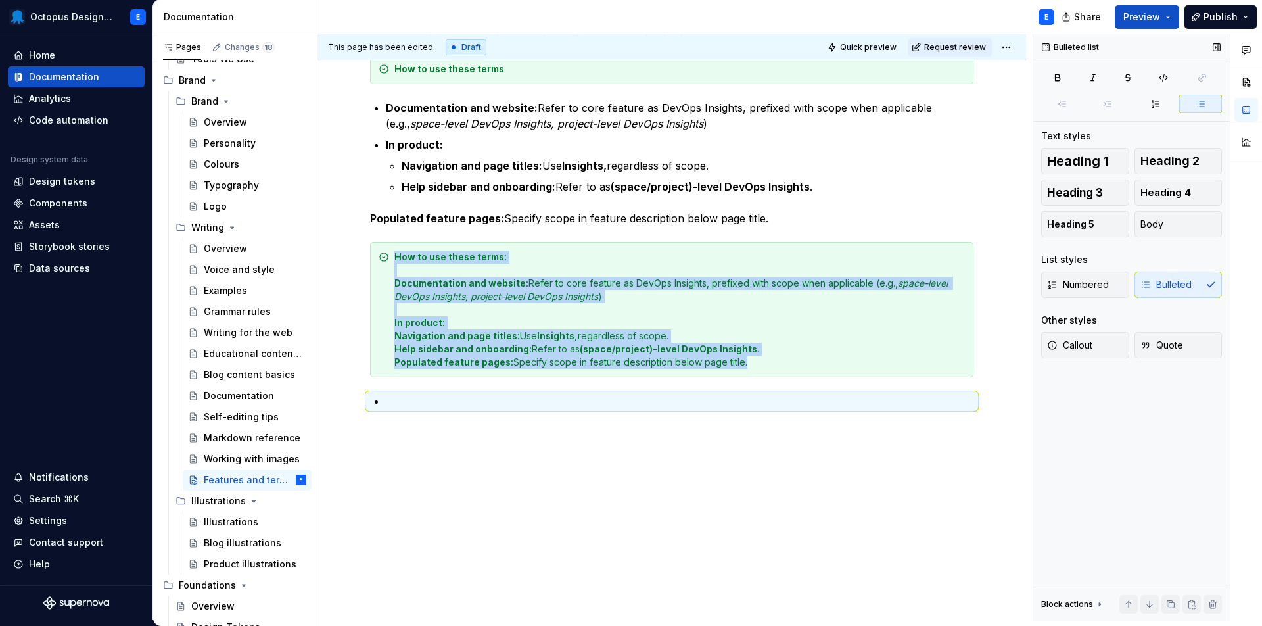
scroll to position [898, 0]
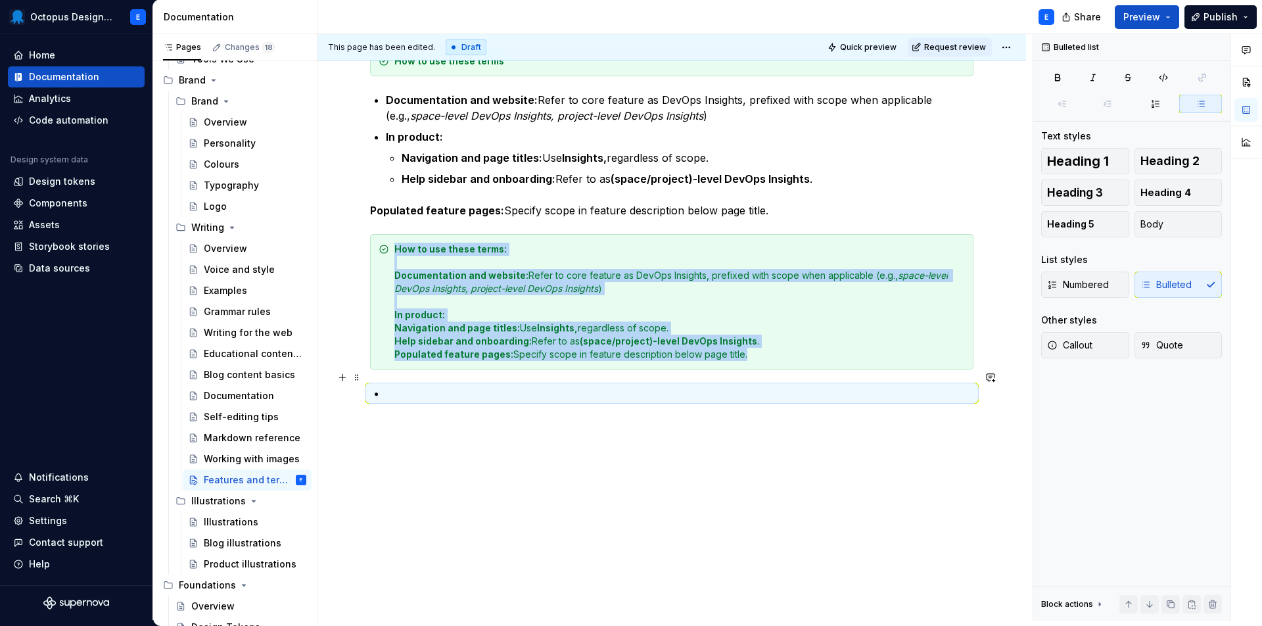
click at [681, 385] on p at bounding box center [680, 393] width 588 height 16
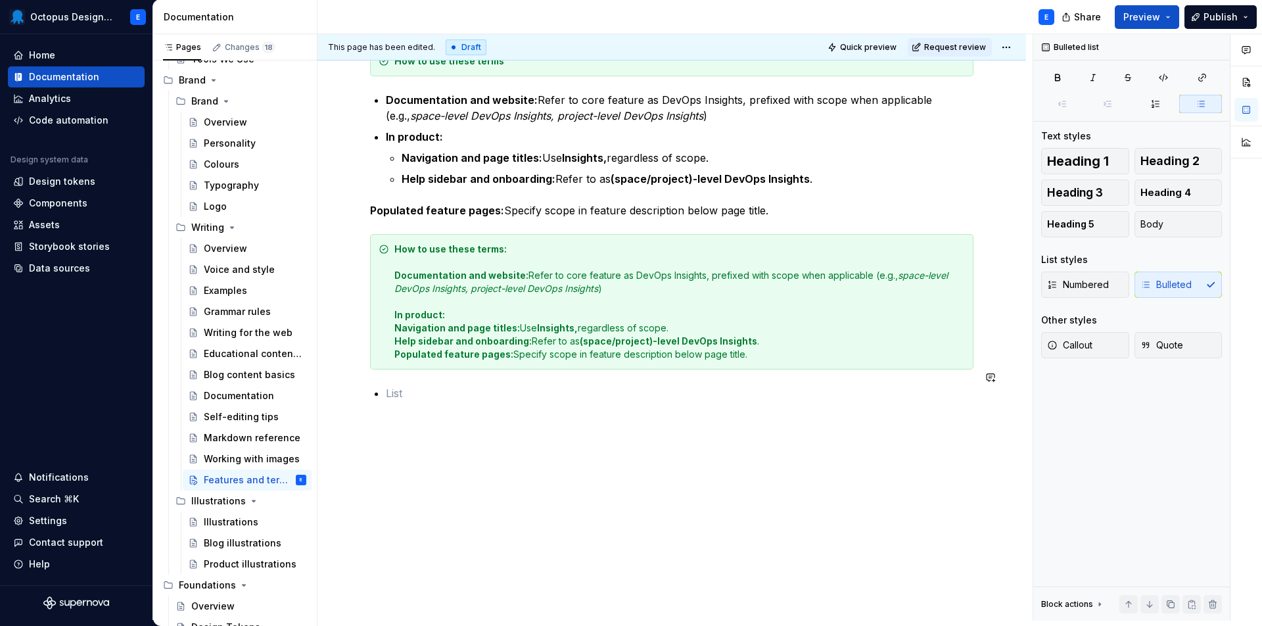
scroll to position [929, 0]
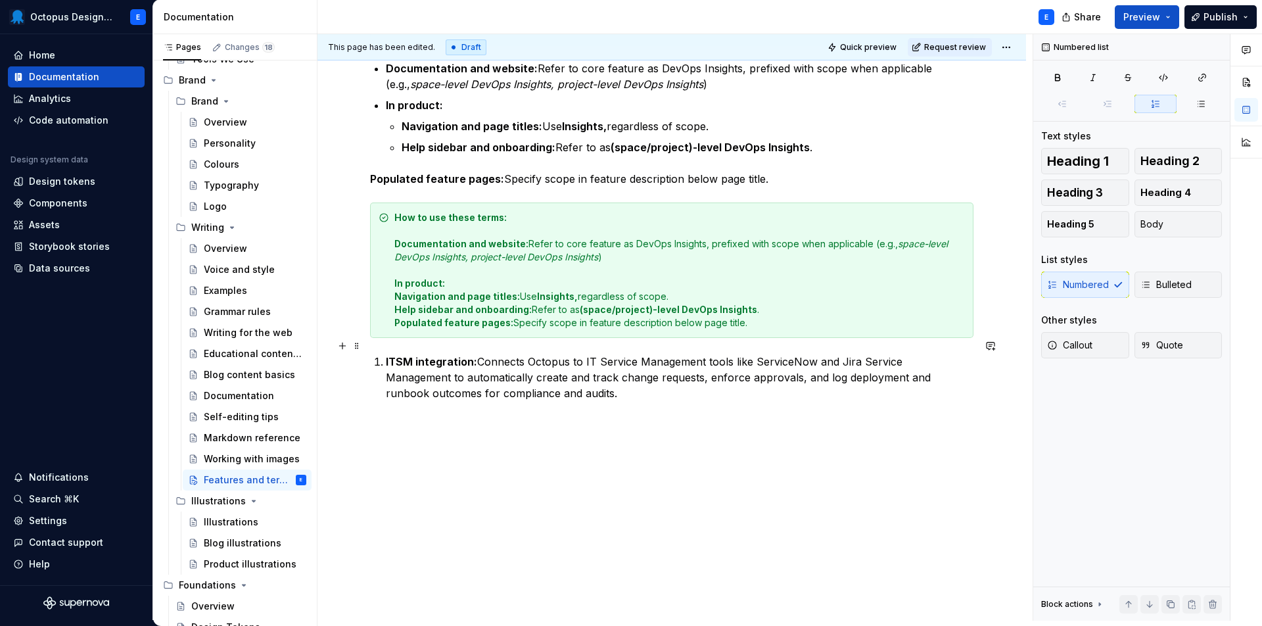
click at [647, 372] on p "ITSM integration: Connects Octopus to IT Service Management tools like ServiceN…" at bounding box center [680, 377] width 588 height 47
click at [1163, 279] on span "Bulleted" at bounding box center [1166, 284] width 51 height 13
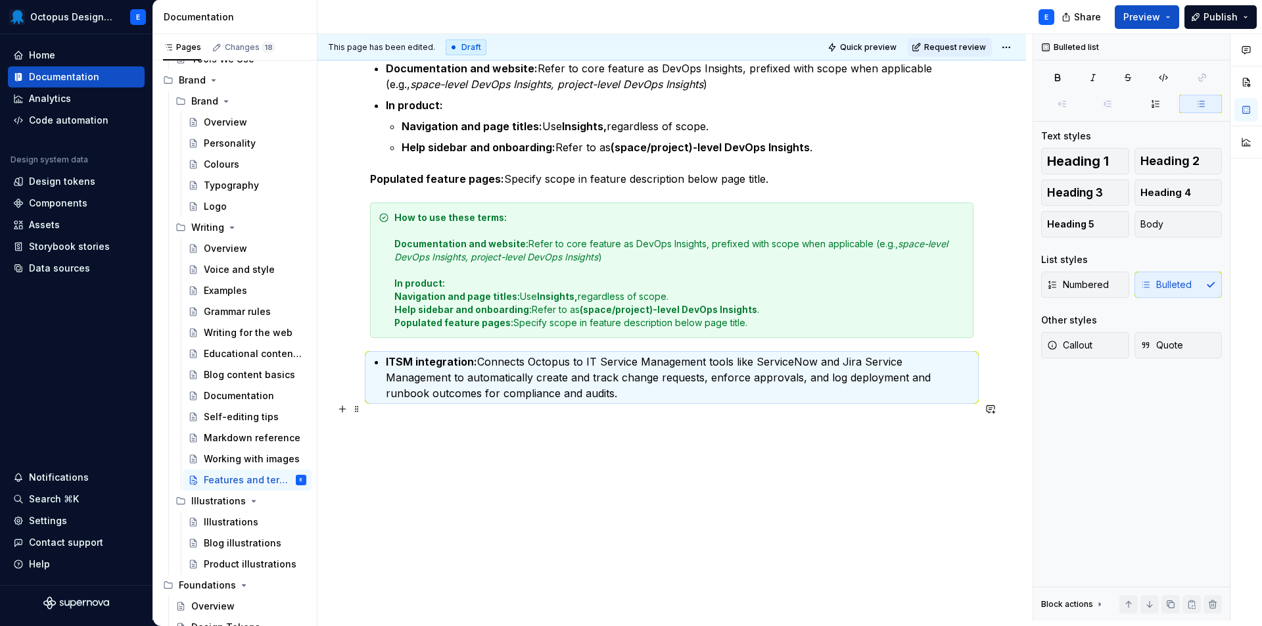
click at [528, 417] on p at bounding box center [672, 425] width 604 height 16
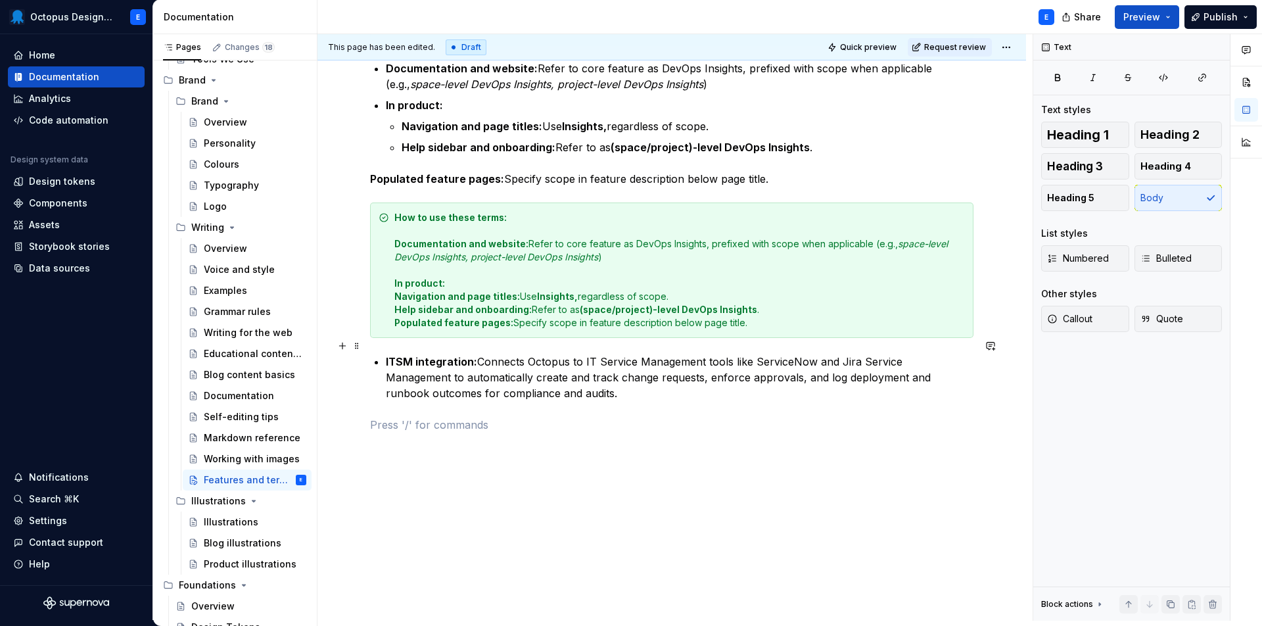
click at [527, 378] on p "ITSM integration: Connects Octopus to IT Service Management tools like ServiceN…" at bounding box center [680, 377] width 588 height 47
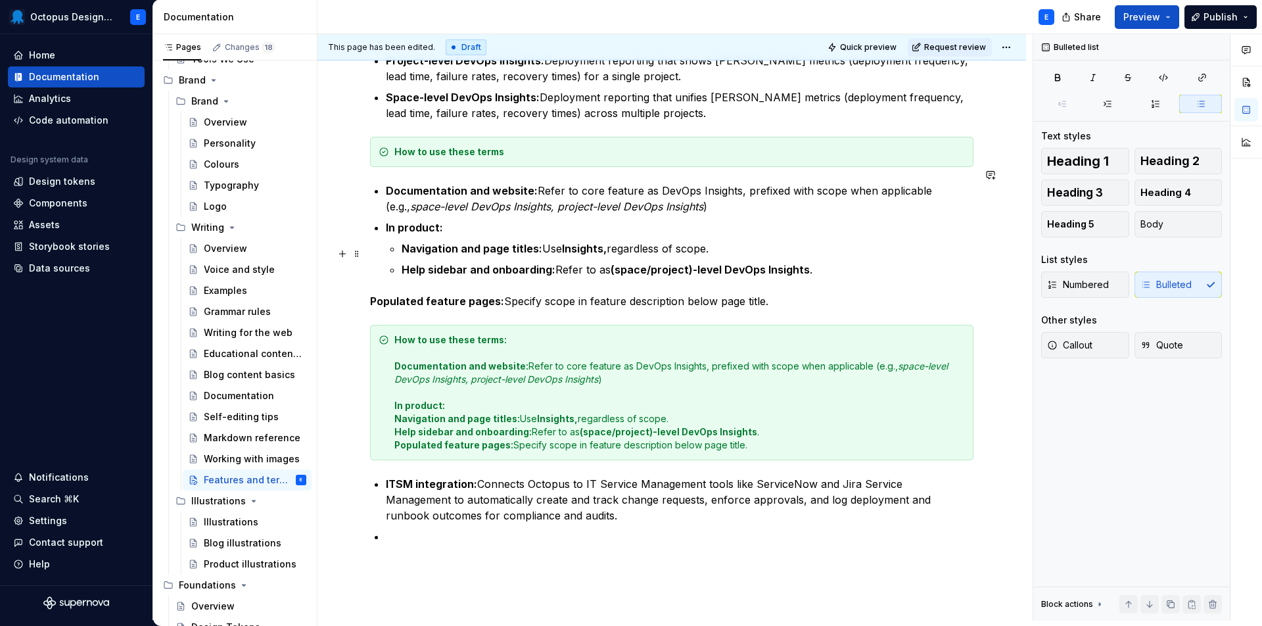
scroll to position [797, 0]
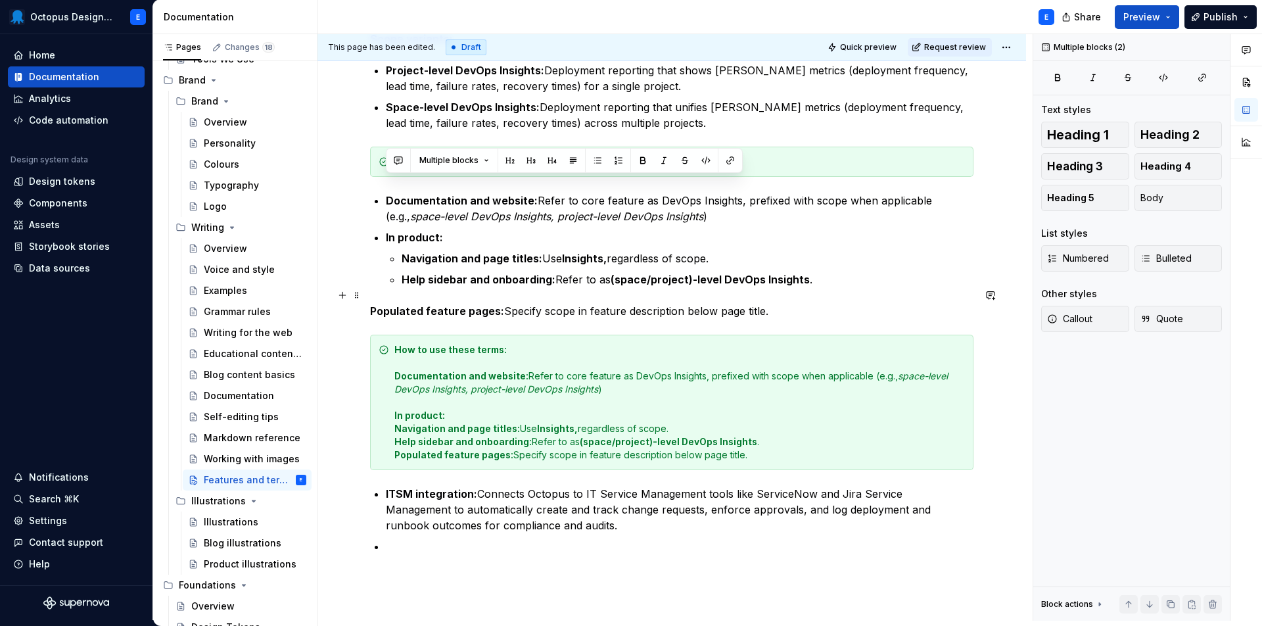
drag, startPoint x: 388, startPoint y: 184, endPoint x: 770, endPoint y: 297, distance: 398.2
click at [770, 297] on div "Please note: This is a limited guide to start. It focuses on the features and t…" at bounding box center [672, 35] width 604 height 1101
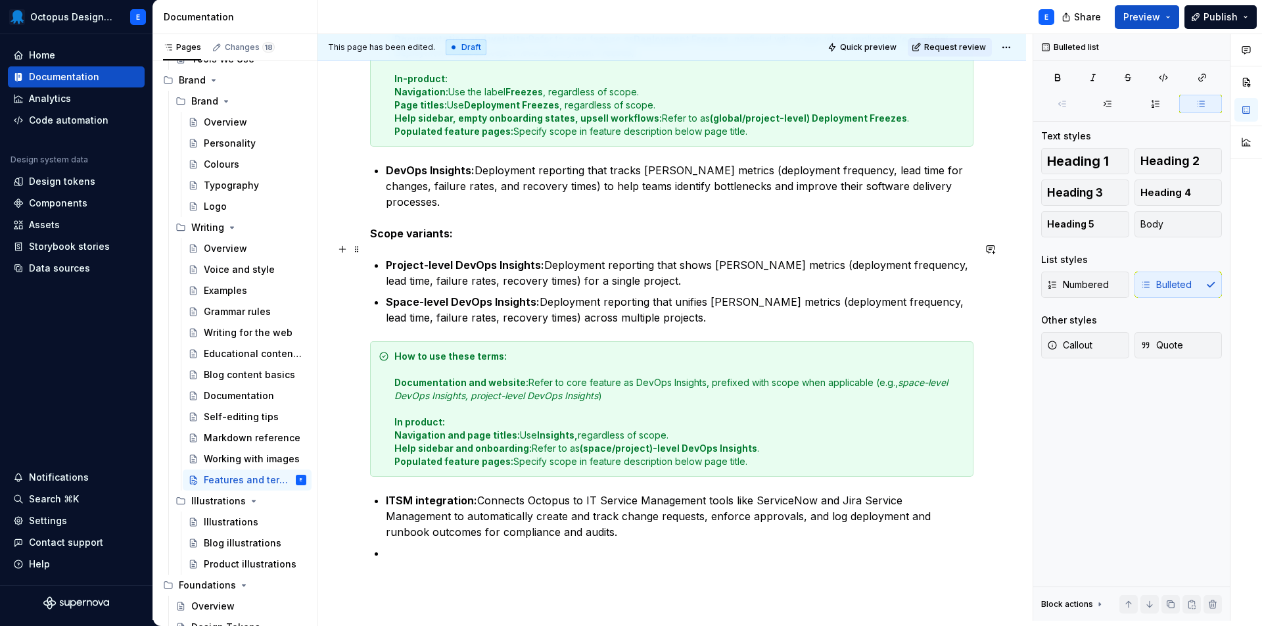
scroll to position [604, 0]
click at [478, 257] on strong "Project-level DevOps Insights:" at bounding box center [465, 263] width 158 height 13
click at [393, 257] on strong "Project-level DevOps Insights:" at bounding box center [465, 263] width 158 height 13
click at [387, 257] on strong "Project-level DevOps Insights:" at bounding box center [465, 263] width 158 height 13
click at [383, 279] on div "Please note: This is a limited guide to start. It focuses on the features and t…" at bounding box center [672, 134] width 604 height 913
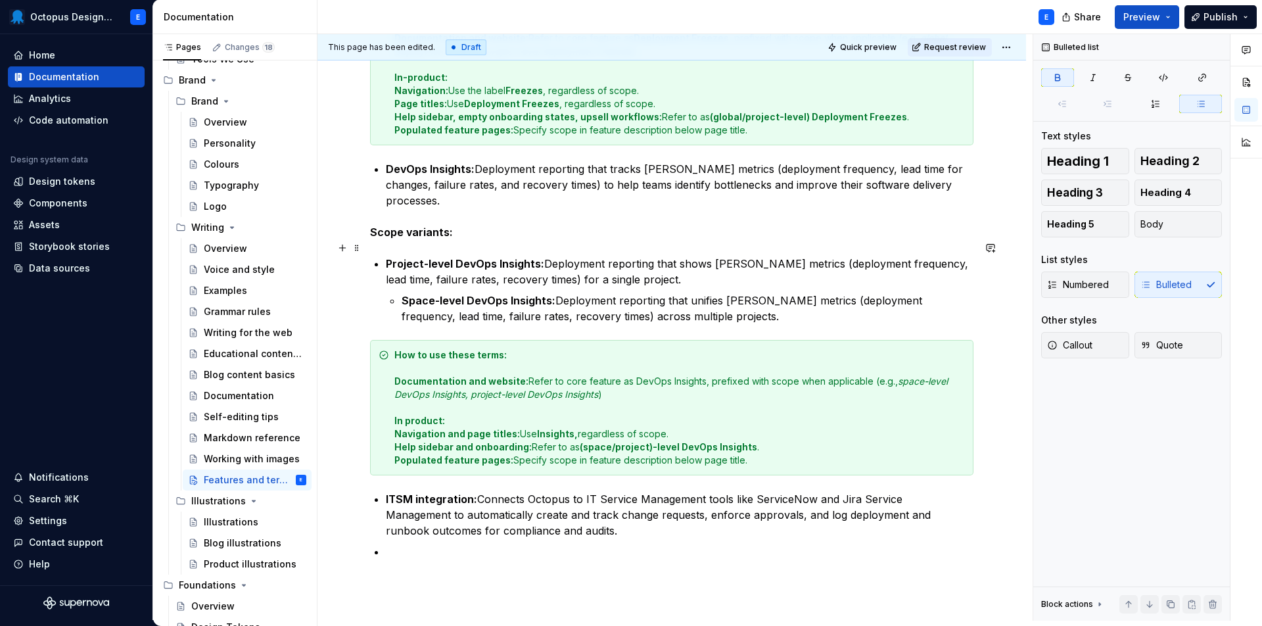
click at [388, 257] on strong "Project-level DevOps Insights:" at bounding box center [465, 263] width 158 height 13
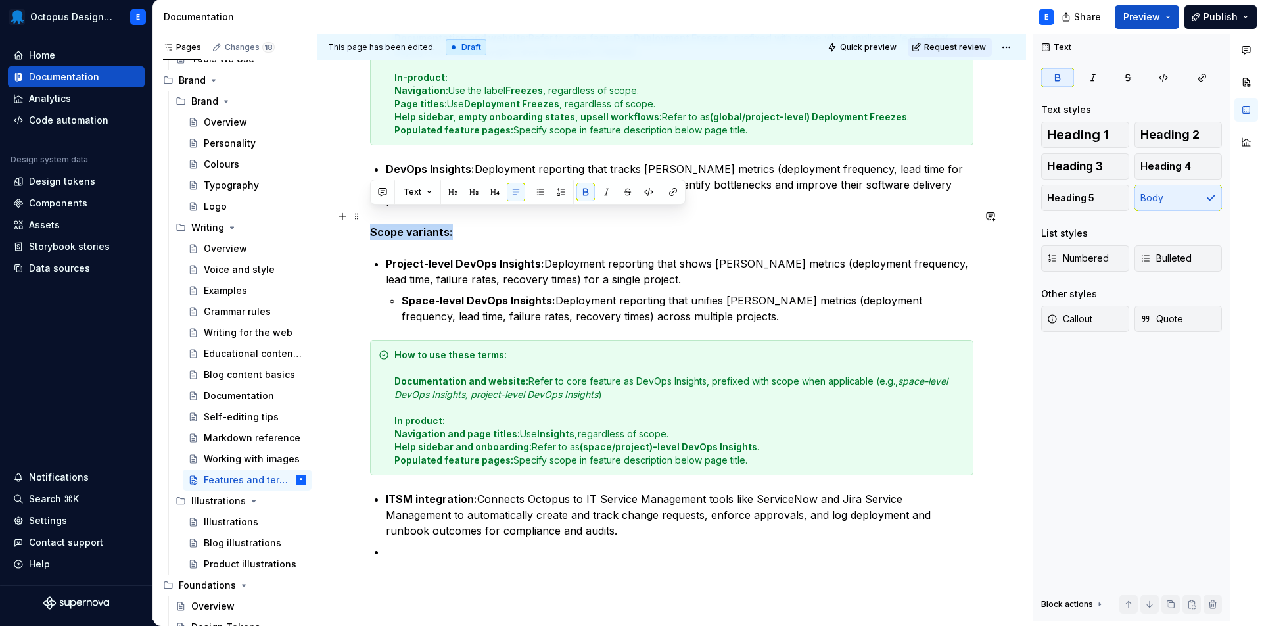
drag, startPoint x: 465, startPoint y: 221, endPoint x: 372, endPoint y: 220, distance: 92.7
click at [372, 224] on p "Scope variants:" at bounding box center [672, 232] width 604 height 16
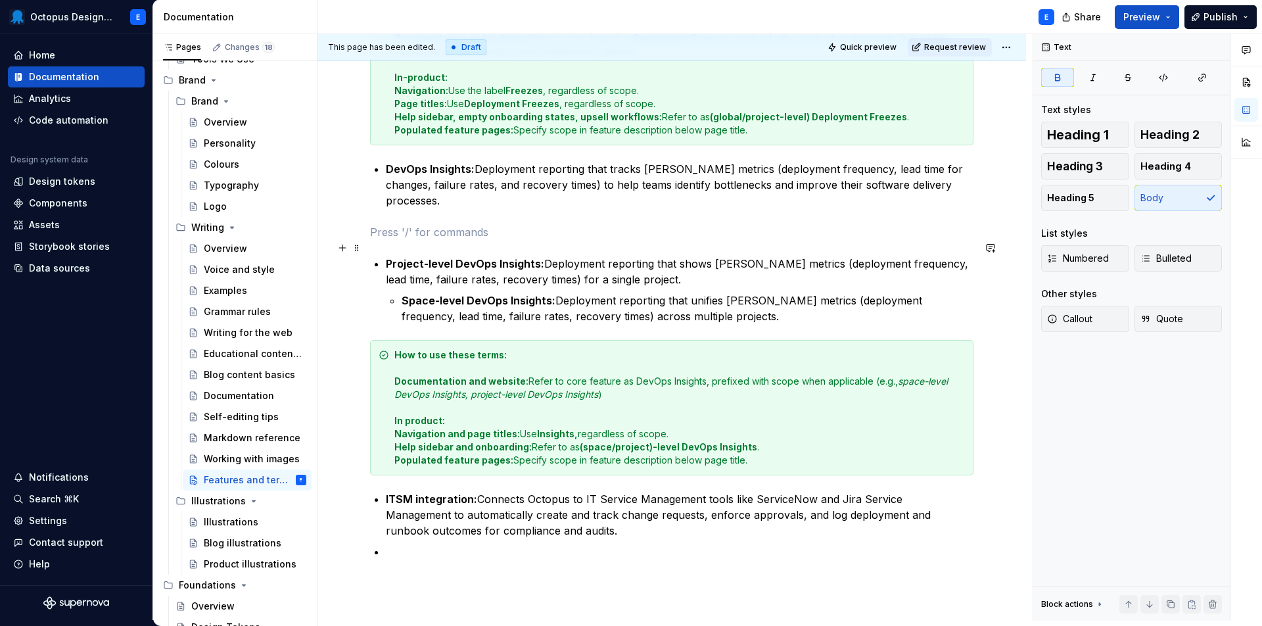
click at [385, 255] on div "Please note: This is a limited guide to start. It focuses on the features and t…" at bounding box center [672, 134] width 604 height 913
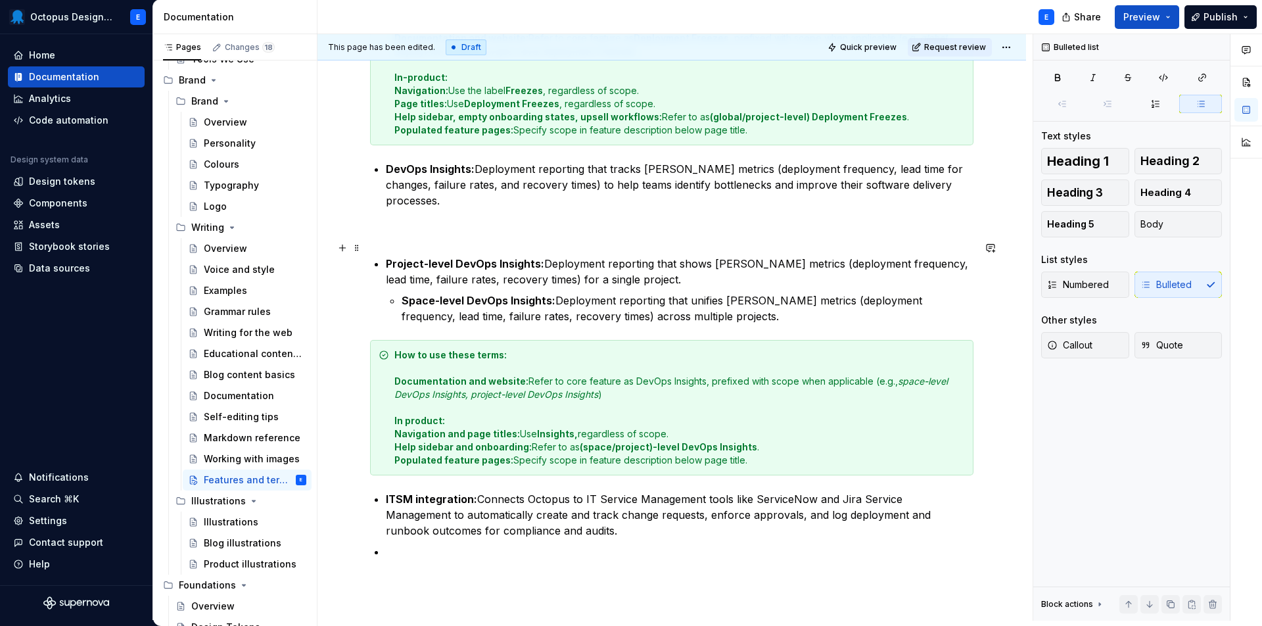
click at [386, 257] on strong "Project-level DevOps Insights:" at bounding box center [465, 263] width 158 height 13
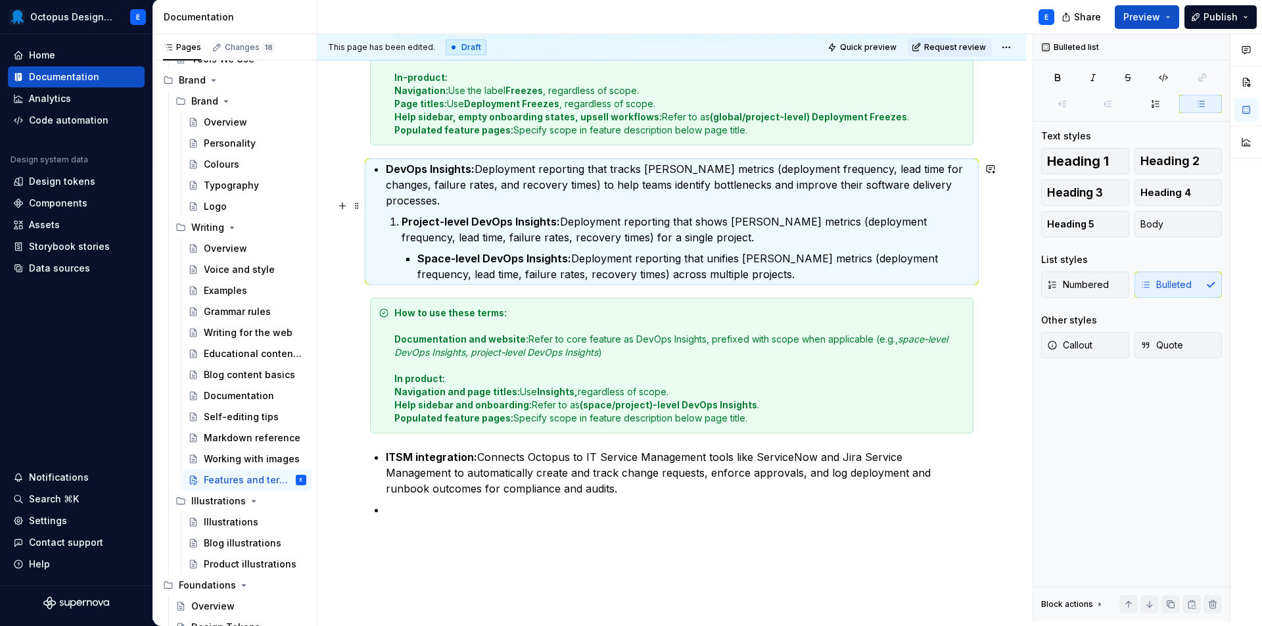
click at [404, 215] on strong "Project-level DevOps Insights:" at bounding box center [481, 221] width 158 height 13
click at [400, 206] on li "DevOps Insights: Deployment reporting that tracks [PERSON_NAME] metrics (deploy…" at bounding box center [680, 221] width 588 height 121
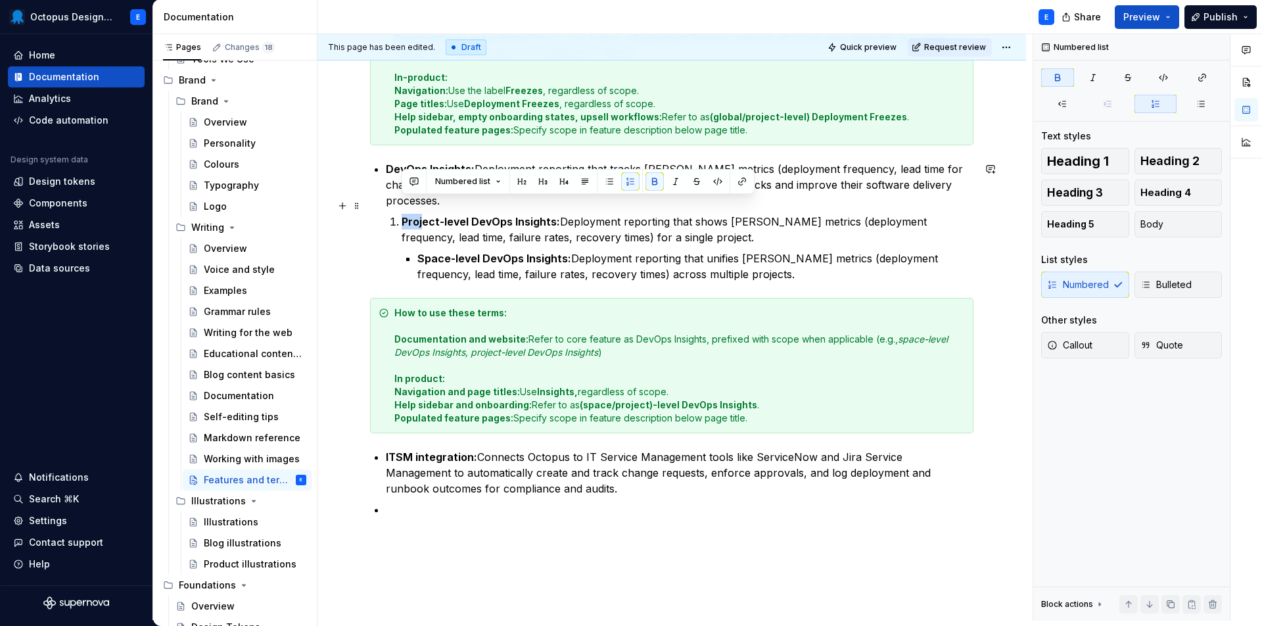
click at [400, 206] on li "DevOps Insights: Deployment reporting that tracks [PERSON_NAME] metrics (deploy…" at bounding box center [680, 221] width 588 height 121
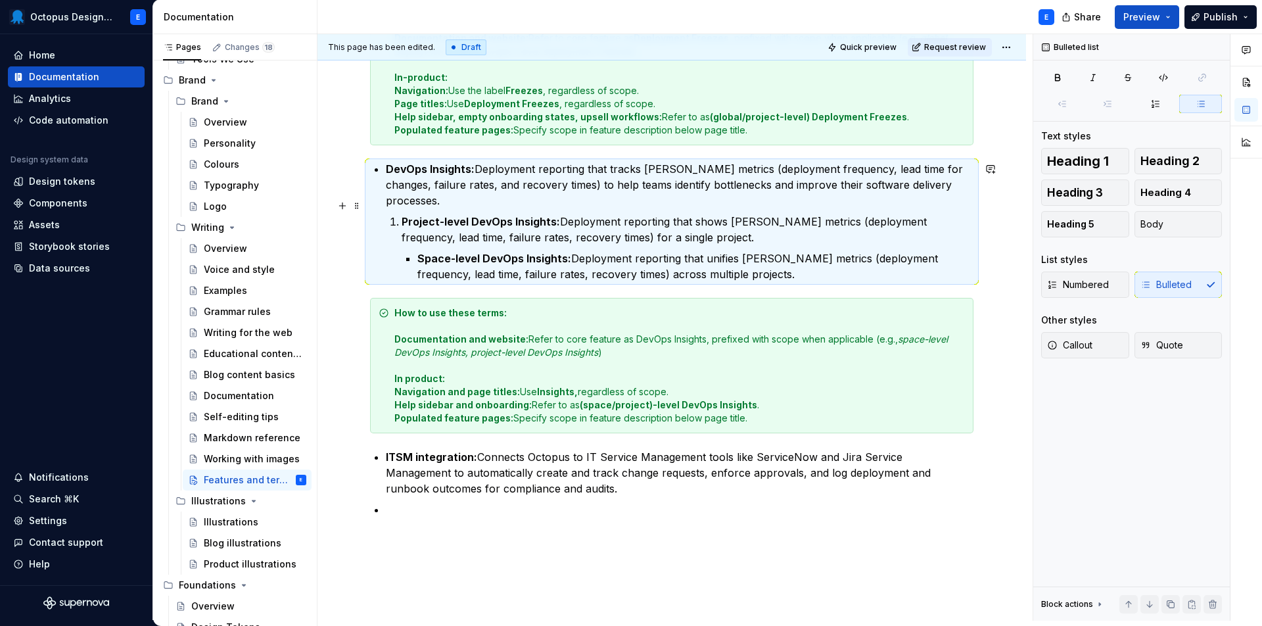
click at [402, 215] on strong "Project-level DevOps Insights:" at bounding box center [481, 221] width 158 height 13
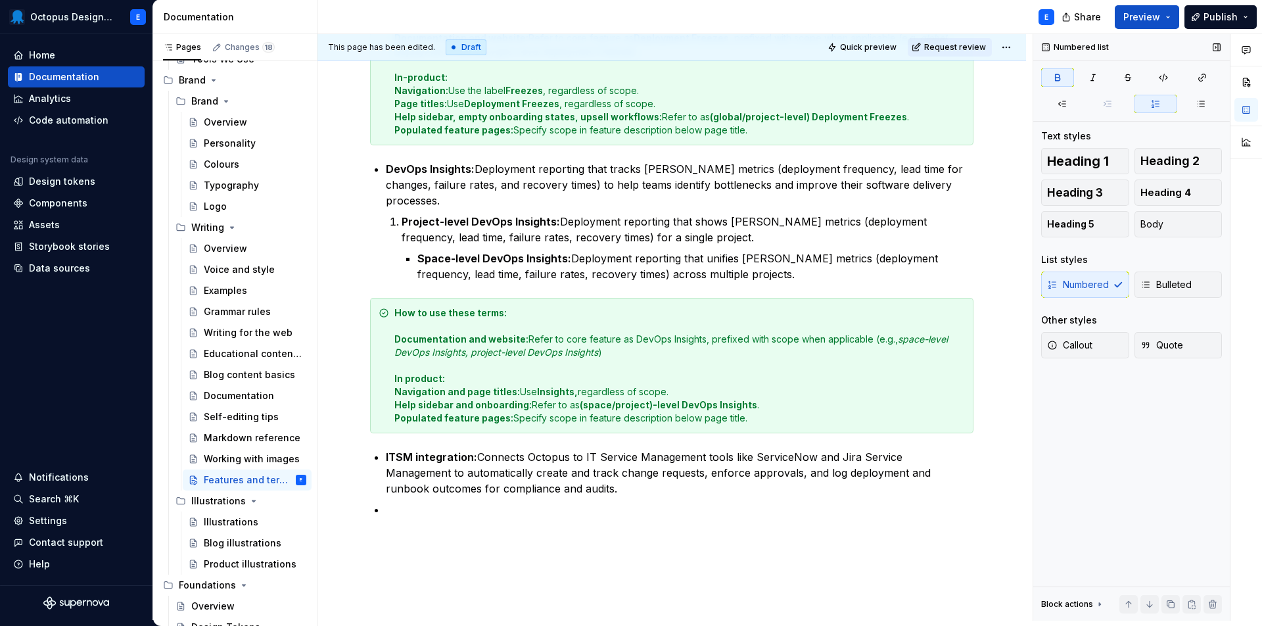
click at [1166, 108] on button "button" at bounding box center [1156, 104] width 43 height 18
click at [1201, 107] on icon "button" at bounding box center [1201, 103] width 7 height 5
click at [418, 252] on strong "Space-level DevOps Insights:" at bounding box center [495, 258] width 154 height 13
click at [972, 187] on p "DevOps Insights: Deployment reporting that tracks [PERSON_NAME] metrics (deploy…" at bounding box center [680, 184] width 588 height 47
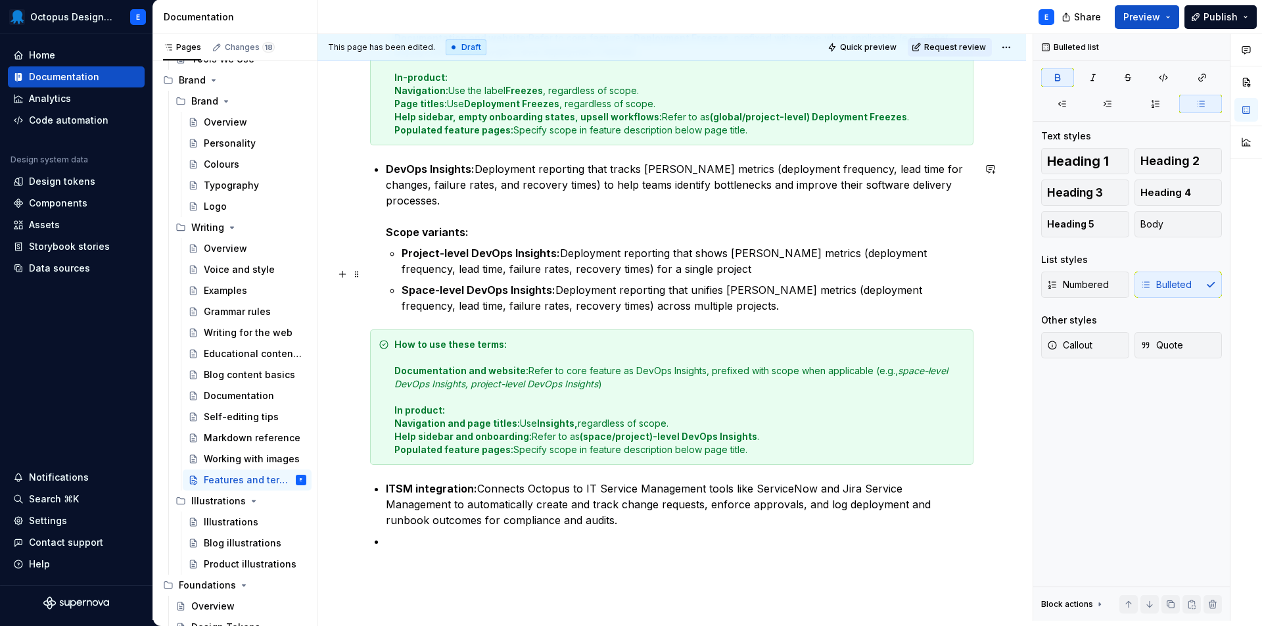
click at [731, 262] on ul "Project-level DevOps Insights: Deployment reporting that shows [PERSON_NAME] me…" at bounding box center [688, 279] width 572 height 68
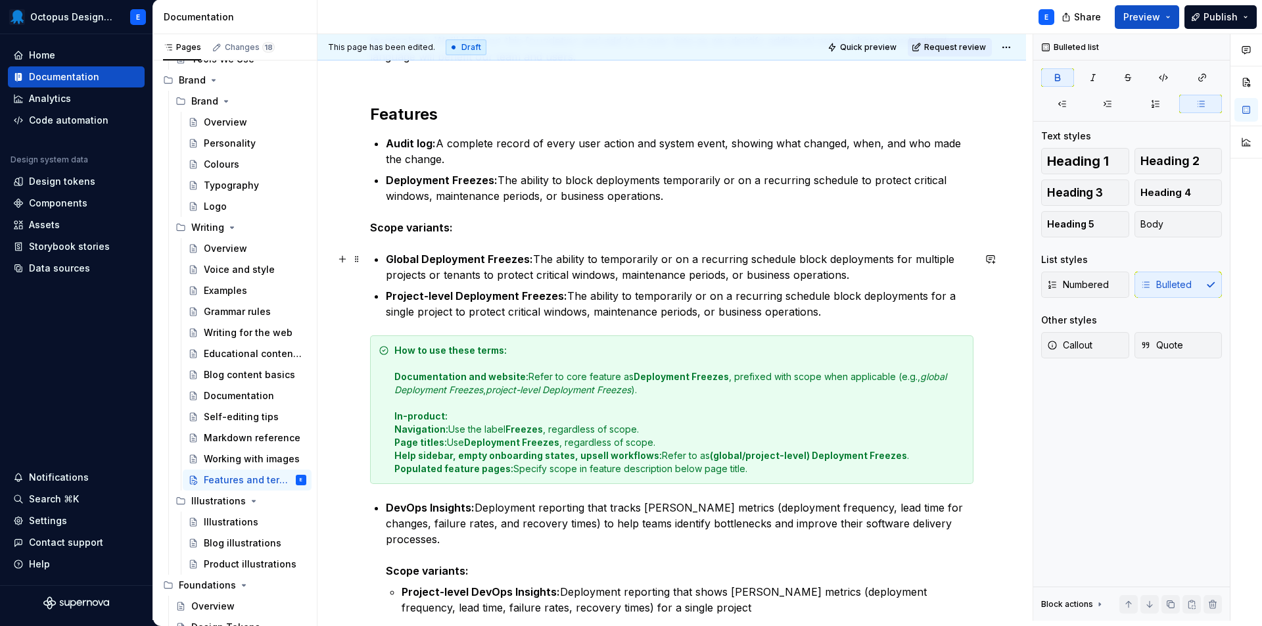
scroll to position [258, 0]
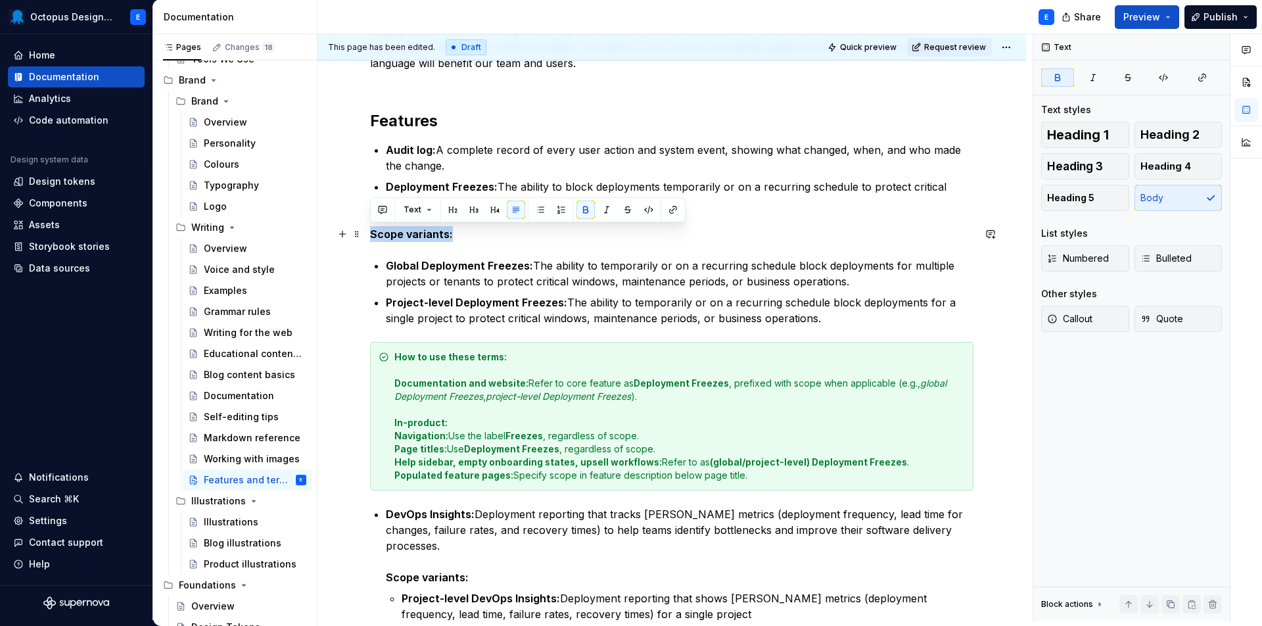
drag, startPoint x: 464, startPoint y: 241, endPoint x: 372, endPoint y: 237, distance: 92.8
click at [372, 237] on p "Scope variants:" at bounding box center [672, 234] width 604 height 16
click at [389, 266] on strong "Global Deployment Freezes:" at bounding box center [459, 265] width 147 height 13
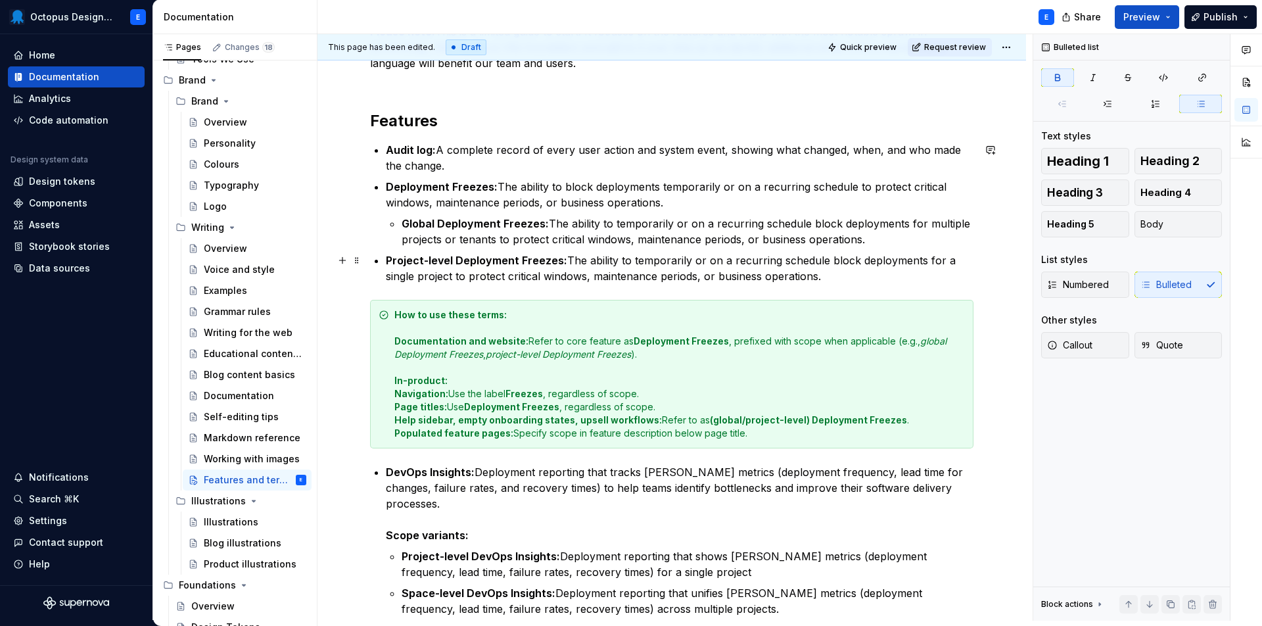
click at [387, 264] on strong "Project-level Deployment Freezes:" at bounding box center [476, 260] width 181 height 13
click at [675, 202] on p "Deployment Freezes: The ability to block deployments temporarily or on a recurr…" at bounding box center [680, 195] width 588 height 32
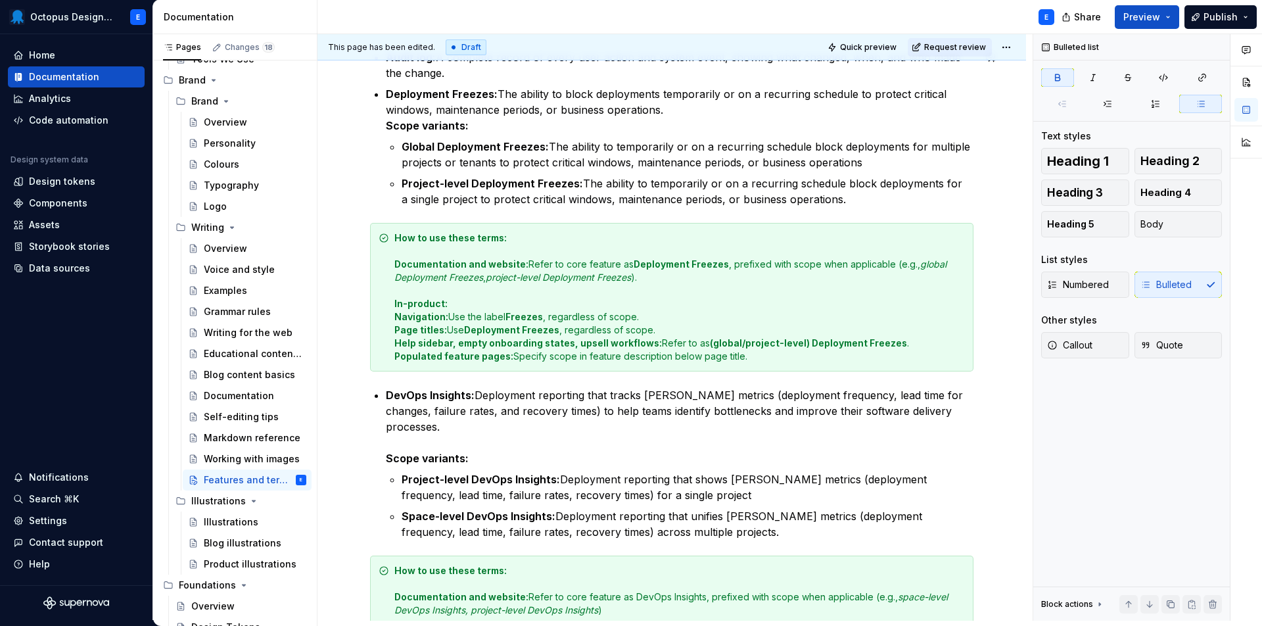
scroll to position [350, 0]
click at [698, 109] on p "Deployment Freezes: The ability to block deployments temporarily or on a recurr…" at bounding box center [680, 110] width 588 height 47
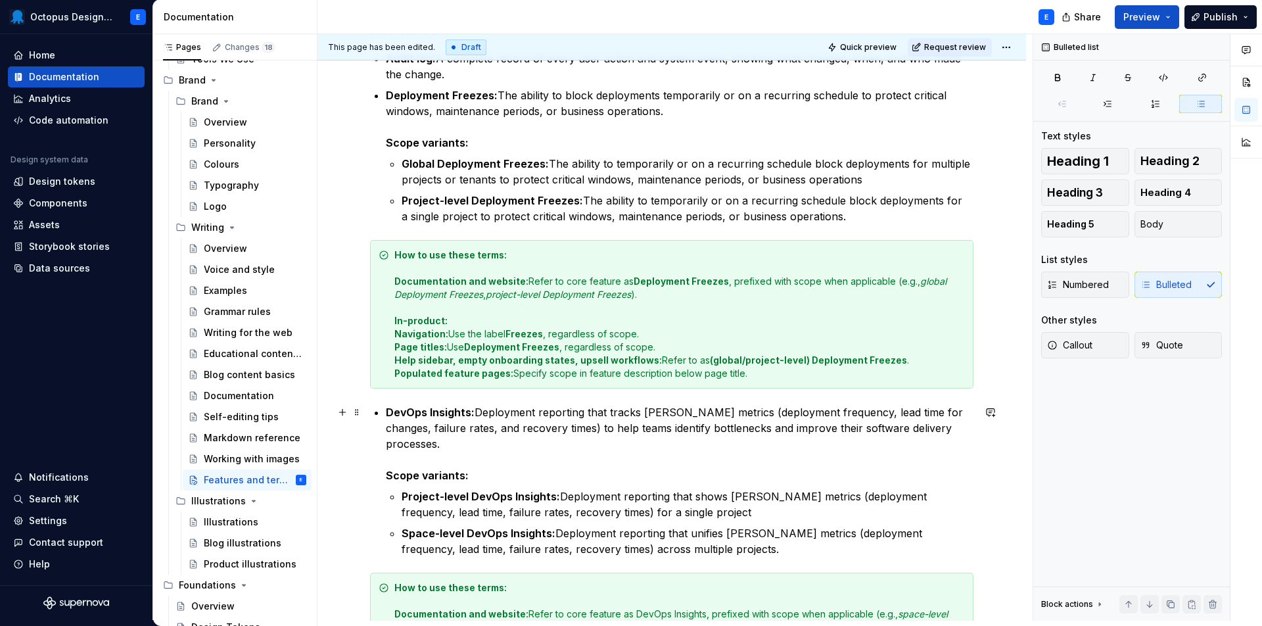
click at [411, 445] on p "DevOps Insights: Deployment reporting that tracks [PERSON_NAME] metrics (deploy…" at bounding box center [680, 443] width 588 height 79
click at [398, 122] on p "Deployment Freezes: The ability to block deployments temporarily or on a recurr…" at bounding box center [680, 118] width 588 height 63
click at [436, 167] on strong "Global Deployment Freezes:" at bounding box center [475, 163] width 147 height 13
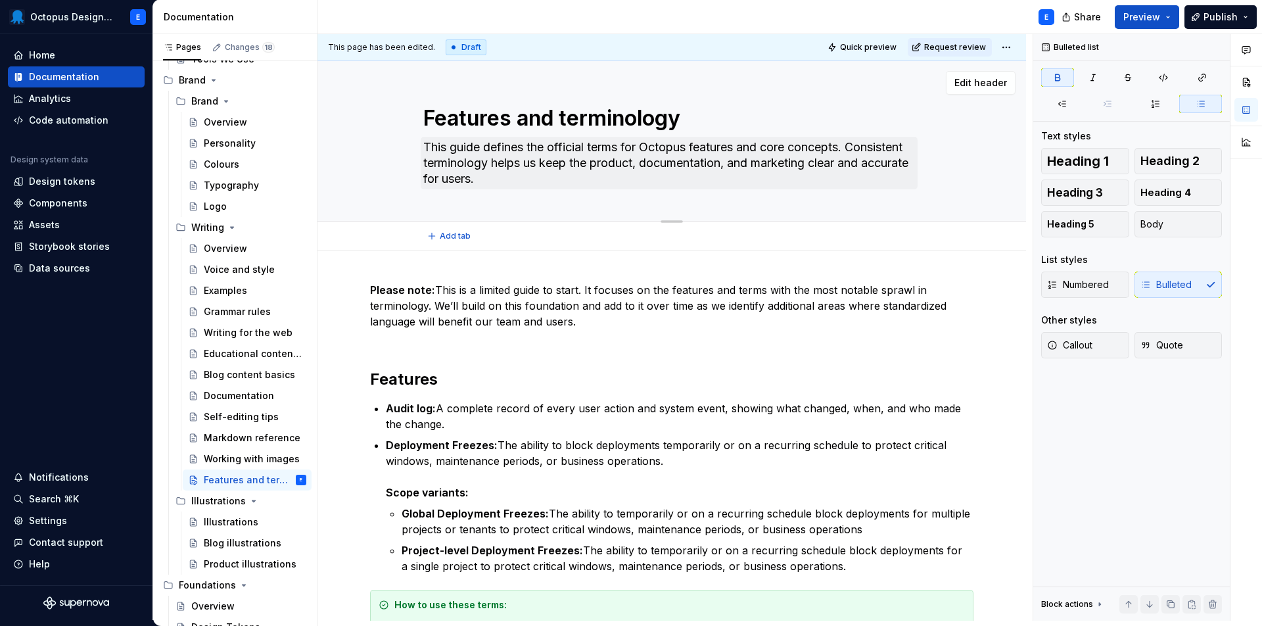
scroll to position [0, 0]
click at [421, 308] on p "Please note: This is a limited guide to start. It focuses on the features and t…" at bounding box center [672, 313] width 604 height 63
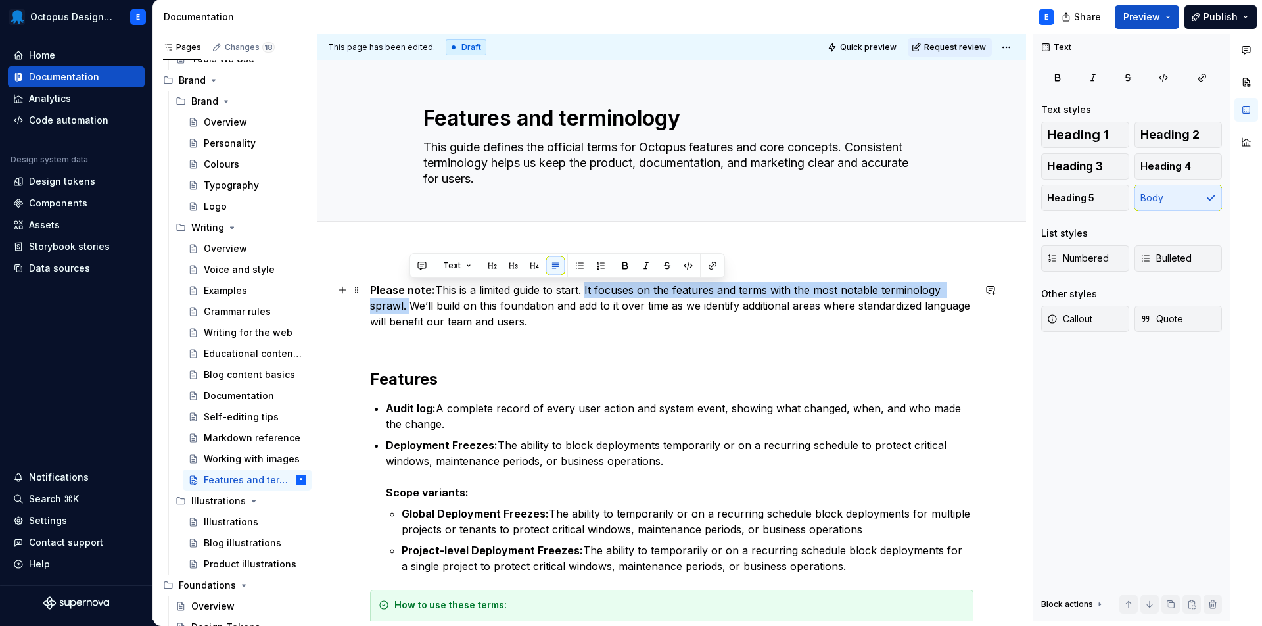
drag, startPoint x: 411, startPoint y: 308, endPoint x: 586, endPoint y: 293, distance: 175.5
click at [586, 293] on p "Please note: This is a limited guide to start. It focuses on the features and t…" at bounding box center [672, 313] width 604 height 63
copy p "It focuses on the features and terms with the most notable terminology sprawl."
drag, startPoint x: 1141, startPoint y: 284, endPoint x: 587, endPoint y: 291, distance: 555.0
click at [587, 287] on p "Please note: This is a limited guide to start. It focuses on the features and t…" at bounding box center [672, 313] width 604 height 63
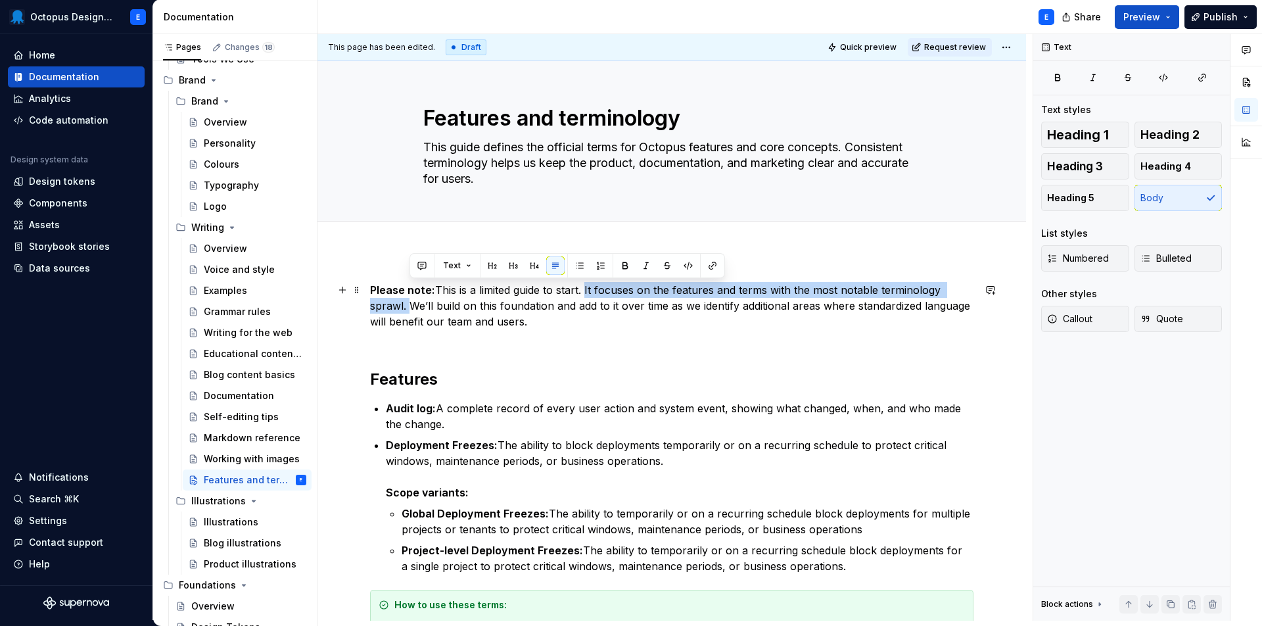
click at [588, 291] on p "Please note: This is a limited guide to start. It focuses on the features and t…" at bounding box center [672, 313] width 604 height 63
drag, startPoint x: 587, startPoint y: 291, endPoint x: 410, endPoint y: 309, distance: 177.1
click at [410, 309] on p "Please note: This is a limited guide to start. It focuses on the features and t…" at bounding box center [672, 313] width 604 height 63
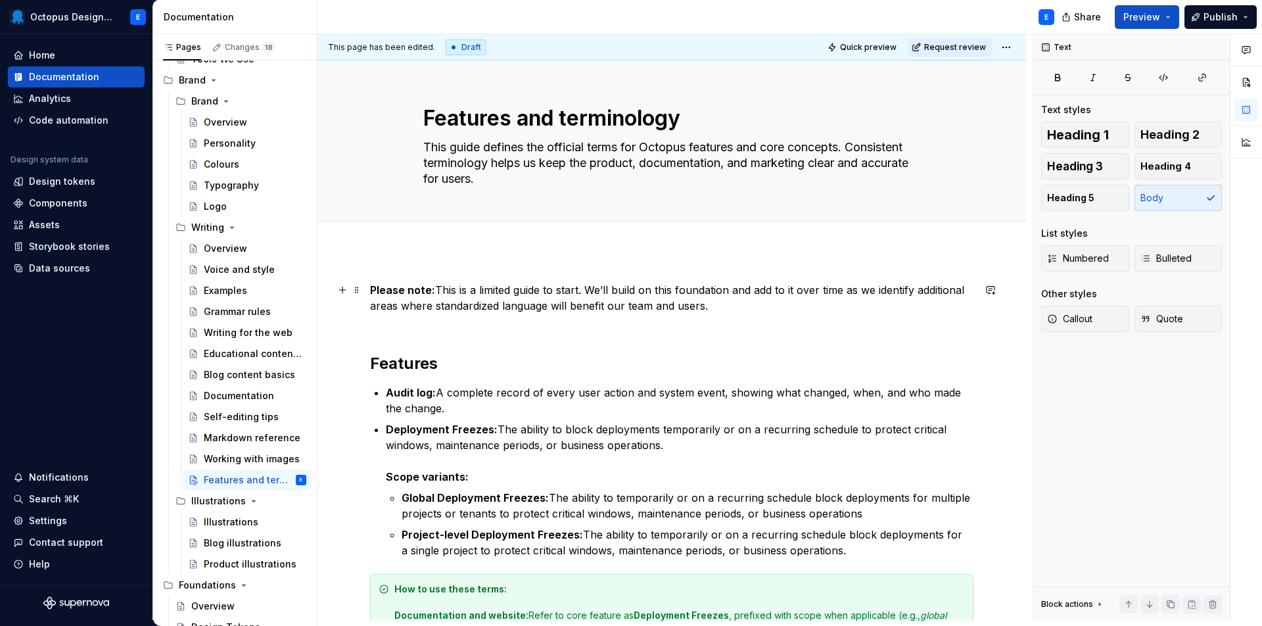
click at [604, 326] on p "Please note: This is a limited guide to start. We’ll build on this foundation a…" at bounding box center [672, 305] width 604 height 47
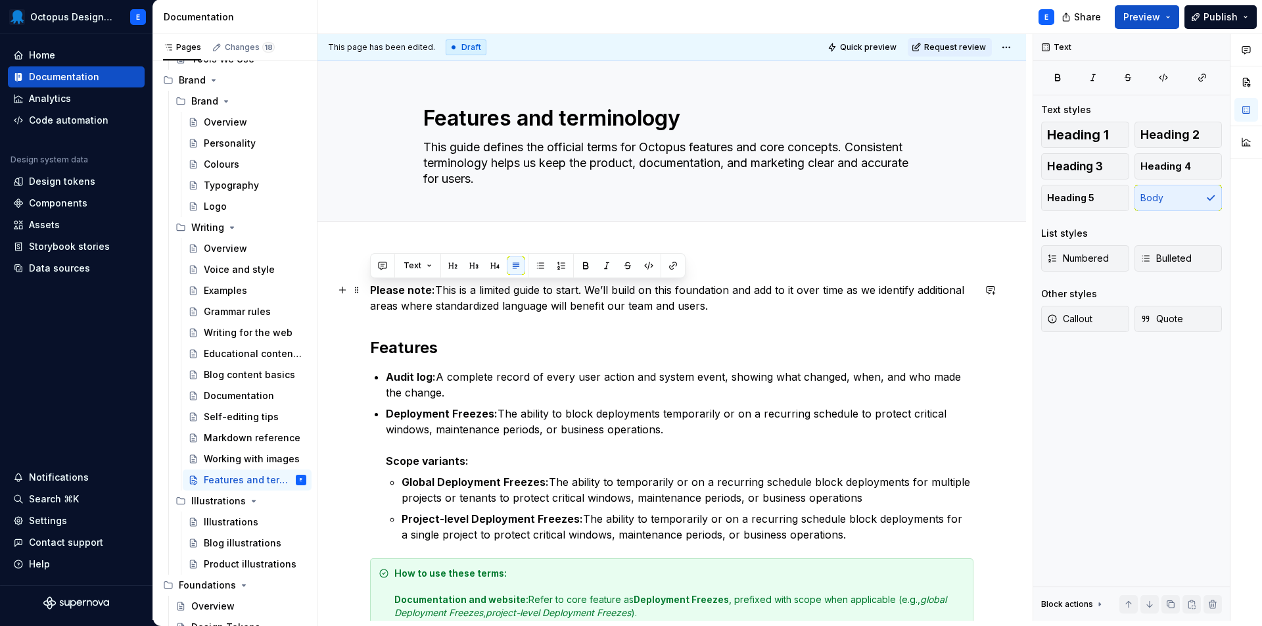
drag, startPoint x: 731, startPoint y: 309, endPoint x: 322, endPoint y: 294, distance: 409.3
click at [1115, 318] on button "Callout" at bounding box center [1086, 319] width 88 height 26
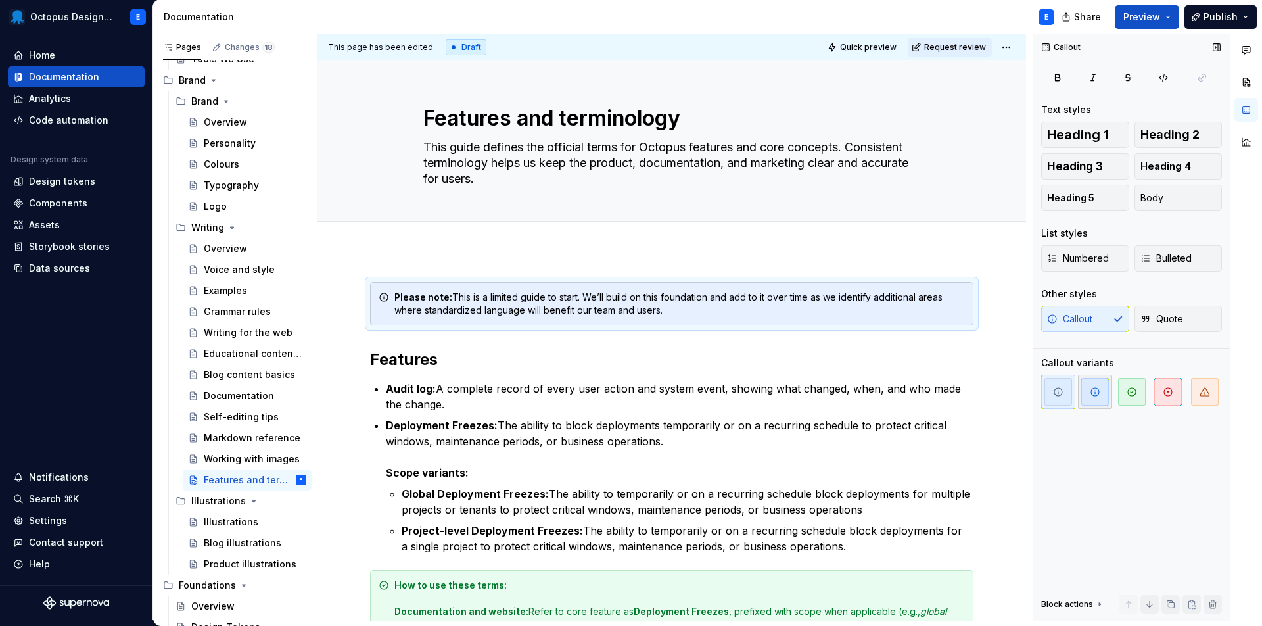
click at [1088, 395] on span "button" at bounding box center [1096, 392] width 28 height 28
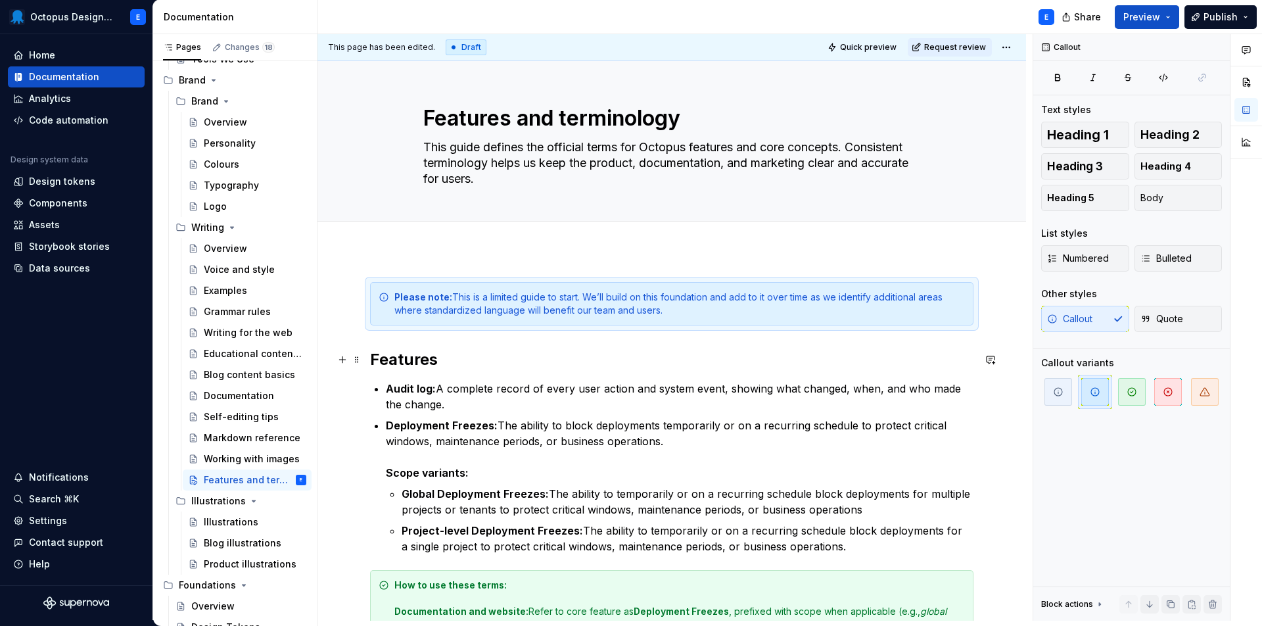
click at [704, 351] on h2 "Features" at bounding box center [672, 359] width 604 height 21
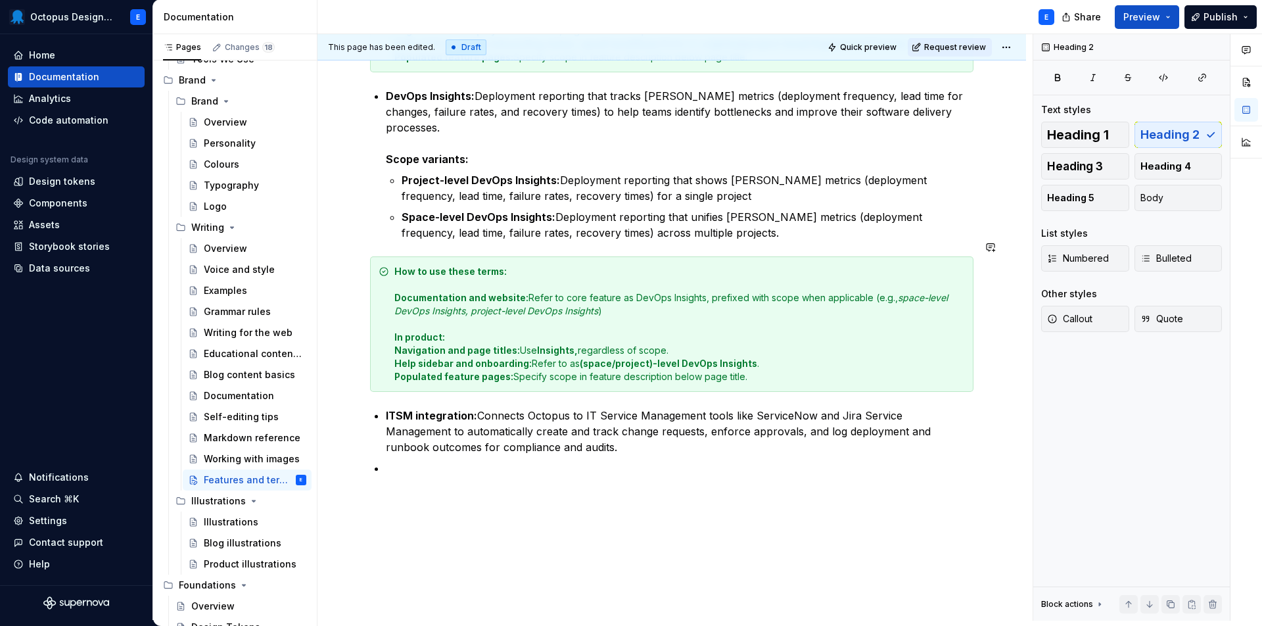
scroll to position [654, 0]
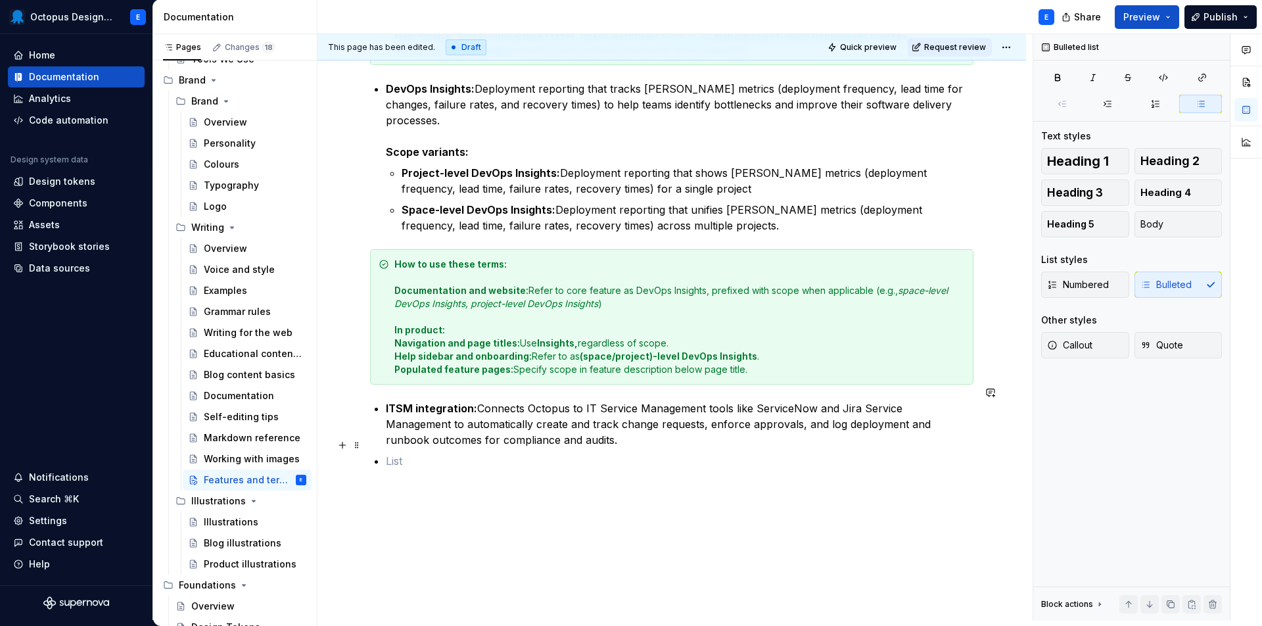
click at [566, 453] on p at bounding box center [680, 461] width 588 height 16
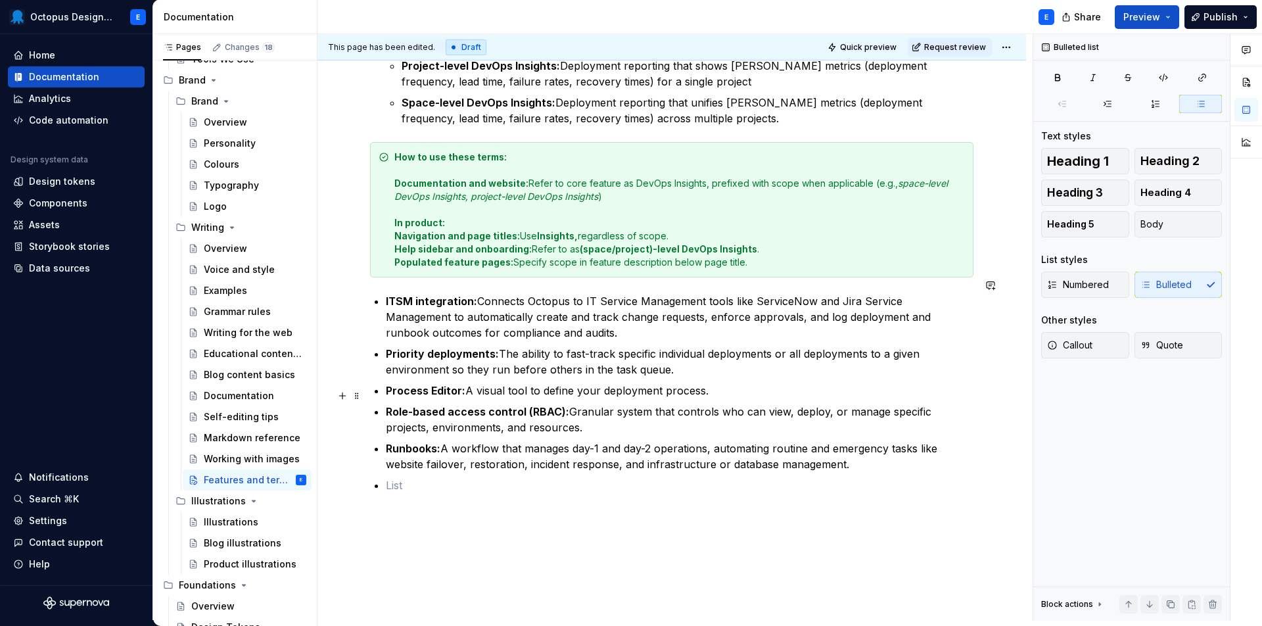
scroll to position [786, 0]
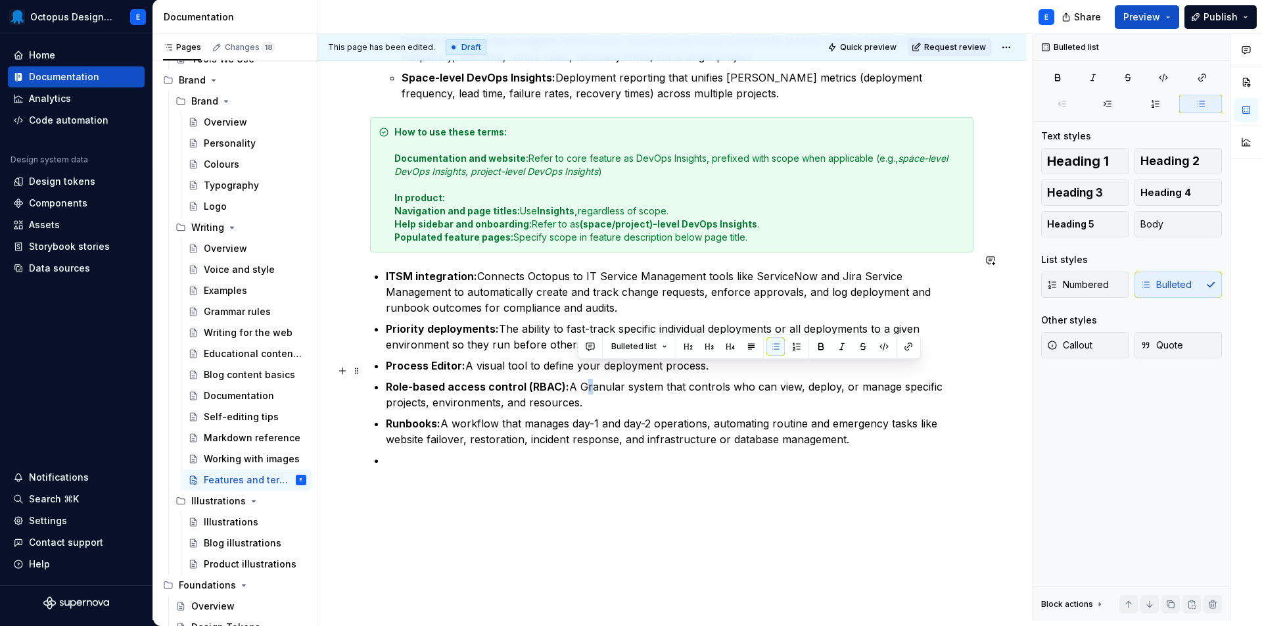
click at [585, 379] on p "Role-based access control (RBAC): A Granular system that controls who can view,…" at bounding box center [680, 395] width 588 height 32
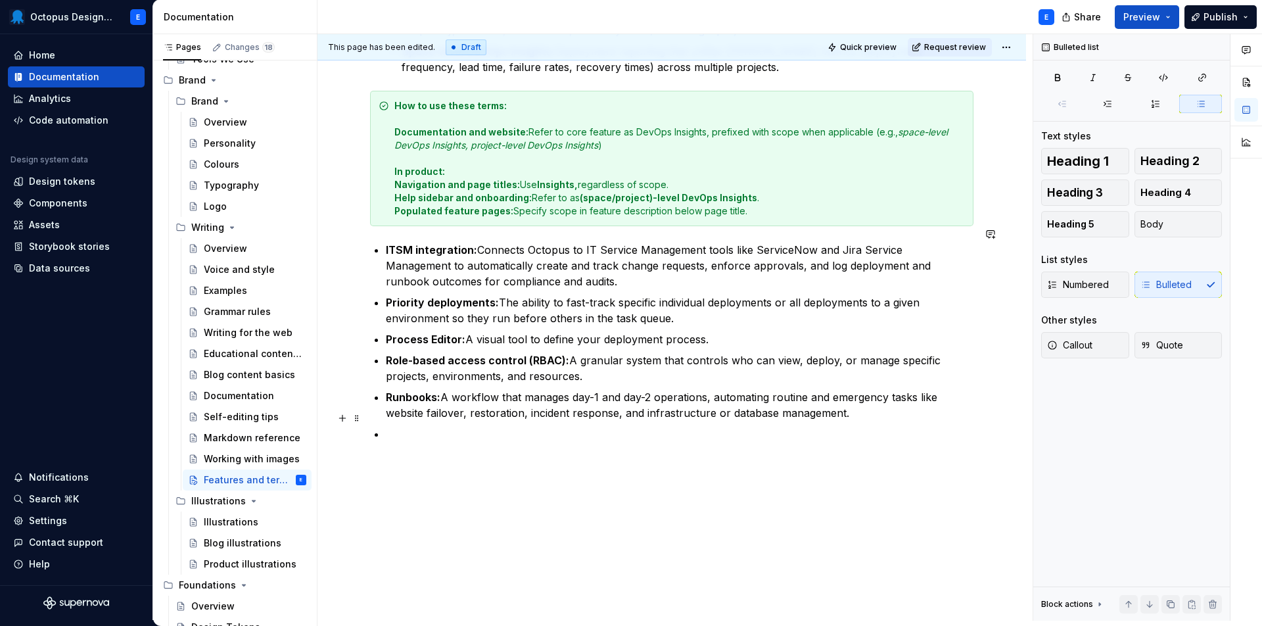
click at [434, 426] on p at bounding box center [680, 434] width 588 height 16
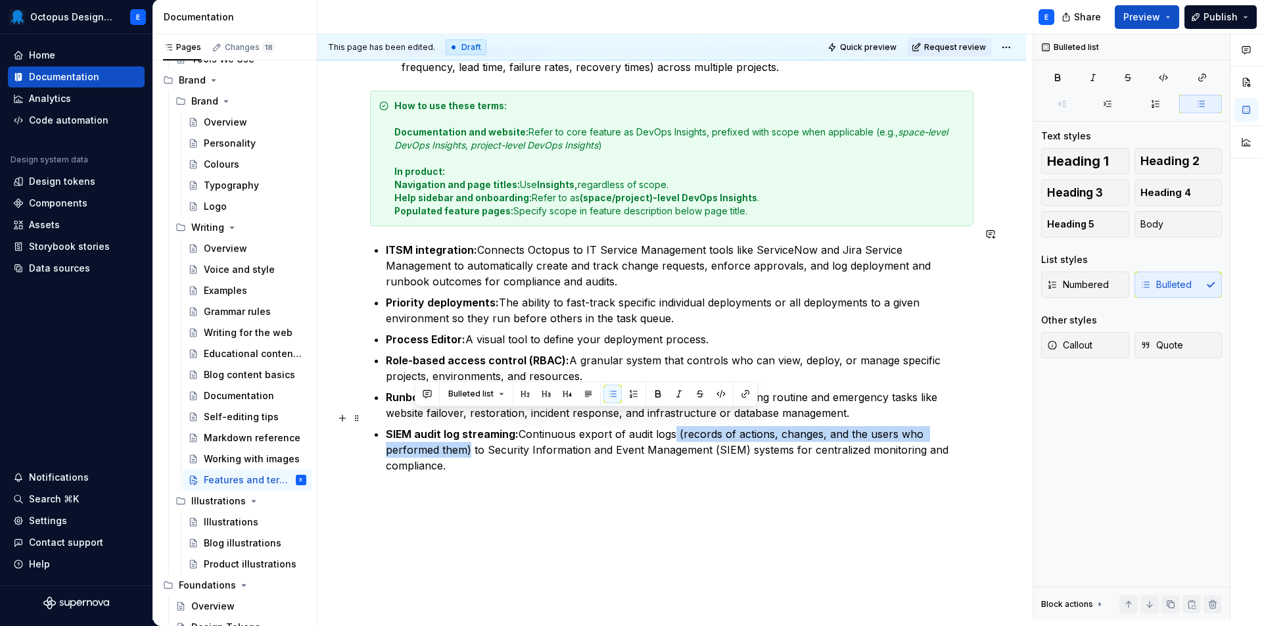
drag, startPoint x: 676, startPoint y: 422, endPoint x: 414, endPoint y: 437, distance: 262.1
click at [414, 437] on p "SIEM audit log streaming: Continuous export of audit logs (records of actions, …" at bounding box center [680, 449] width 588 height 47
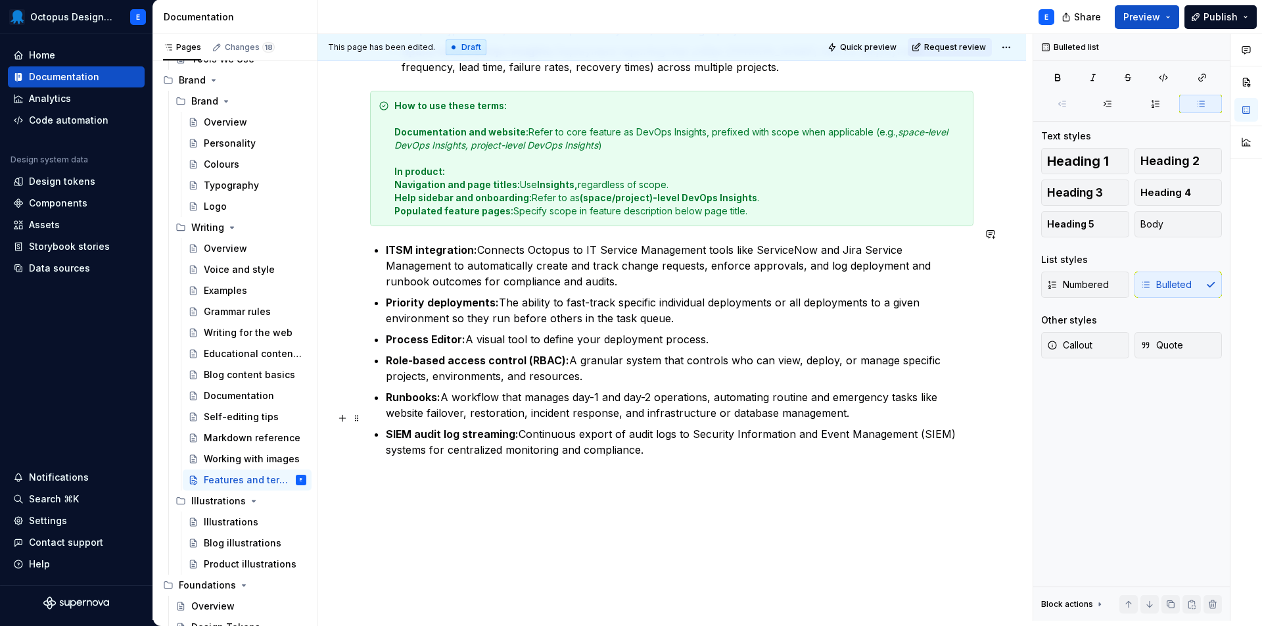
click at [683, 433] on p "SIEM audit log streaming: Continuous export of audit logs to Security Informati…" at bounding box center [680, 442] width 588 height 32
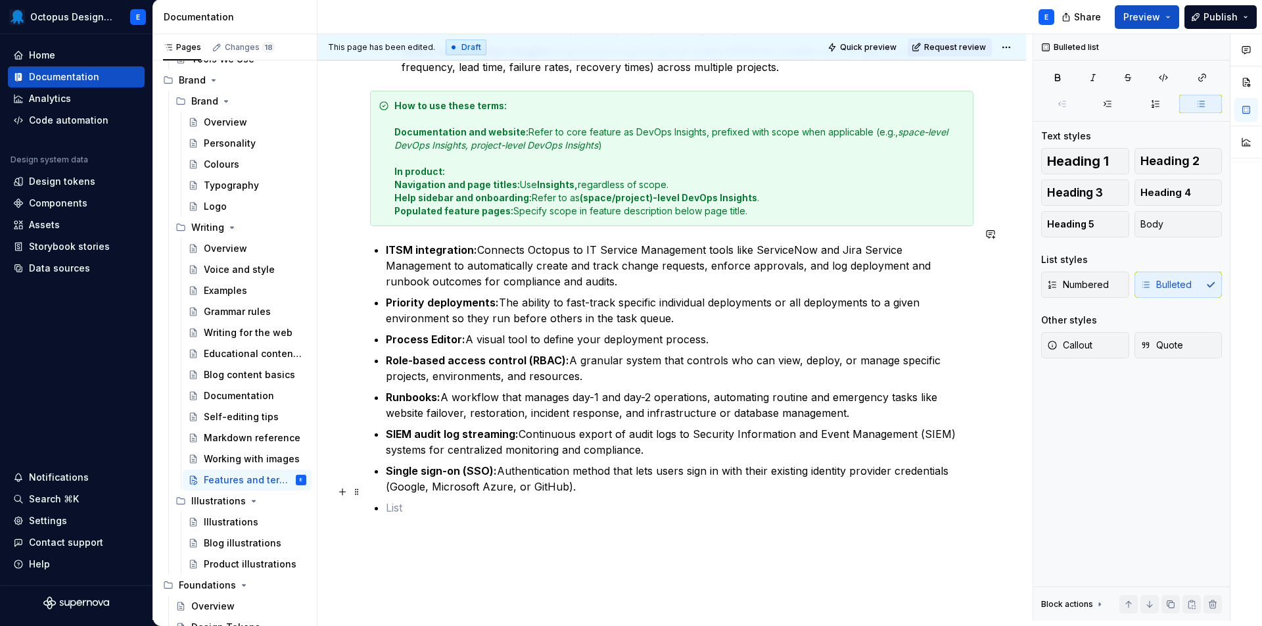
click at [700, 500] on p at bounding box center [680, 508] width 588 height 16
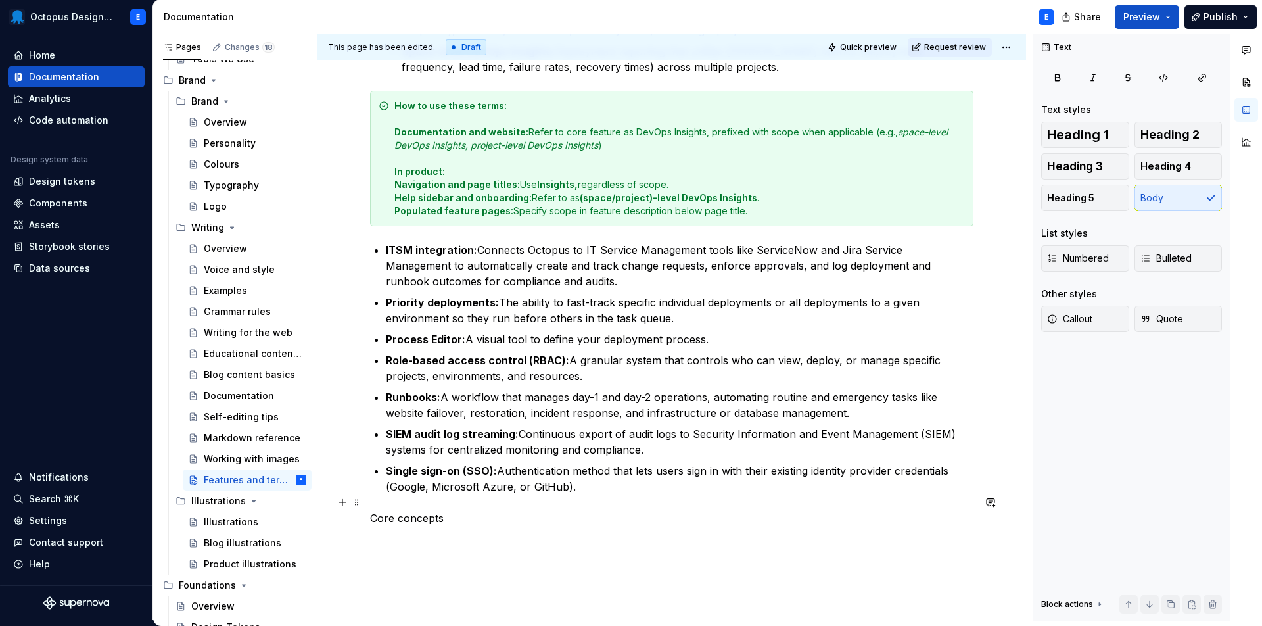
click at [432, 510] on p "Core concepts" at bounding box center [672, 518] width 604 height 16
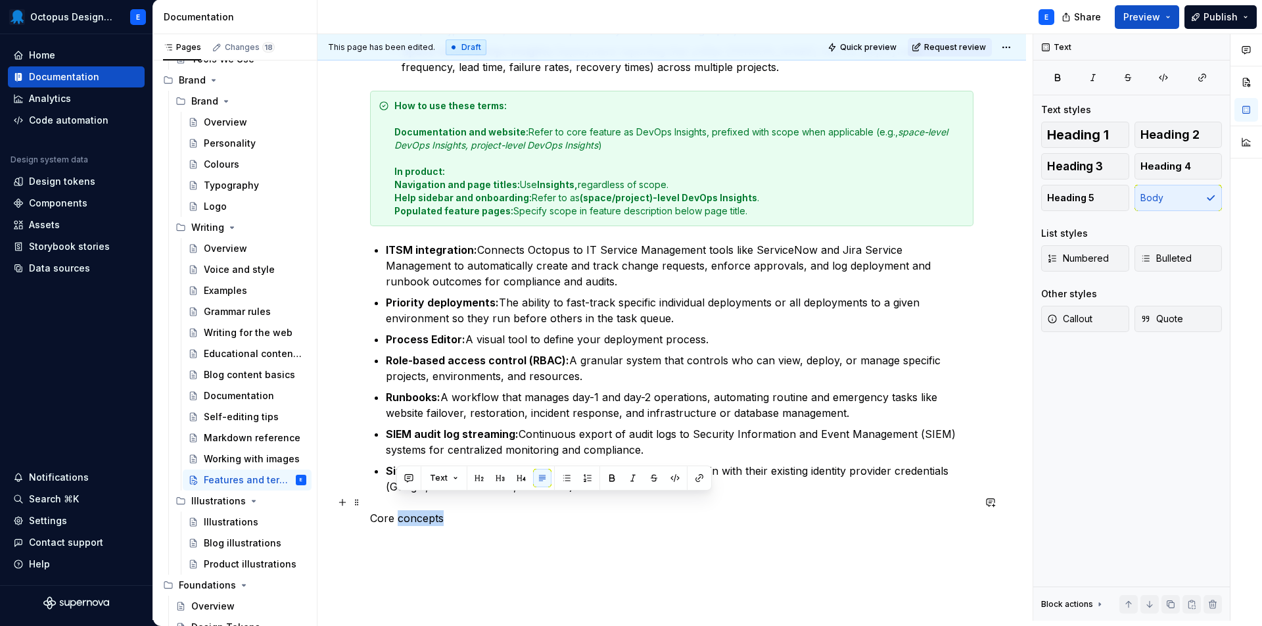
click at [432, 510] on p "Core concepts" at bounding box center [672, 518] width 604 height 16
click at [431, 510] on p "Core concepts" at bounding box center [672, 518] width 604 height 16
click at [1176, 144] on button "Heading 2" at bounding box center [1179, 135] width 88 height 26
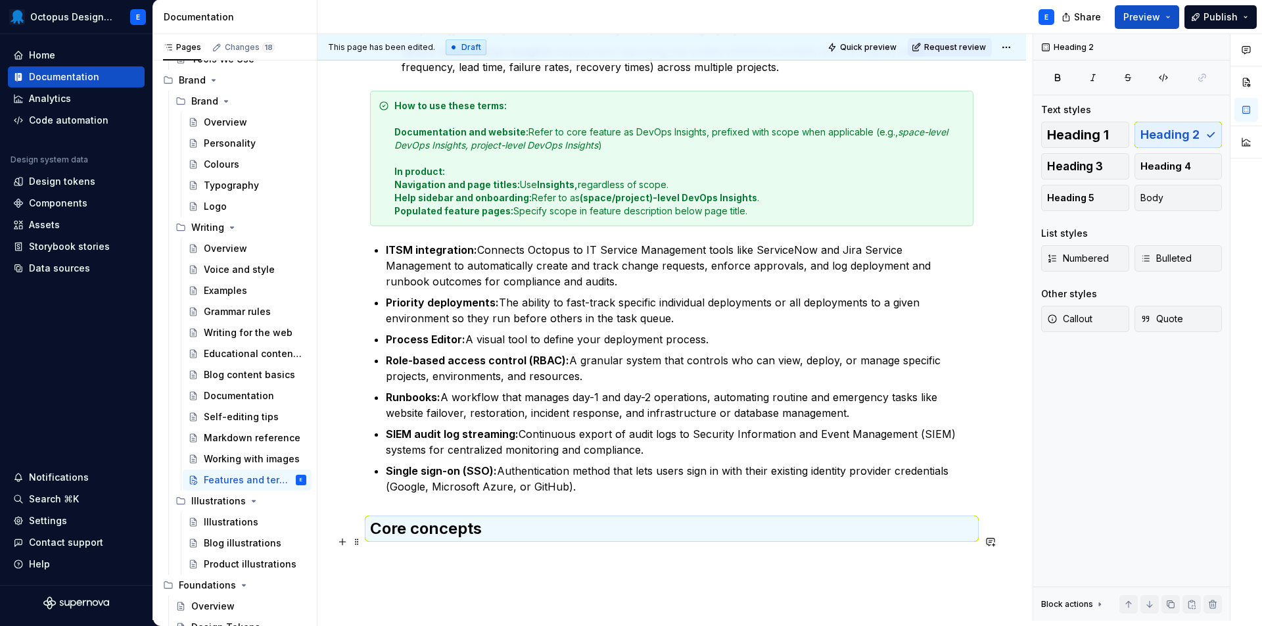
click at [458, 550] on p at bounding box center [672, 558] width 604 height 16
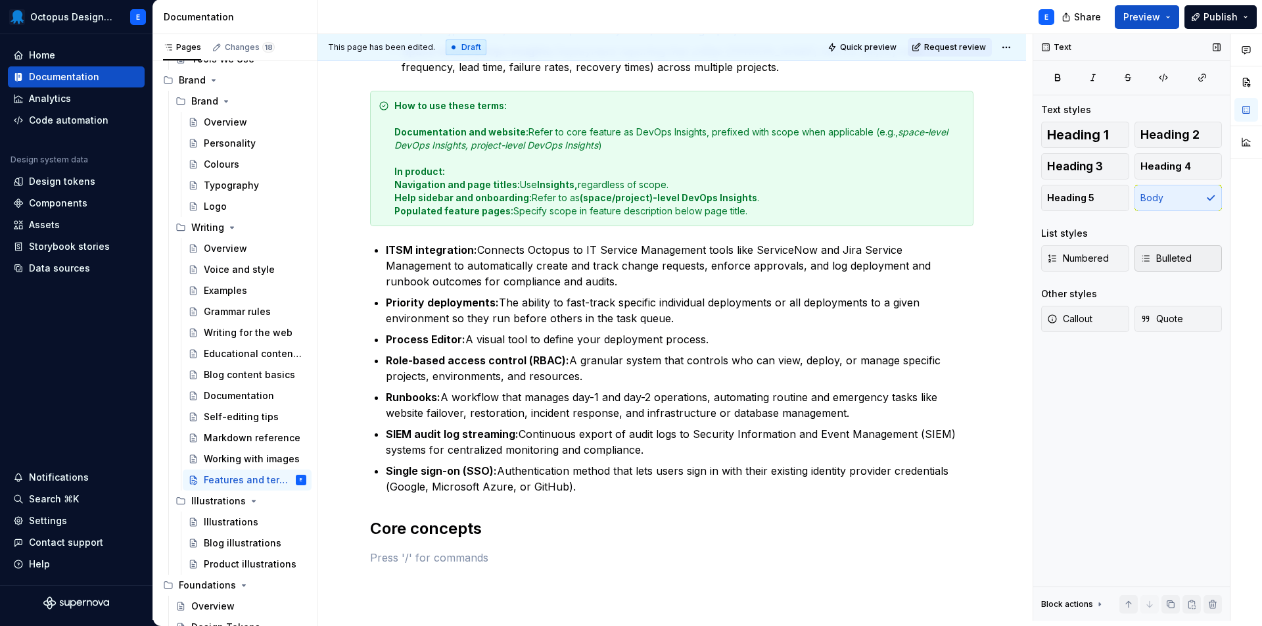
click at [1180, 261] on span "Bulleted" at bounding box center [1166, 258] width 51 height 13
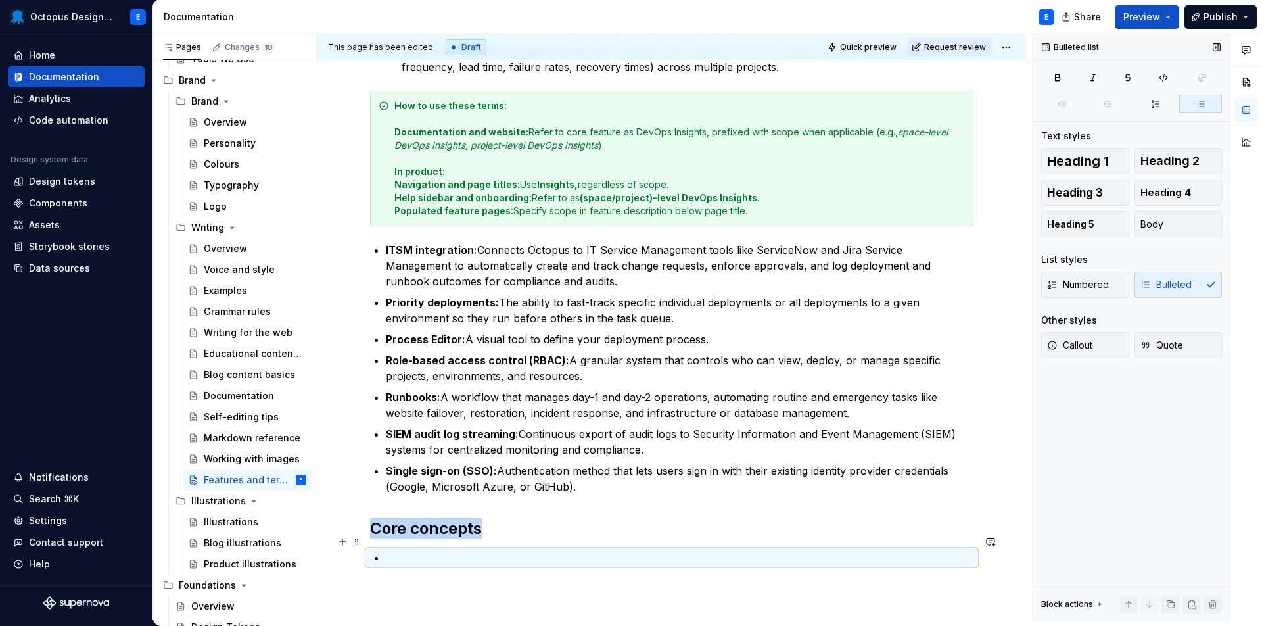
click at [477, 550] on p at bounding box center [680, 558] width 588 height 16
click at [451, 550] on p at bounding box center [680, 558] width 588 height 16
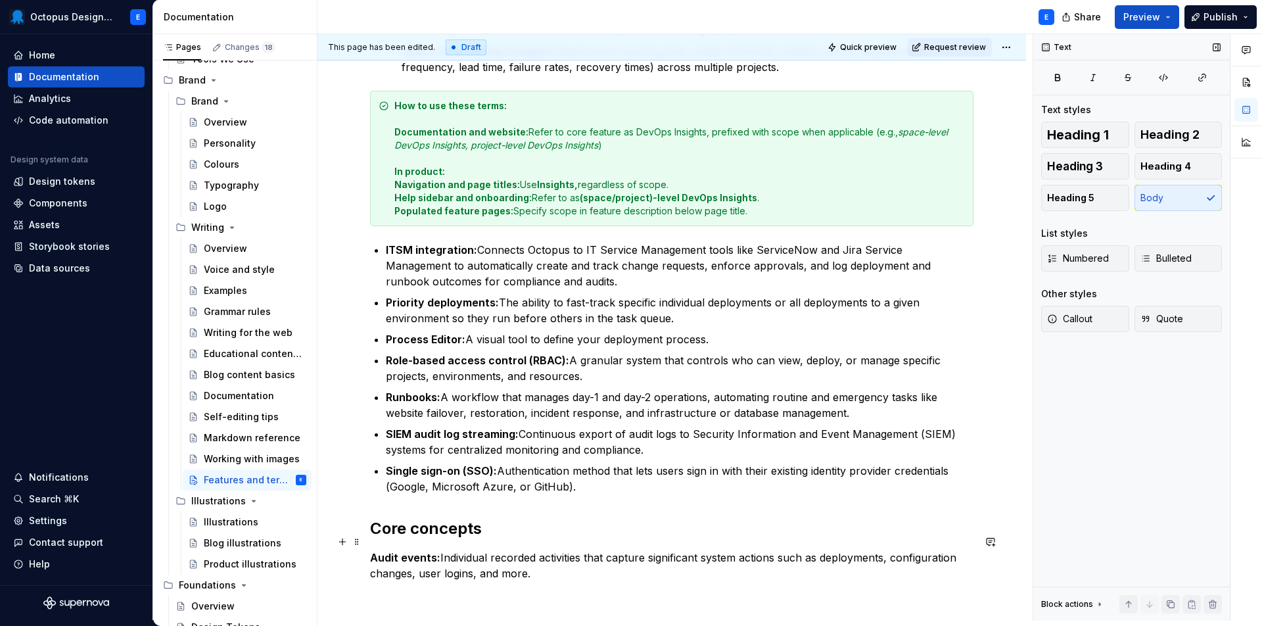
click at [371, 551] on strong "Audit events:" at bounding box center [405, 557] width 70 height 13
click at [1155, 265] on button "Bulleted" at bounding box center [1179, 258] width 88 height 26
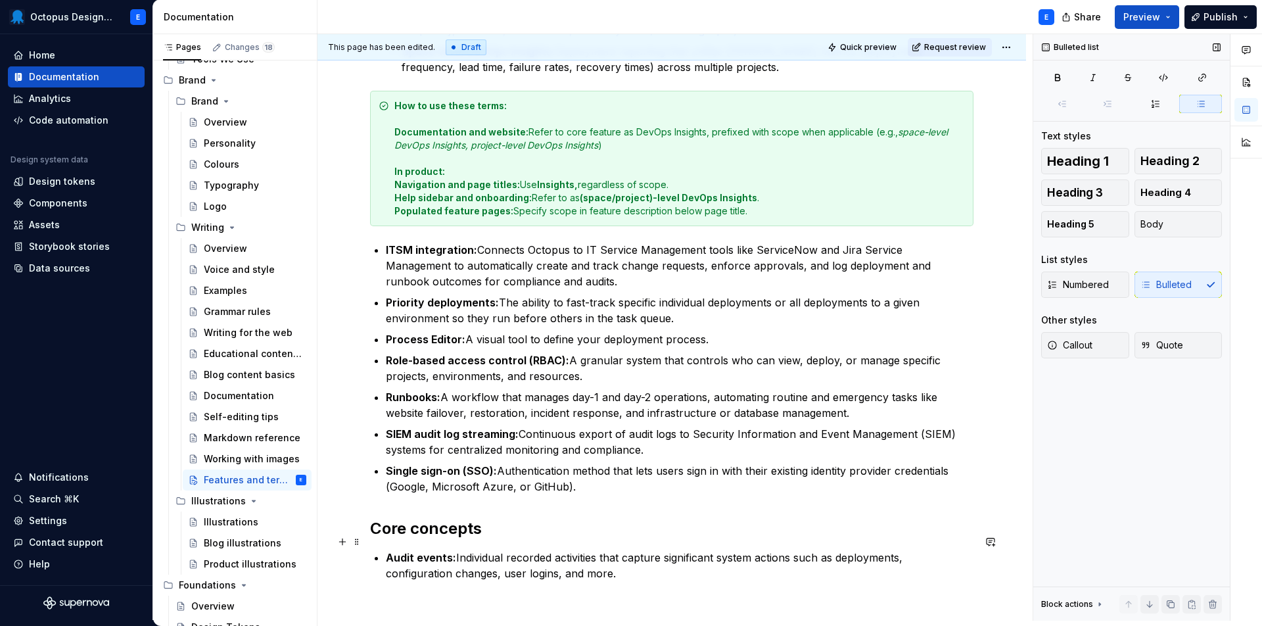
click at [585, 552] on p "Audit events: Individual recorded activities that capture significant system ac…" at bounding box center [680, 566] width 588 height 32
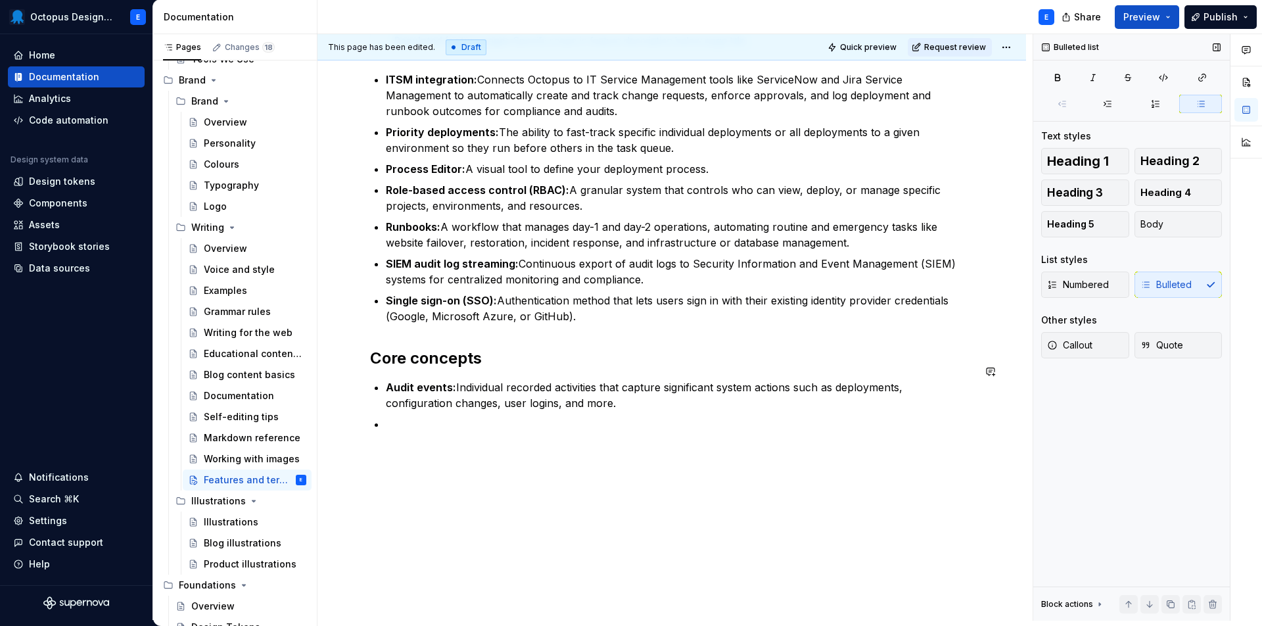
scroll to position [982, 0]
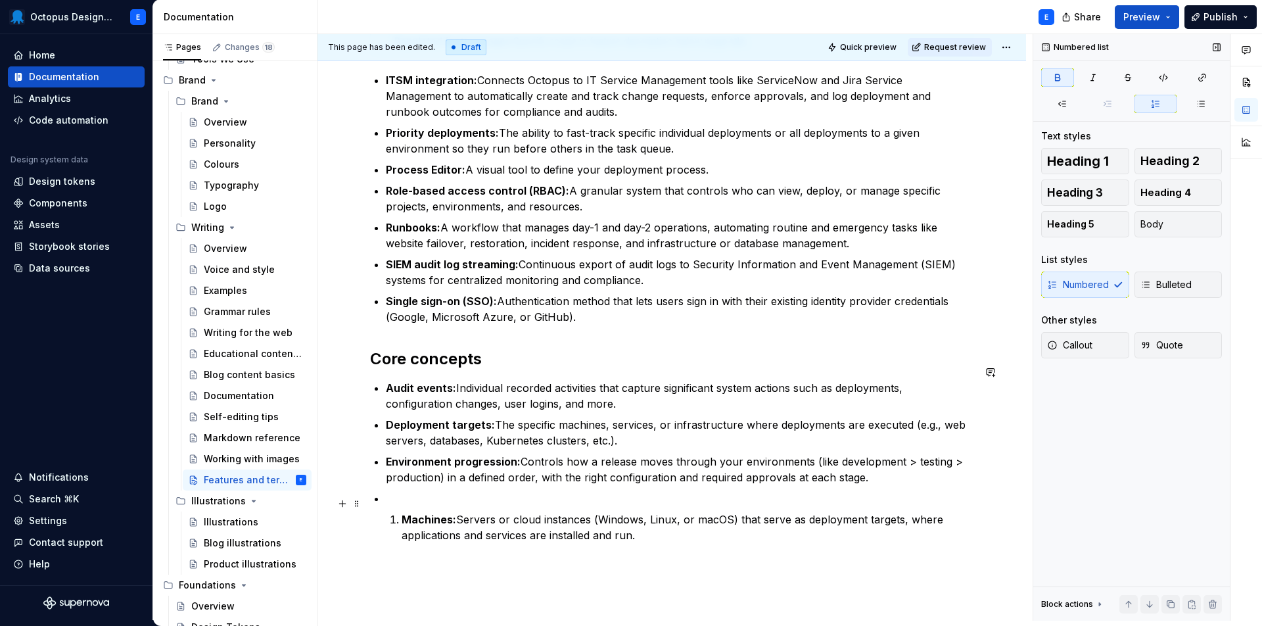
click at [402, 512] on p "Machines: Servers or cloud instances (Windows, Linux, or macOS) that serve as d…" at bounding box center [688, 528] width 572 height 32
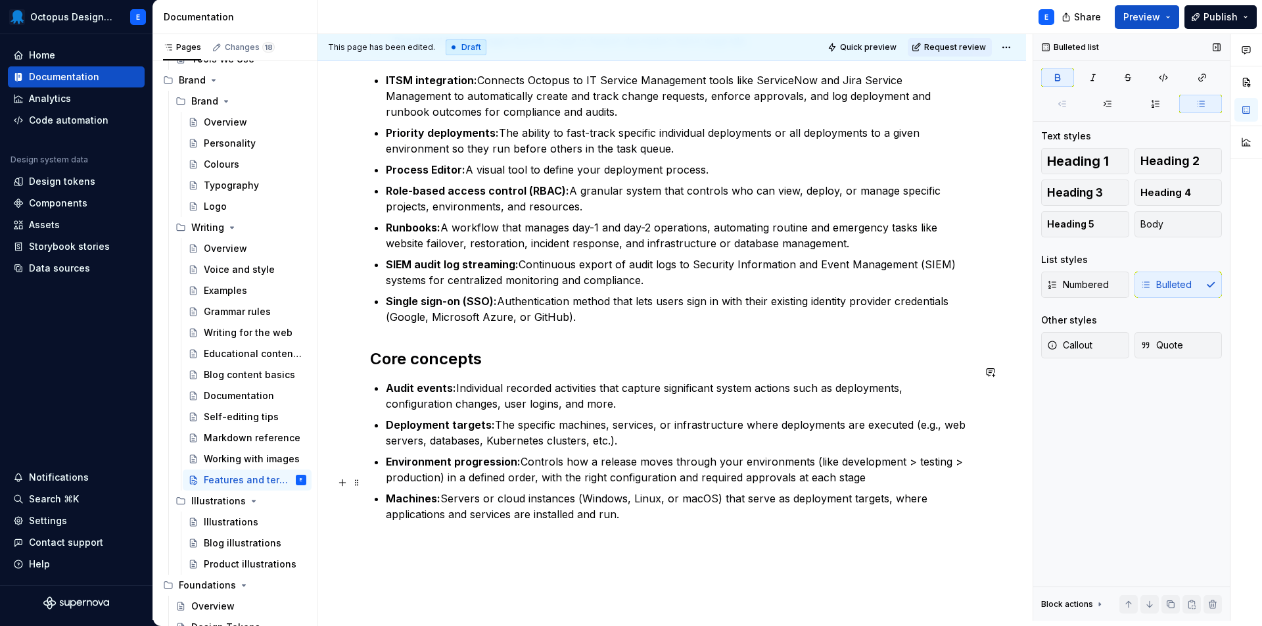
click at [674, 502] on p "Machines: Servers or cloud instances (Windows, Linux, or macOS) that serve as d…" at bounding box center [680, 507] width 588 height 32
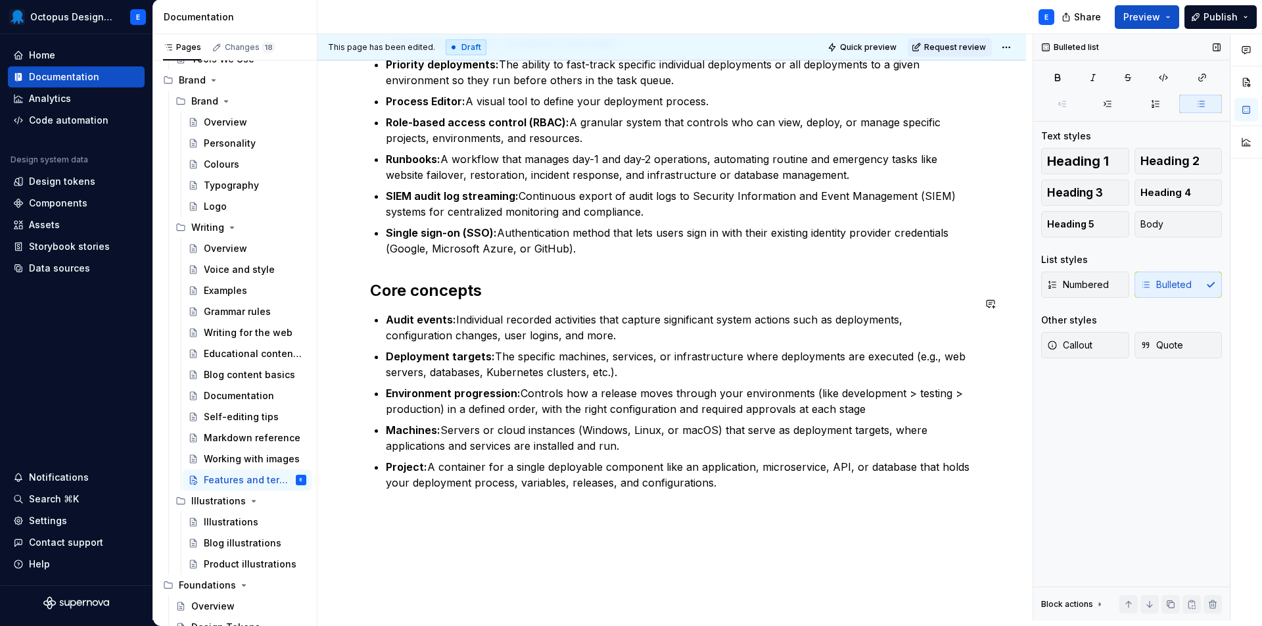
scroll to position [1049, 0]
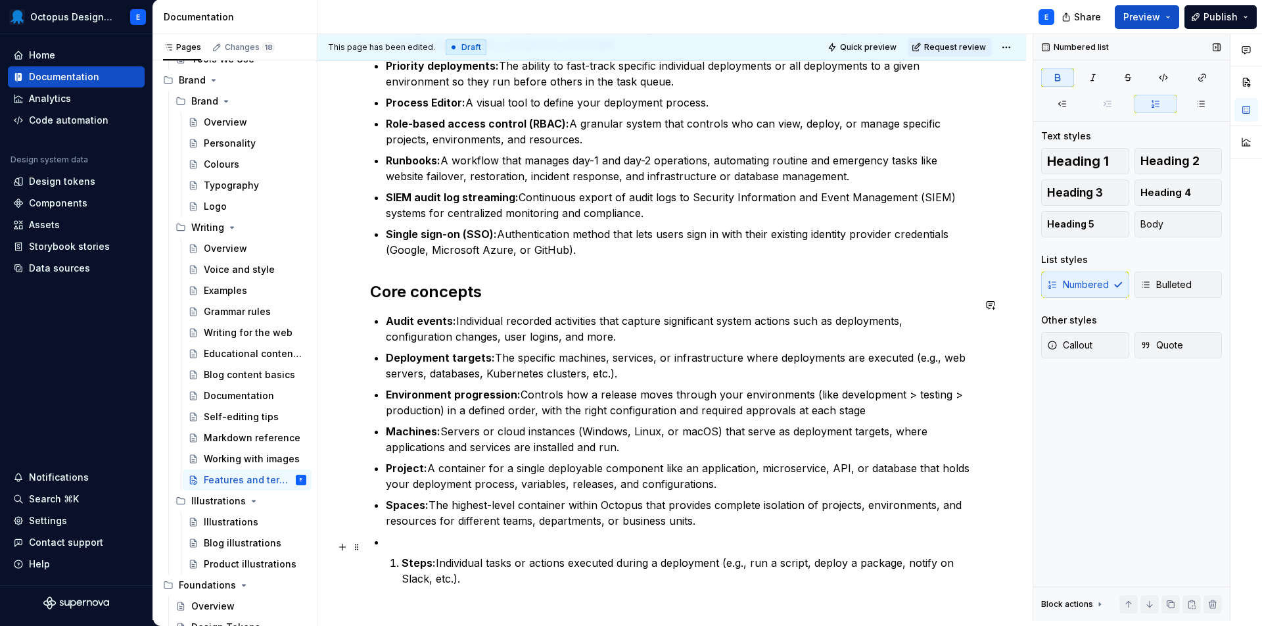
click at [400, 544] on li "Steps: Individual tasks or actions executed during a deployment (e.g., run a sc…" at bounding box center [680, 560] width 588 height 53
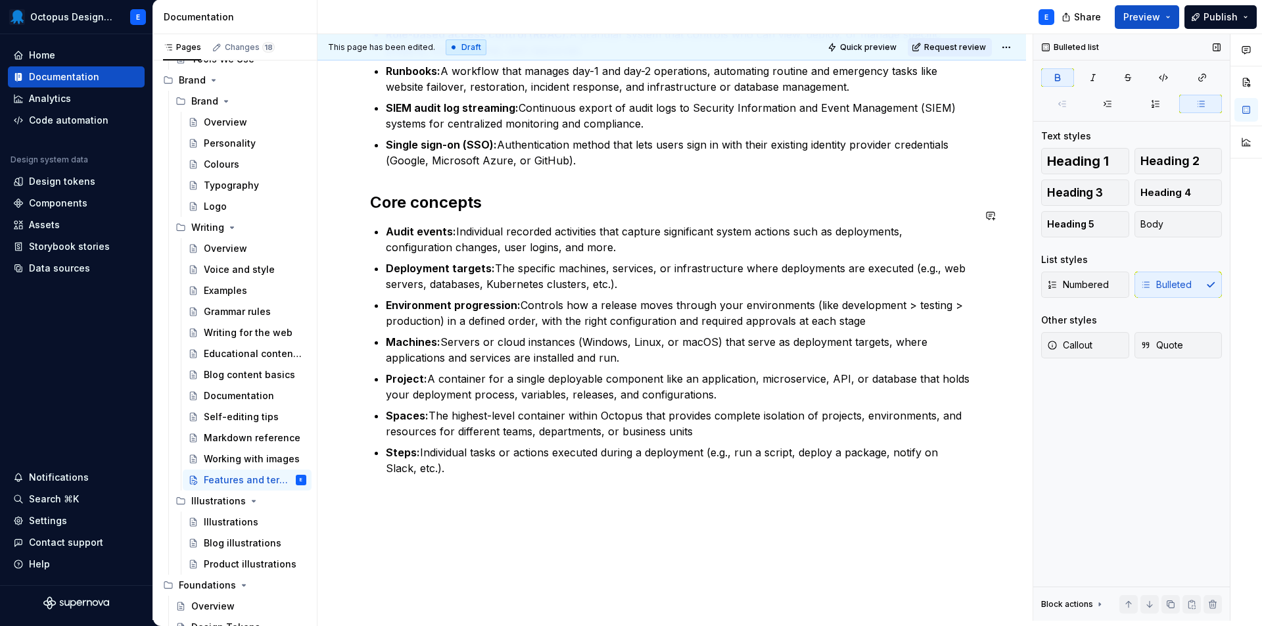
scroll to position [1142, 0]
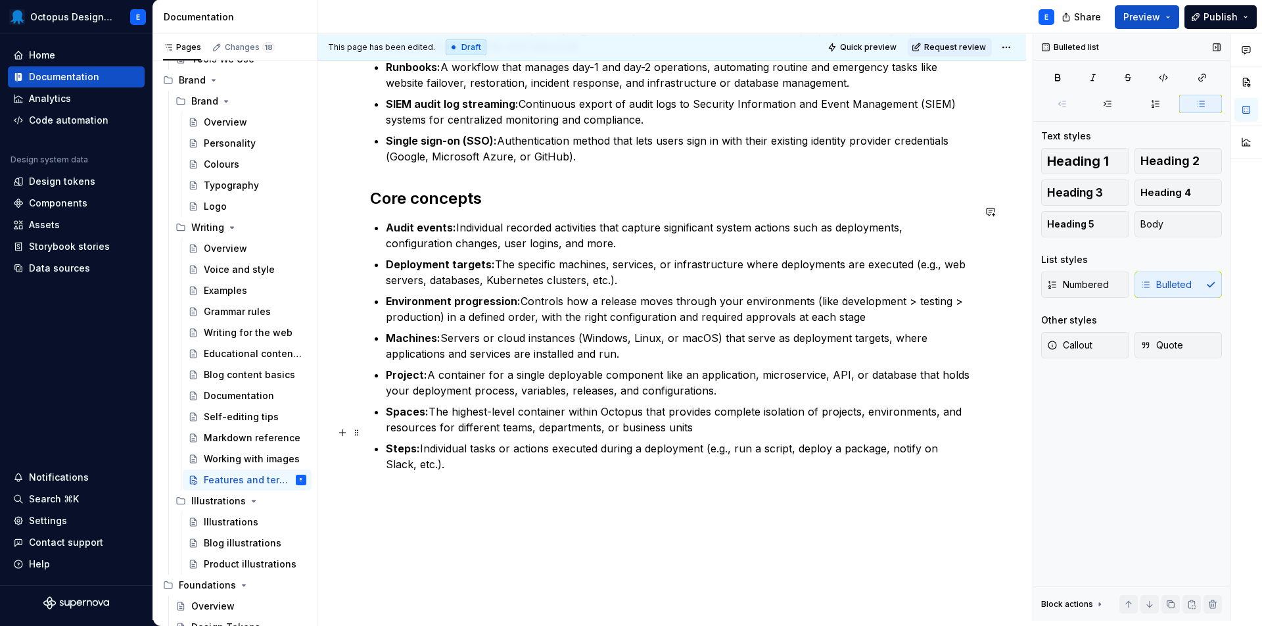
click at [585, 446] on p "Steps: Individual tasks or actions executed during a deployment (e.g., run a sc…" at bounding box center [680, 457] width 588 height 32
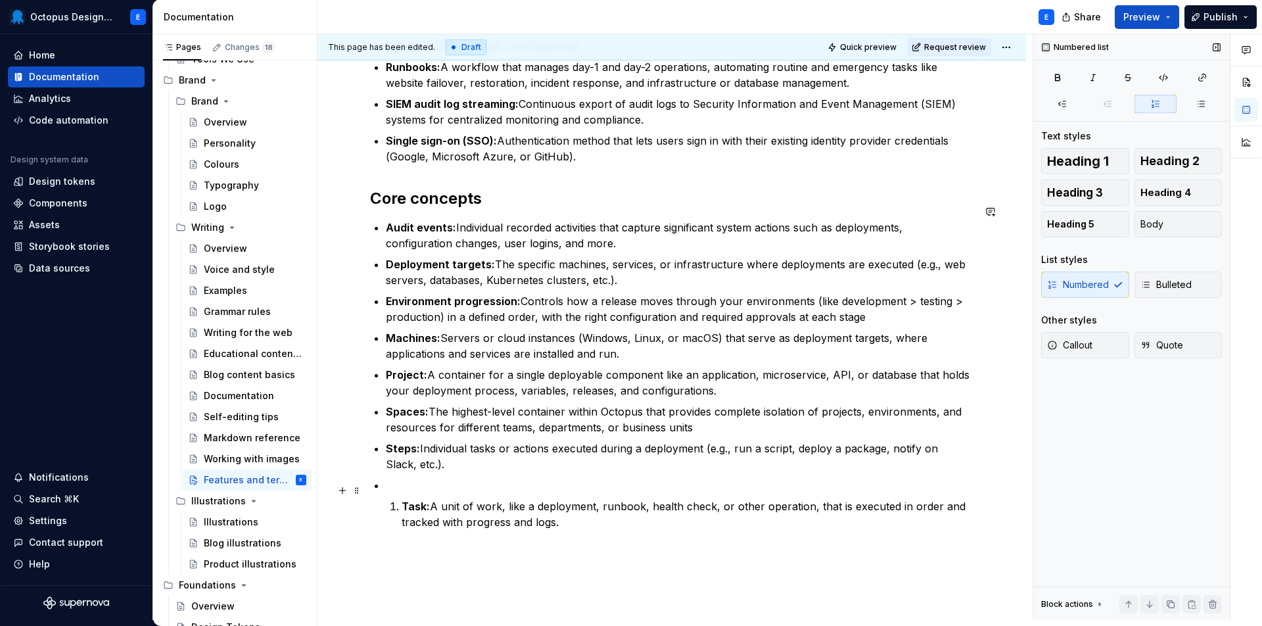
click at [402, 498] on p "Task: A unit of work, like a deployment, runbook, health check, or other operat…" at bounding box center [688, 514] width 572 height 32
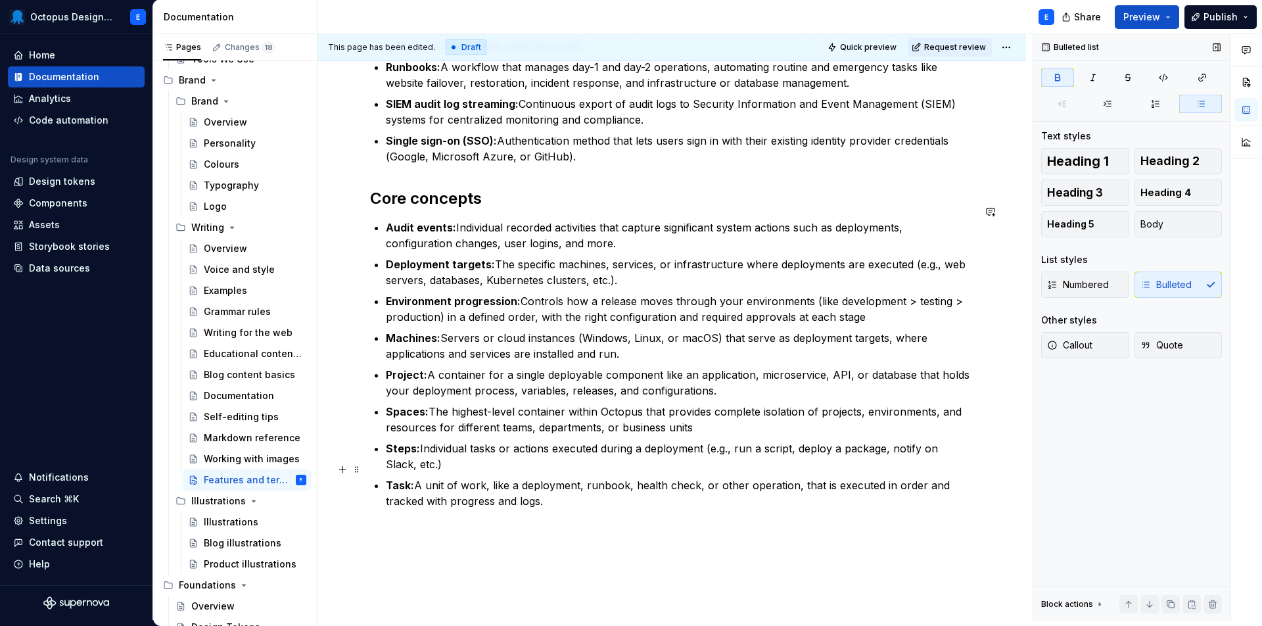
click at [596, 492] on p "Task: A unit of work, like a deployment, runbook, health check, or other operat…" at bounding box center [680, 493] width 588 height 32
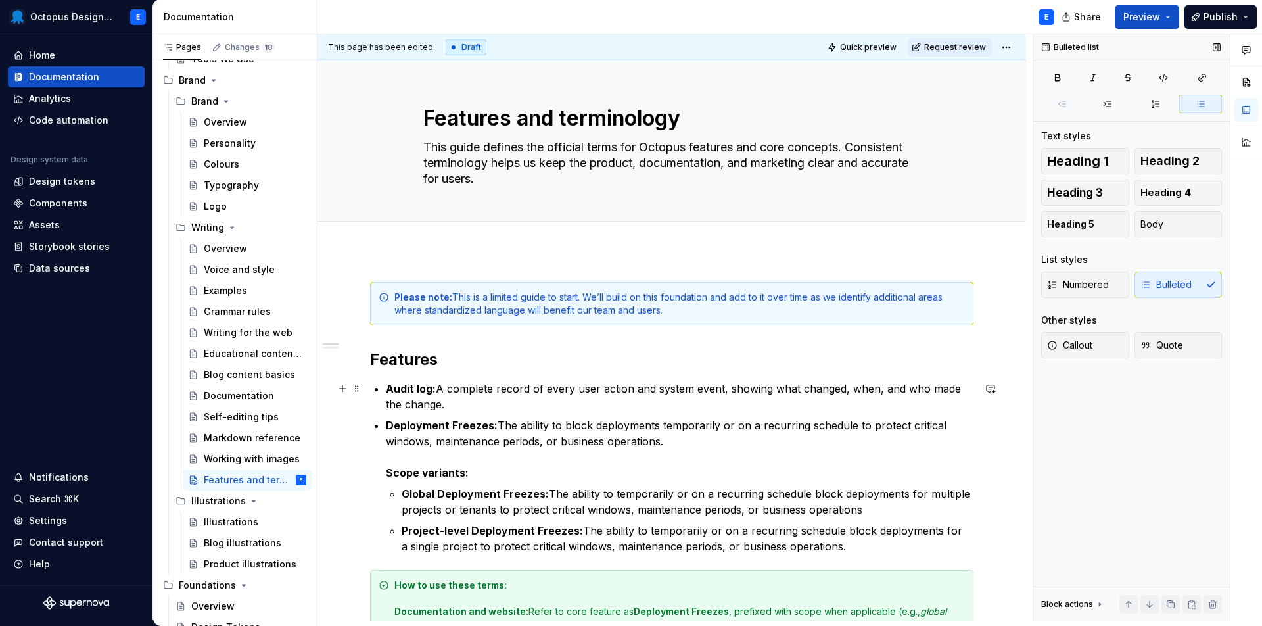
scroll to position [0, 0]
click at [1146, 18] on span "Preview" at bounding box center [1142, 17] width 37 height 13
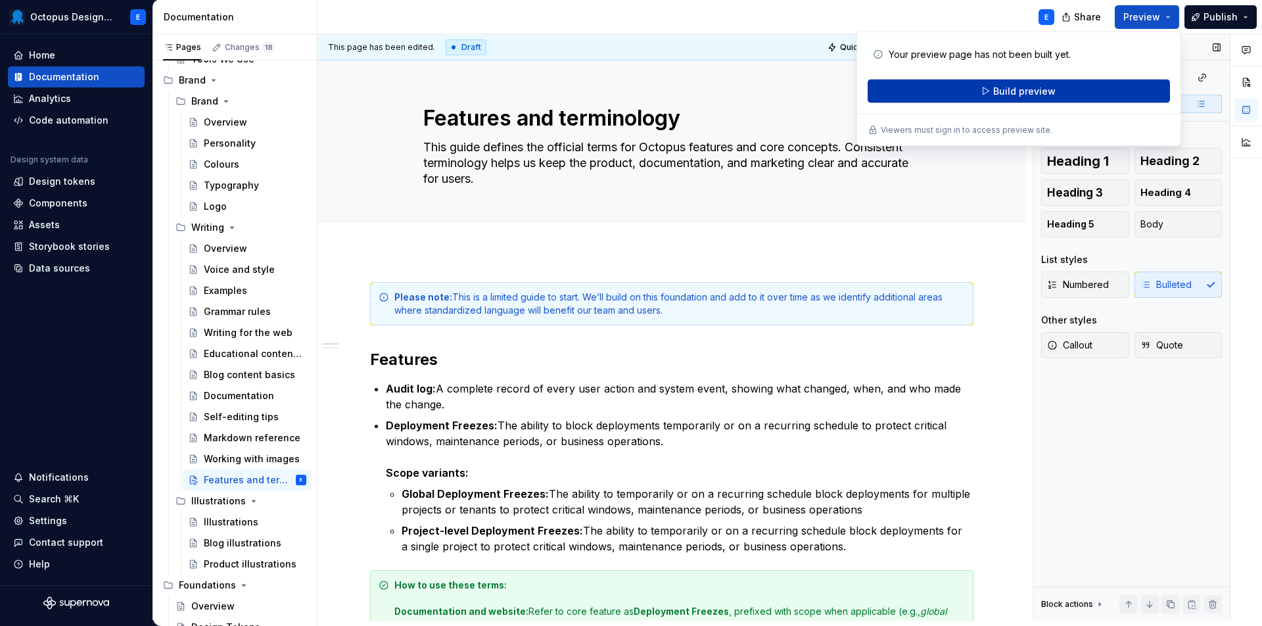
click at [1038, 94] on span "Build preview" at bounding box center [1025, 91] width 62 height 13
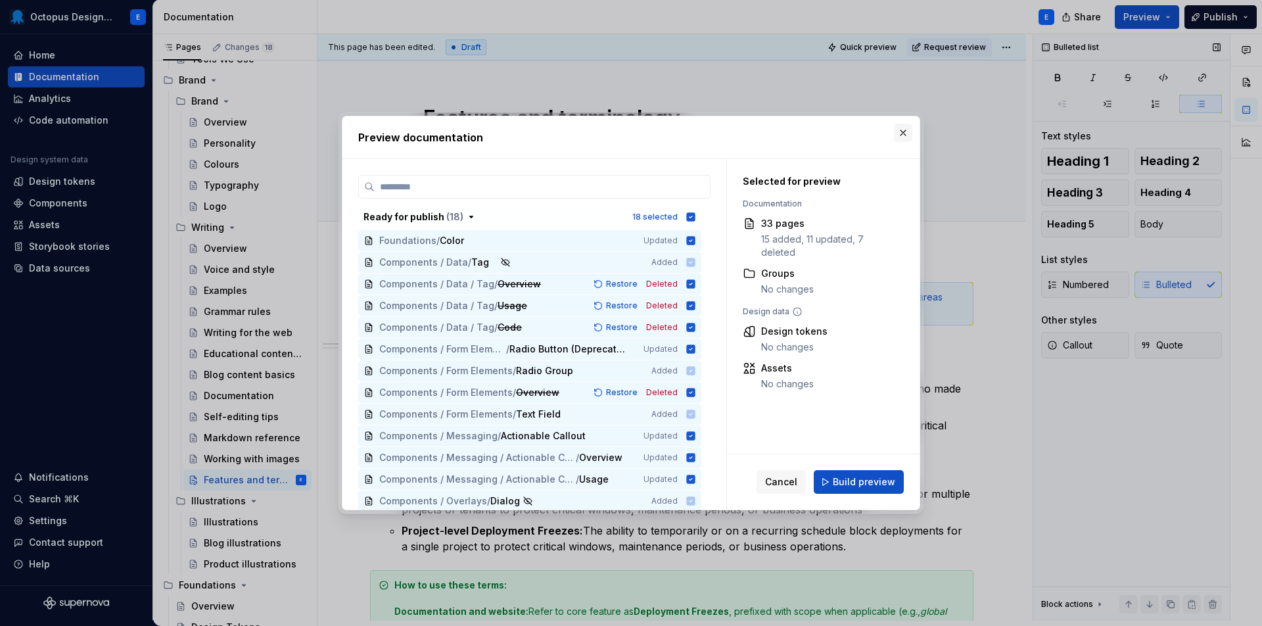
click at [907, 130] on button "button" at bounding box center [903, 133] width 18 height 18
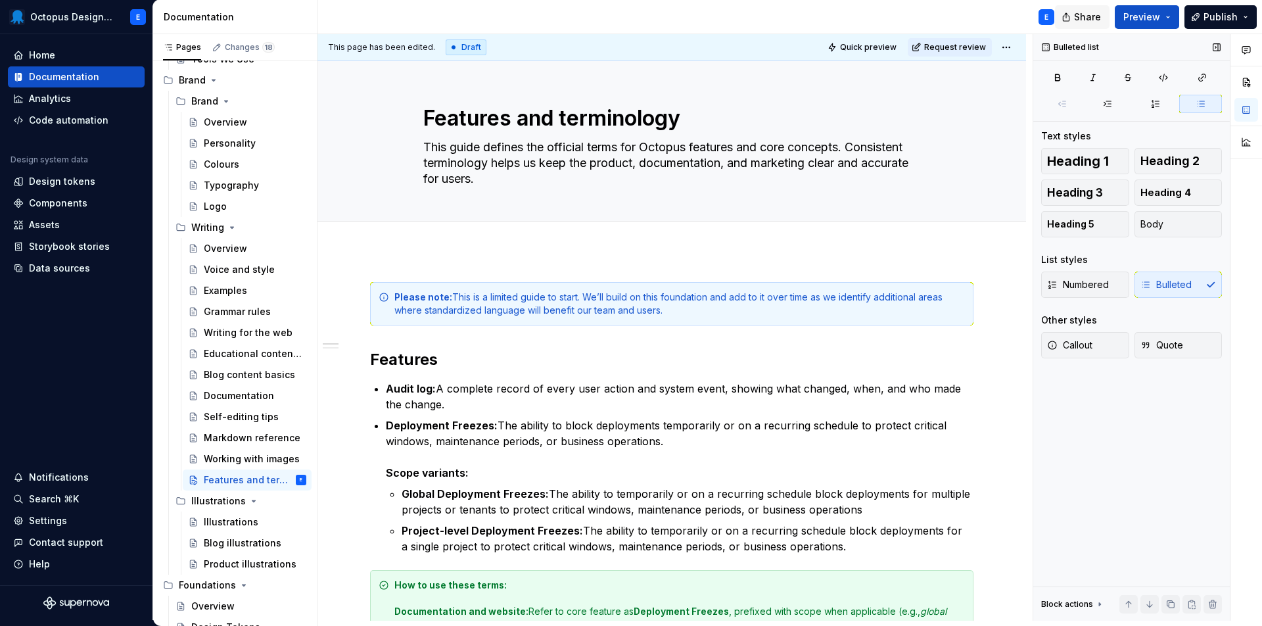
click at [1084, 20] on span "Share" at bounding box center [1087, 17] width 27 height 13
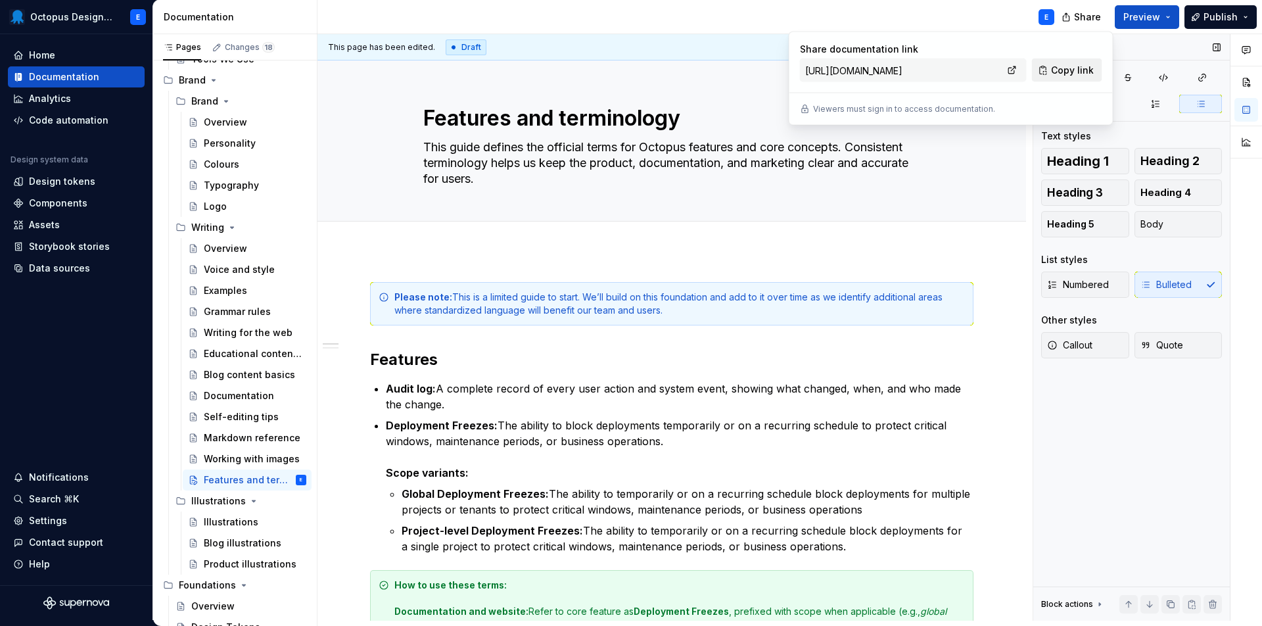
click at [1055, 71] on span "Copy link" at bounding box center [1072, 70] width 43 height 13
click at [1017, 68] on link at bounding box center [1012, 70] width 18 height 18
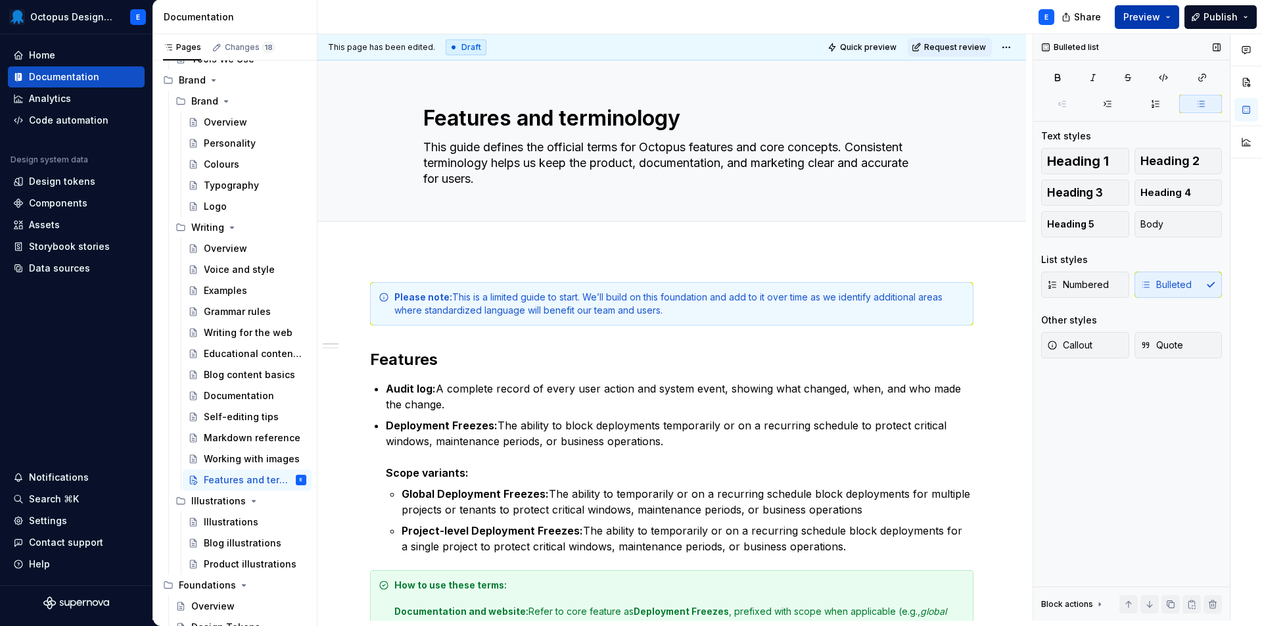
click at [1168, 17] on button "Preview" at bounding box center [1147, 17] width 64 height 24
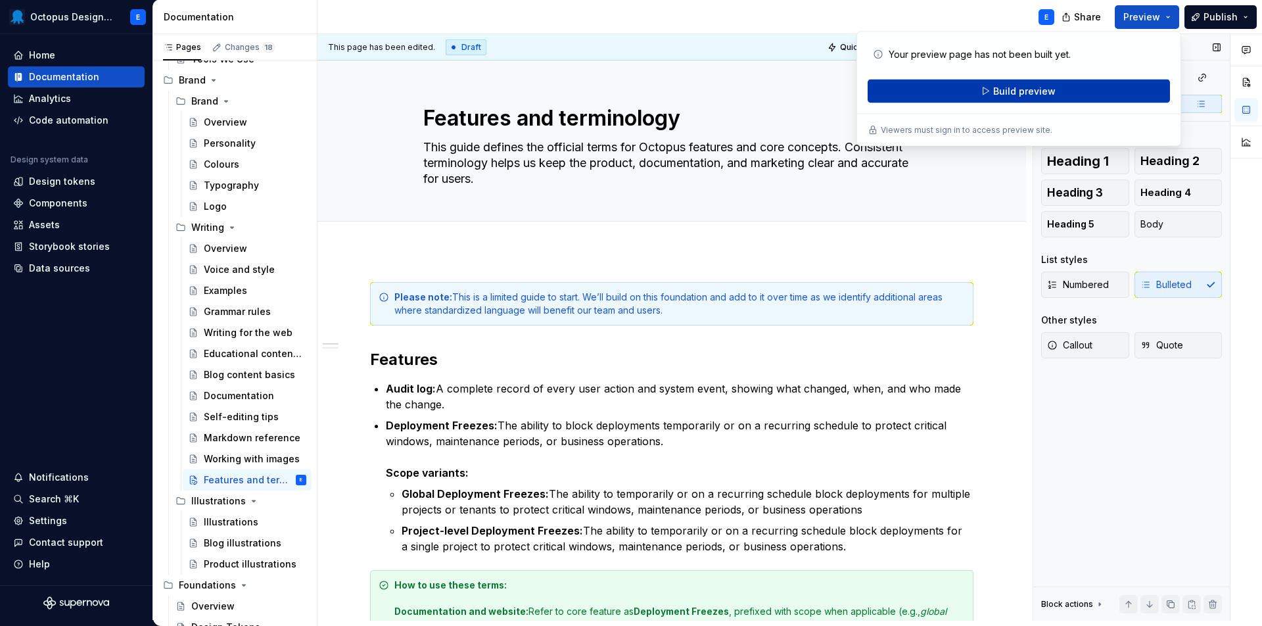
click at [1027, 91] on span "Build preview" at bounding box center [1025, 91] width 62 height 13
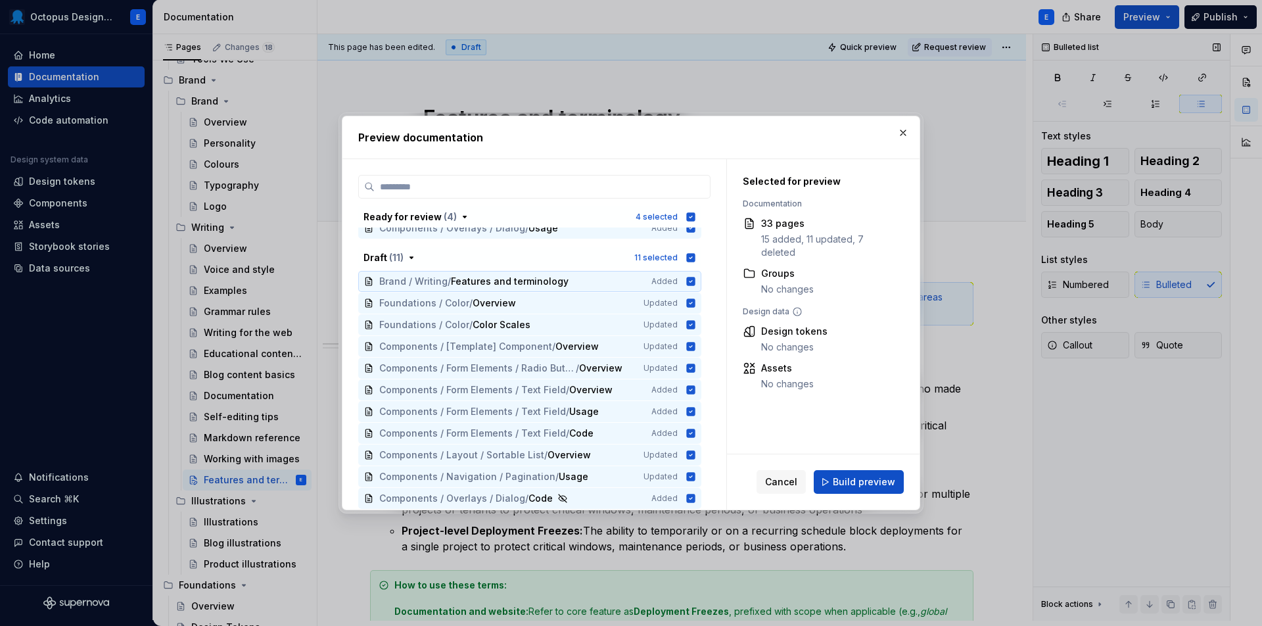
scroll to position [500, 0]
click at [696, 216] on icon "button" at bounding box center [691, 216] width 9 height 9
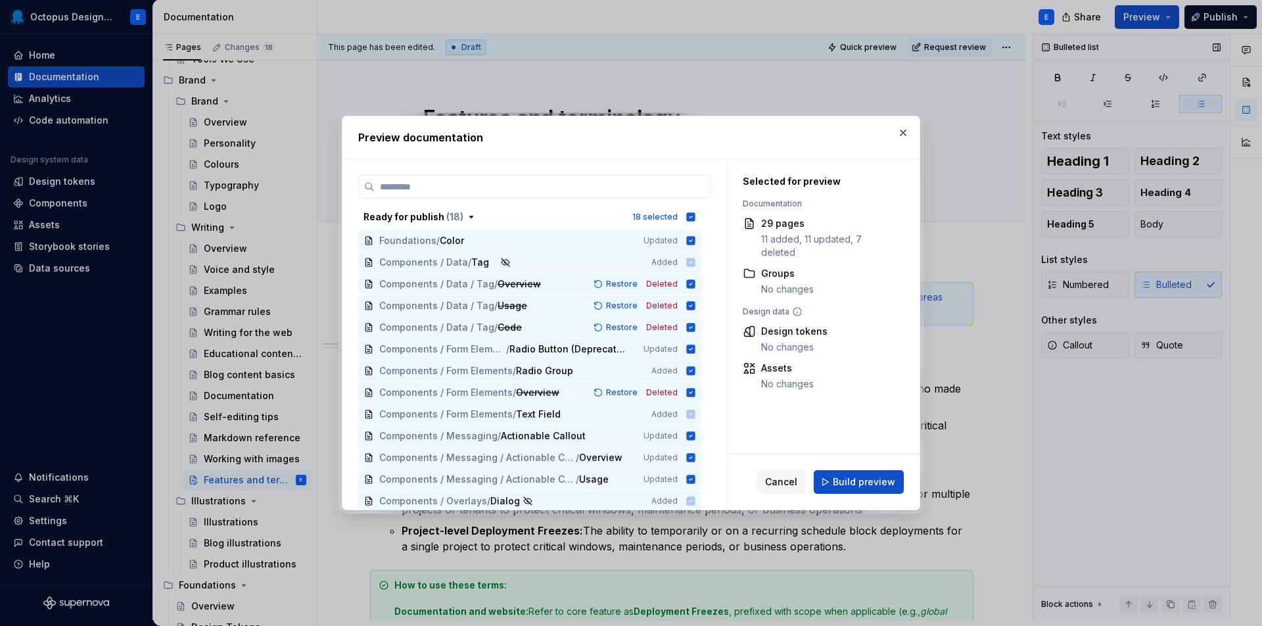
scroll to position [0, 0]
click at [903, 133] on button "button" at bounding box center [903, 133] width 18 height 18
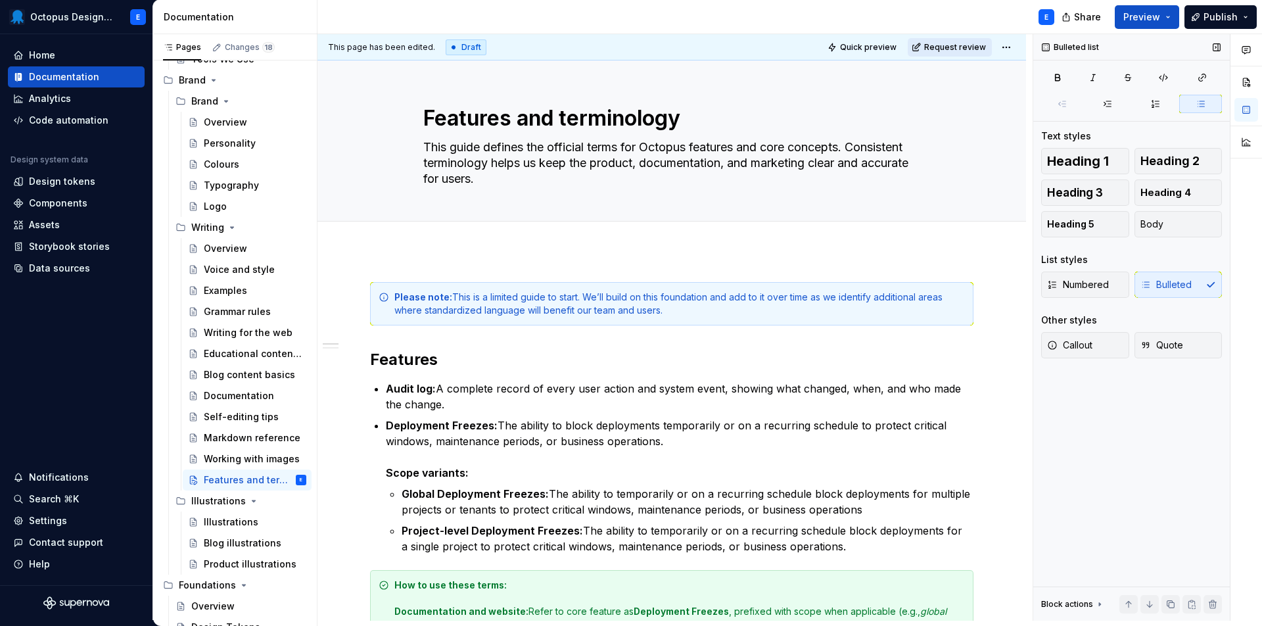
click at [968, 47] on span "Request review" at bounding box center [955, 47] width 62 height 11
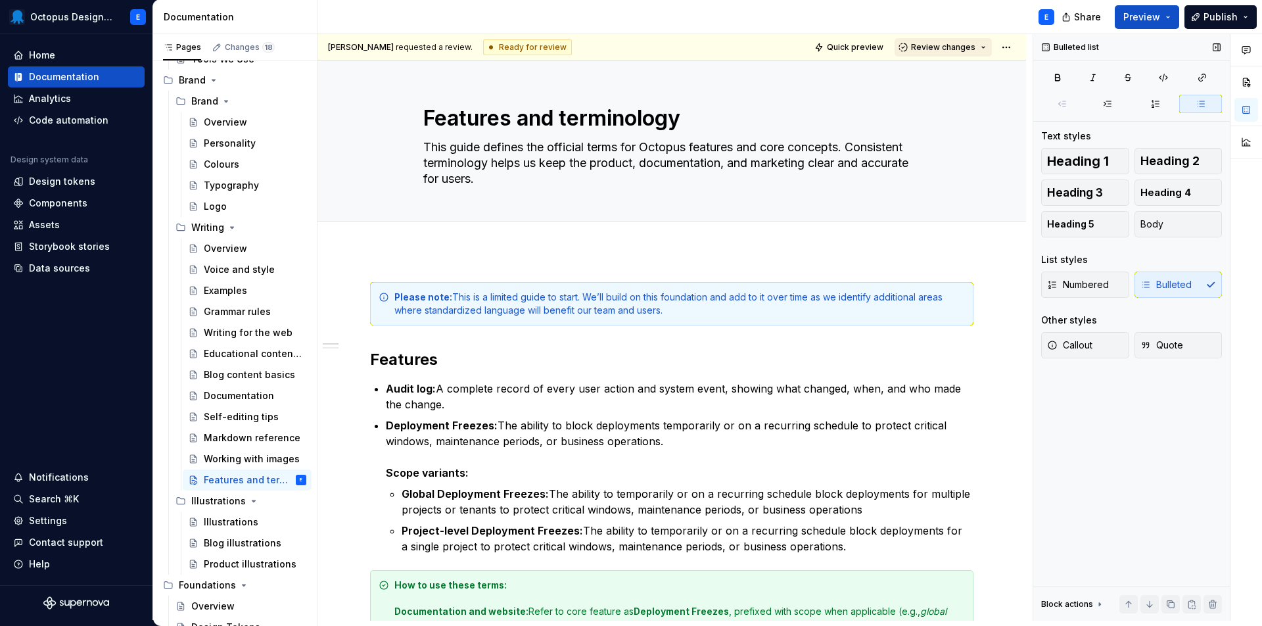
click at [985, 46] on button "Review changes" at bounding box center [943, 47] width 97 height 18
click at [1013, 42] on html "Octopus Design System E Home Documentation Analytics Code automation Design sys…" at bounding box center [631, 313] width 1262 height 626
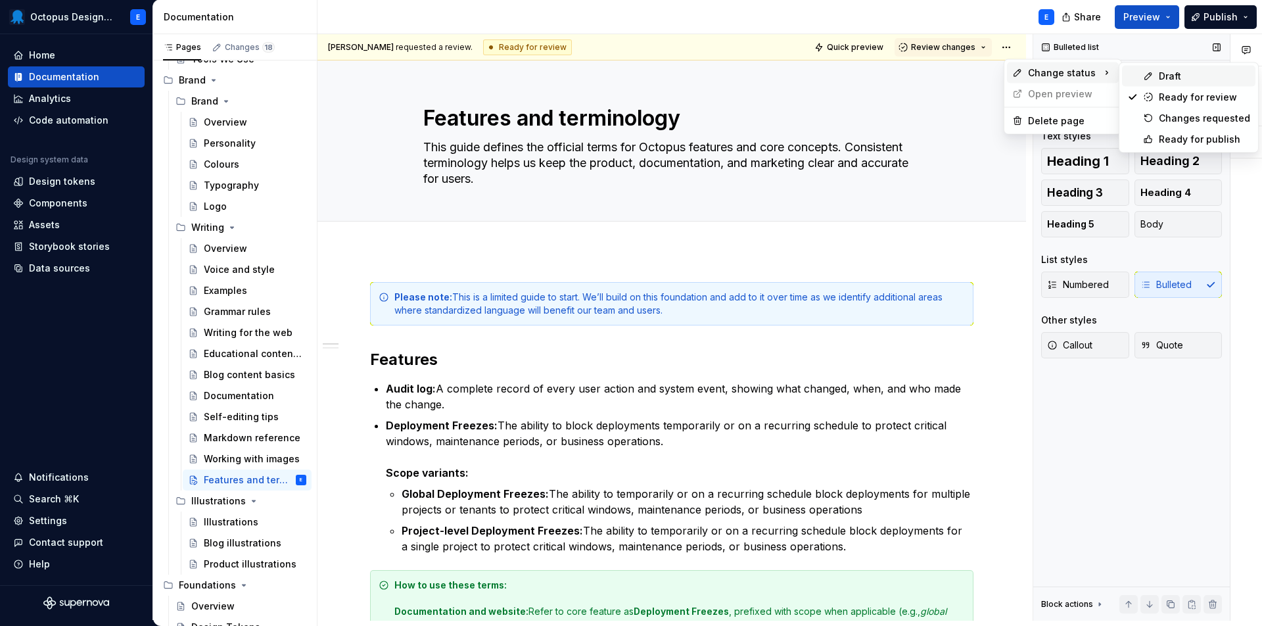
click at [1189, 78] on div "Draft" at bounding box center [1204, 76] width 91 height 13
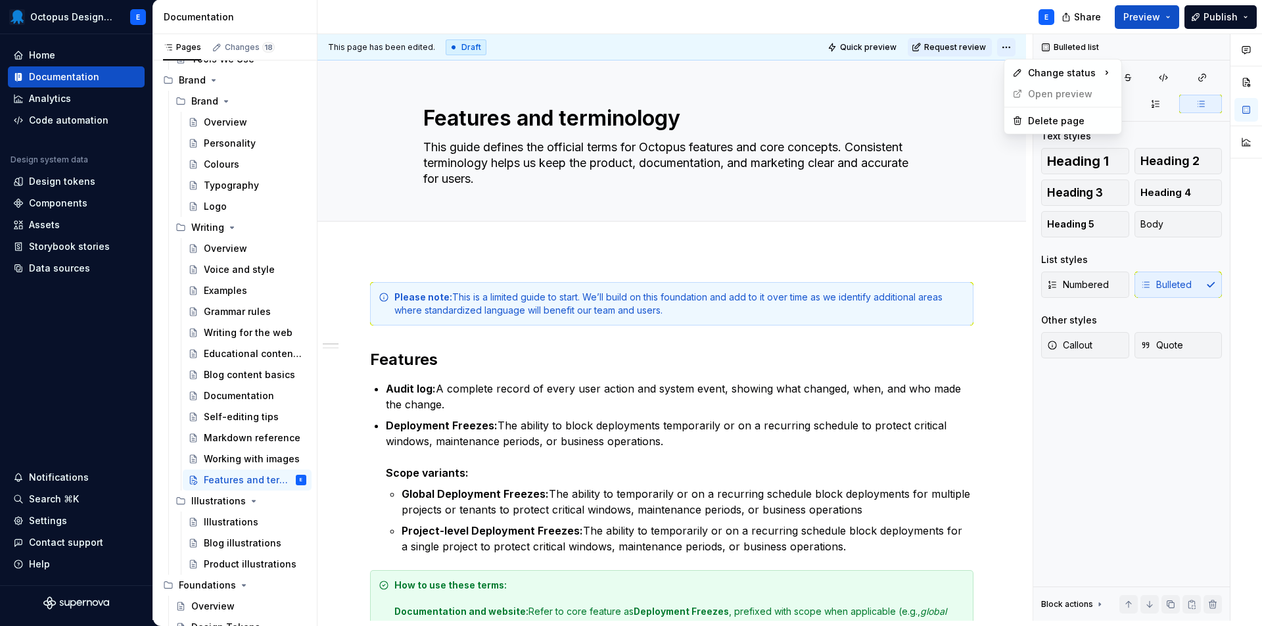
click at [1015, 47] on html "Octopus Design System E Home Documentation Analytics Code automation Design sys…" at bounding box center [631, 313] width 1262 height 626
click at [930, 254] on html "Octopus Design System E Home Documentation Analytics Code automation Design sys…" at bounding box center [631, 313] width 1262 height 626
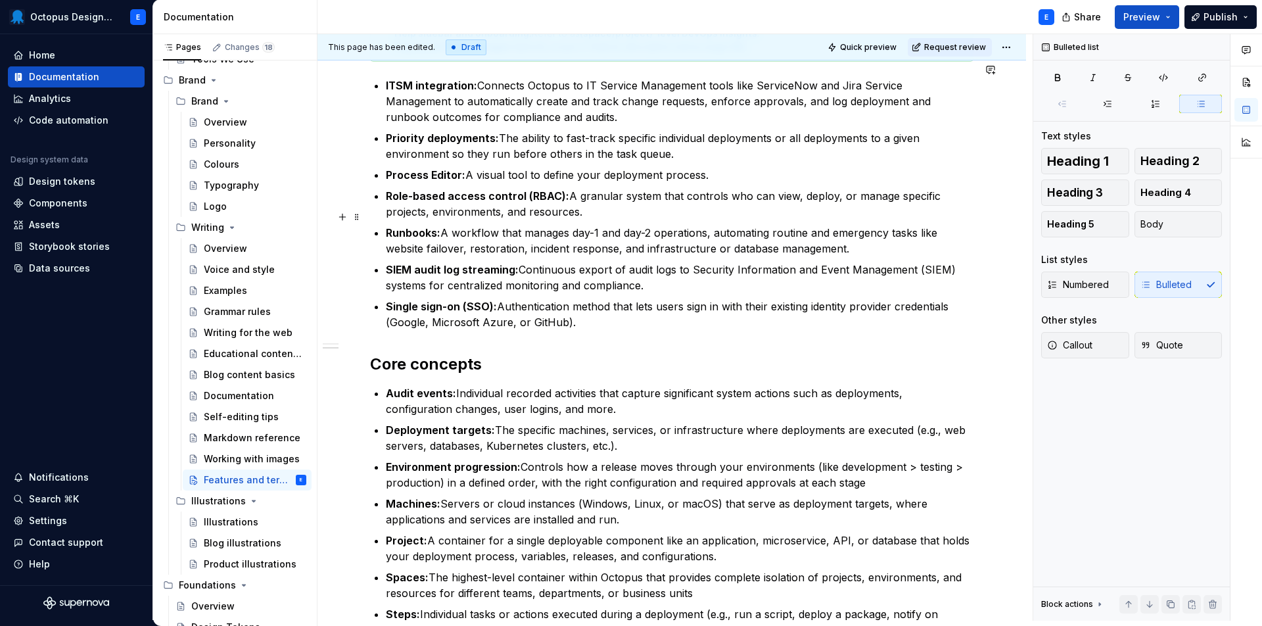
scroll to position [977, 0]
click at [1078, 20] on button "Share" at bounding box center [1082, 17] width 55 height 24
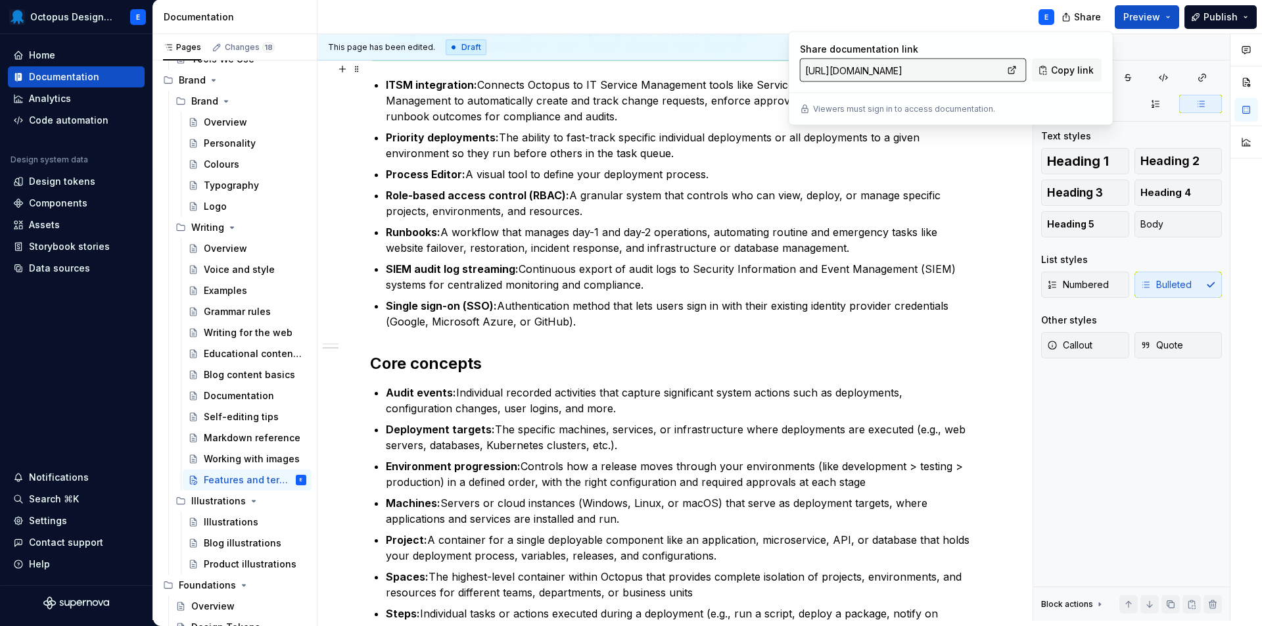
click at [920, 70] on input "[URL][DOMAIN_NAME]" at bounding box center [901, 71] width 203 height 24
drag, startPoint x: 884, startPoint y: 70, endPoint x: 1047, endPoint y: 74, distance: 163.8
click at [1048, 74] on div "Share documentation link [URL][DOMAIN_NAME] Copy link" at bounding box center [951, 62] width 302 height 39
click at [1019, 71] on link at bounding box center [1012, 70] width 18 height 18
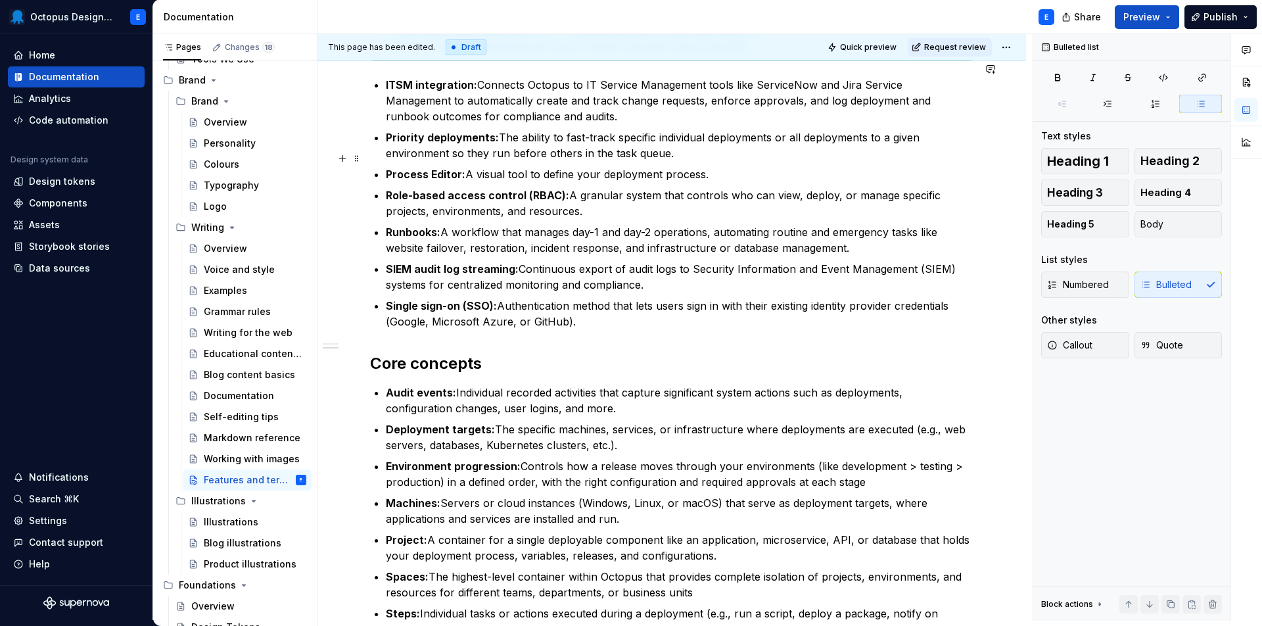
click at [944, 166] on p "Process Editor: A visual tool to define your deployment process." at bounding box center [680, 174] width 588 height 16
click at [1169, 18] on button "Preview" at bounding box center [1147, 17] width 64 height 24
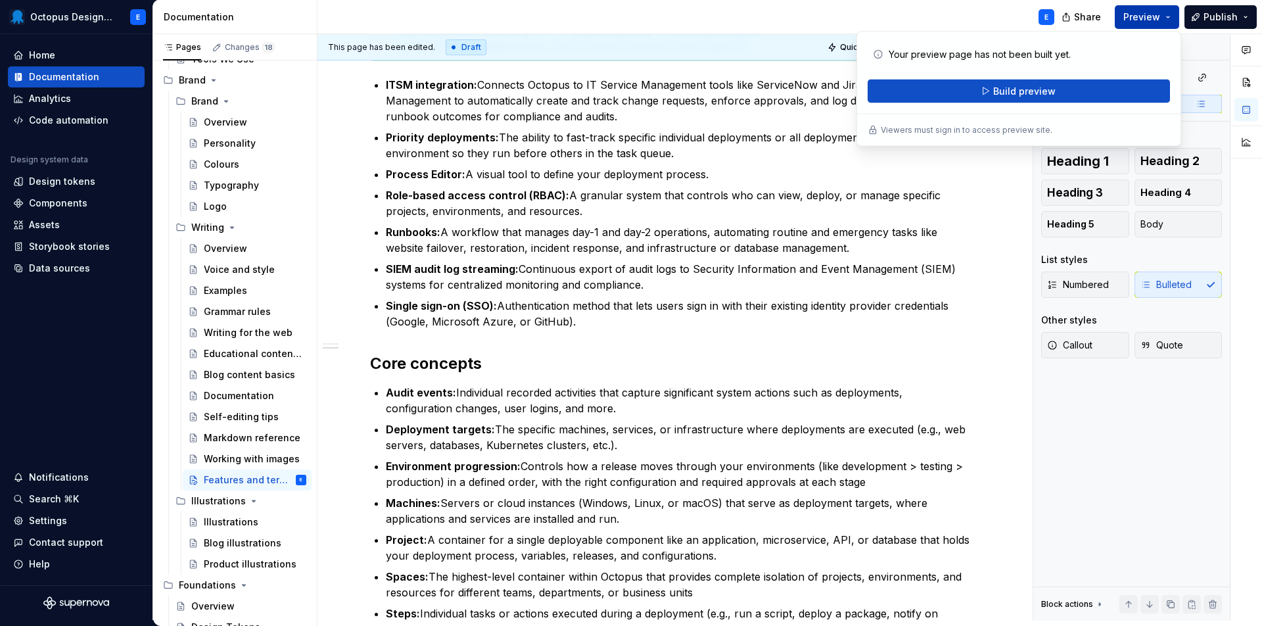
click at [1141, 15] on span "Preview" at bounding box center [1142, 17] width 37 height 13
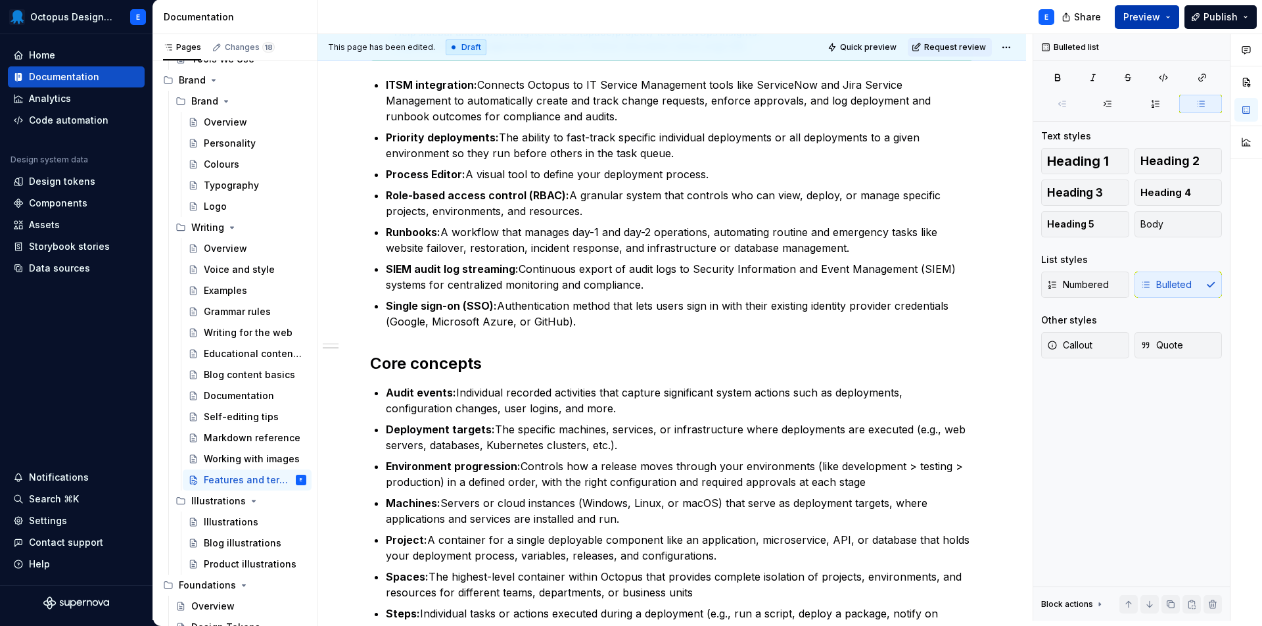
click at [1139, 15] on span "Preview" at bounding box center [1142, 17] width 37 height 13
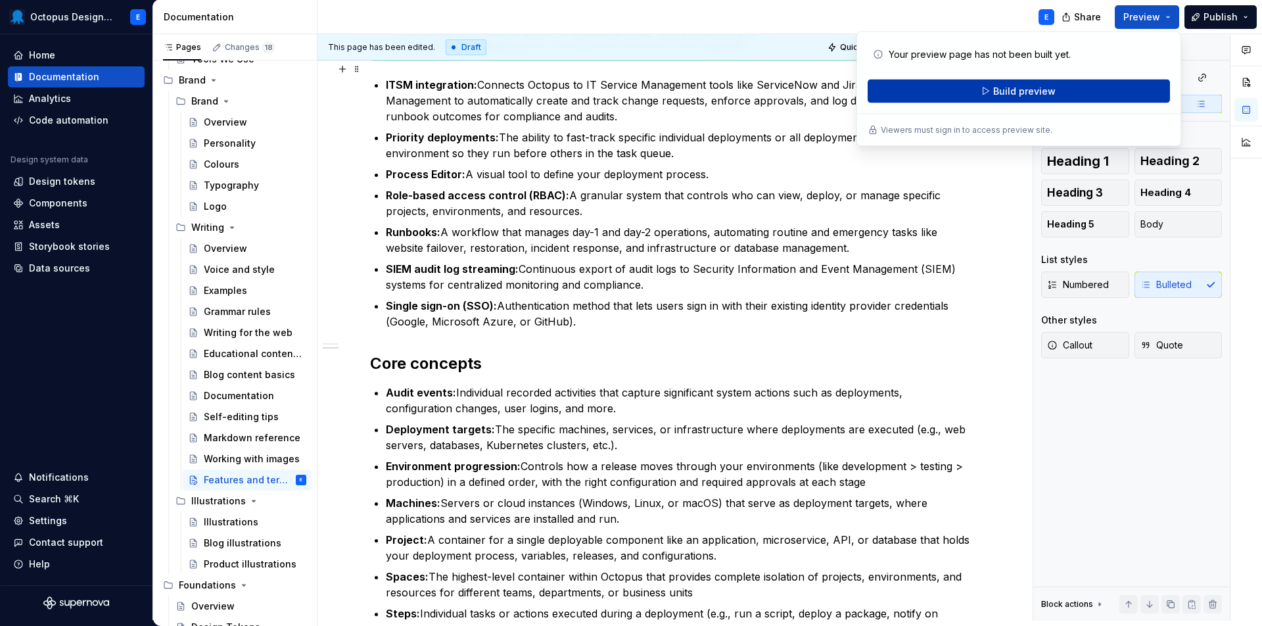
click at [1010, 92] on span "Build preview" at bounding box center [1025, 91] width 62 height 13
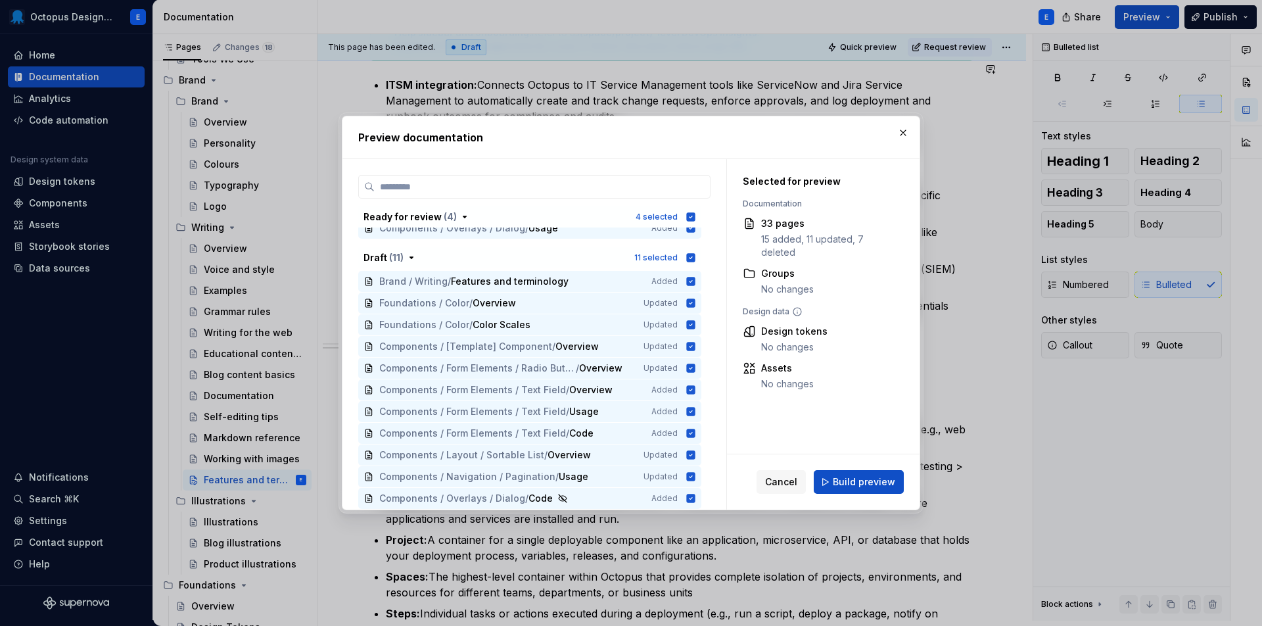
scroll to position [500, 0]
click at [696, 256] on icon "button" at bounding box center [691, 257] width 9 height 9
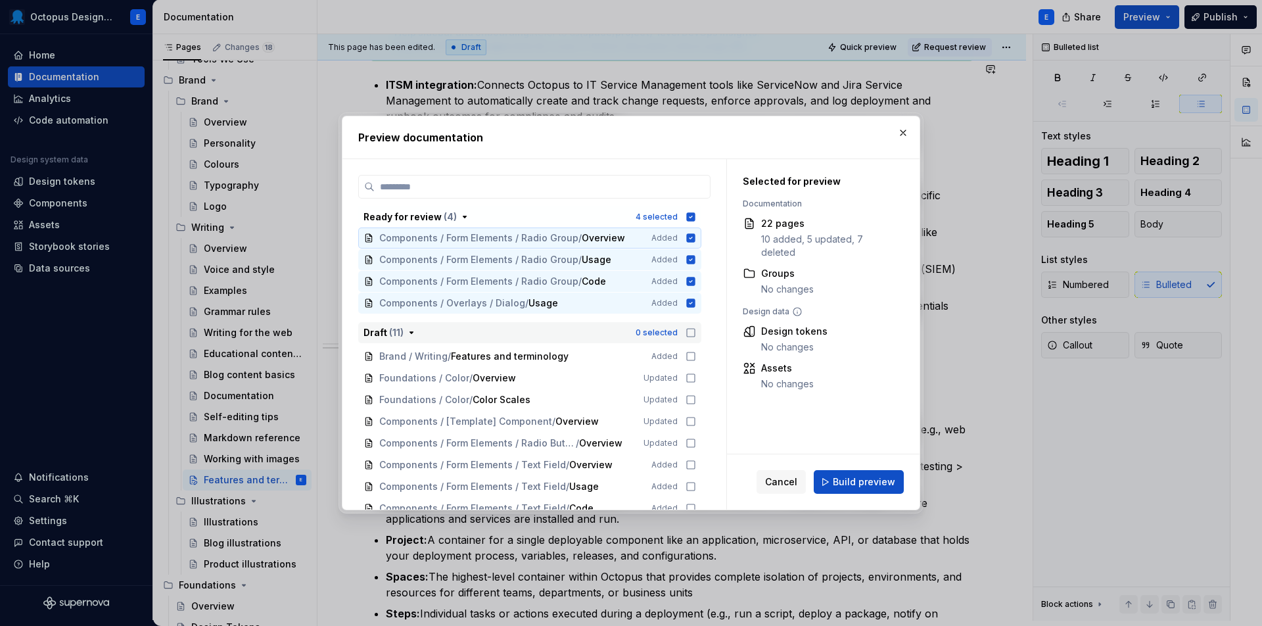
scroll to position [377, 0]
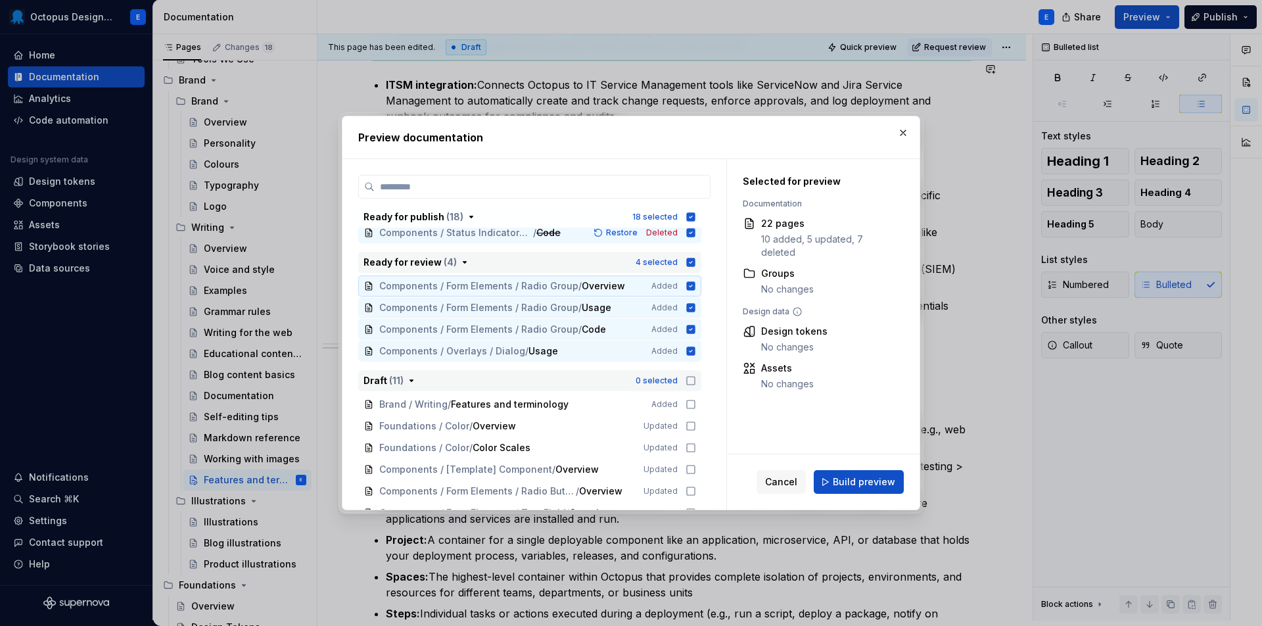
click at [694, 263] on icon "button" at bounding box center [691, 262] width 9 height 9
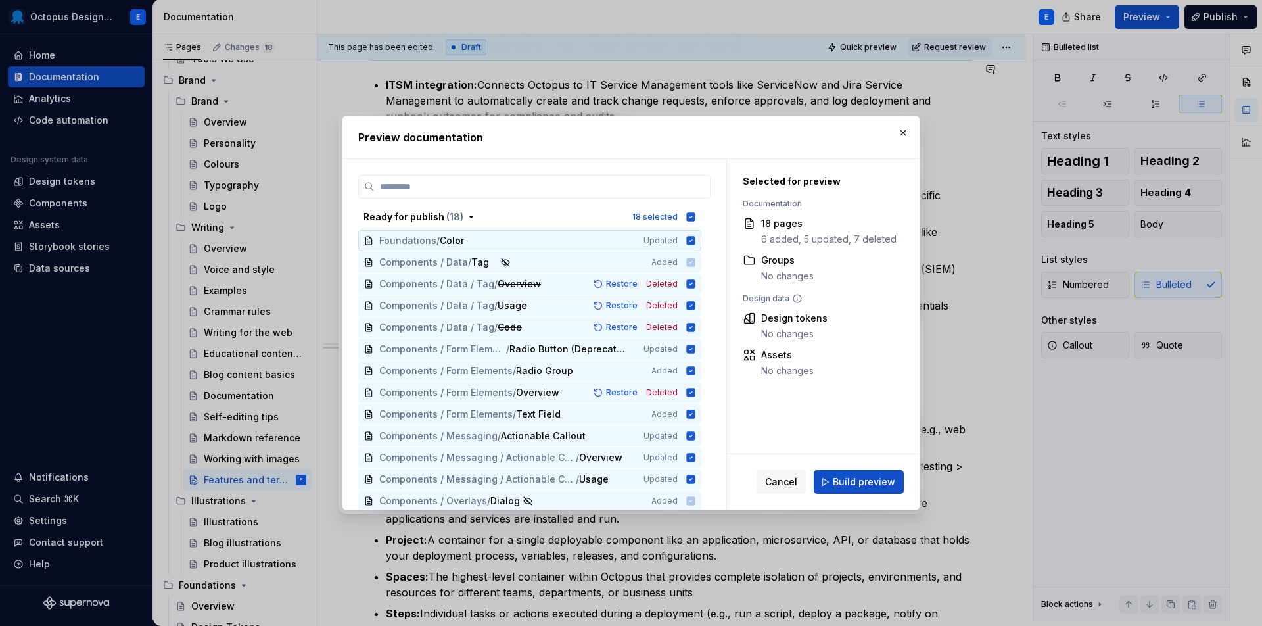
scroll to position [0, 0]
click at [696, 214] on icon "button" at bounding box center [691, 216] width 9 height 9
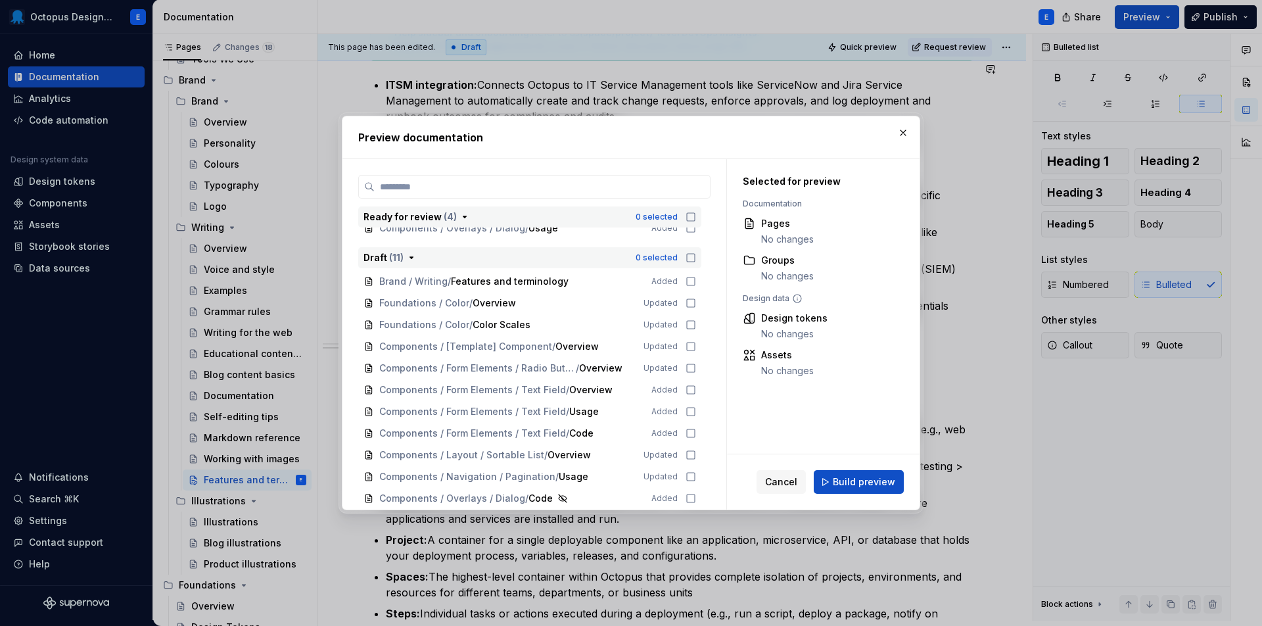
scroll to position [500, 0]
click at [696, 282] on icon at bounding box center [691, 281] width 11 height 11
click at [851, 478] on span "Build preview" at bounding box center [864, 481] width 62 height 13
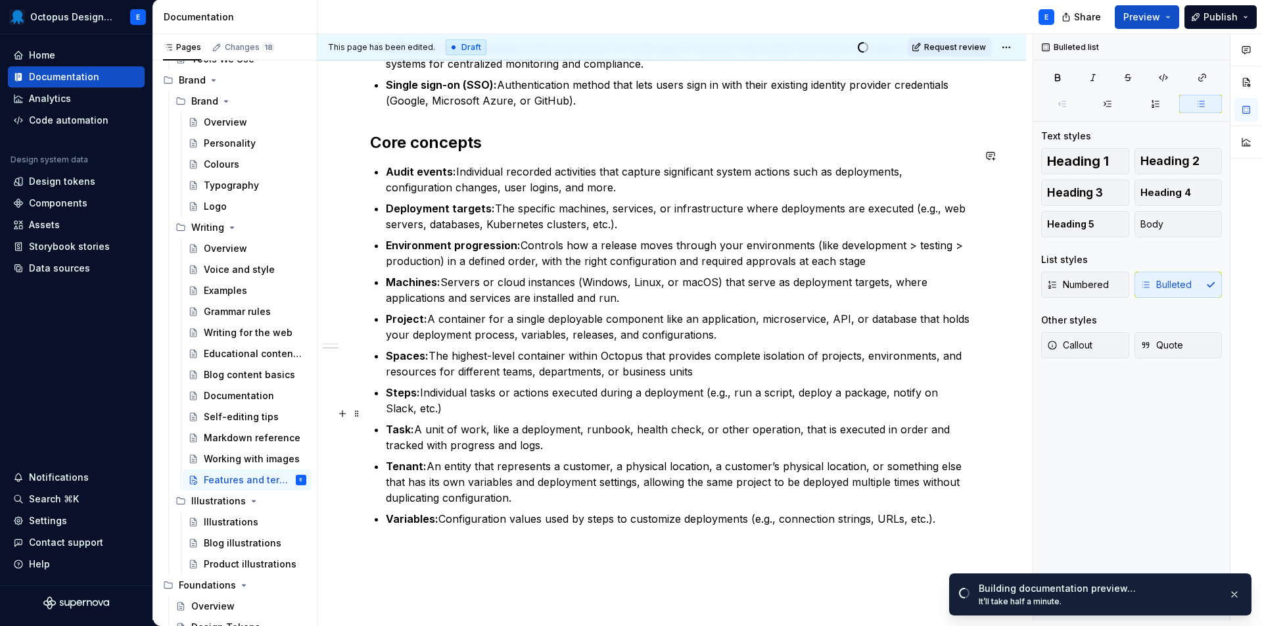
scroll to position [1201, 0]
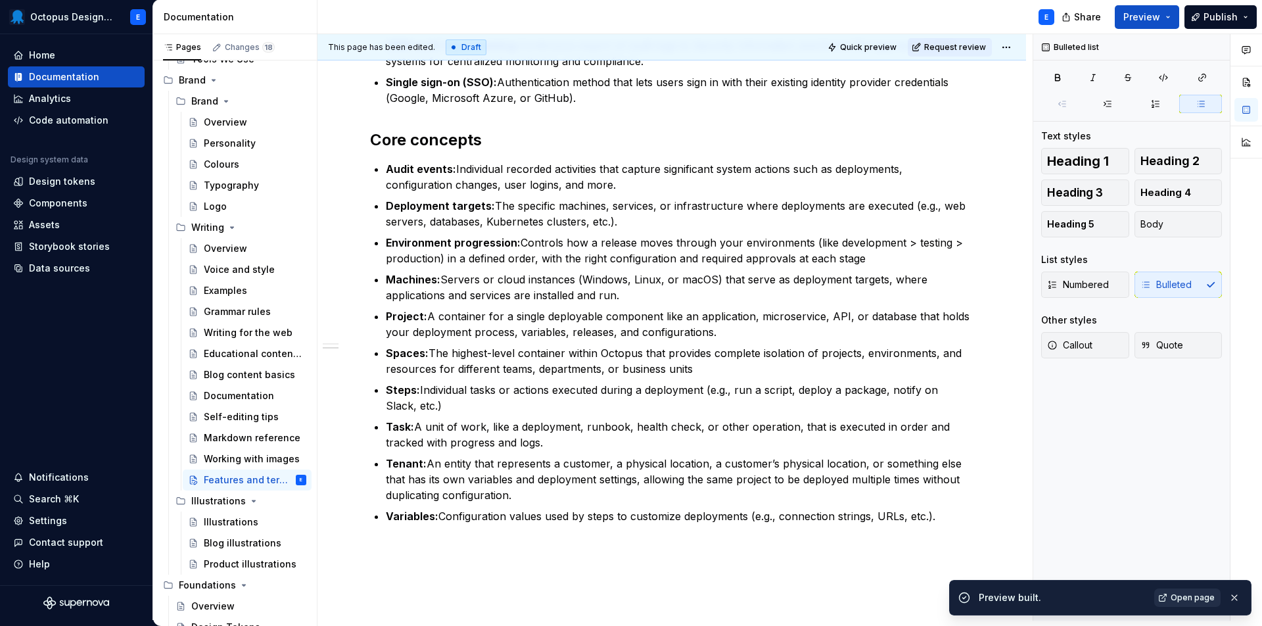
click at [1192, 600] on span "Open page" at bounding box center [1193, 597] width 44 height 11
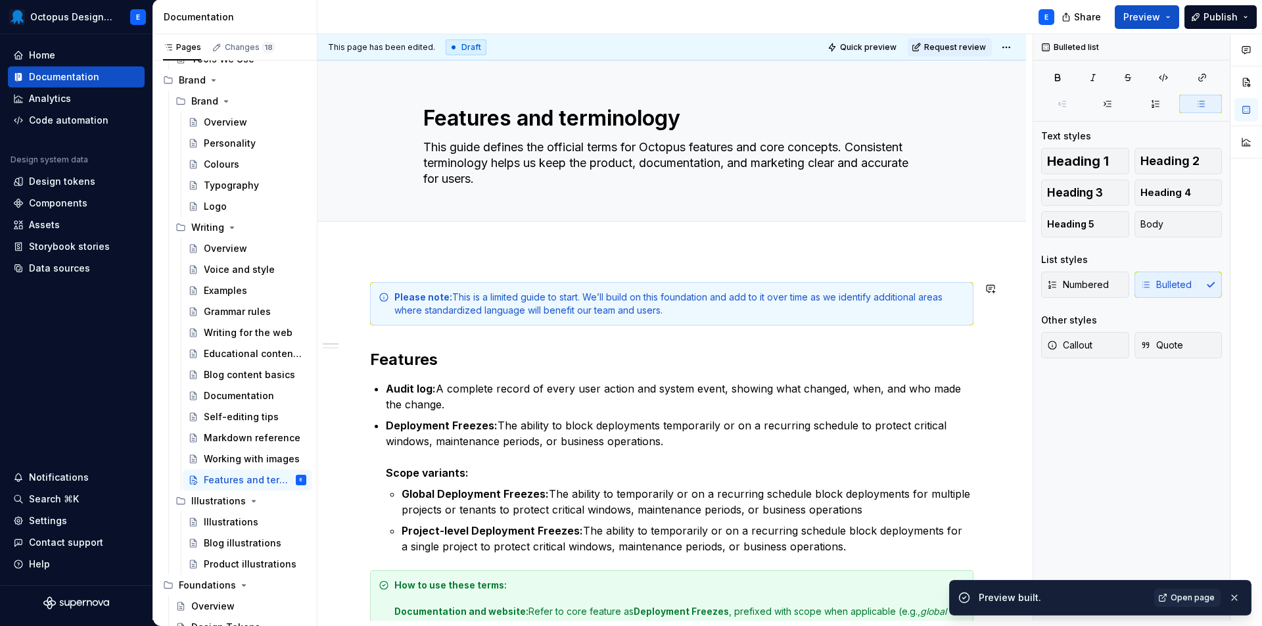
scroll to position [0, 0]
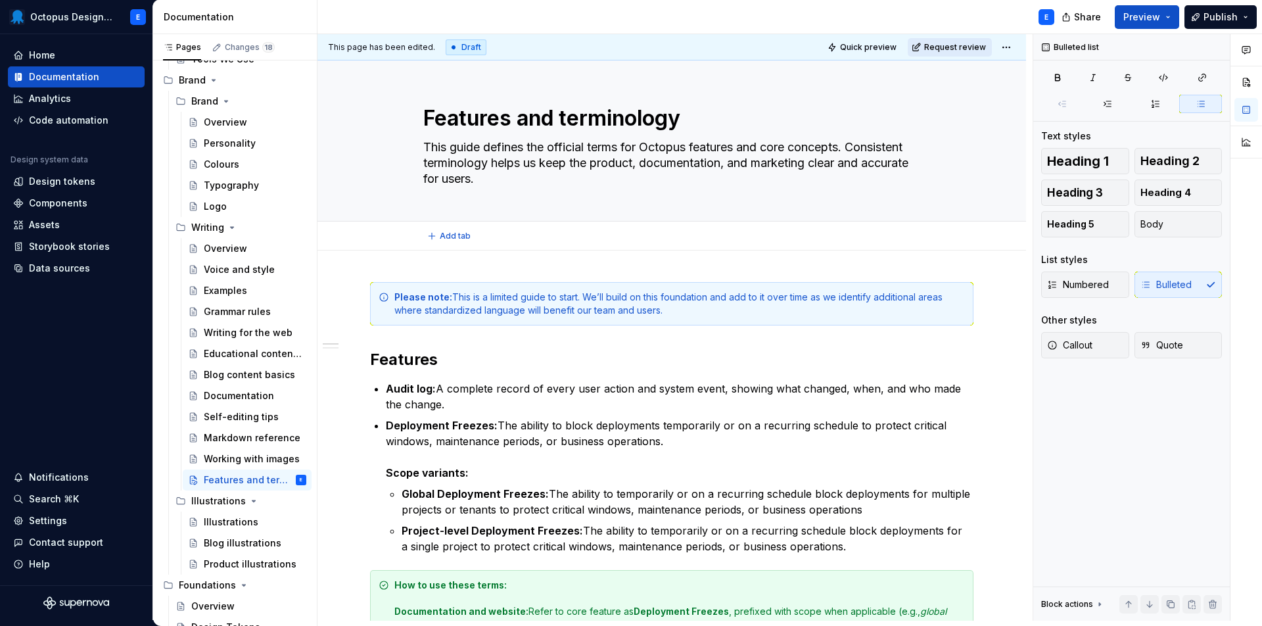
type textarea "*"
